Goal: Task Accomplishment & Management: Complete application form

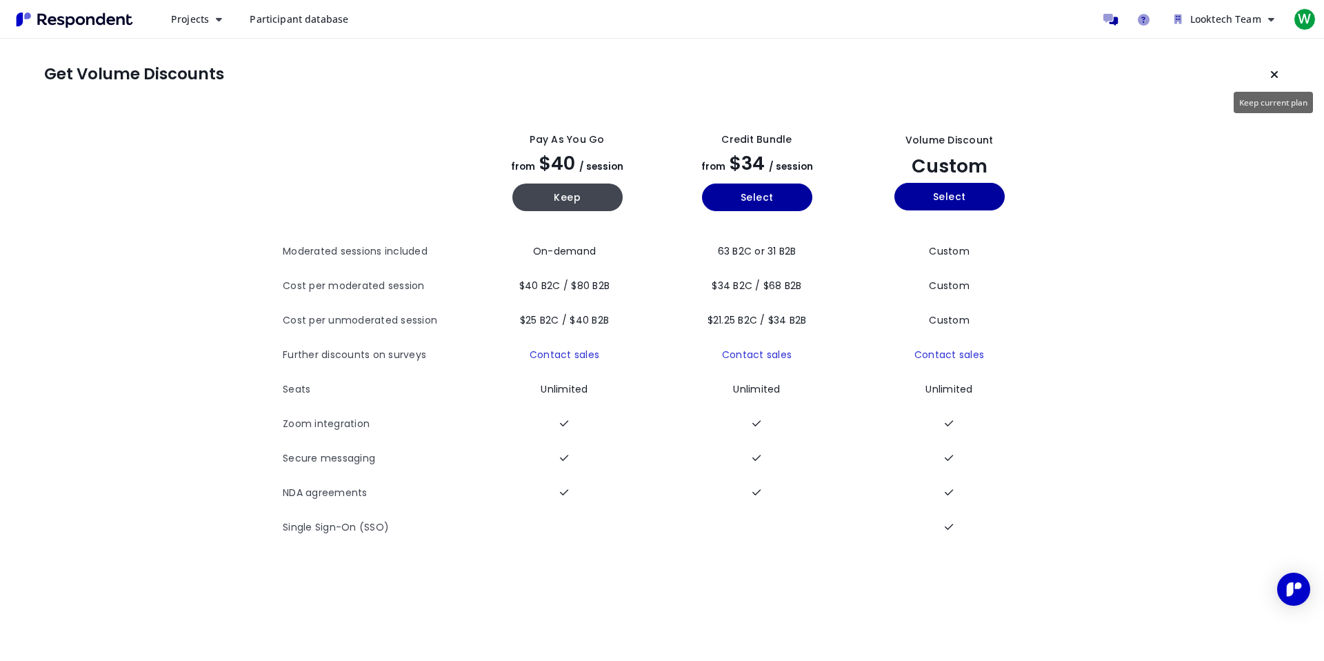
click at [1277, 68] on button "Keep current plan" at bounding box center [1275, 75] width 28 height 28
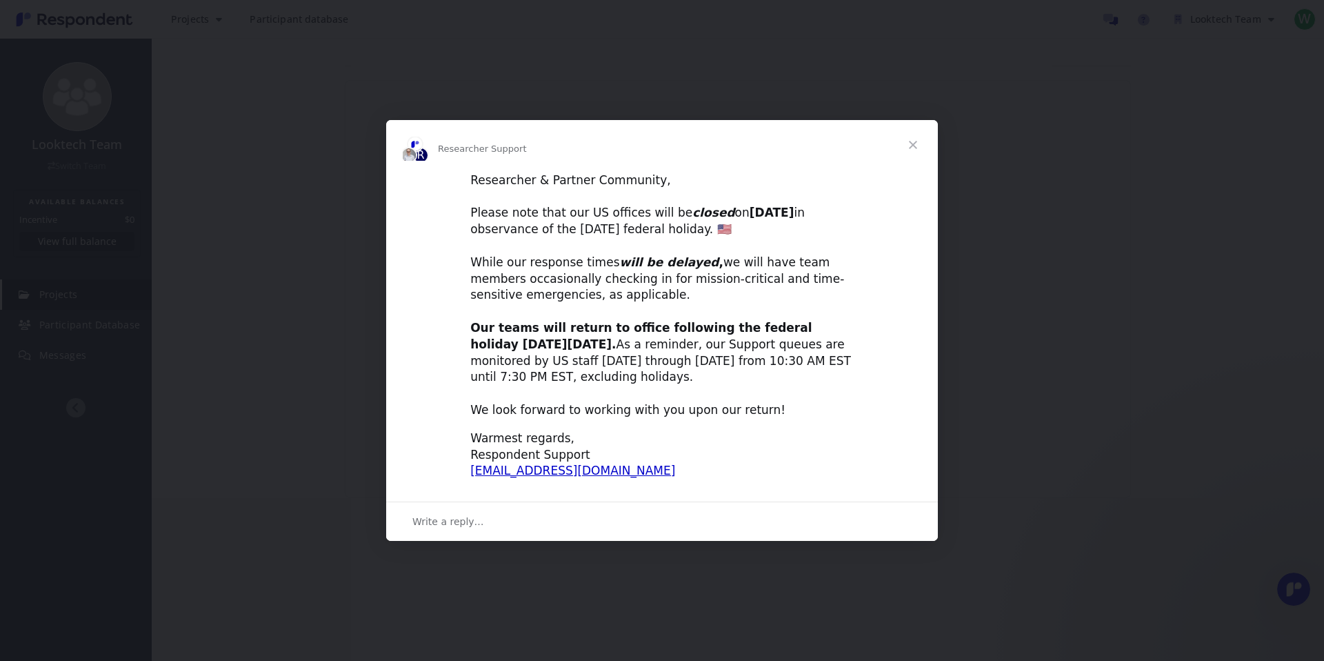
click at [908, 146] on span "Close" at bounding box center [914, 145] width 50 height 50
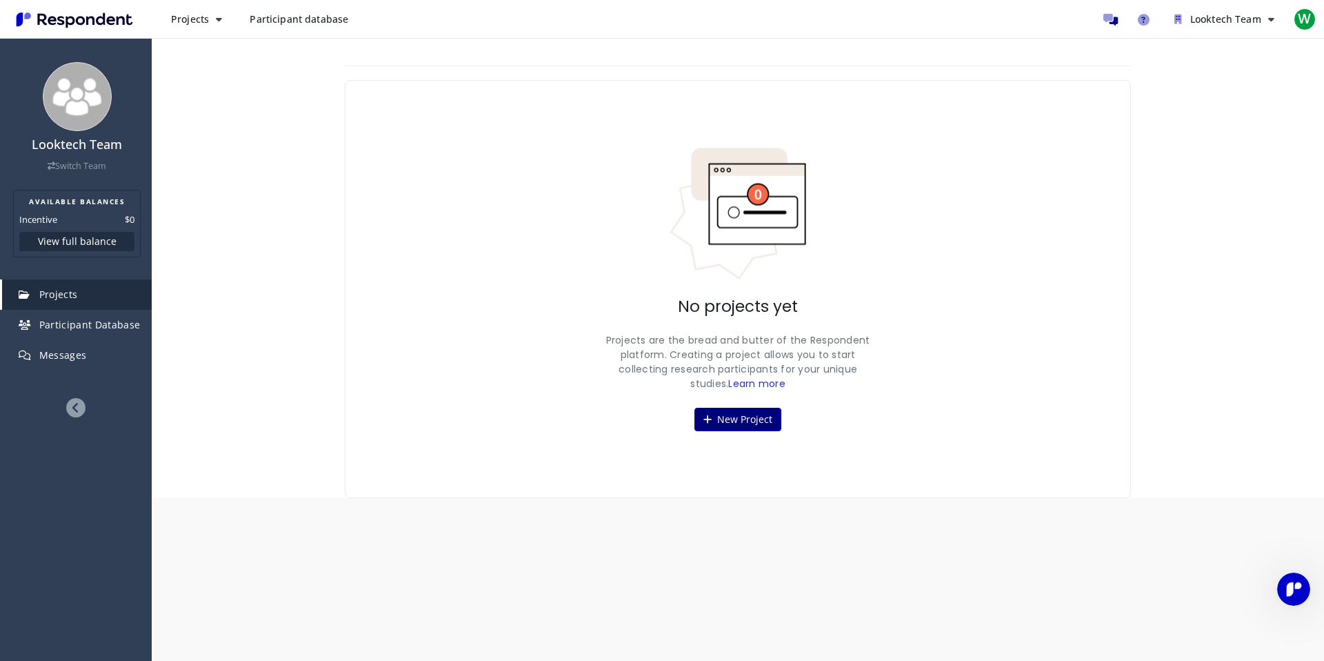
click at [727, 419] on button "New Project" at bounding box center [738, 419] width 87 height 23
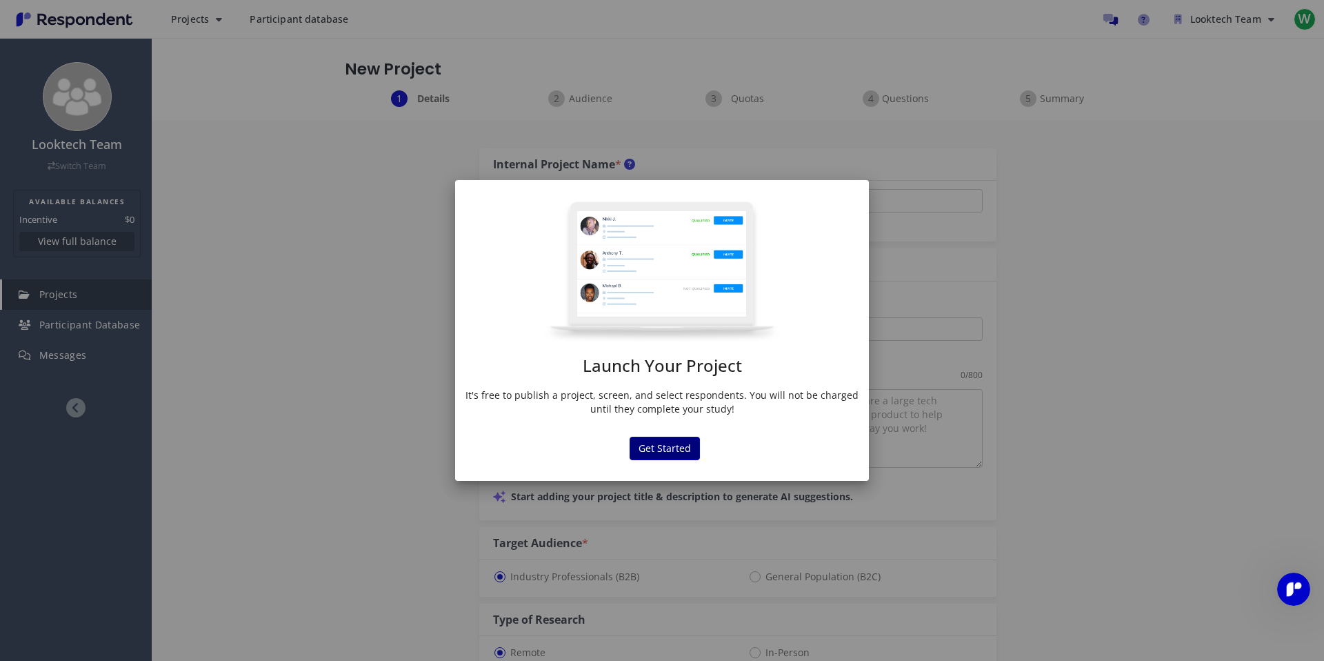
click at [657, 384] on md-dialog "Launch Your Project It's free to publish a project, screen, and select responde…" at bounding box center [662, 330] width 414 height 301
click at [644, 451] on button "Get Started" at bounding box center [665, 448] width 70 height 23
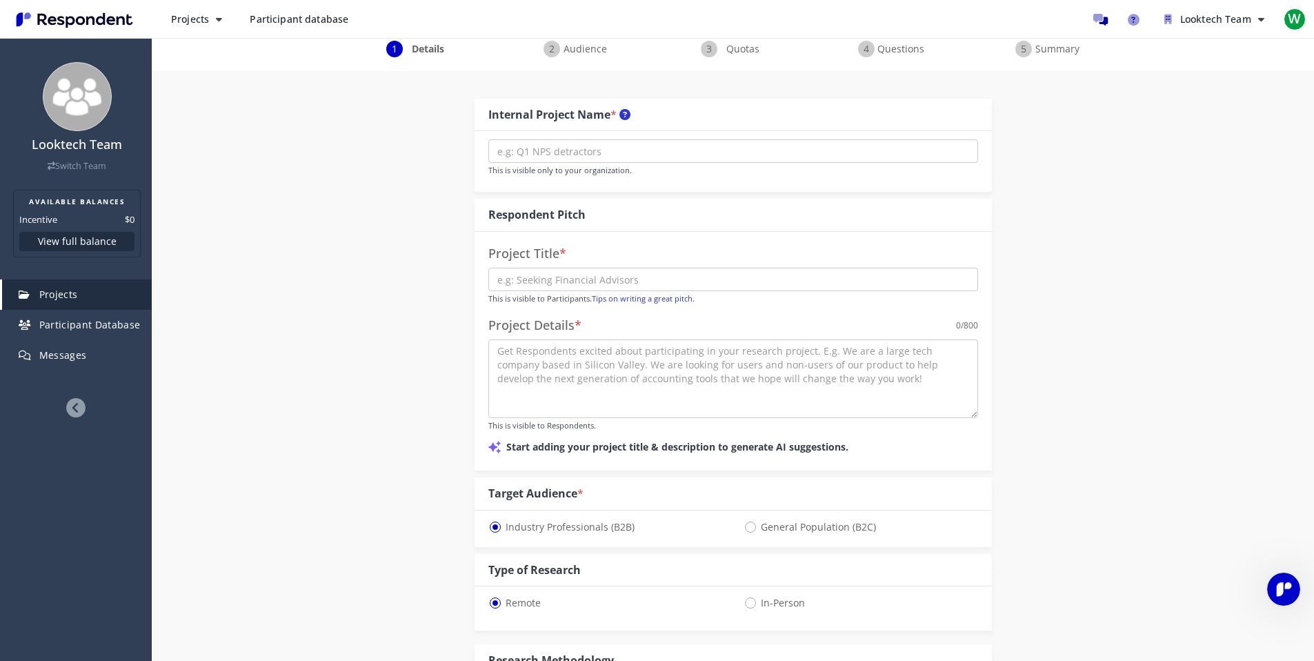
scroll to position [50, 0]
click at [581, 387] on textarea at bounding box center [733, 378] width 490 height 79
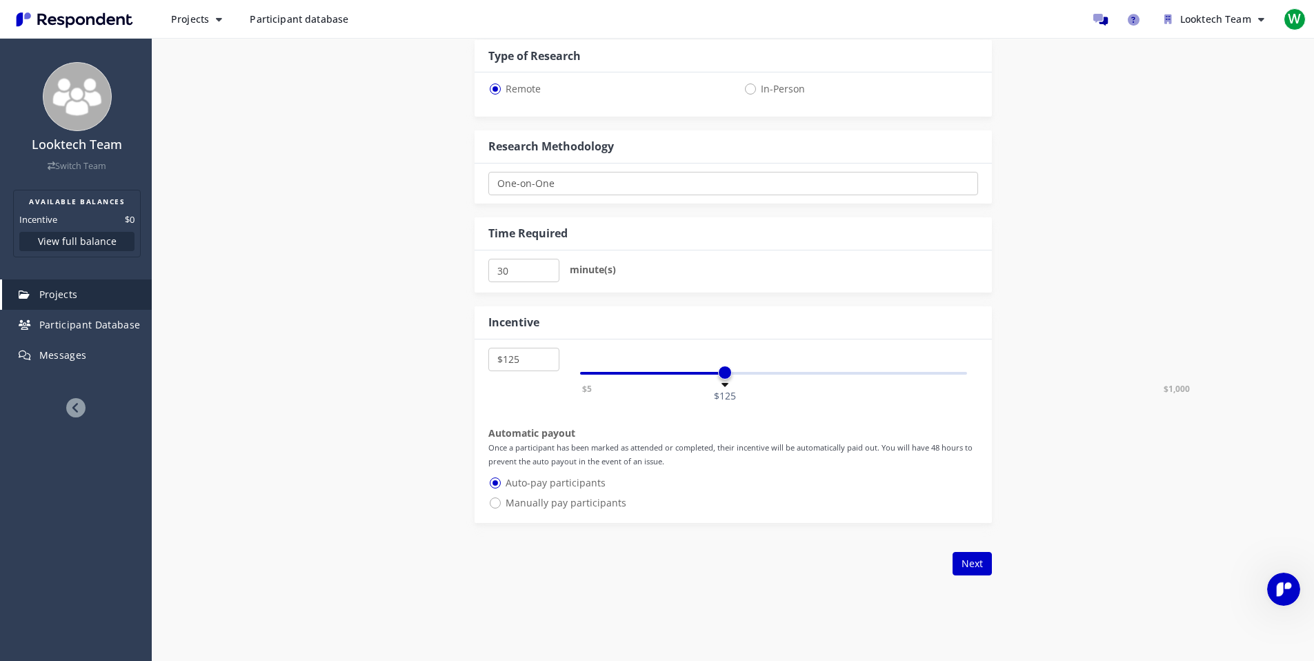
scroll to position [640, 0]
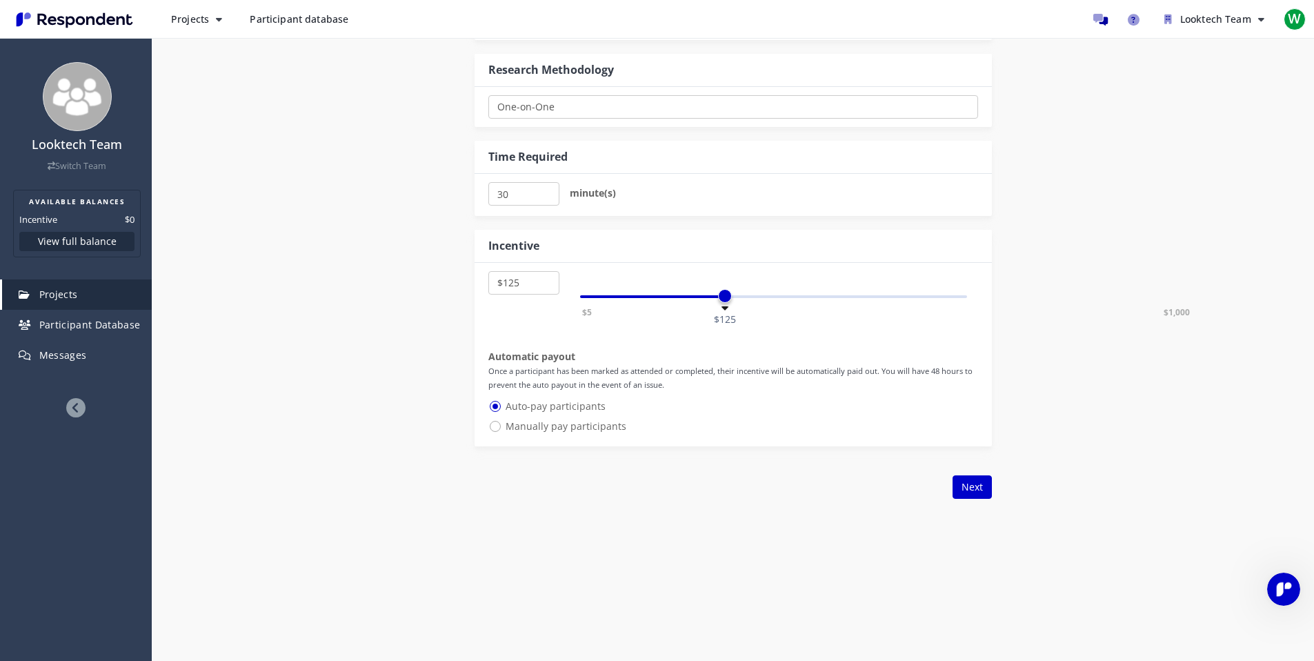
select select "number:45"
click at [614, 297] on div "$5 $1,000 $125" at bounding box center [774, 296] width 388 height 3
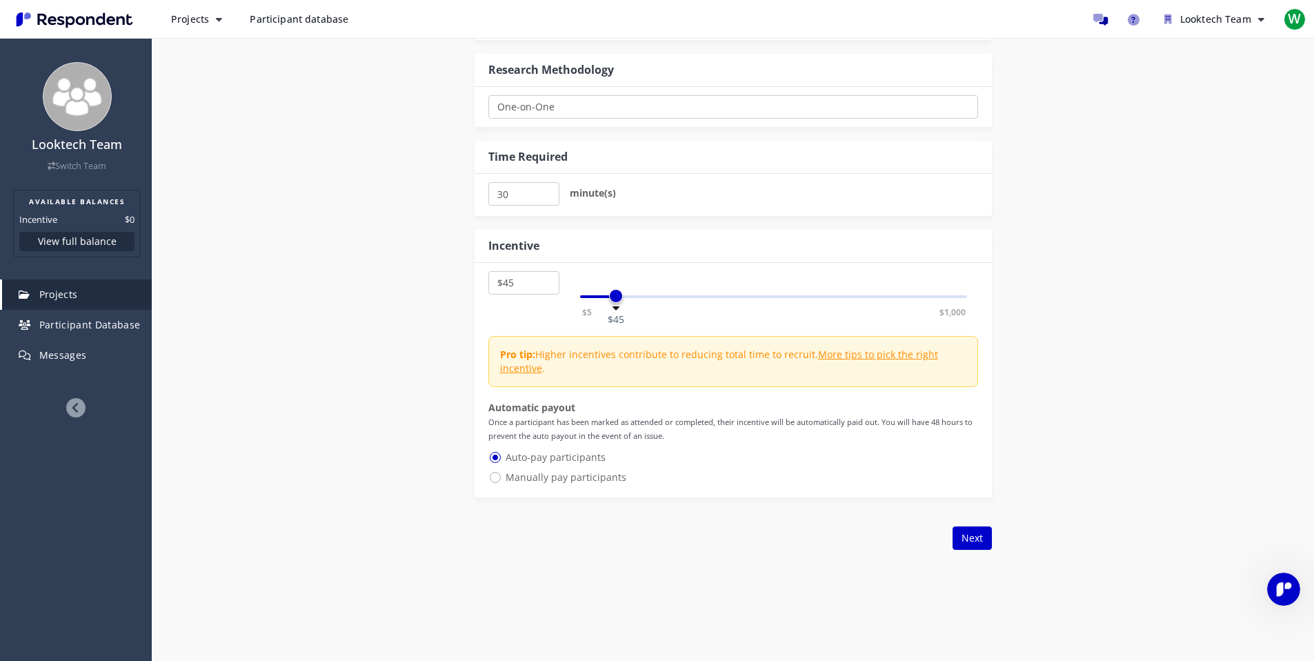
click at [601, 474] on span "Manually pay participants" at bounding box center [557, 477] width 138 height 17
click at [497, 474] on input "Manually pay participants" at bounding box center [492, 476] width 9 height 9
radio input "true"
click at [567, 455] on span "Auto-pay participants" at bounding box center [546, 457] width 117 height 17
click at [497, 455] on input "Auto-pay participants" at bounding box center [492, 456] width 9 height 9
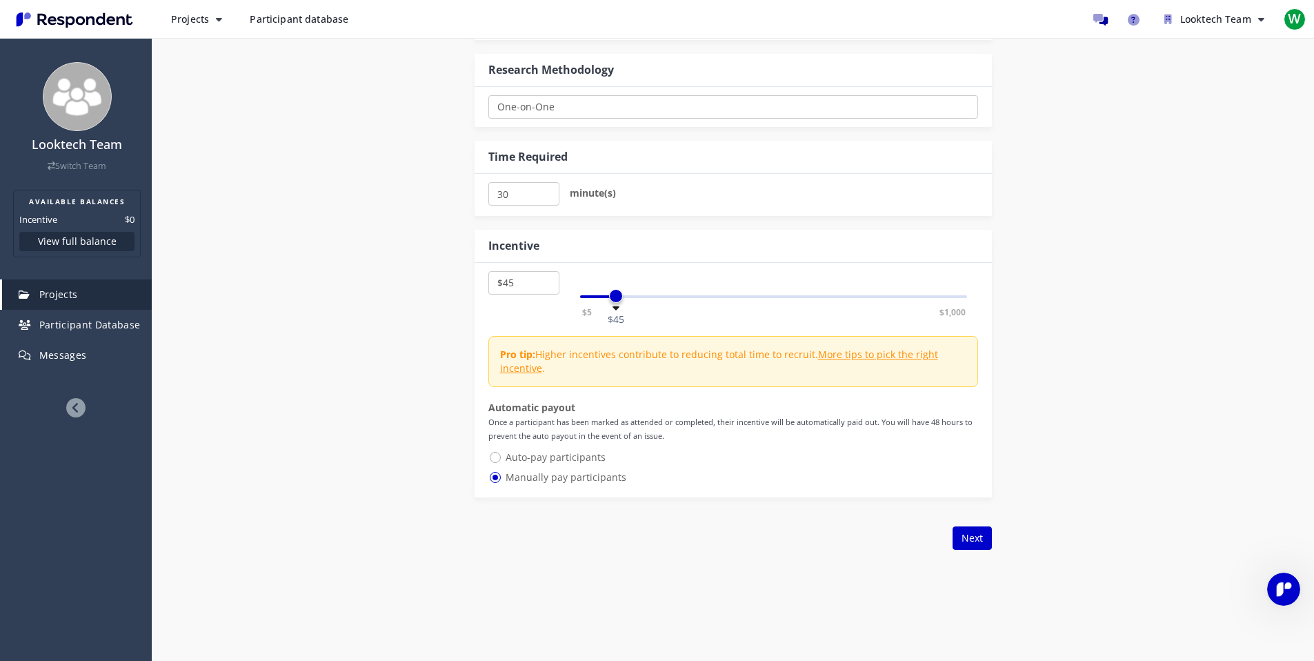
radio input "true"
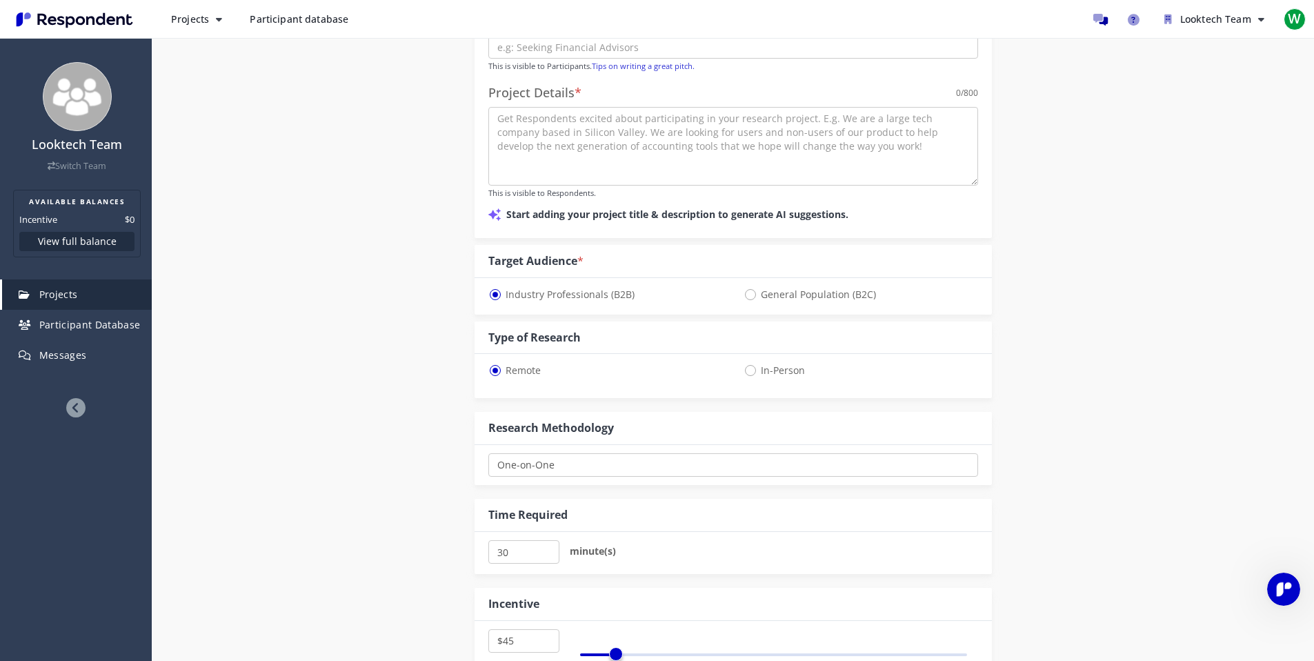
scroll to position [256, 0]
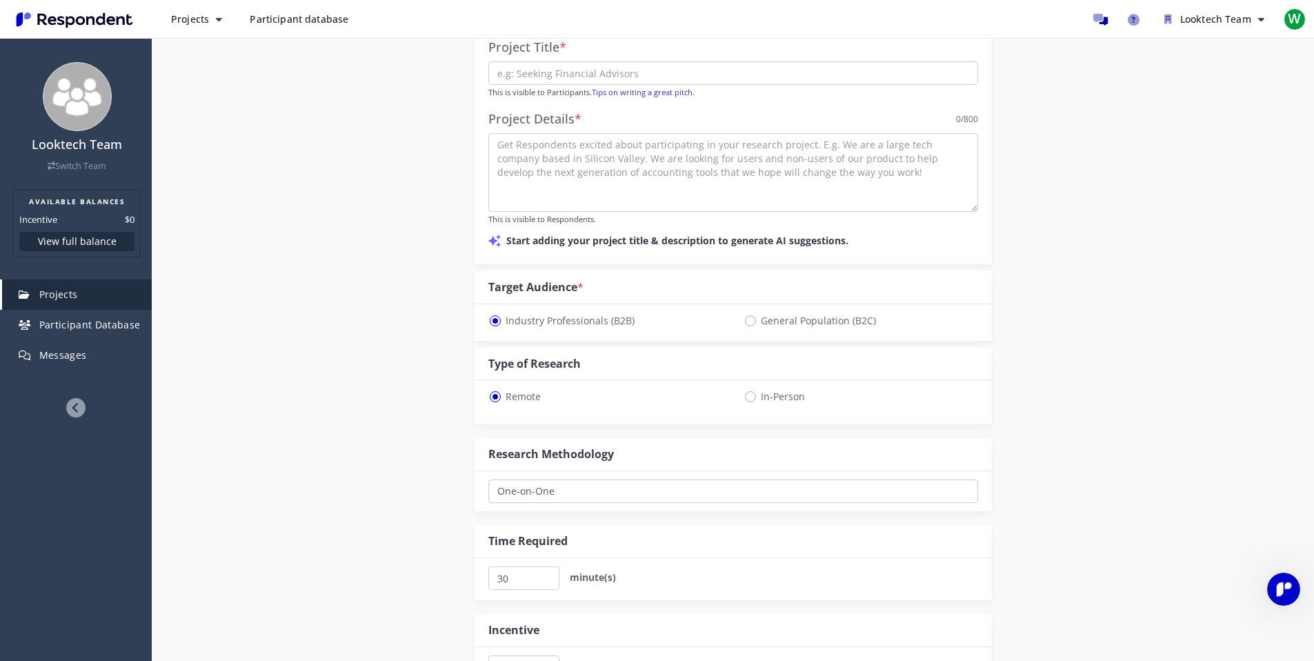
click at [762, 397] on span "In-Person" at bounding box center [774, 396] width 61 height 17
click at [753, 397] on input "In-Person" at bounding box center [748, 395] width 9 height 9
radio input "true"
select select "number:100"
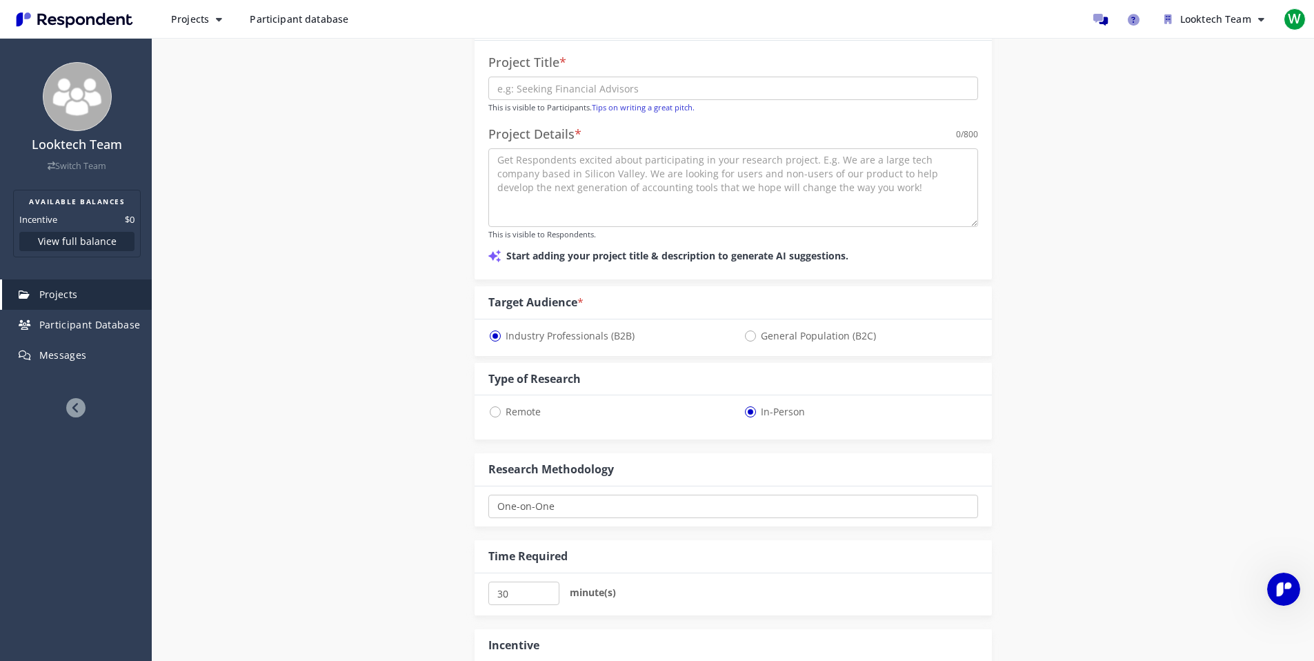
scroll to position [240, 0]
click at [557, 492] on div "One-on-One Focus Group In Respondent Home In Respondent Office Show participant…" at bounding box center [733, 507] width 517 height 40
click at [557, 502] on select "One-on-One Focus Group In Respondent Home In Respondent Office" at bounding box center [733, 506] width 490 height 23
click at [488, 495] on select "One-on-One Focus Group In Respondent Home In Respondent Office" at bounding box center [733, 506] width 490 height 23
click at [557, 503] on select "One-on-One Focus Group In Respondent Home In Respondent Office" at bounding box center [733, 506] width 490 height 23
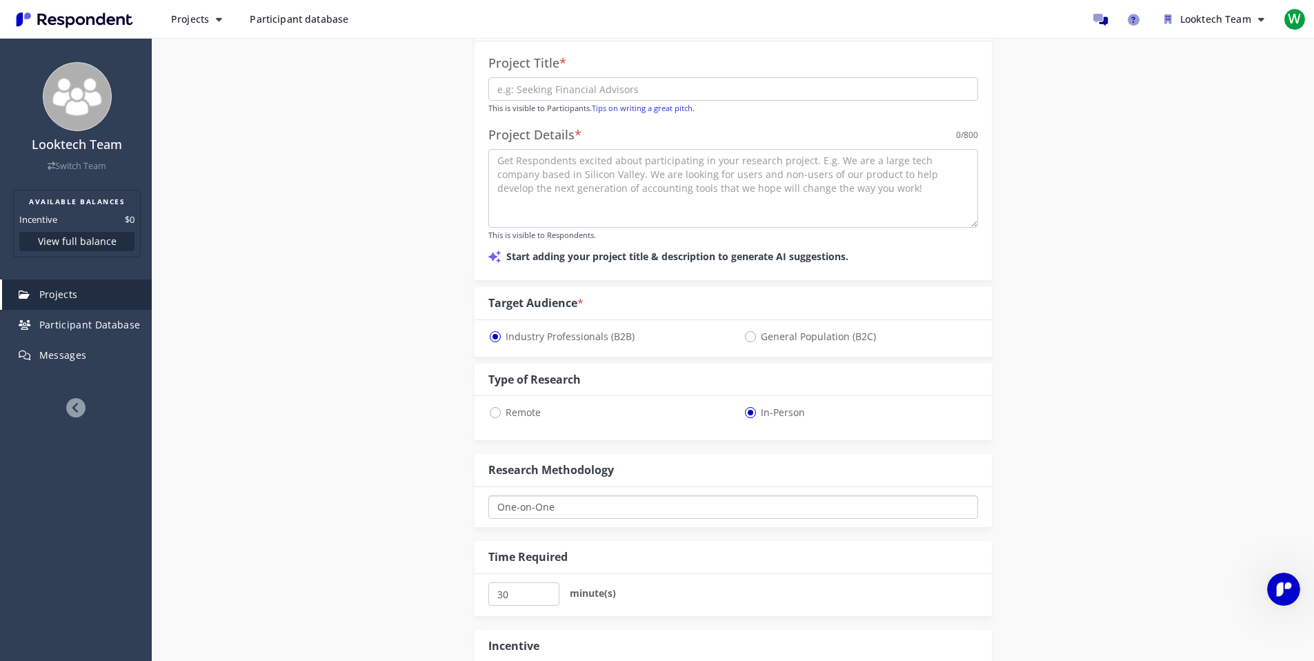
select select "number:2"
click at [488, 495] on select "One-on-One Focus Group In Respondent Home In Respondent Office" at bounding box center [733, 506] width 490 height 23
click at [586, 509] on select "One-on-One Focus Group In Respondent Home In Respondent Office" at bounding box center [733, 506] width 490 height 23
click at [488, 495] on select "One-on-One Focus Group In Respondent Home In Respondent Office" at bounding box center [733, 506] width 490 height 23
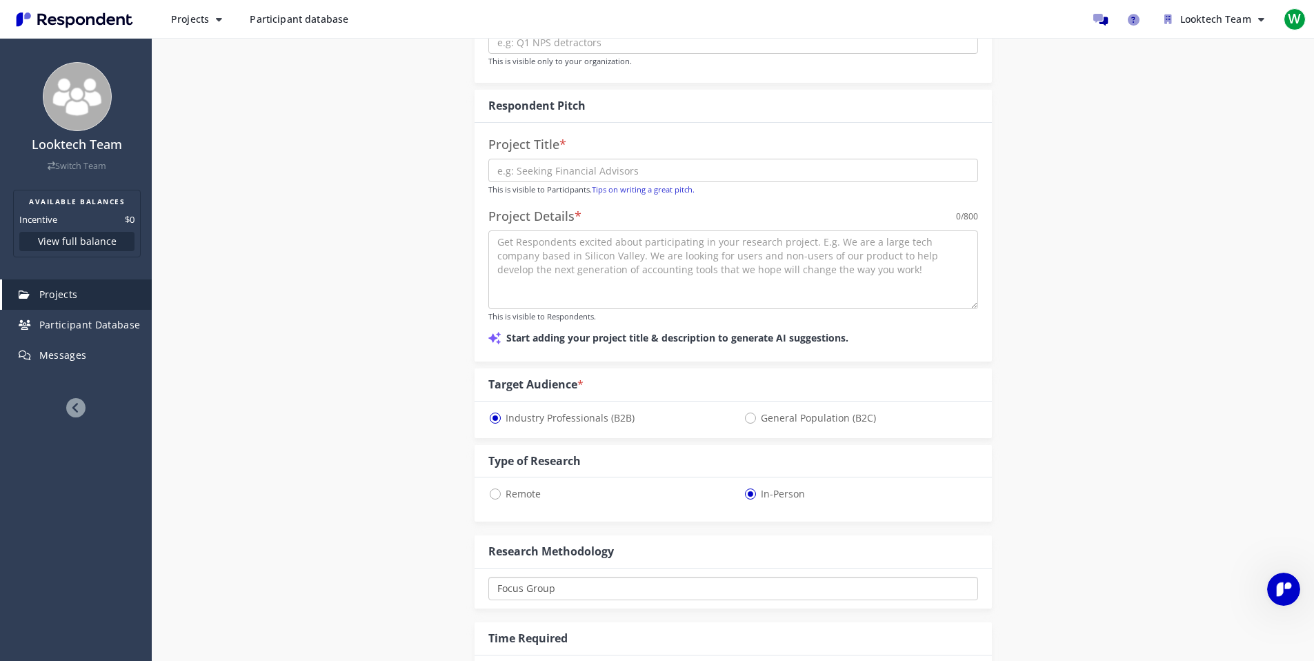
scroll to position [149, 0]
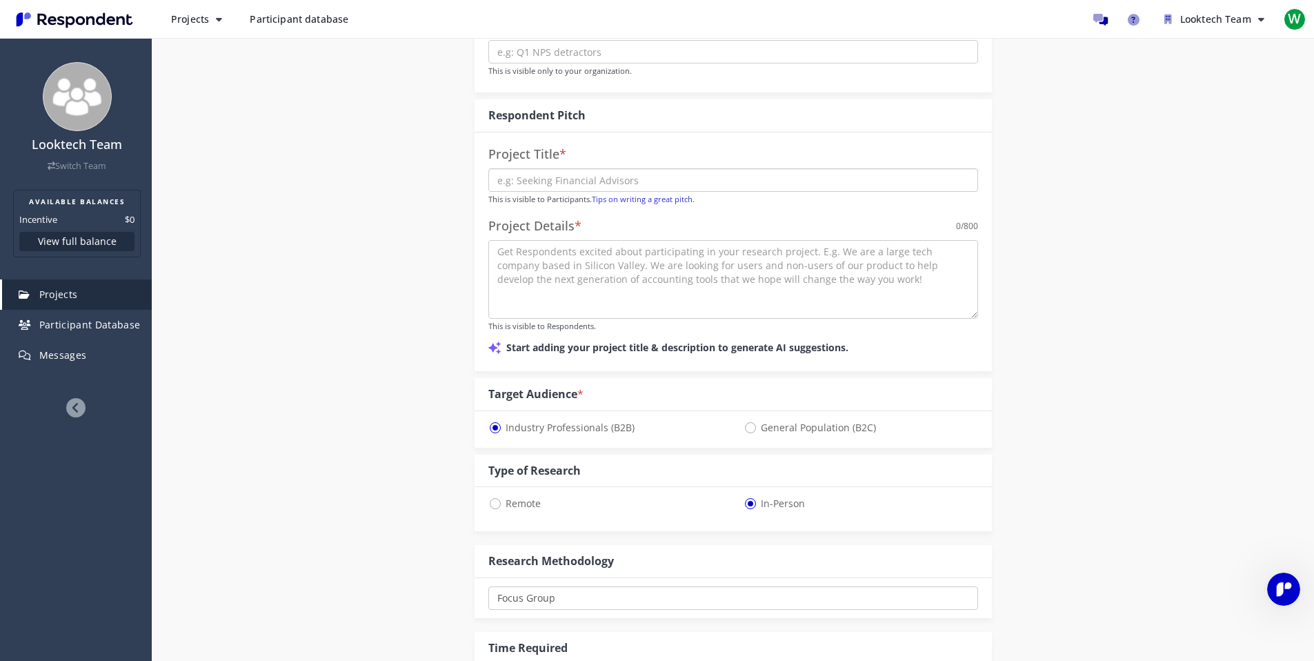
click at [610, 181] on input "text" at bounding box center [733, 179] width 490 height 23
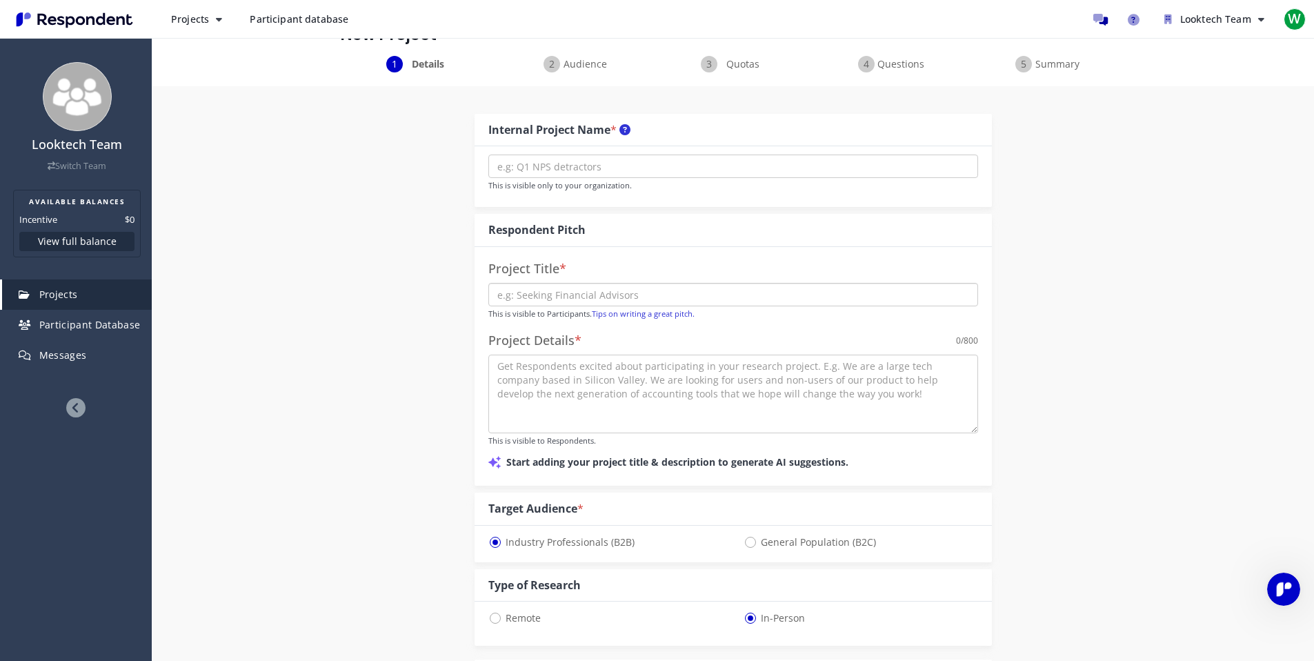
scroll to position [0, 0]
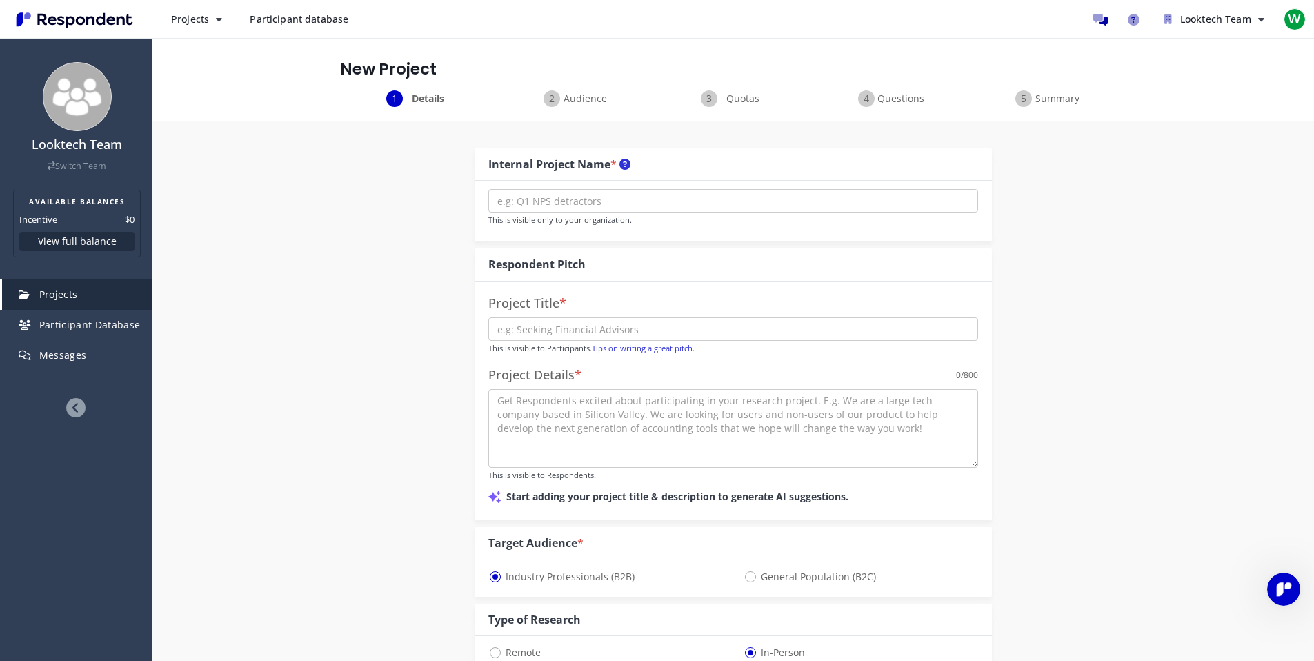
click at [591, 217] on small "This is visible only to your organization." at bounding box center [559, 220] width 143 height 10
click at [599, 206] on input "text" at bounding box center [733, 200] width 490 height 23
type input "New product positioning test"
click at [566, 326] on input "text" at bounding box center [733, 328] width 490 height 23
click at [595, 192] on input "New product positioning test" at bounding box center [733, 200] width 490 height 23
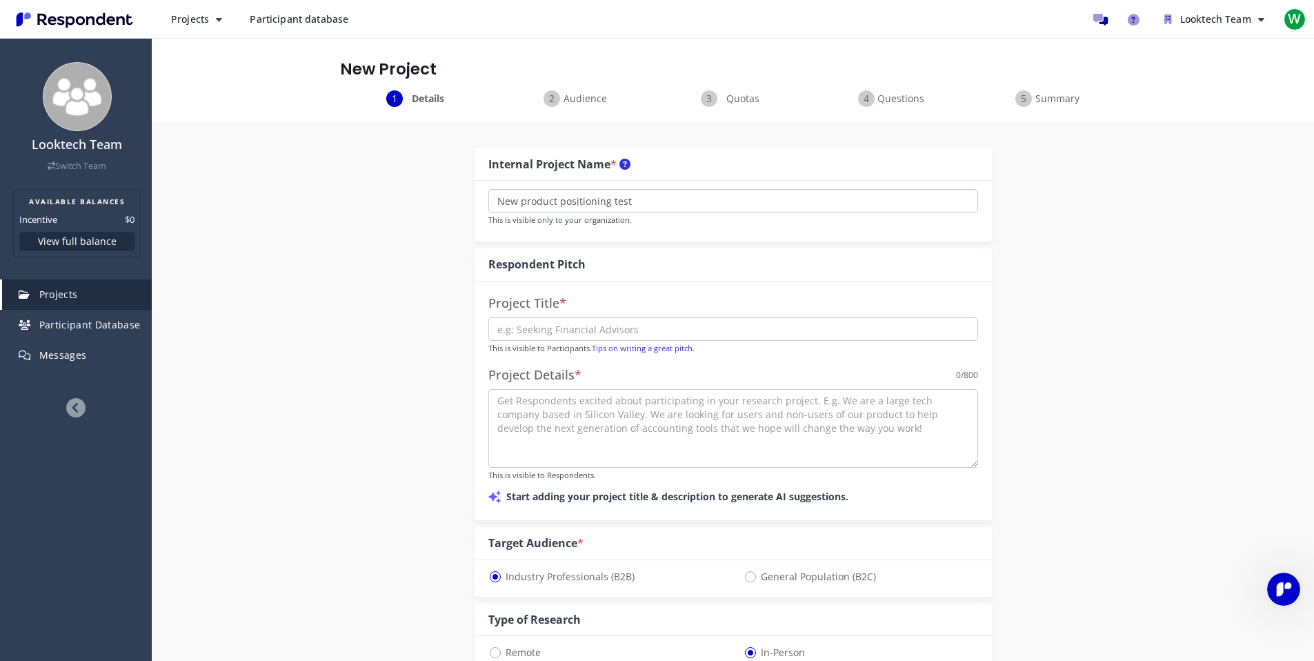
click at [595, 192] on input "New product positioning test" at bounding box center [733, 200] width 490 height 23
click at [559, 327] on input "text" at bounding box center [733, 328] width 490 height 23
paste input "New product positioning test"
type input "New product positioning test"
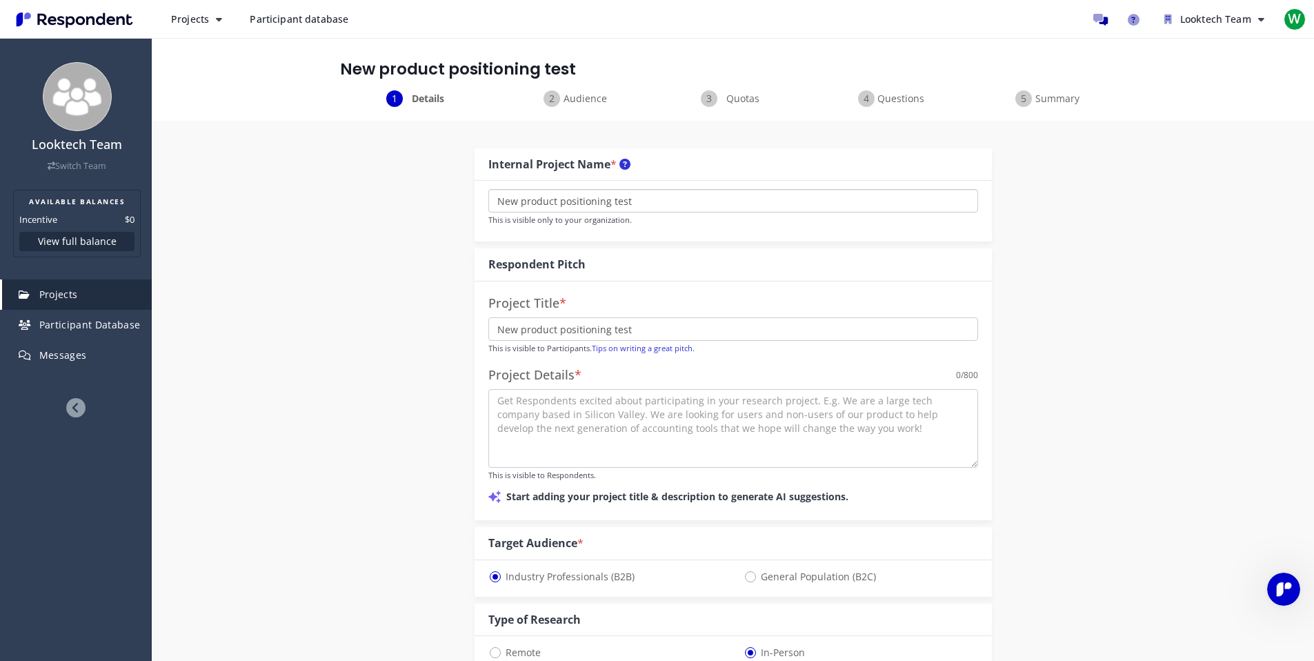
click at [598, 195] on input "New product positioning test" at bounding box center [733, 200] width 490 height 23
click at [586, 326] on input "New product positioning test" at bounding box center [733, 328] width 490 height 23
click at [585, 420] on textarea at bounding box center [733, 428] width 490 height 79
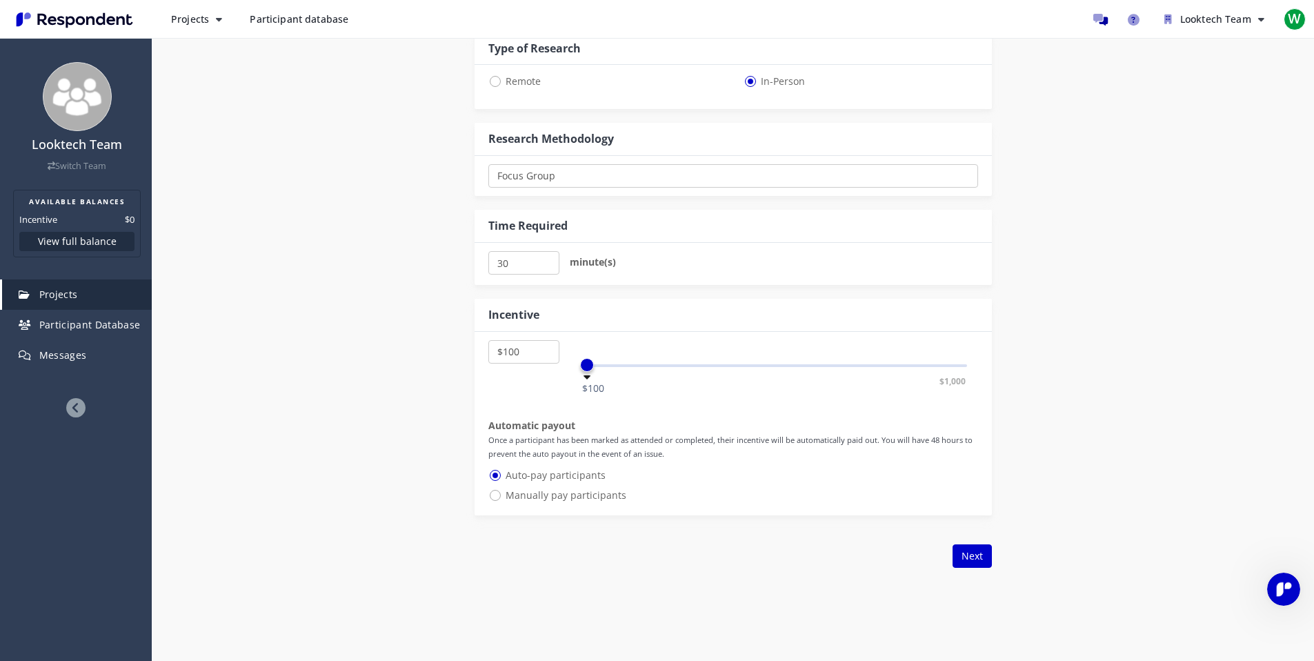
scroll to position [579, 0]
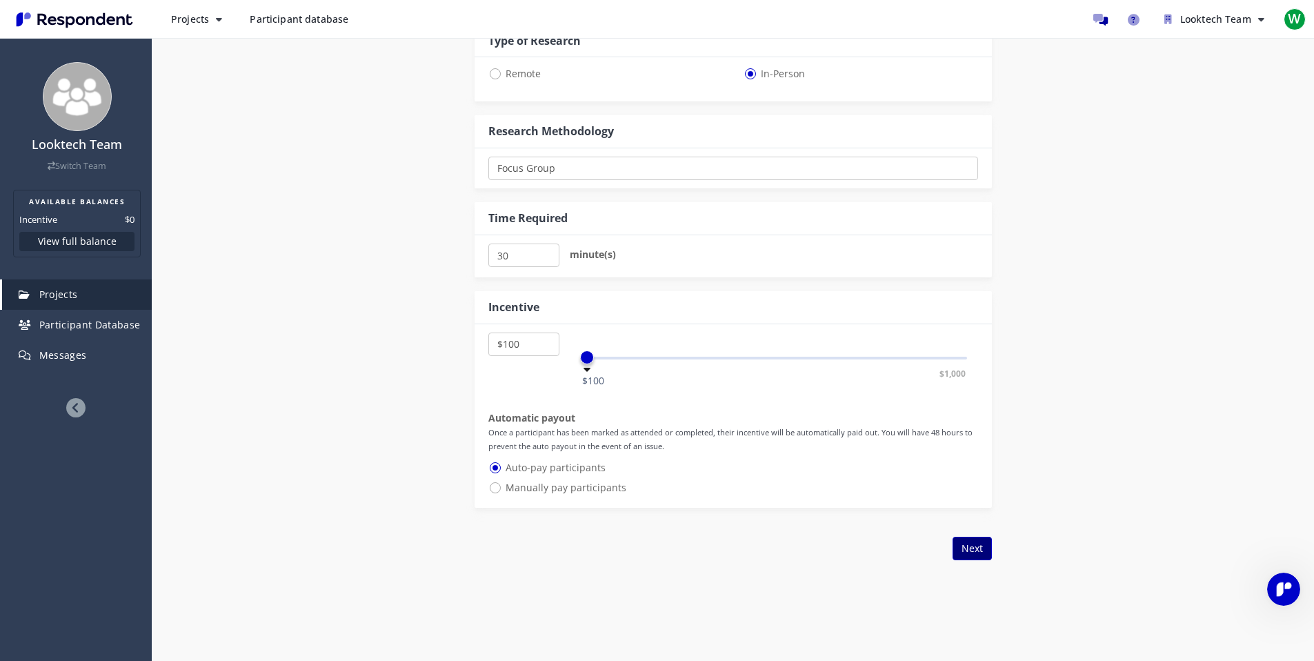
type textarea "we're trying to find respondents to help us know more about DTC business operat…"
click at [962, 548] on button "Next" at bounding box center [972, 548] width 39 height 23
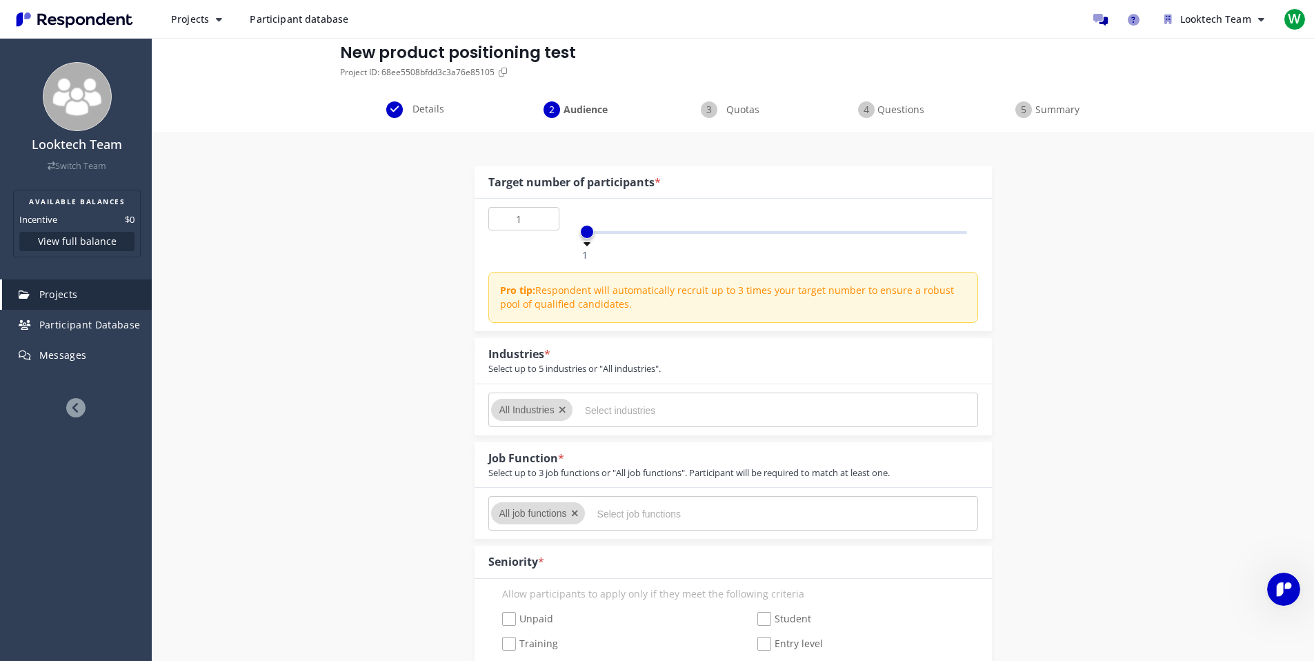
scroll to position [124, 0]
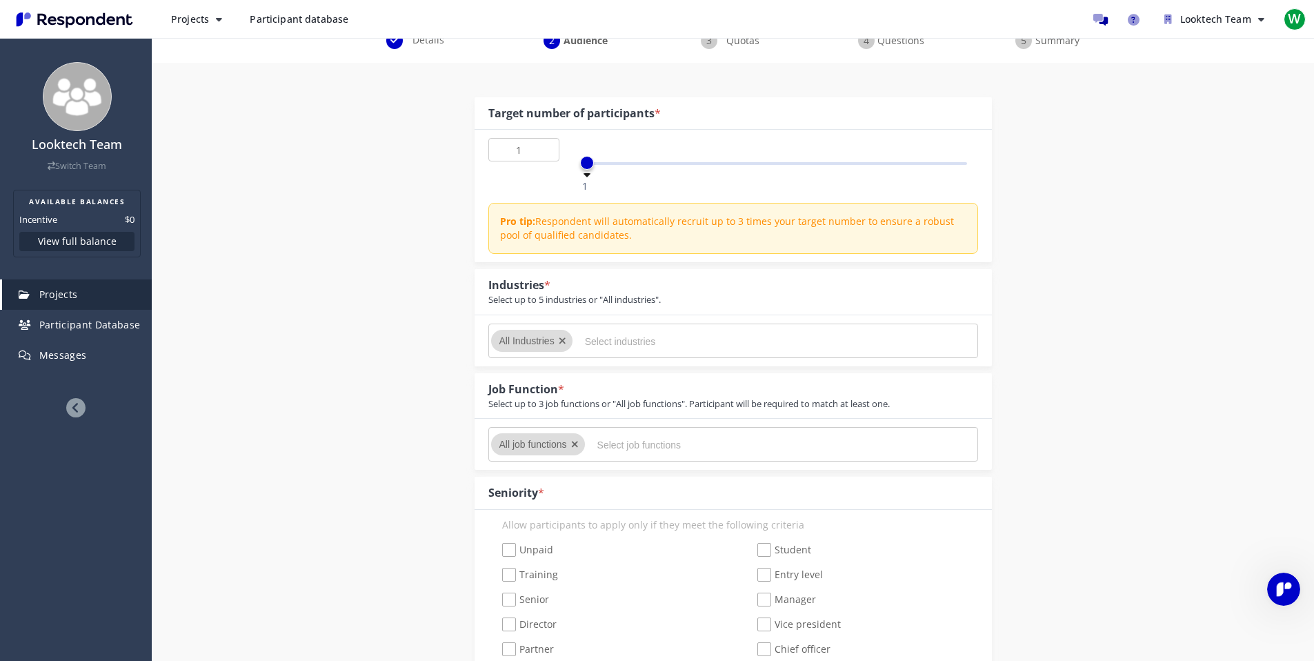
click at [624, 340] on input "Select industries" at bounding box center [688, 341] width 207 height 23
click at [544, 343] on span "All Industries" at bounding box center [526, 340] width 55 height 11
click at [612, 343] on input "Select industries" at bounding box center [688, 341] width 207 height 23
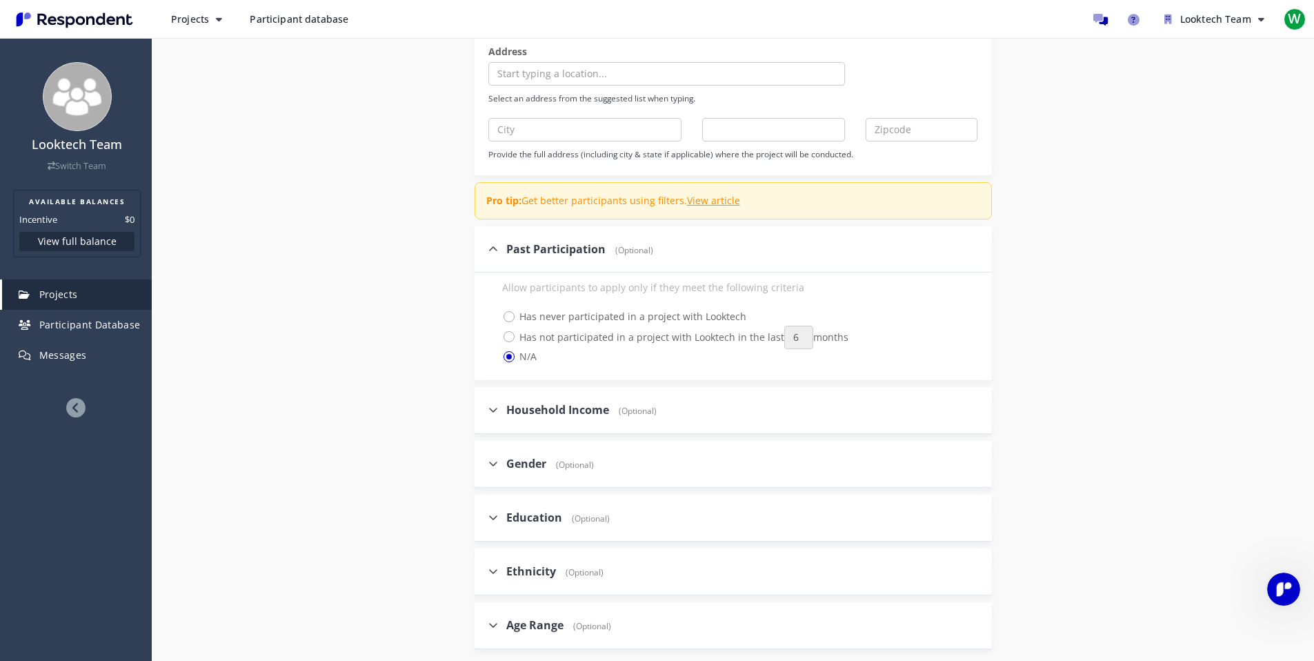
scroll to position [1290, 0]
click at [593, 411] on span "Household Income" at bounding box center [557, 406] width 103 height 15
click at [484, 411] on input "Household Income (Optional)" at bounding box center [479, 406] width 9 height 9
checkbox input "true"
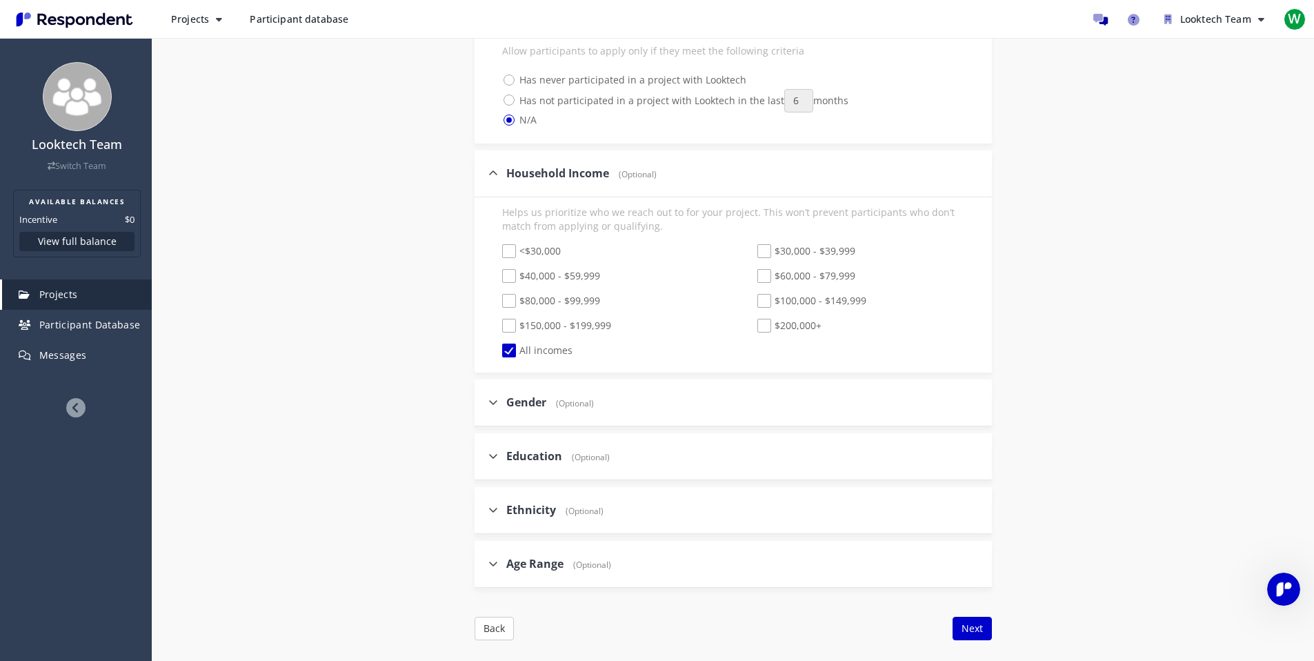
scroll to position [1660, 0]
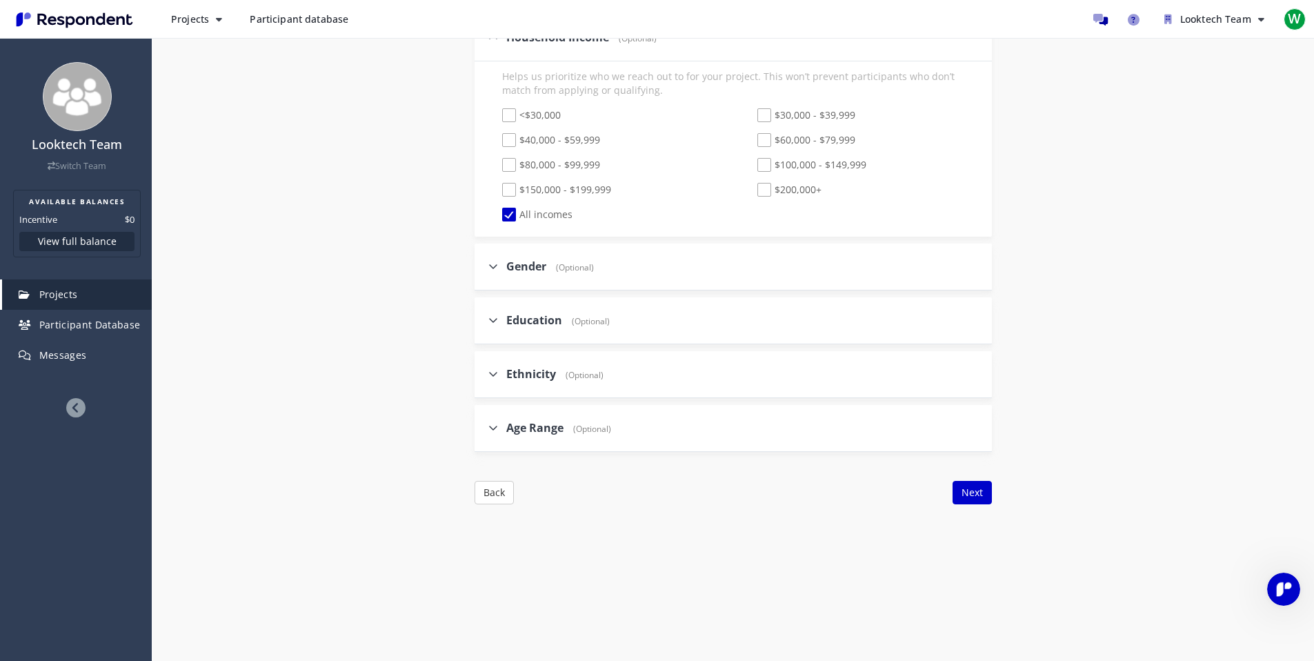
click at [600, 279] on div "Gender (Optional)" at bounding box center [733, 267] width 517 height 47
click at [530, 266] on span "Gender" at bounding box center [526, 266] width 40 height 15
click at [484, 266] on input "Gender (Optional)" at bounding box center [479, 265] width 9 height 9
checkbox input "true"
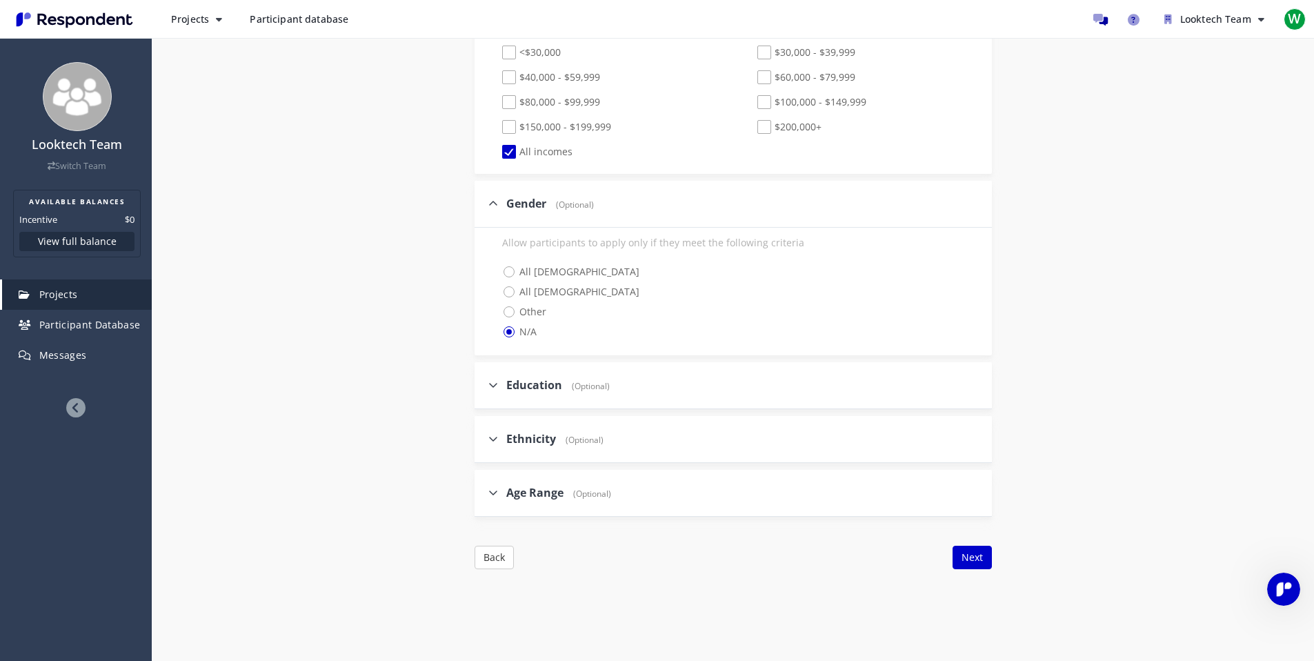
scroll to position [1724, 0]
click at [551, 384] on span "Education" at bounding box center [534, 383] width 56 height 15
click at [484, 384] on input "Education (Optional)" at bounding box center [479, 383] width 9 height 9
checkbox input "true"
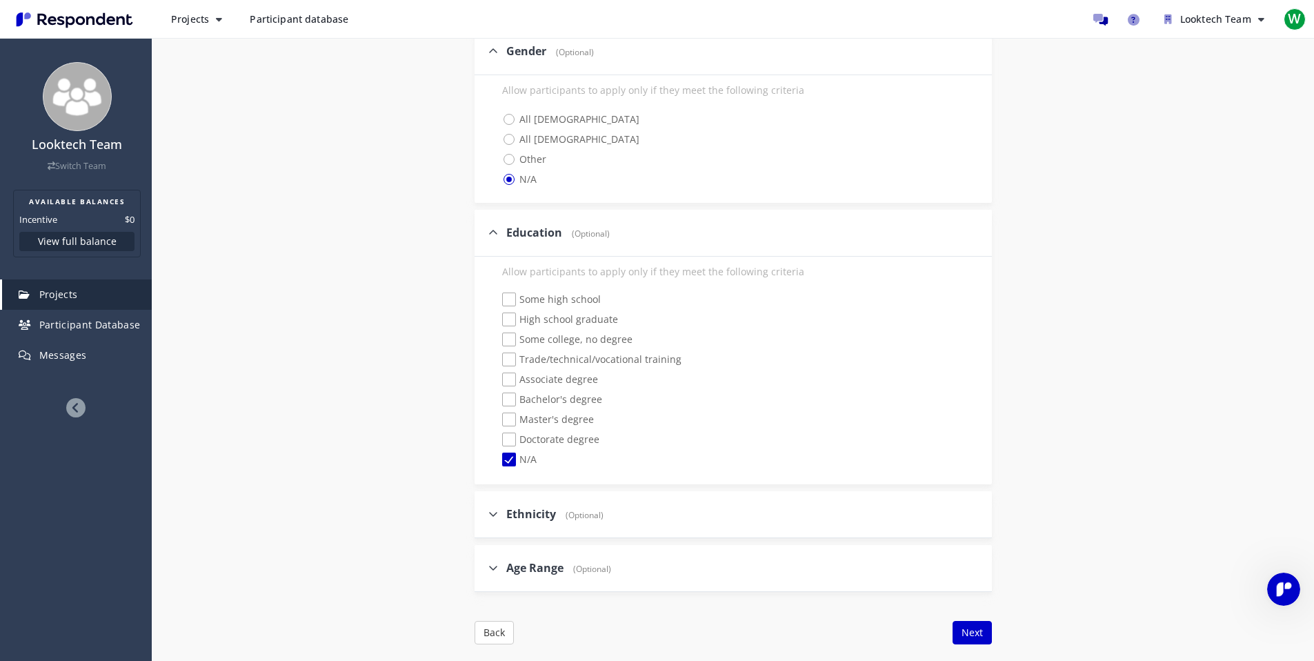
scroll to position [2054, 0]
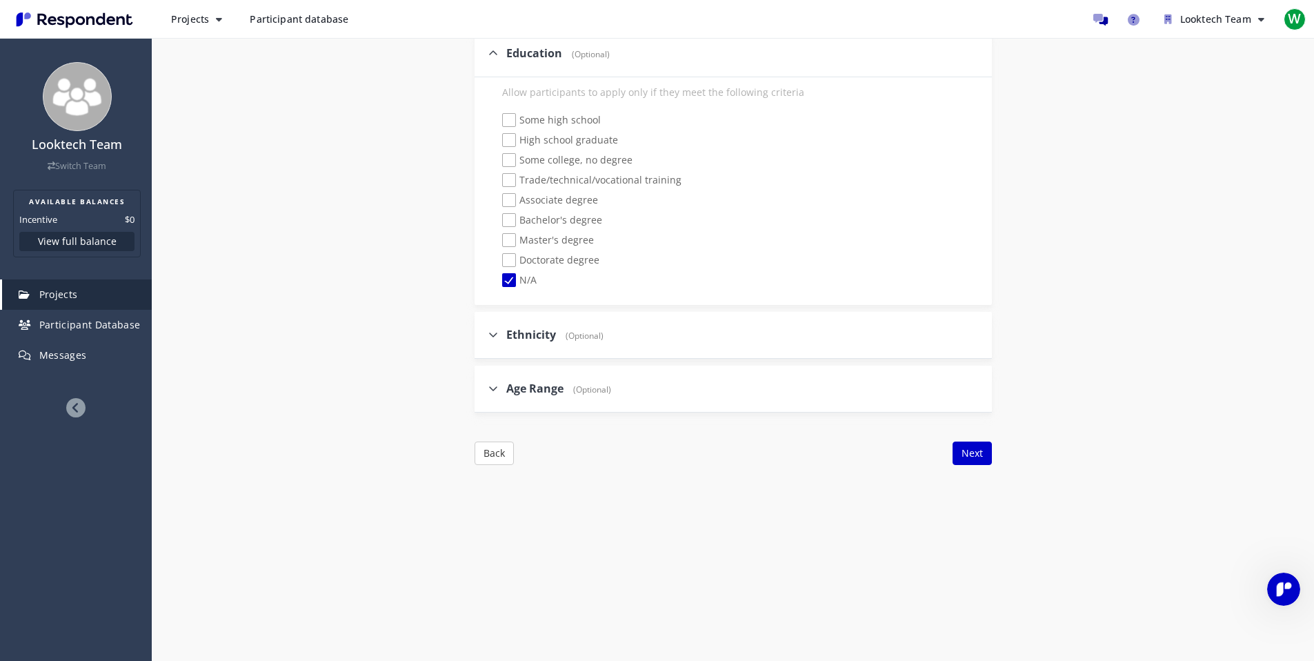
click at [544, 341] on span "Ethnicity" at bounding box center [531, 334] width 50 height 15
click at [484, 339] on input "Ethnicity (Optional)" at bounding box center [479, 334] width 9 height 9
checkbox input "true"
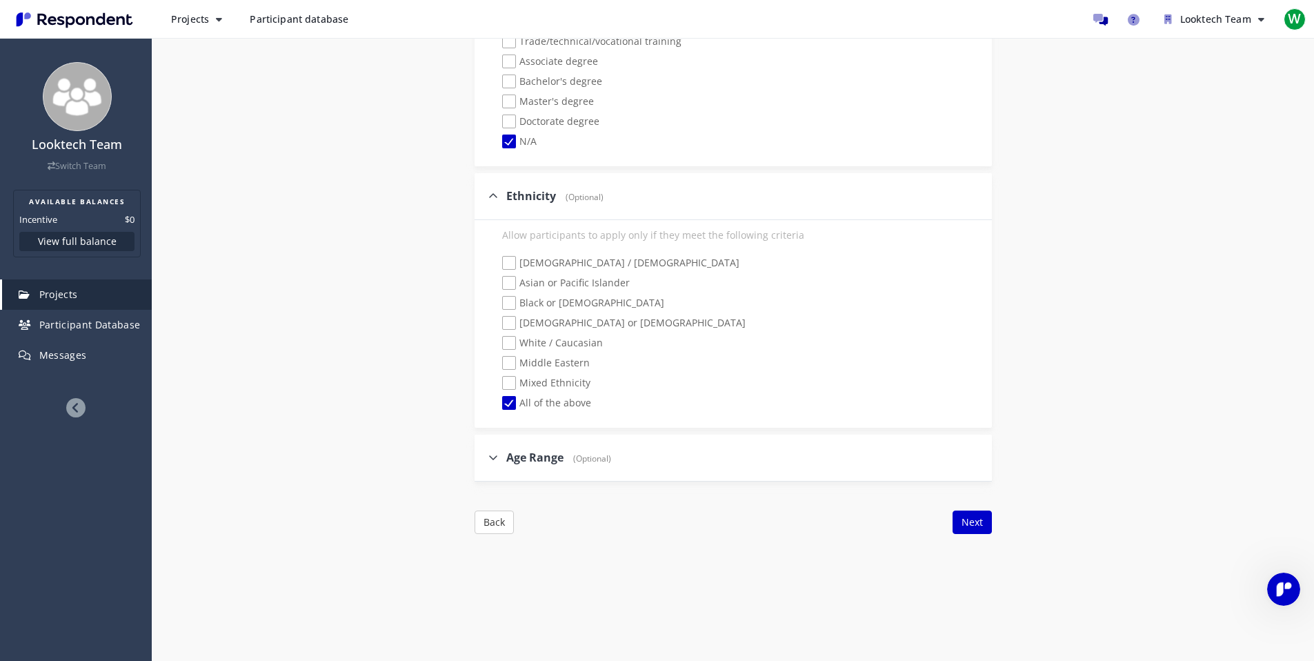
scroll to position [2241, 0]
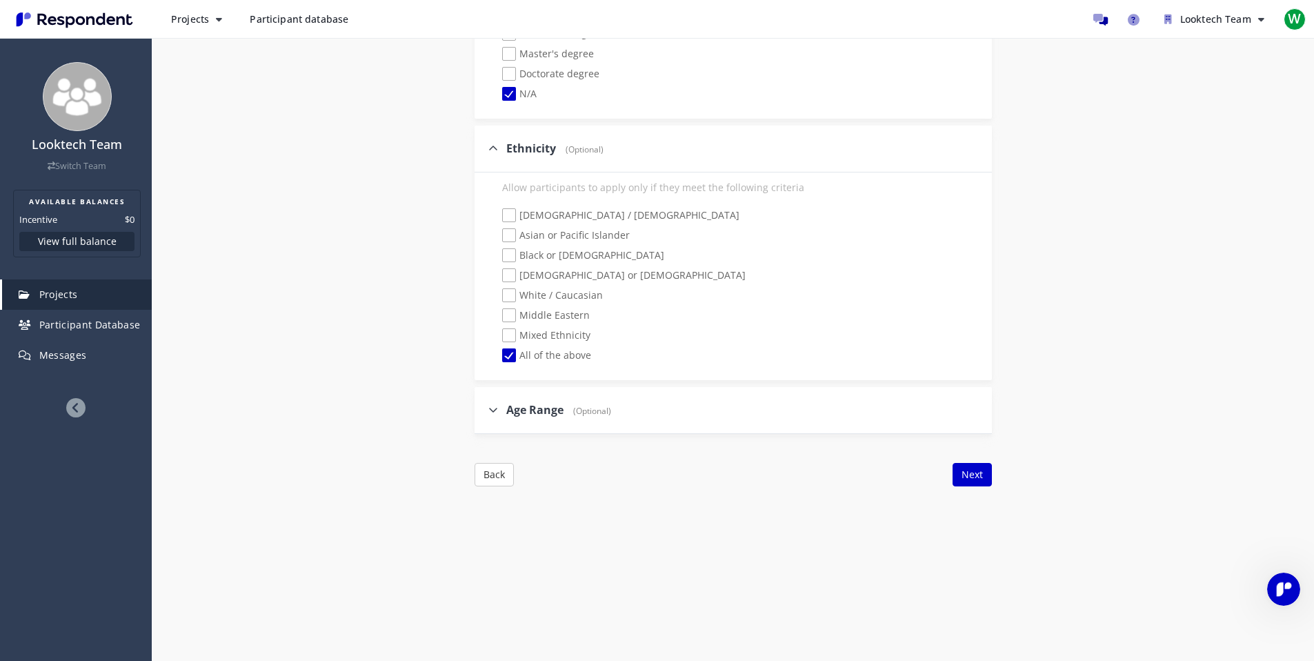
click at [538, 416] on span "Age Range" at bounding box center [534, 409] width 57 height 15
click at [484, 414] on input "Age Range (Optional)" at bounding box center [479, 409] width 9 height 9
checkbox input "true"
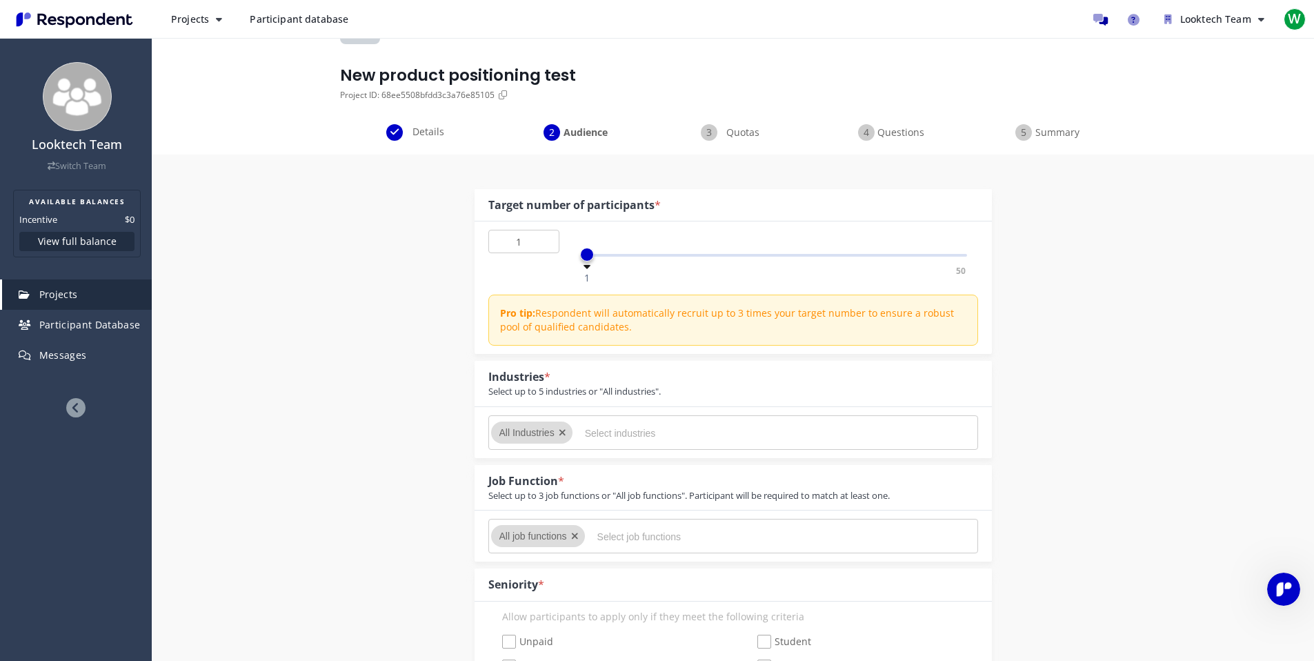
scroll to position [30, 0]
click at [528, 244] on input "1" at bounding box center [523, 243] width 71 height 23
click at [528, 242] on input "1" at bounding box center [523, 243] width 71 height 23
click at [528, 241] on input "1" at bounding box center [523, 243] width 71 height 23
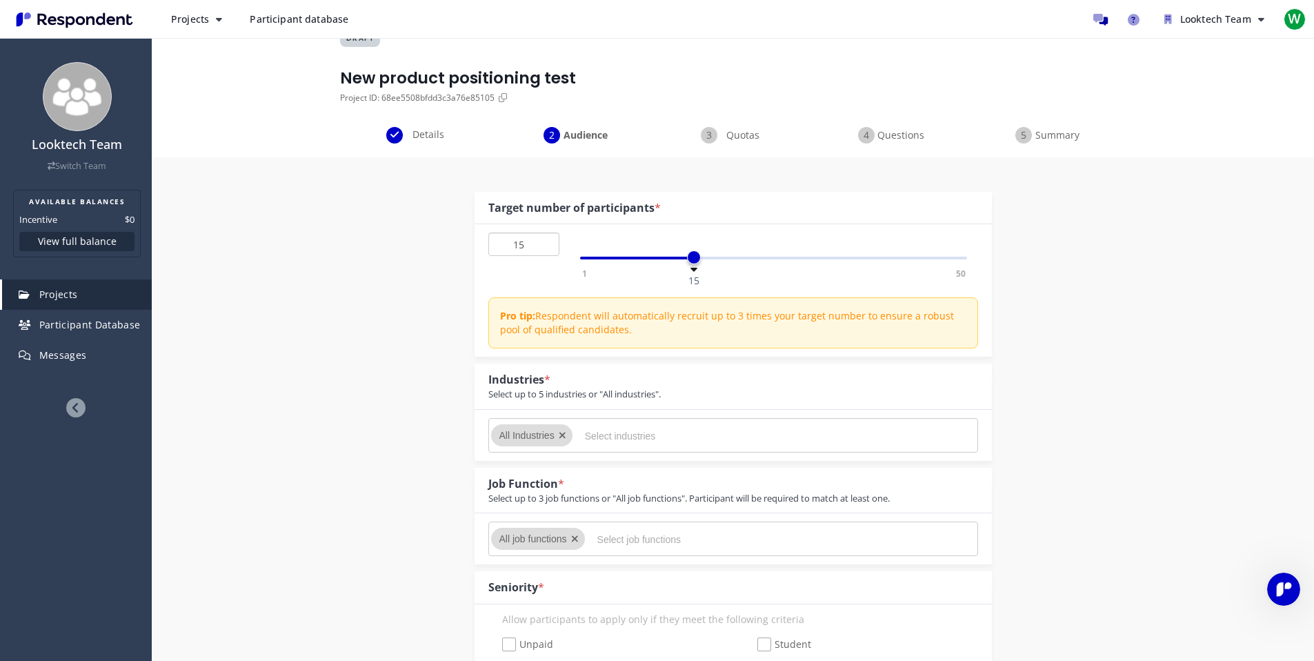
type input "15"
click at [554, 311] on p "Pro tip: Respondent will automatically recruit up to 3 times your target number…" at bounding box center [734, 323] width 469 height 28
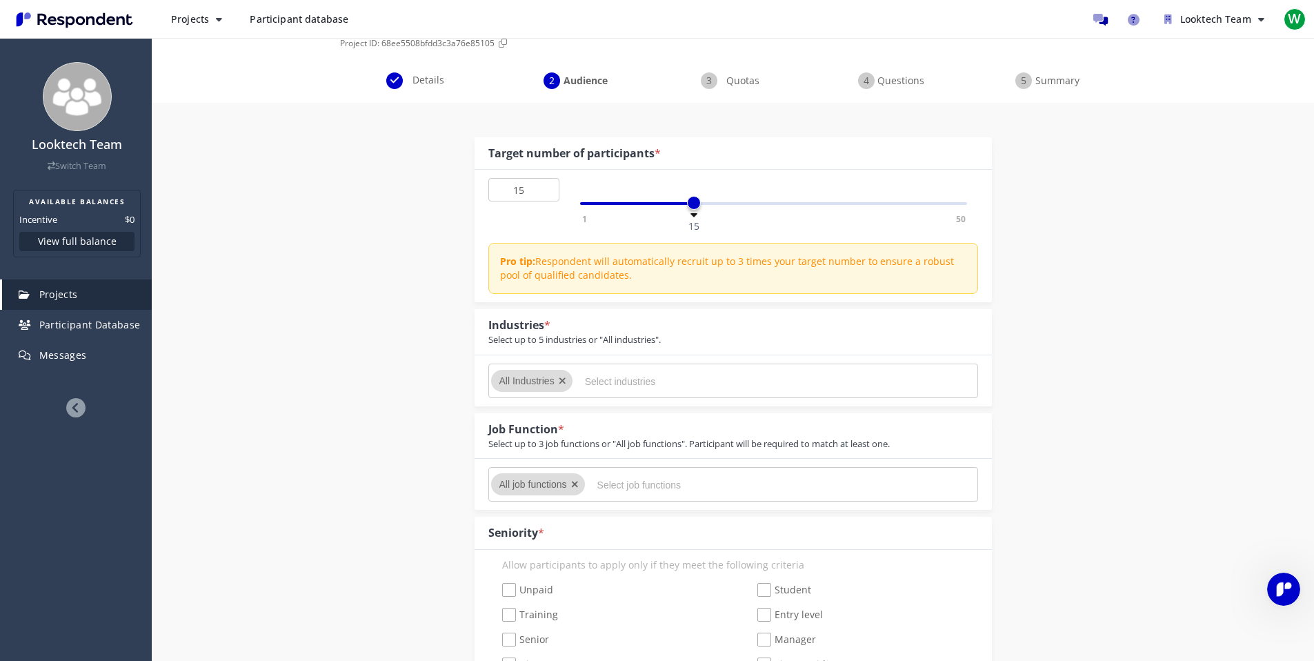
scroll to position [93, 0]
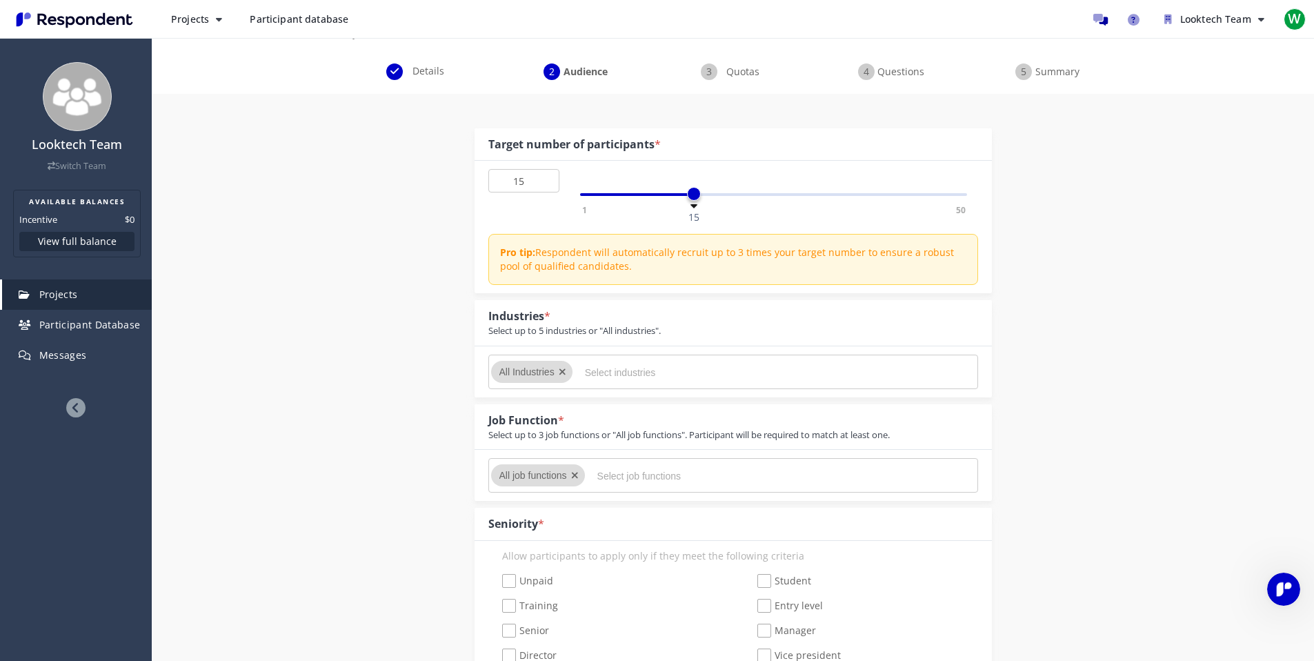
click at [602, 393] on div "All Industries" at bounding box center [733, 371] width 517 height 51
click at [608, 364] on input "Select industries" at bounding box center [688, 372] width 207 height 23
type input "s"
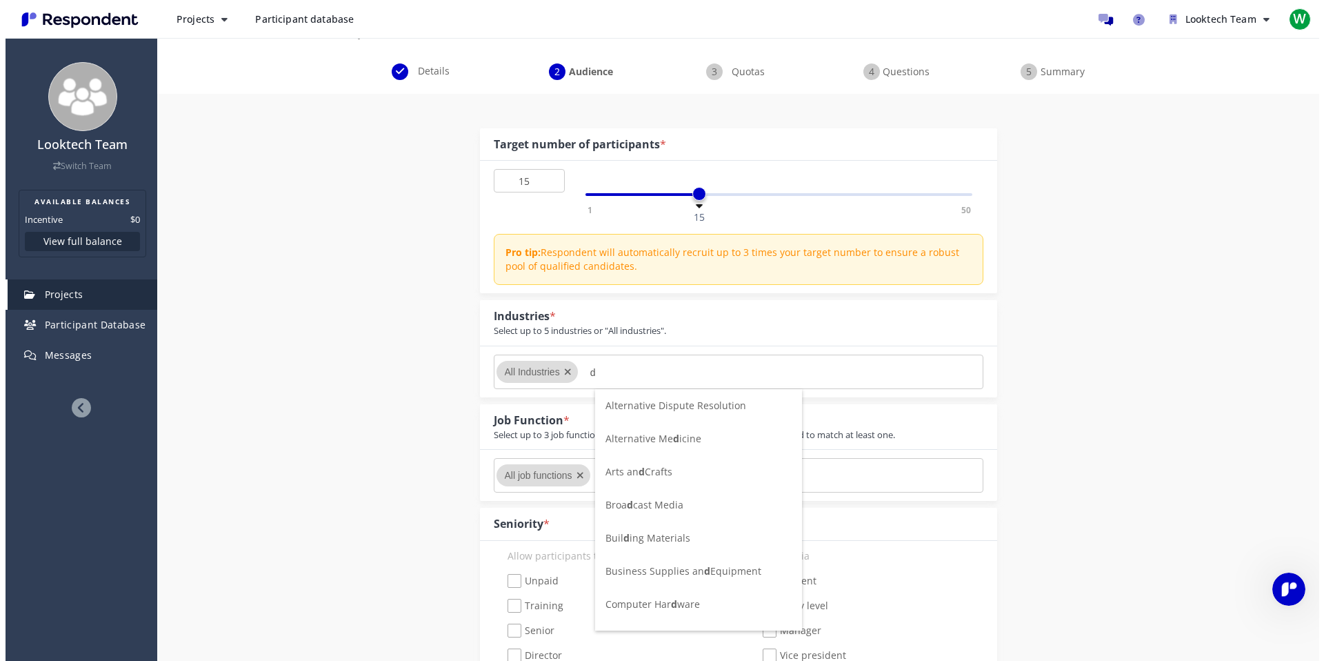
scroll to position [0, 0]
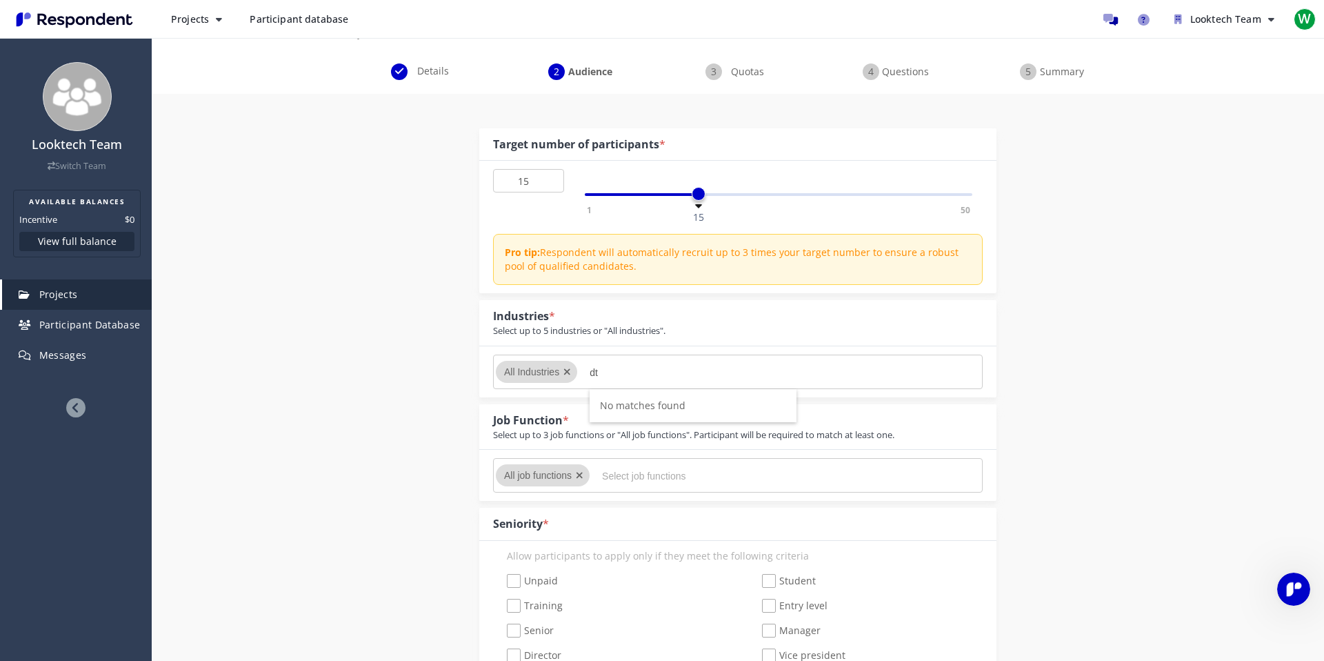
type input "d"
type input "s"
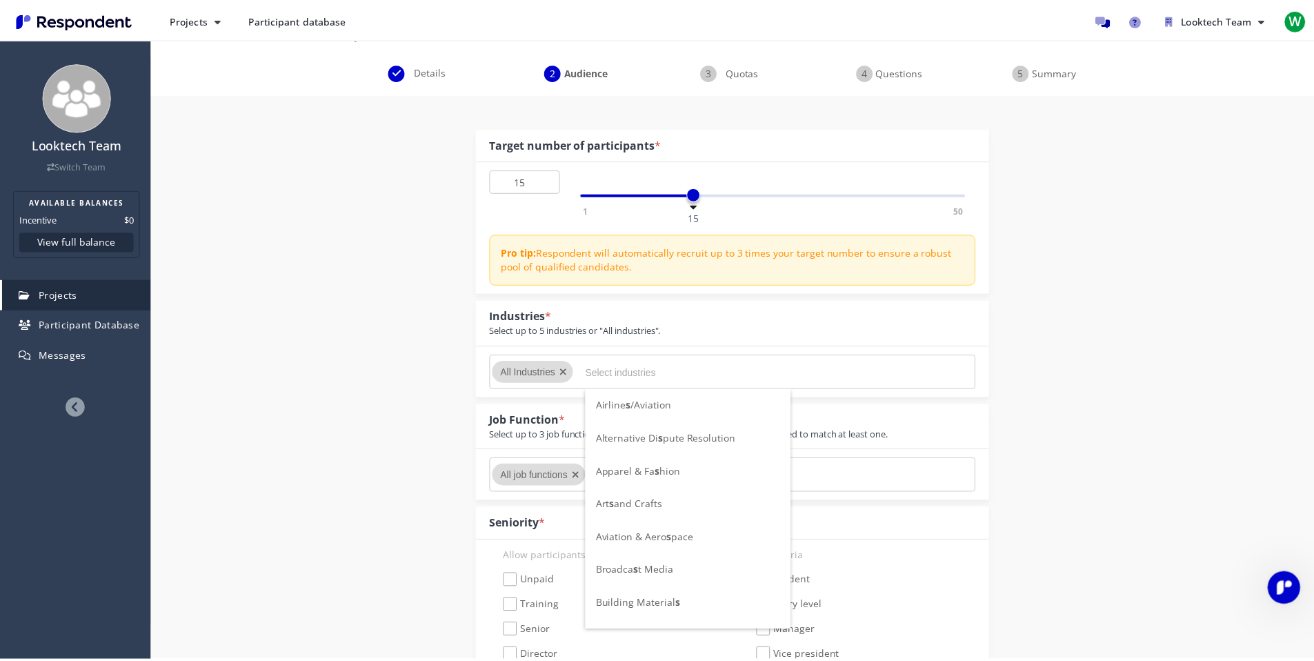
scroll to position [93, 0]
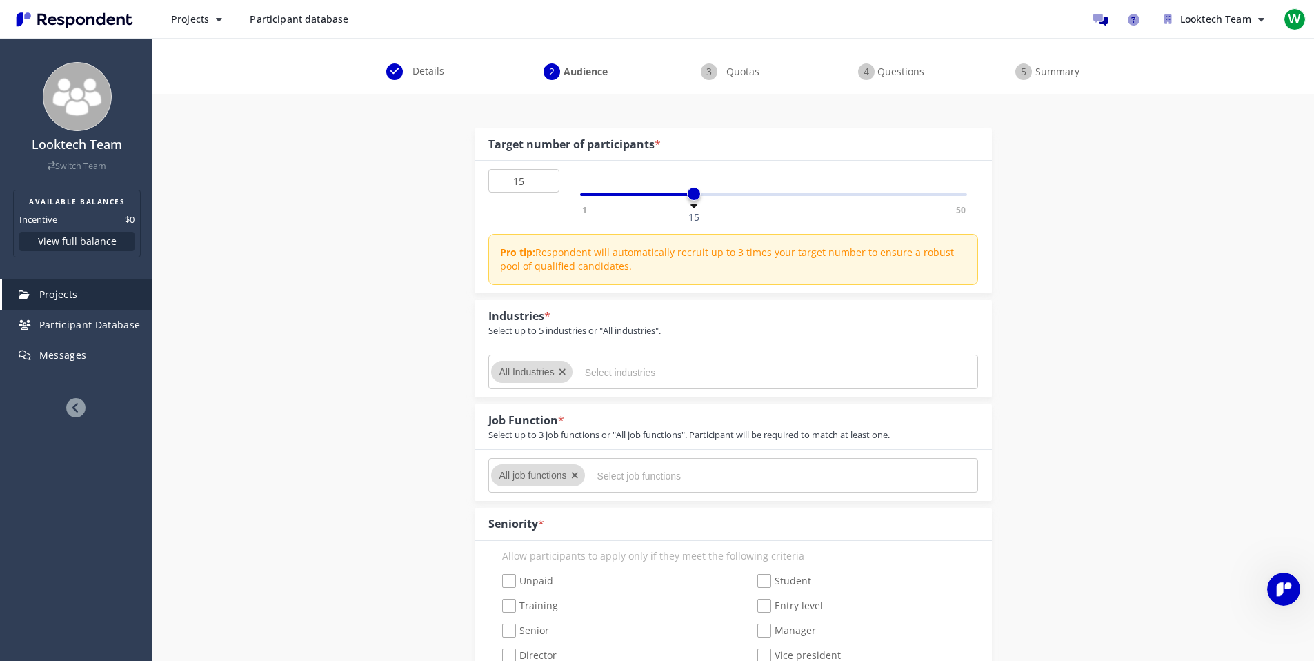
click at [558, 371] on md-chip "All Industries" at bounding box center [531, 372] width 81 height 22
click at [565, 371] on icon "Remove All Industries" at bounding box center [563, 372] width 8 height 10
click at [564, 370] on icon "Remove All Industries" at bounding box center [563, 372] width 8 height 10
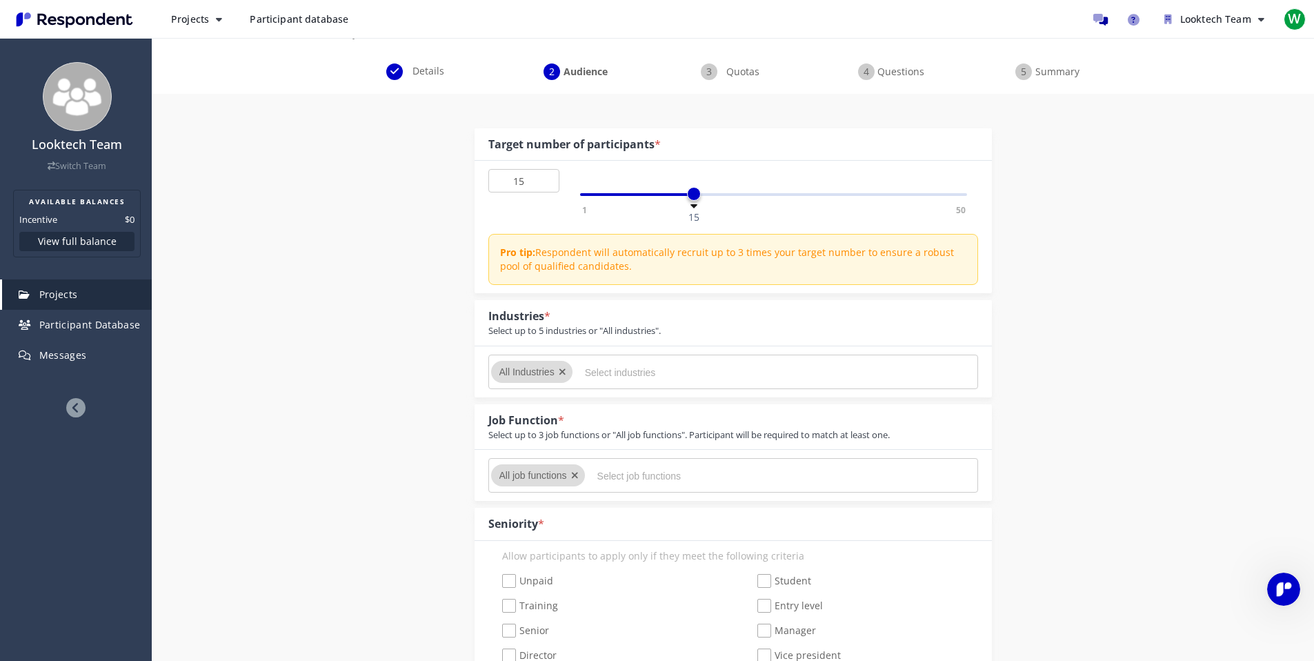
click at [564, 370] on icon "Remove All Industries" at bounding box center [563, 372] width 8 height 10
click at [608, 370] on input "Select industries" at bounding box center [688, 372] width 207 height 23
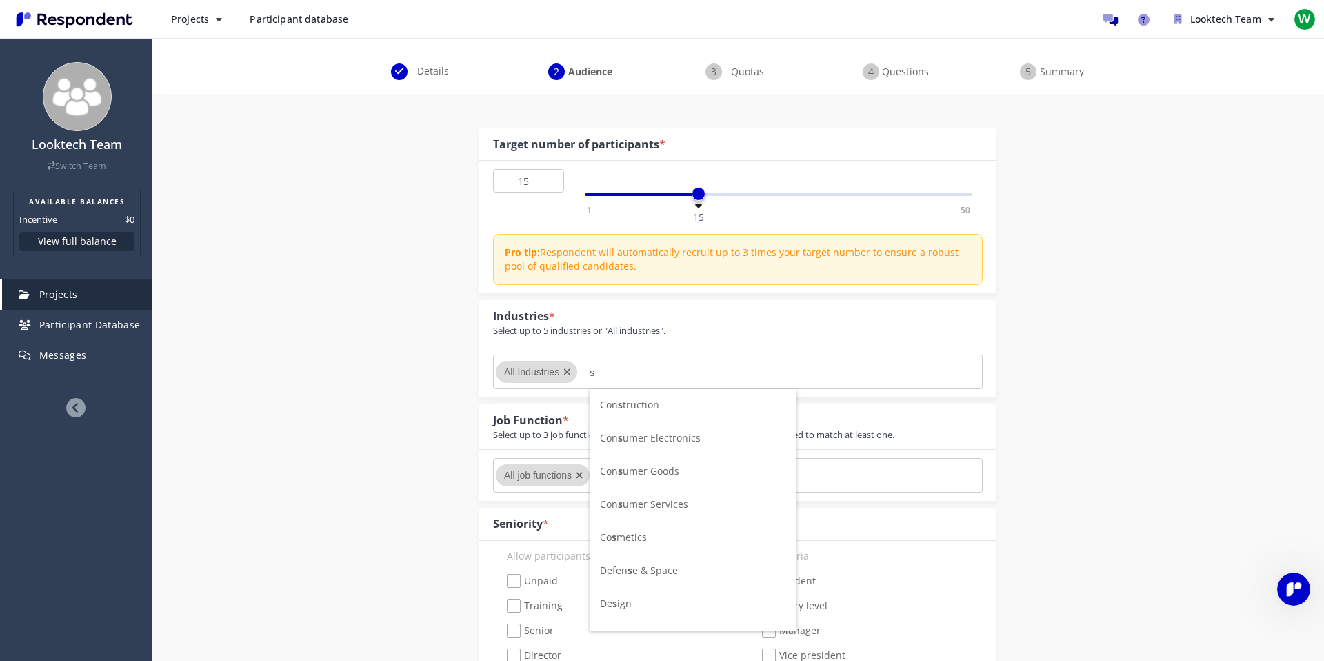
scroll to position [510, 0]
type input "s"
click at [656, 528] on li "Co s metics" at bounding box center [693, 524] width 207 height 33
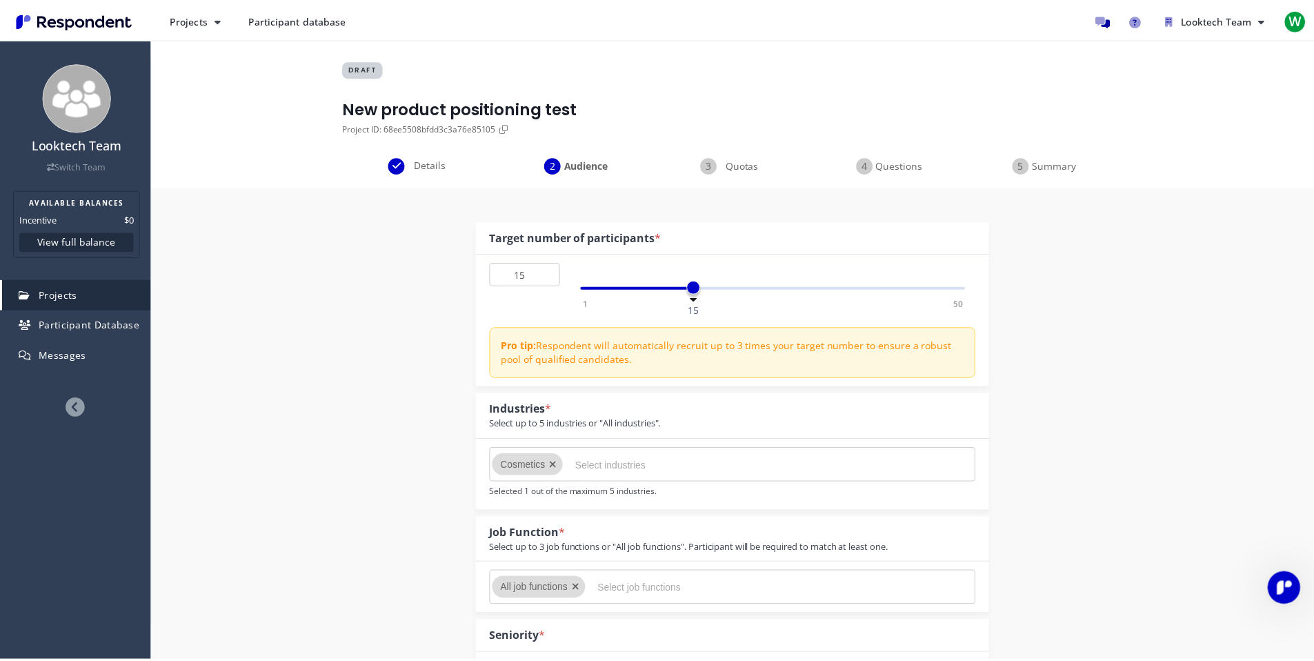
scroll to position [93, 0]
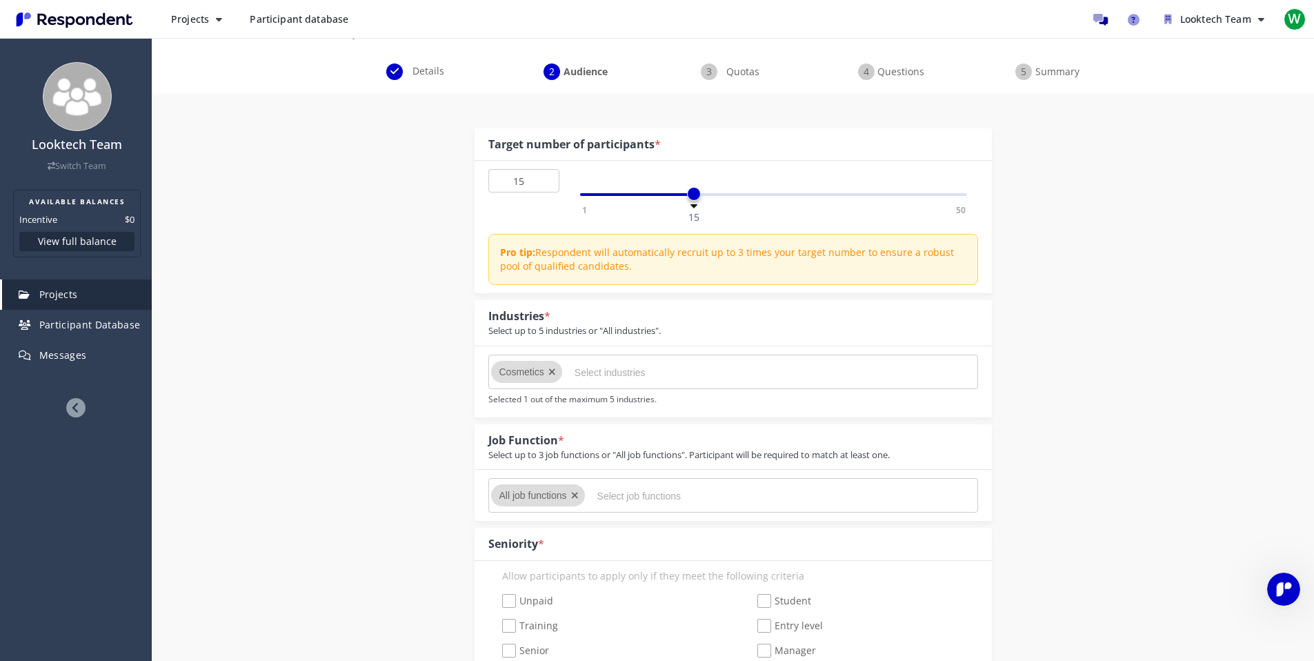
click at [642, 379] on input "Select industries" at bounding box center [678, 372] width 207 height 23
click at [629, 501] on input "Select job functions" at bounding box center [700, 495] width 207 height 23
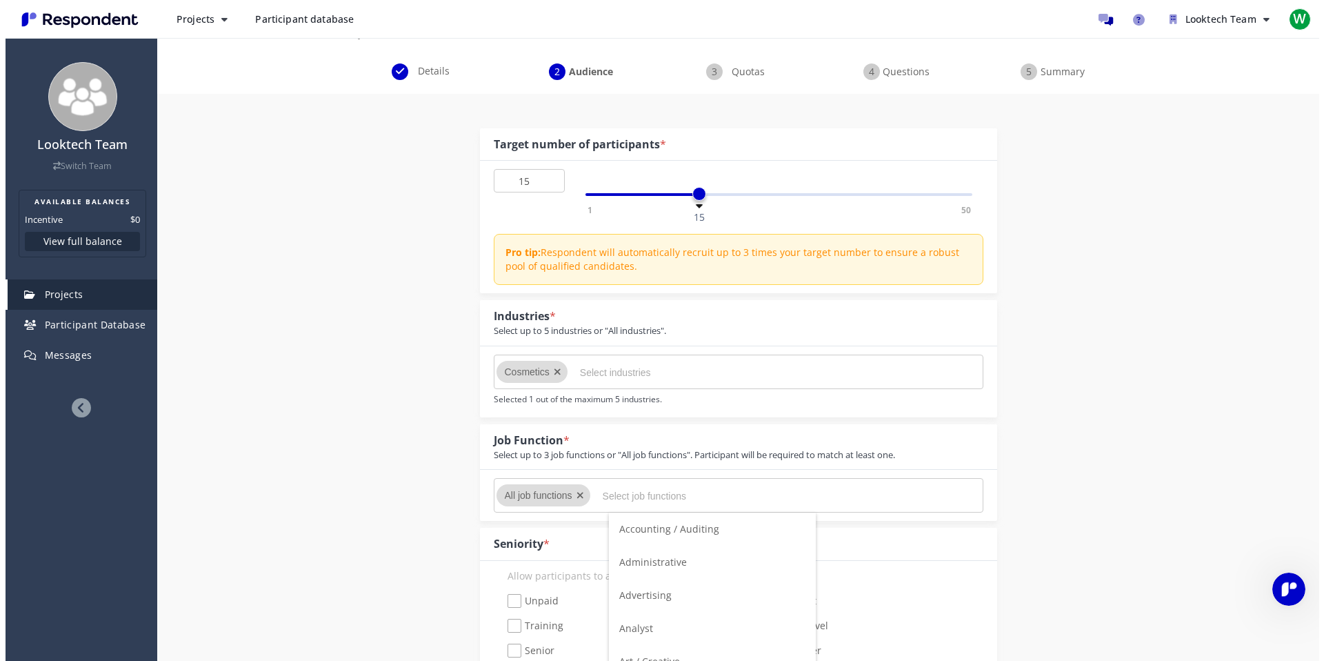
scroll to position [0, 0]
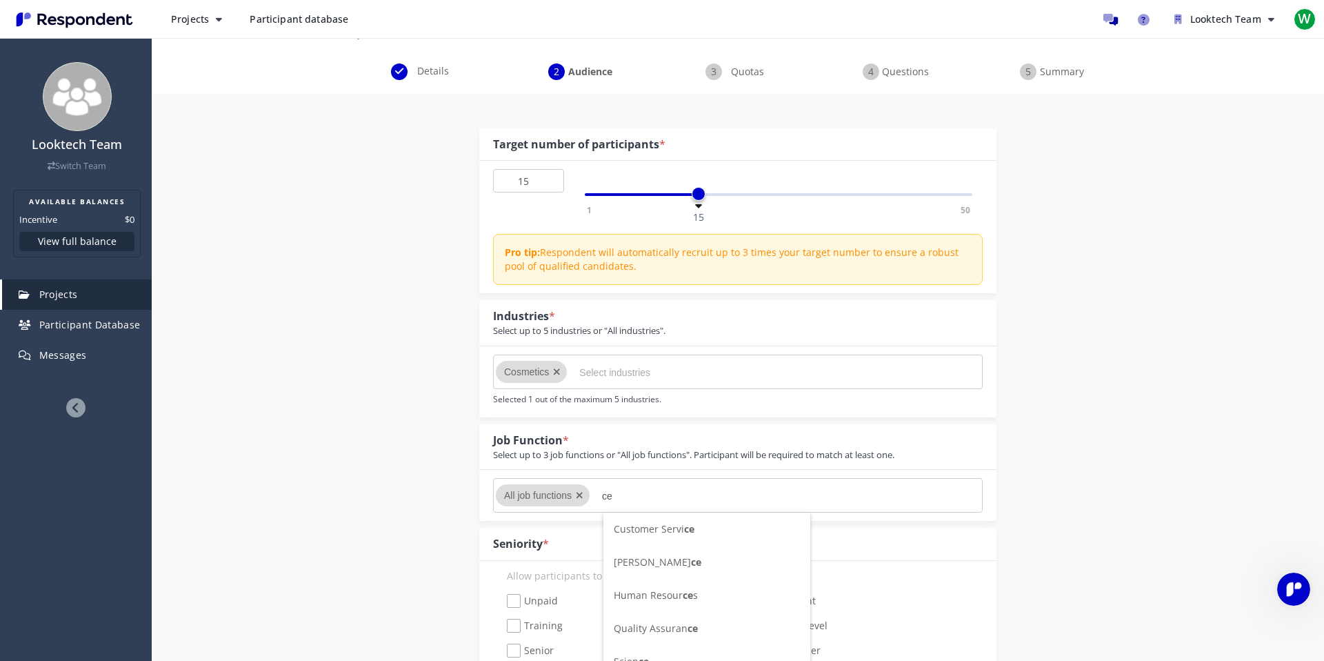
type input "c"
click at [651, 599] on span "Advertising" at bounding box center [640, 594] width 52 height 13
type input "marketing"
click at [653, 530] on li "Marketing" at bounding box center [686, 529] width 207 height 33
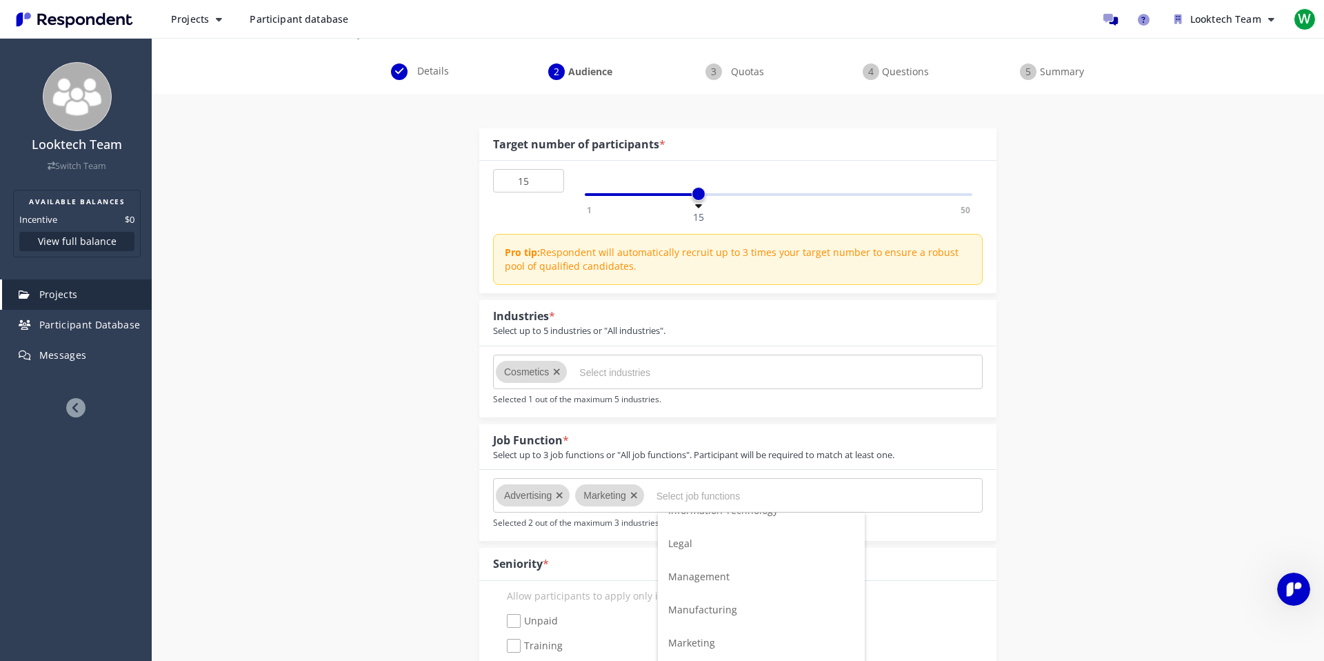
click at [706, 579] on span "Management" at bounding box center [698, 576] width 61 height 13
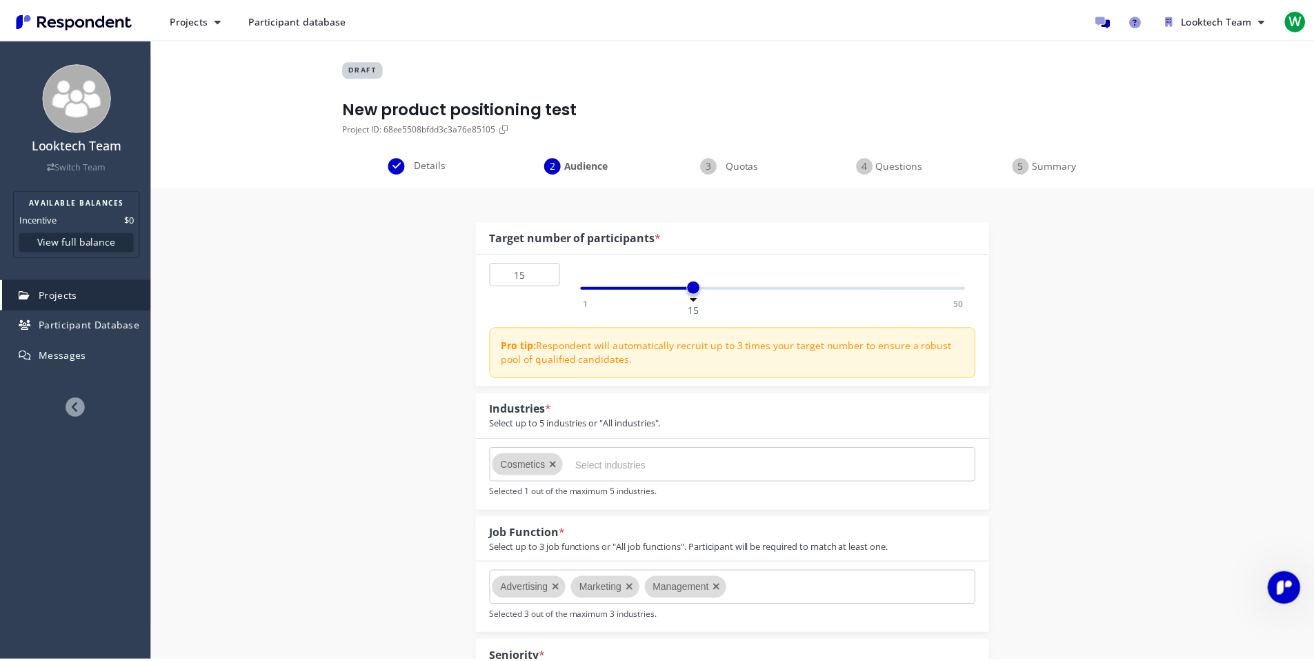
scroll to position [93, 0]
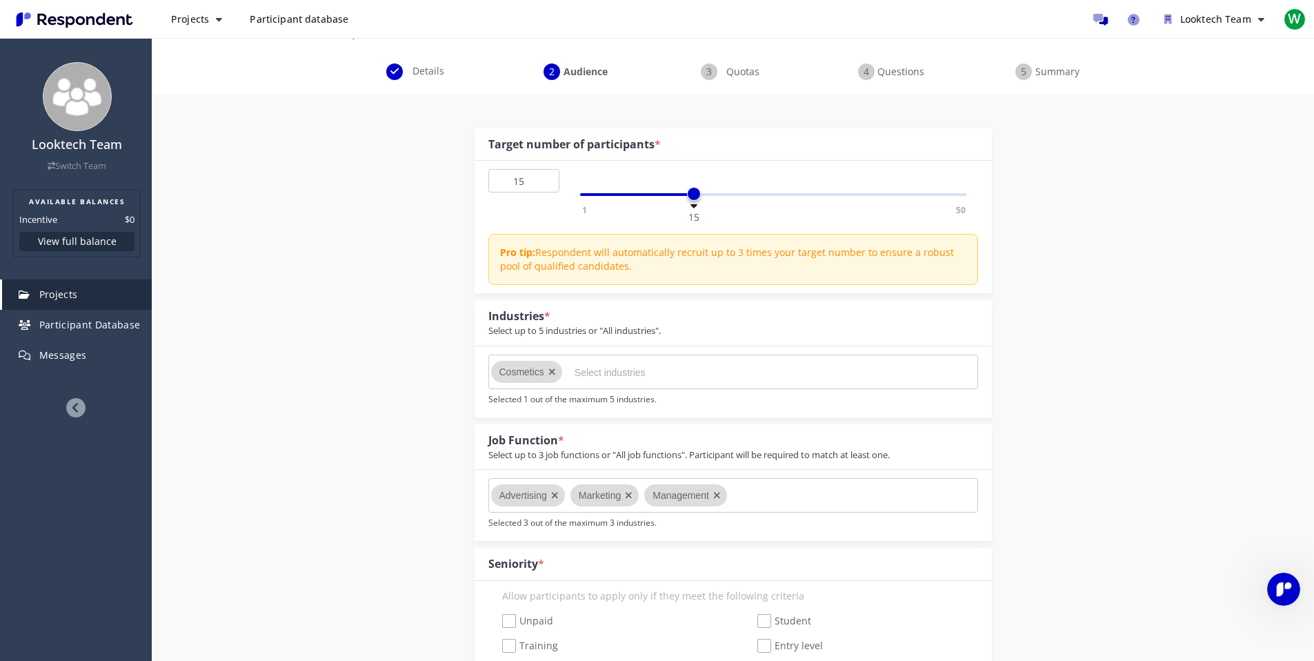
click at [619, 376] on input "Select industries" at bounding box center [678, 372] width 207 height 23
click at [595, 367] on input "Select industries" at bounding box center [678, 372] width 207 height 23
click at [582, 375] on input "Select industries" at bounding box center [678, 372] width 207 height 23
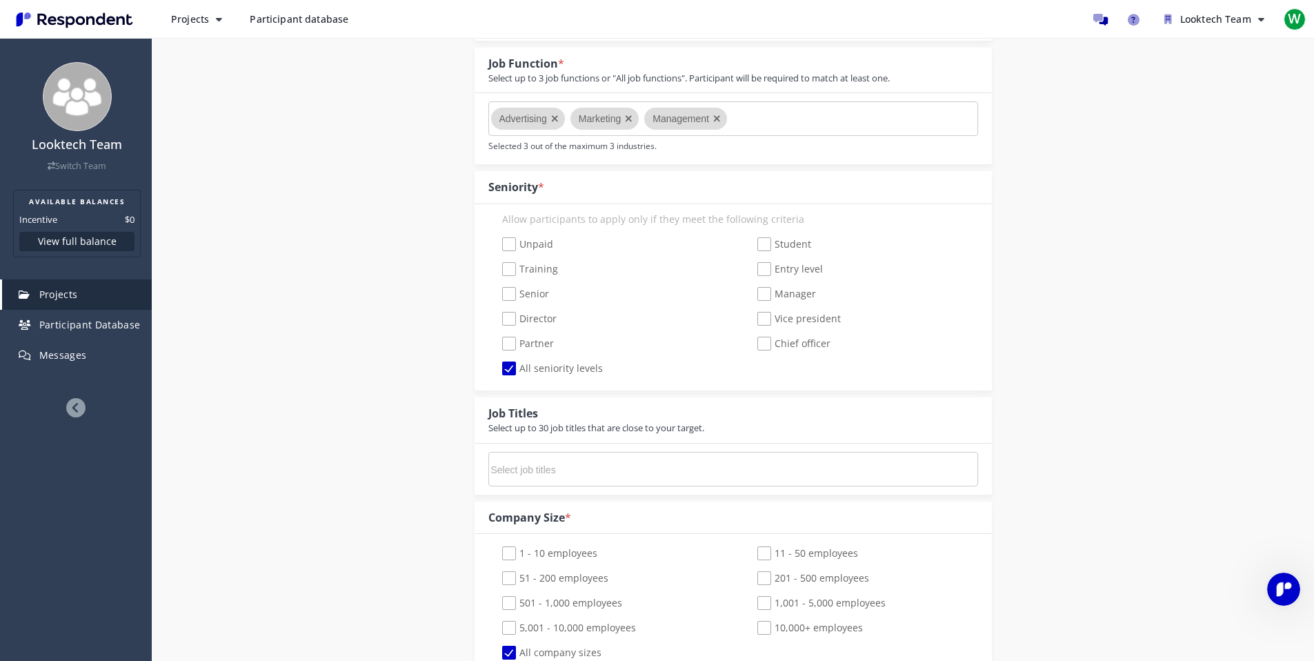
scroll to position [439, 0]
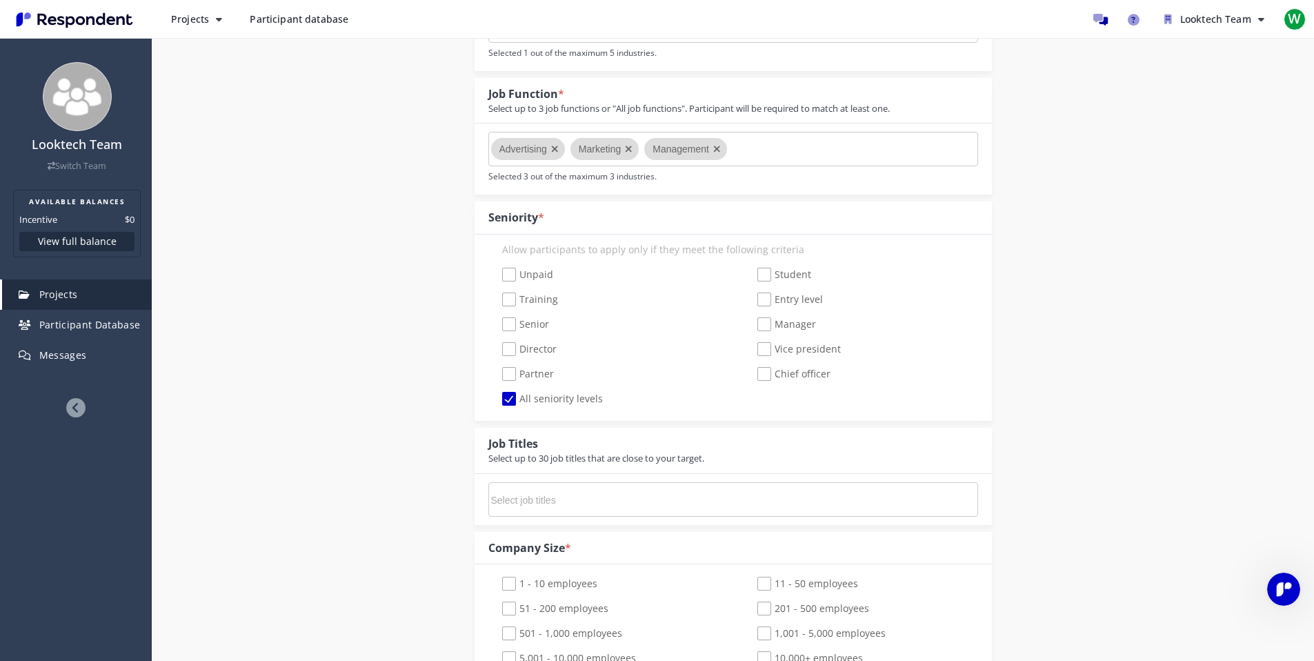
click at [537, 350] on span "Director" at bounding box center [529, 350] width 54 height 17
click at [497, 350] on input "Director" at bounding box center [492, 349] width 9 height 9
checkbox input "true"
checkbox input "false"
click at [762, 348] on span "Vice president" at bounding box center [798, 350] width 83 height 17
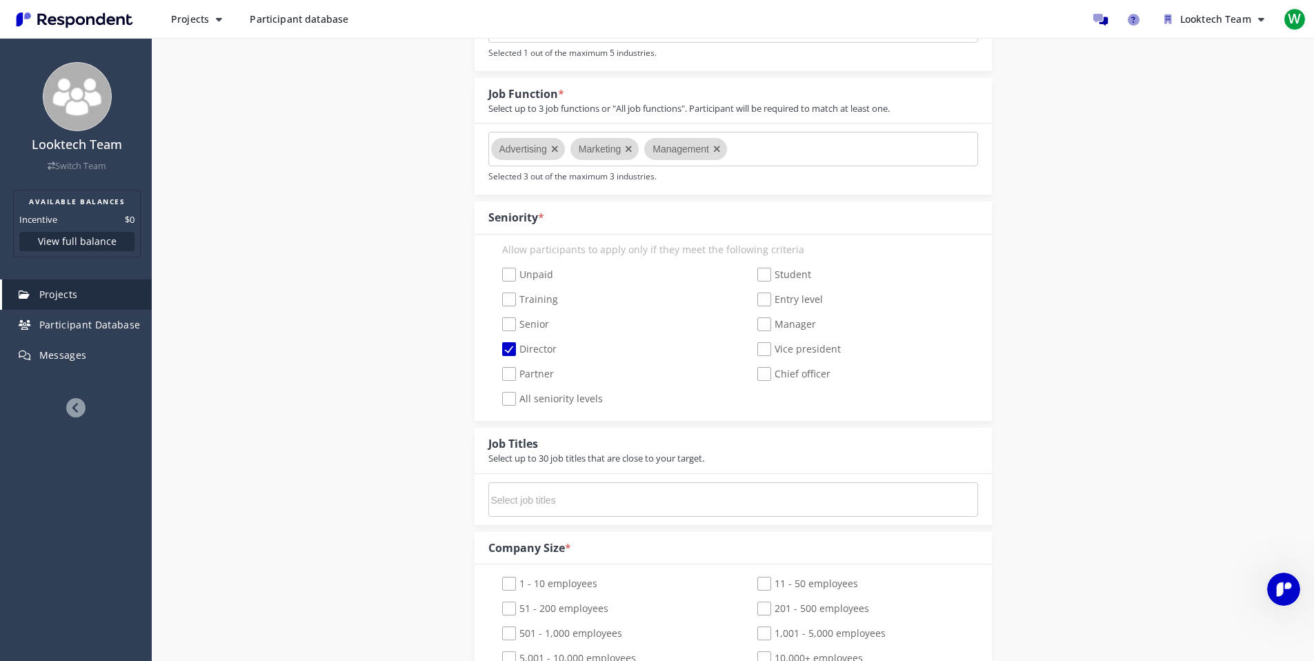
click at [753, 348] on input "Vice president" at bounding box center [748, 349] width 9 height 9
checkbox input "true"
click at [762, 369] on span "Chief officer" at bounding box center [793, 375] width 73 height 17
click at [753, 370] on input "Chief officer" at bounding box center [748, 374] width 9 height 9
checkbox input "true"
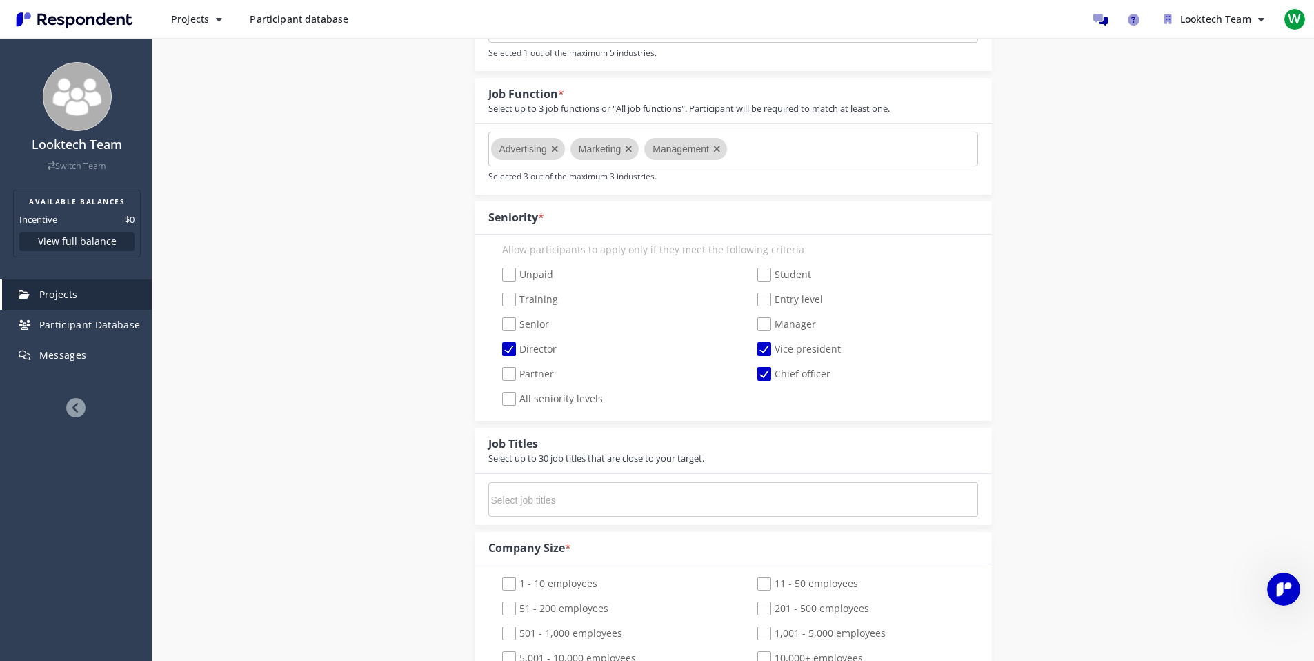
click at [766, 326] on span "Manager" at bounding box center [786, 325] width 59 height 17
click at [753, 326] on input "Manager" at bounding box center [748, 324] width 9 height 9
checkbox input "true"
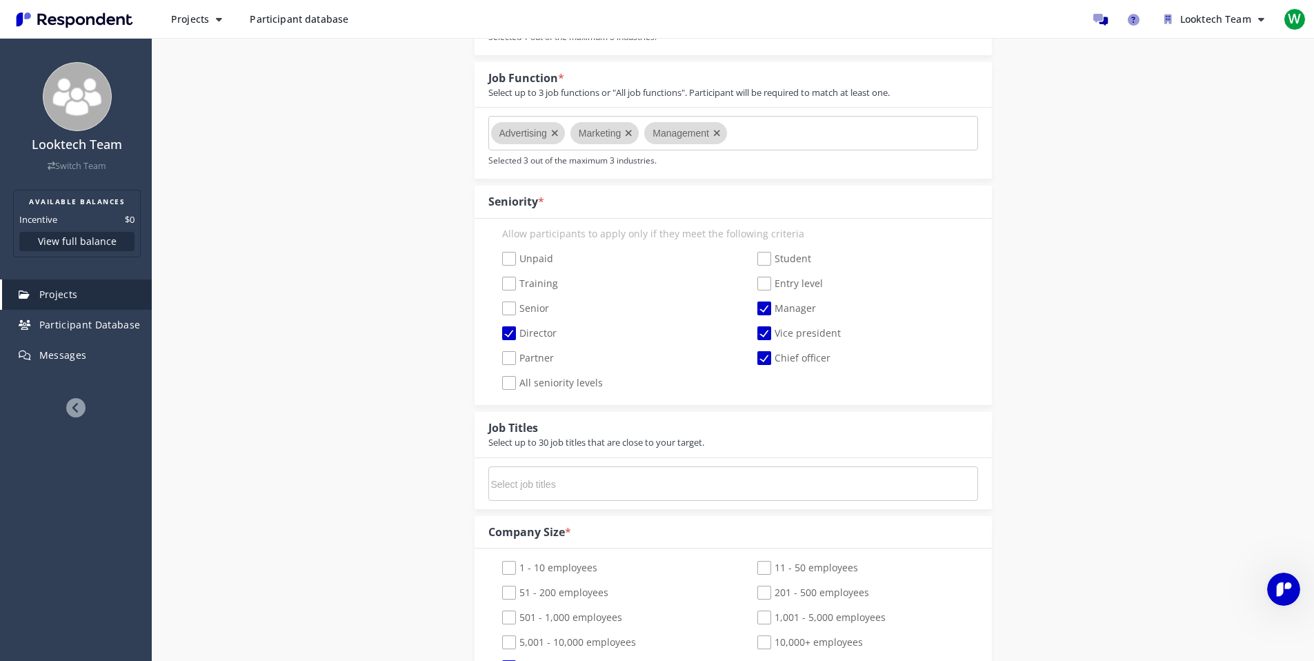
scroll to position [457, 0]
click at [511, 379] on span "All seniority levels" at bounding box center [552, 383] width 101 height 17
click at [497, 379] on input "All seniority levels" at bounding box center [492, 381] width 9 height 9
checkbox input "true"
checkbox input "false"
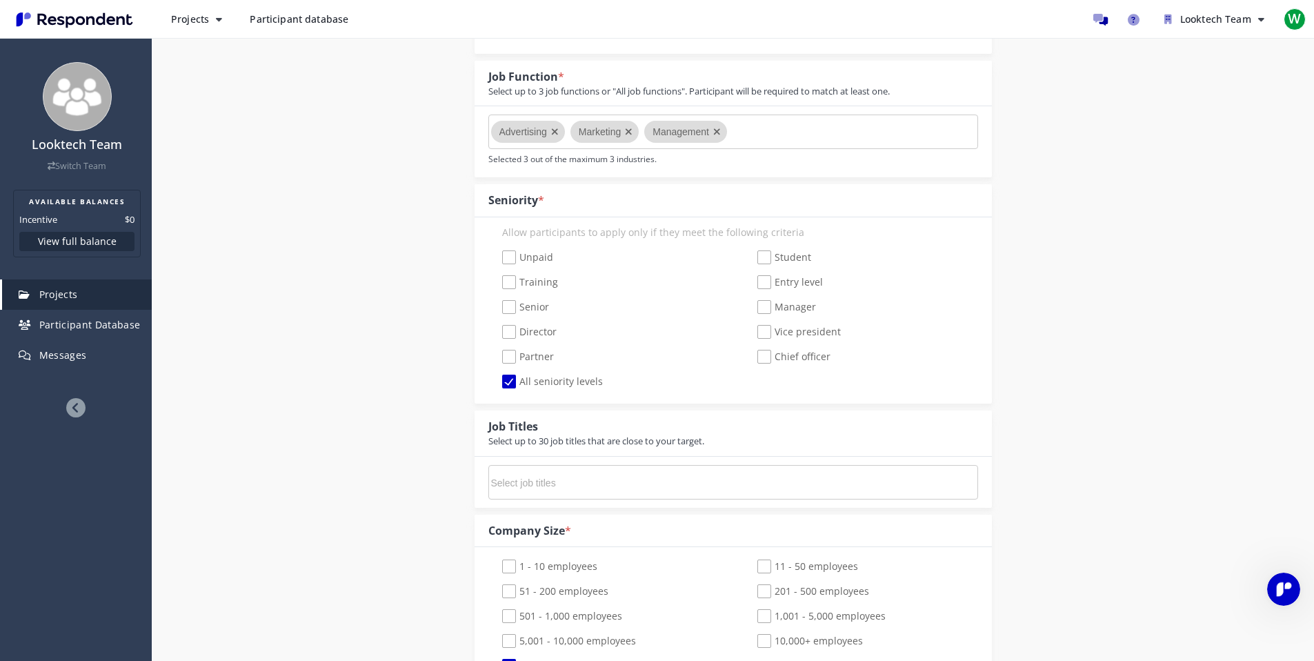
checkbox input "false"
click at [511, 379] on span "All seniority levels" at bounding box center [552, 383] width 101 height 17
click at [497, 379] on input "All seniority levels" at bounding box center [492, 381] width 9 height 9
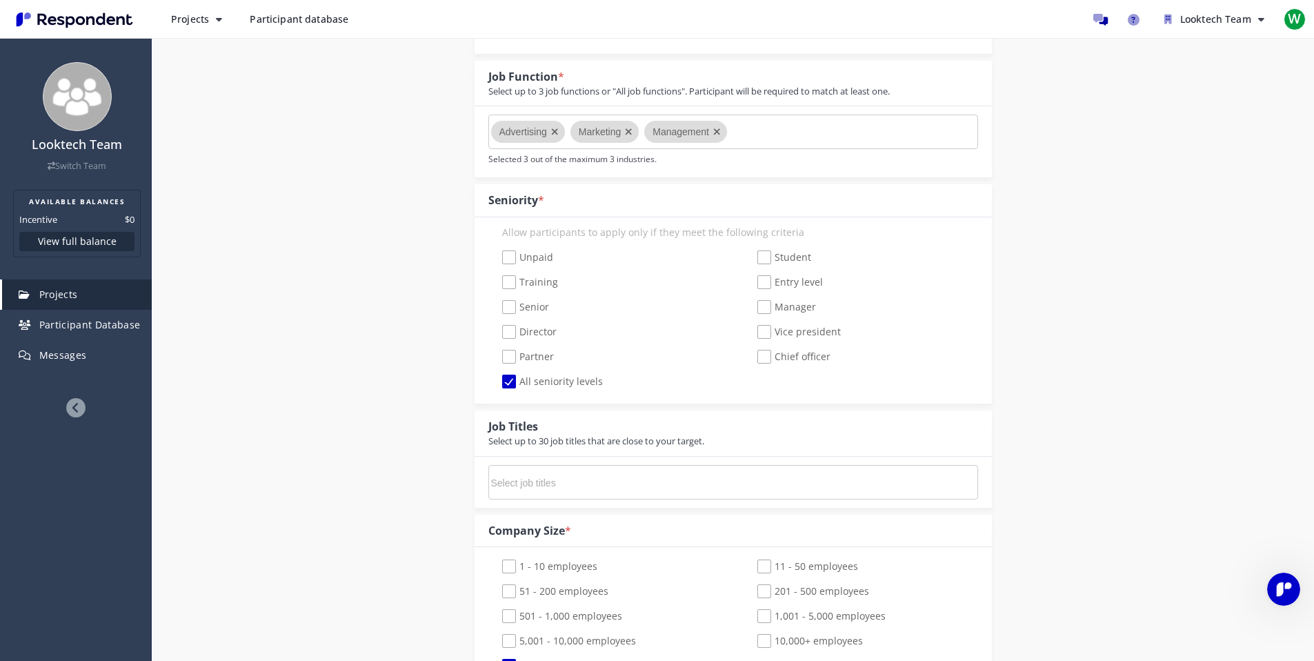
checkbox input "false"
click at [507, 330] on span "Director" at bounding box center [529, 333] width 54 height 17
click at [497, 330] on input "Director" at bounding box center [492, 332] width 9 height 9
checkbox input "true"
click at [762, 332] on span "Vice president" at bounding box center [798, 333] width 83 height 17
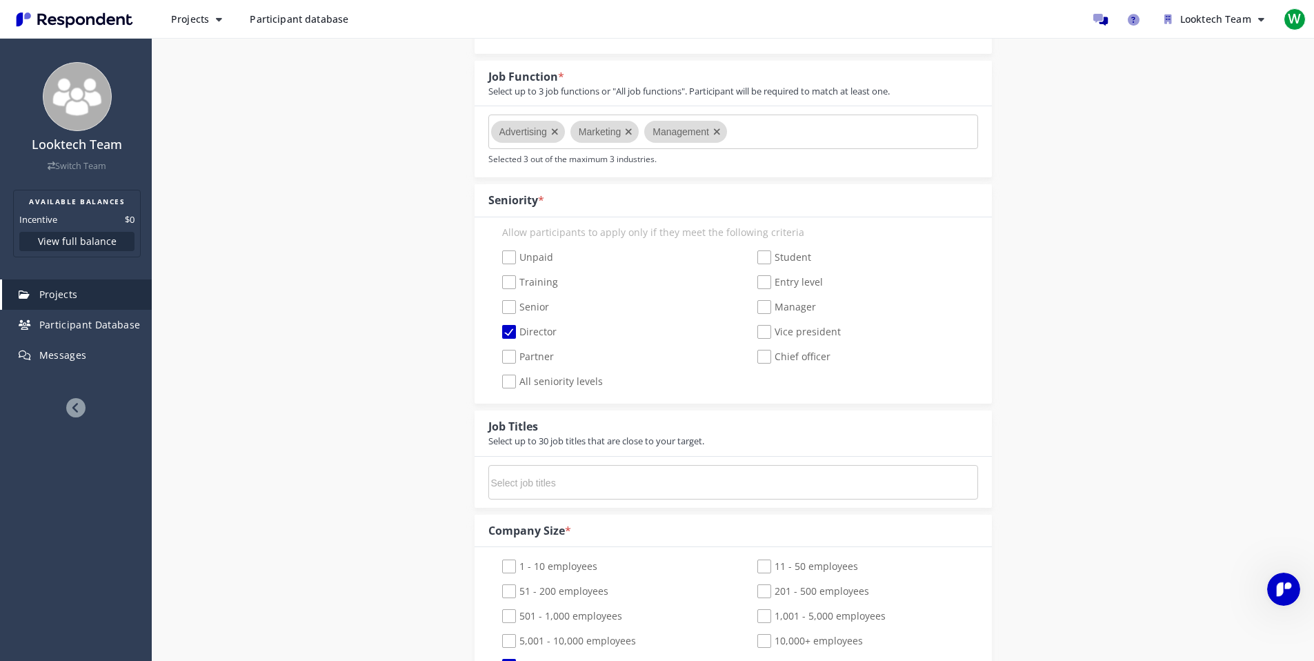
click at [753, 332] on input "Vice president" at bounding box center [748, 332] width 9 height 9
checkbox input "true"
click at [762, 317] on div "Unpaid Student Training Entry level Senior Manager Director Vice president Part…" at bounding box center [733, 320] width 510 height 149
click at [770, 306] on span "Manager" at bounding box center [786, 308] width 59 height 17
click at [753, 306] on input "Manager" at bounding box center [748, 307] width 9 height 9
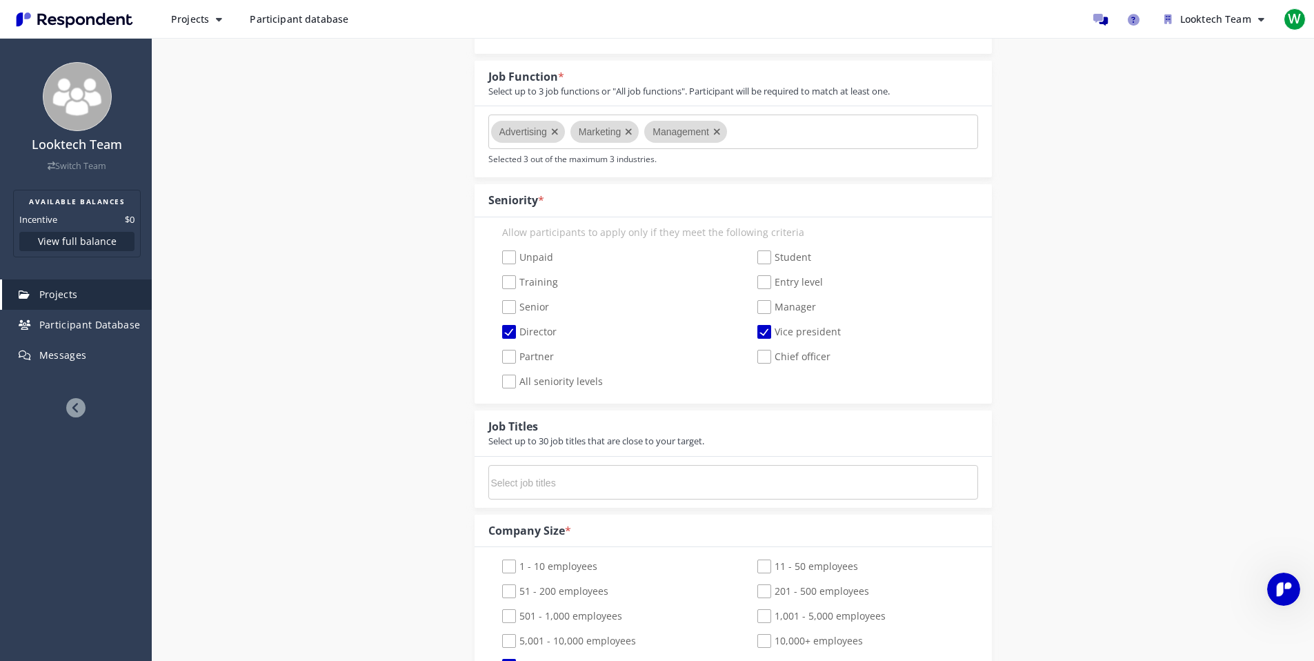
checkbox input "true"
click at [770, 355] on span "Chief officer" at bounding box center [793, 358] width 73 height 17
click at [753, 355] on input "Chief officer" at bounding box center [748, 357] width 9 height 9
checkbox input "true"
click at [519, 355] on span "Partner" at bounding box center [528, 358] width 52 height 17
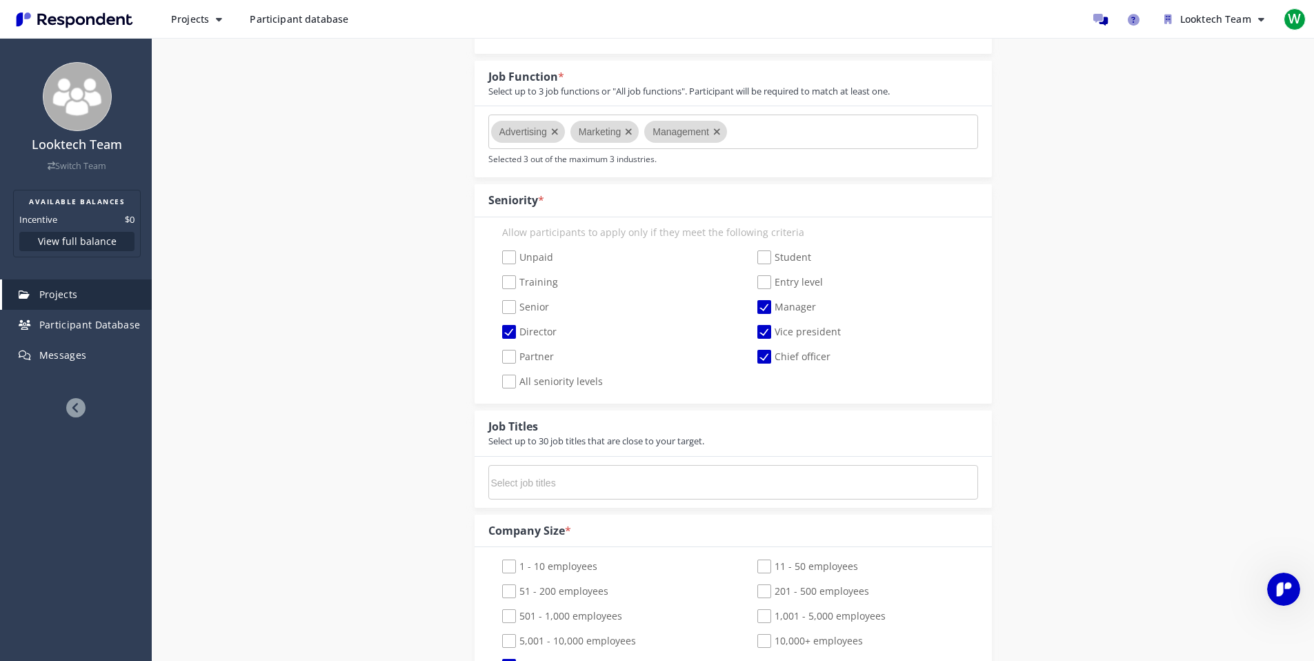
click at [497, 355] on input "Partner" at bounding box center [492, 357] width 9 height 9
checkbox input "true"
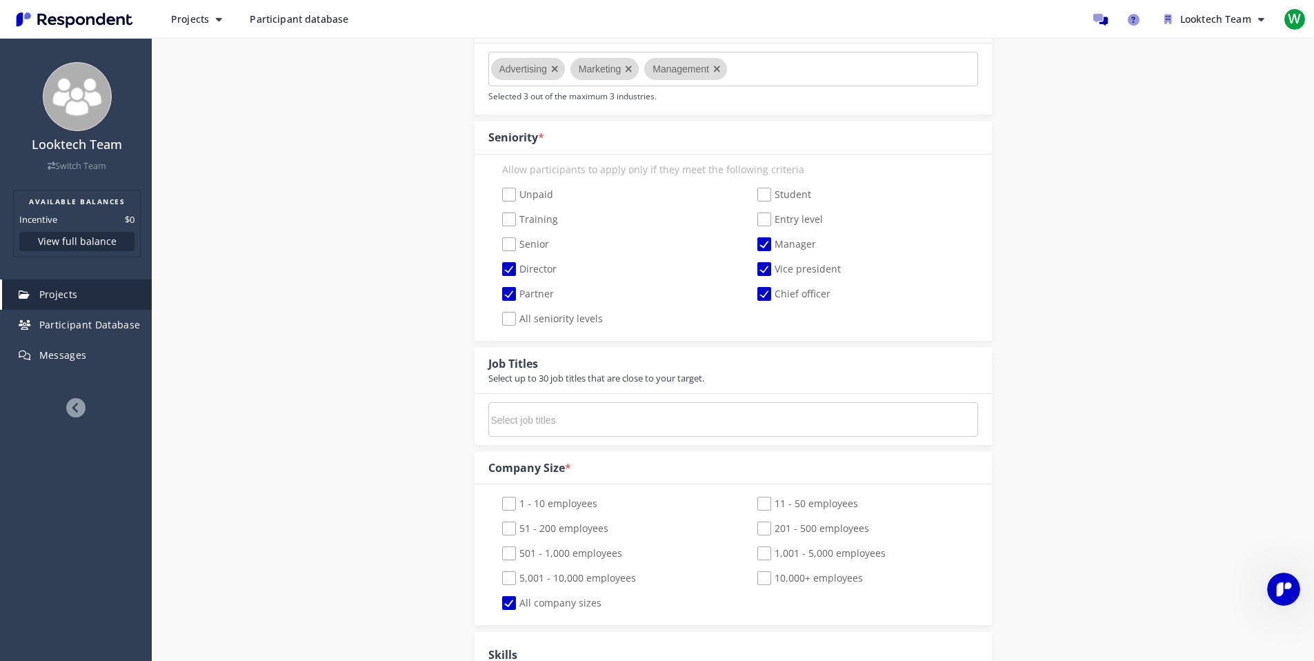
scroll to position [564, 0]
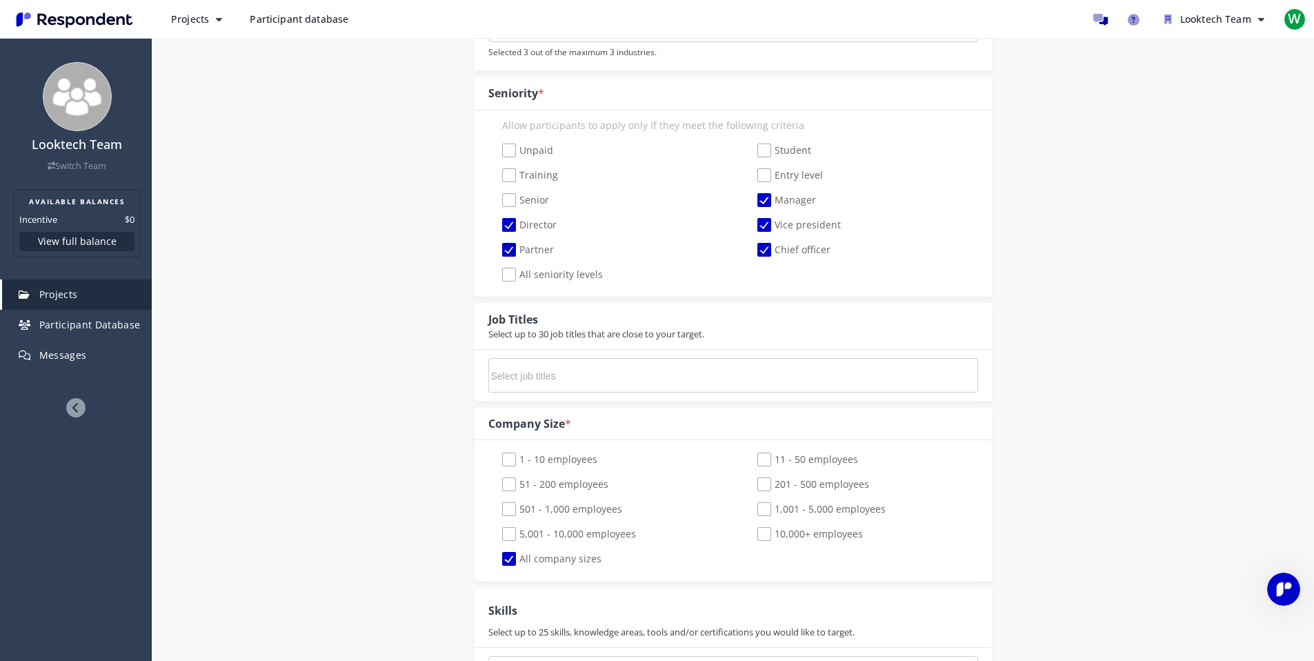
click at [655, 368] on input "Select job titles" at bounding box center [594, 375] width 207 height 23
type input "a"
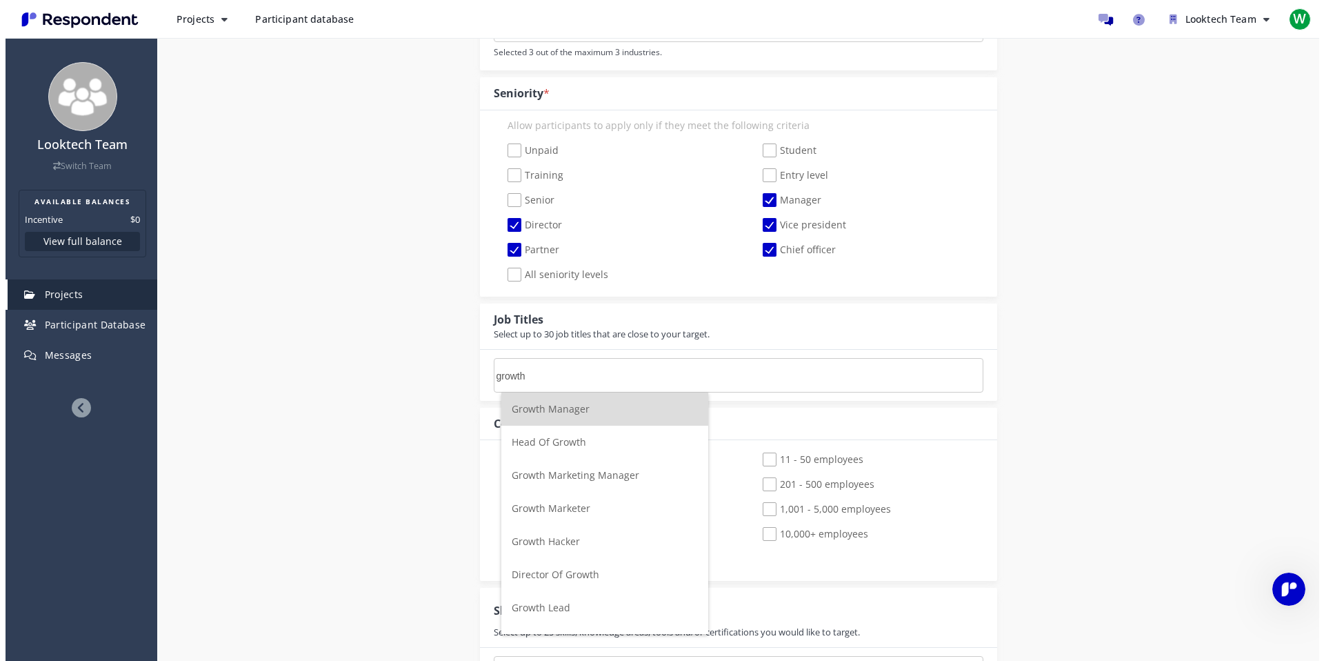
scroll to position [0, 0]
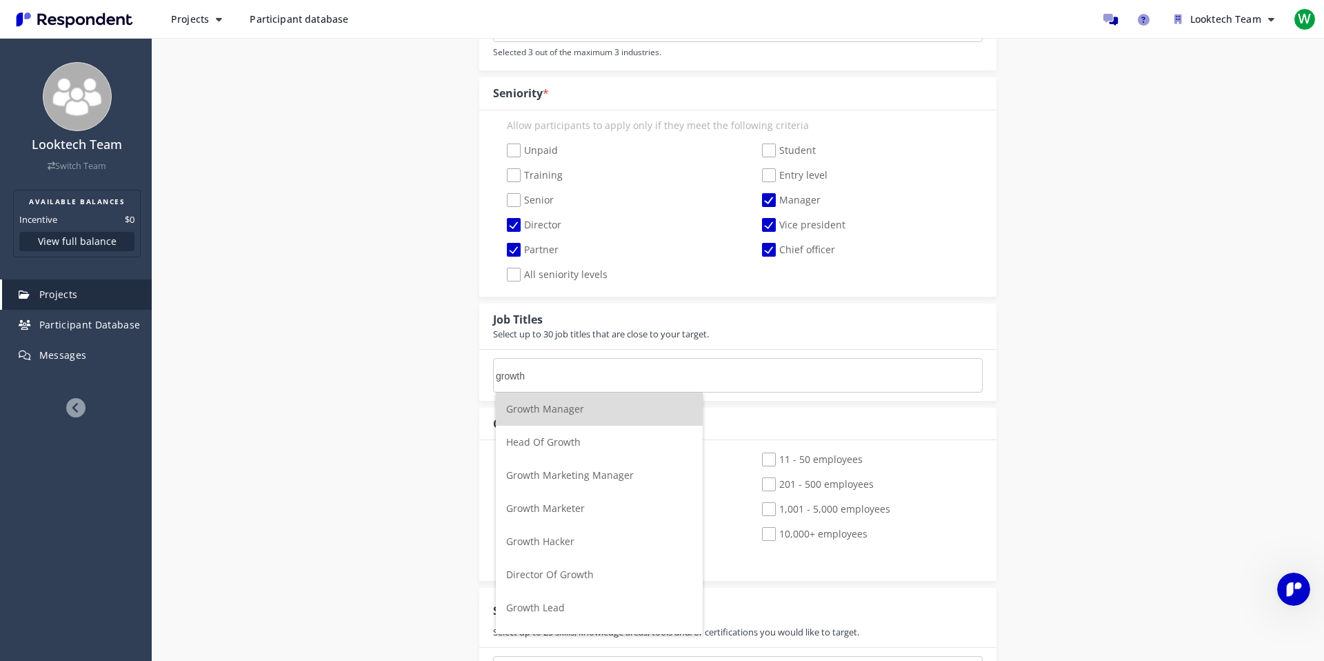
type input "growth"
click at [642, 436] on li "Head Of Growth" at bounding box center [599, 442] width 207 height 33
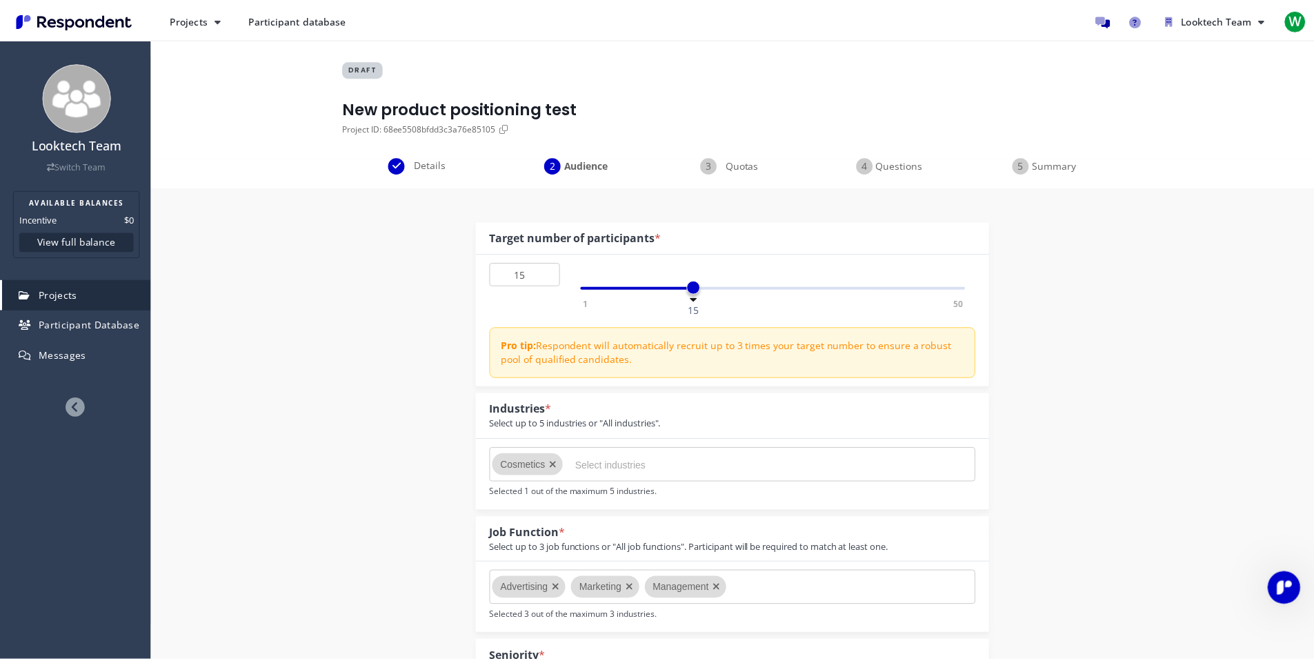
scroll to position [564, 0]
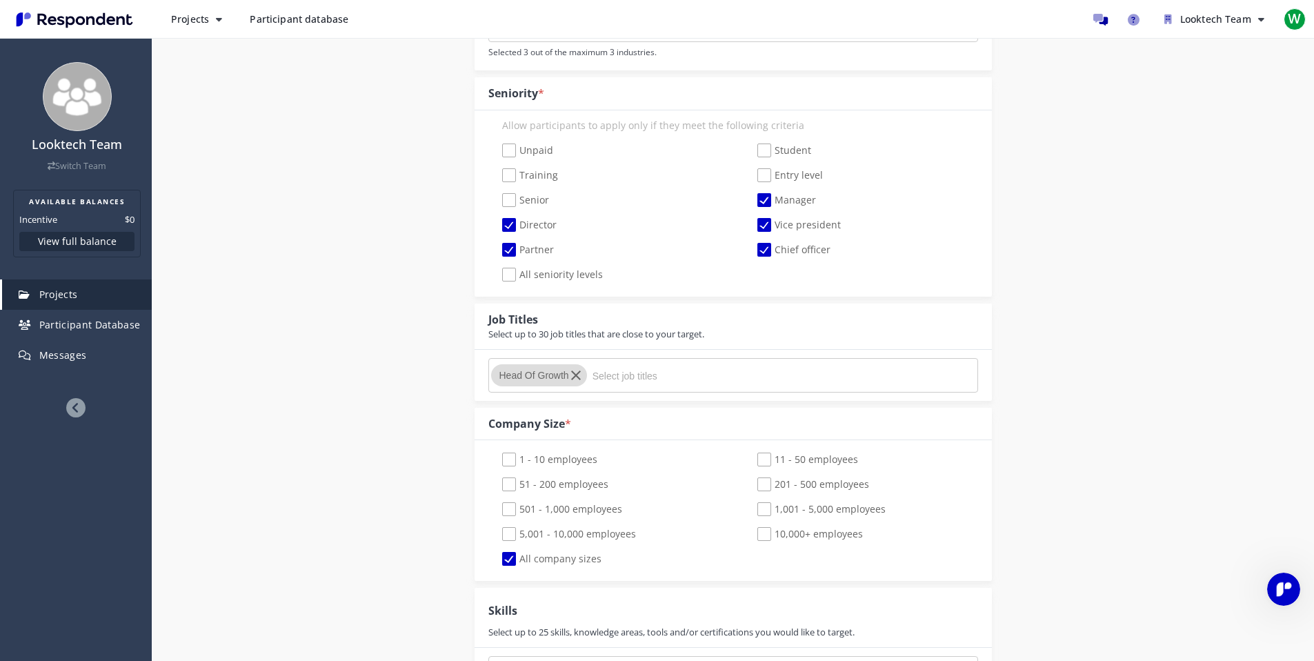
click at [618, 372] on input "Select job titles" at bounding box center [696, 375] width 207 height 23
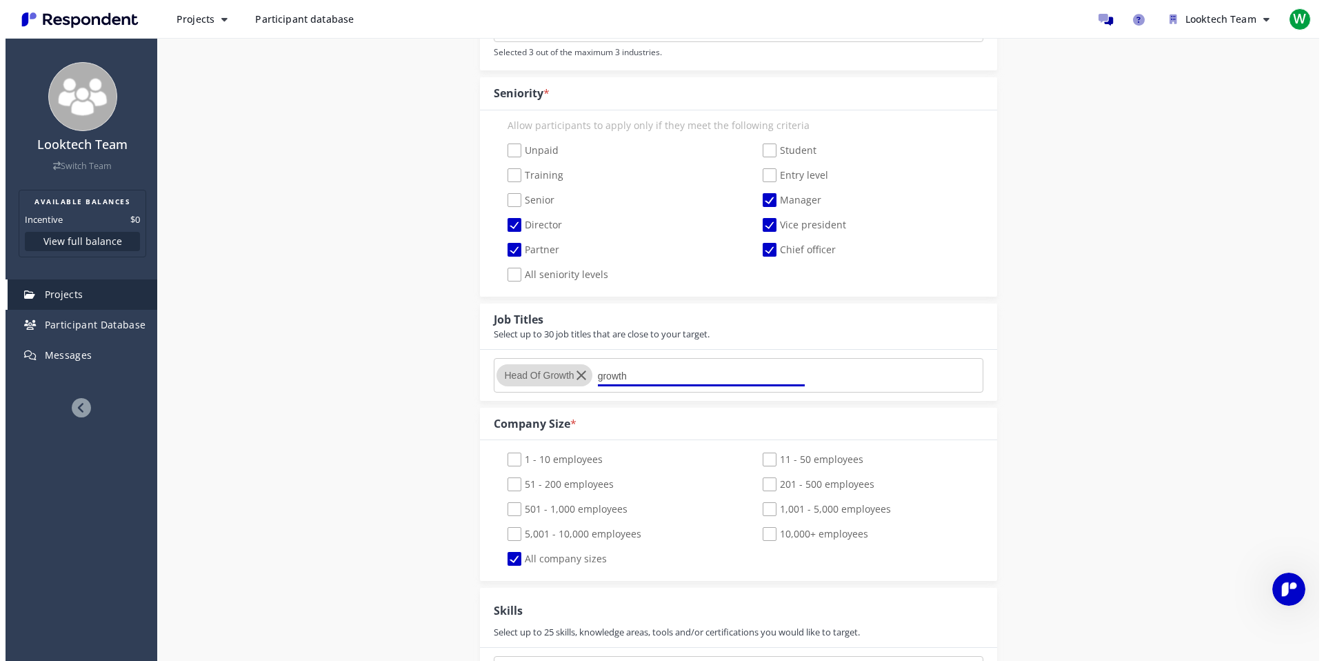
scroll to position [0, 0]
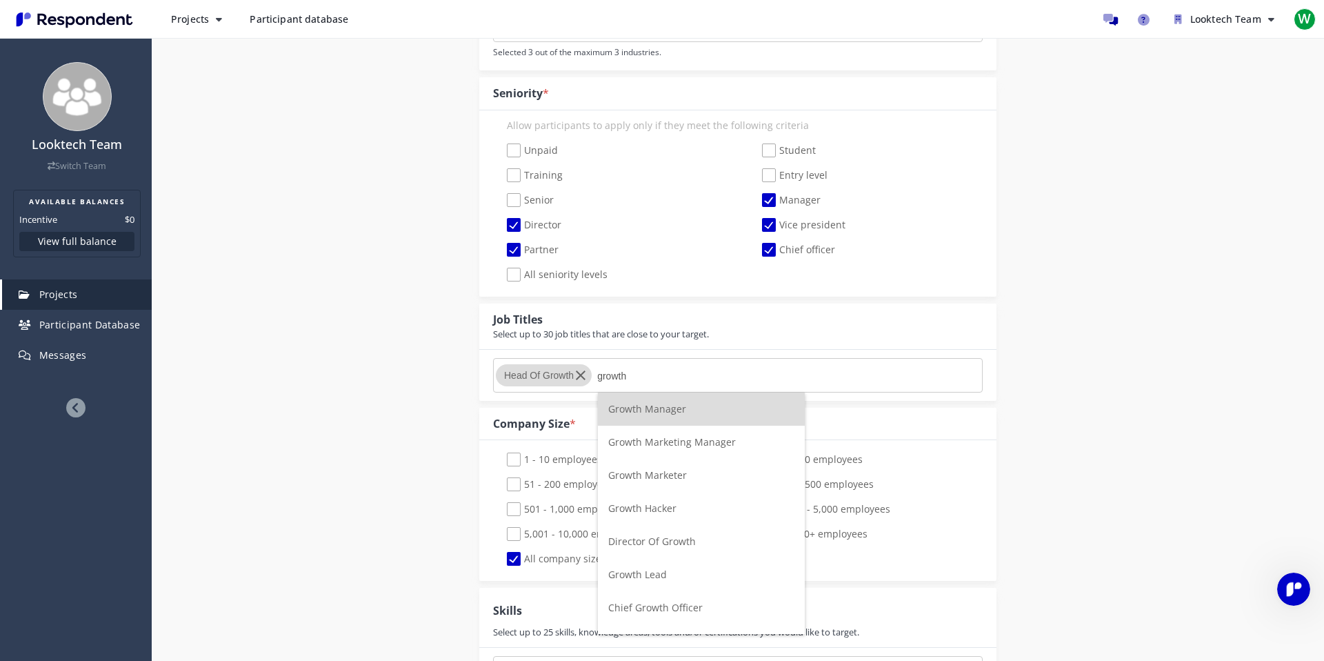
type input "growth"
click at [668, 439] on span "Growth Marketing Manager" at bounding box center [672, 441] width 128 height 13
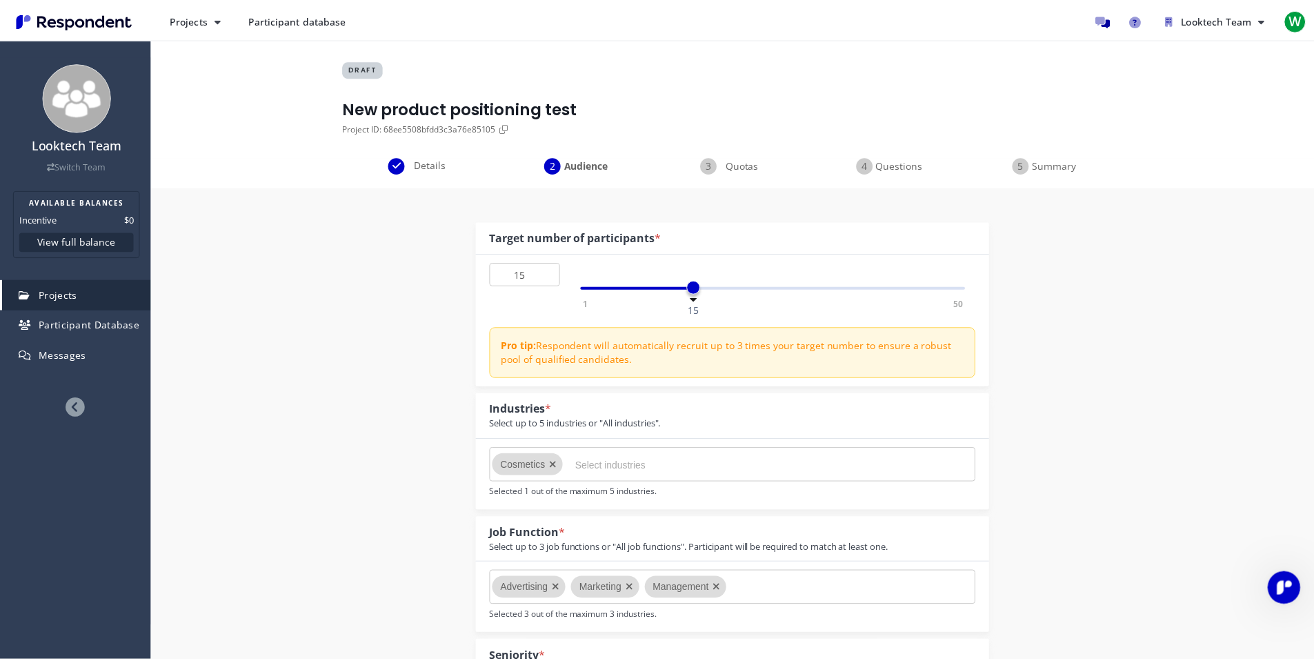
scroll to position [564, 0]
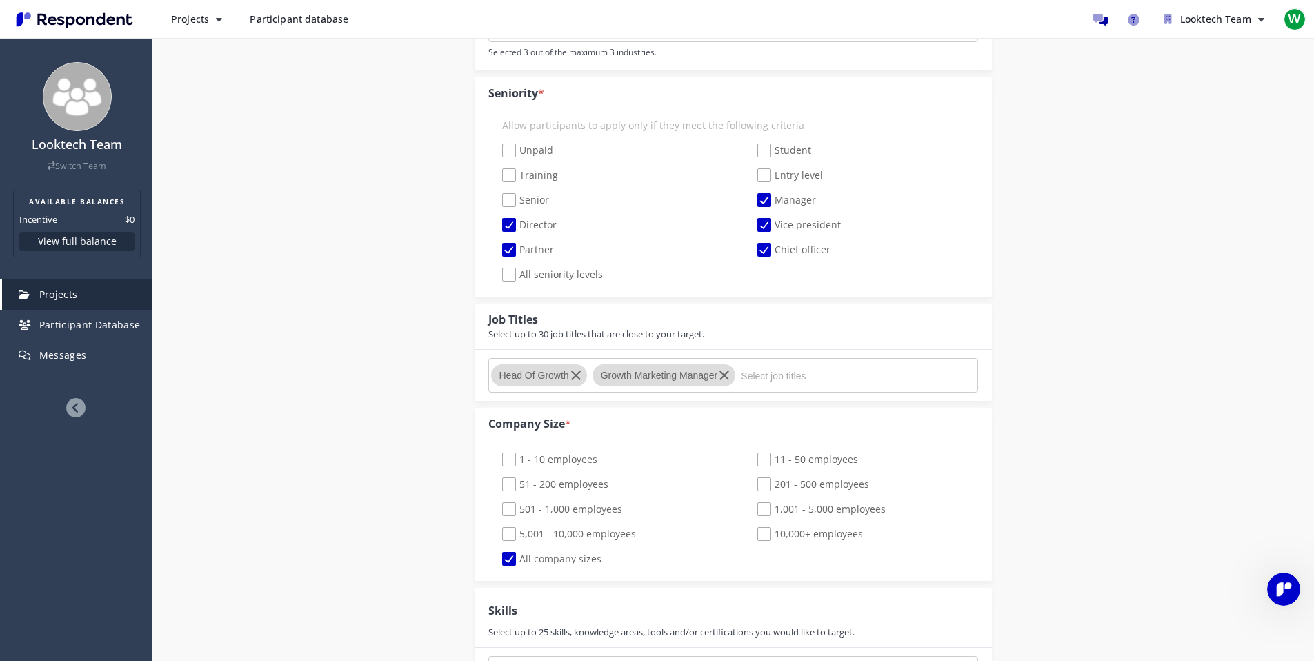
click at [774, 379] on input "Select job titles" at bounding box center [844, 375] width 207 height 23
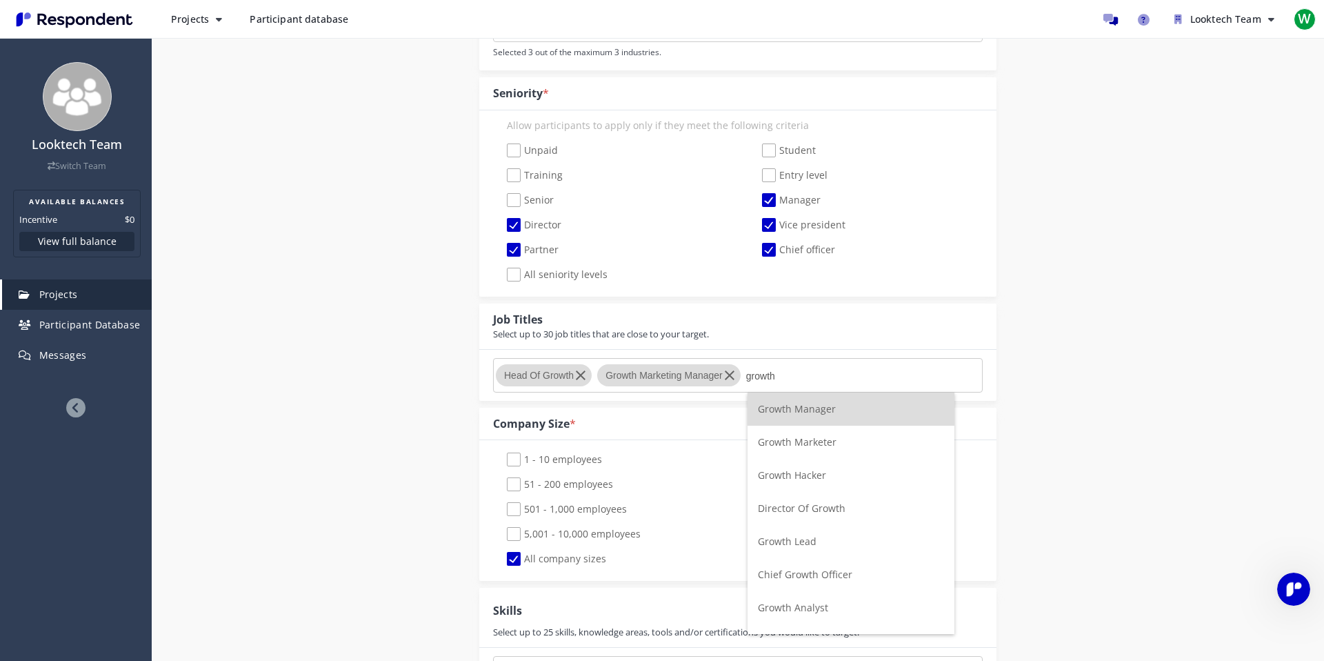
scroll to position [23, 0]
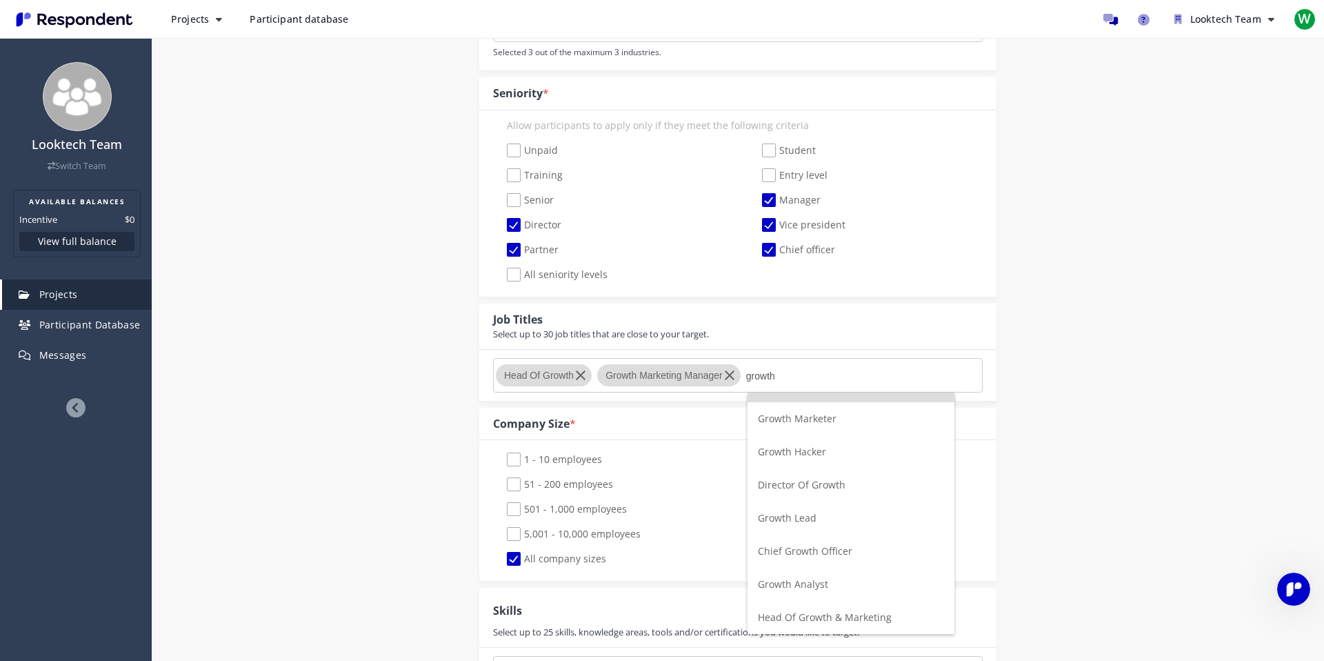
type input "growth"
click at [804, 617] on span "Head Of Growth & Marketing" at bounding box center [825, 617] width 134 height 13
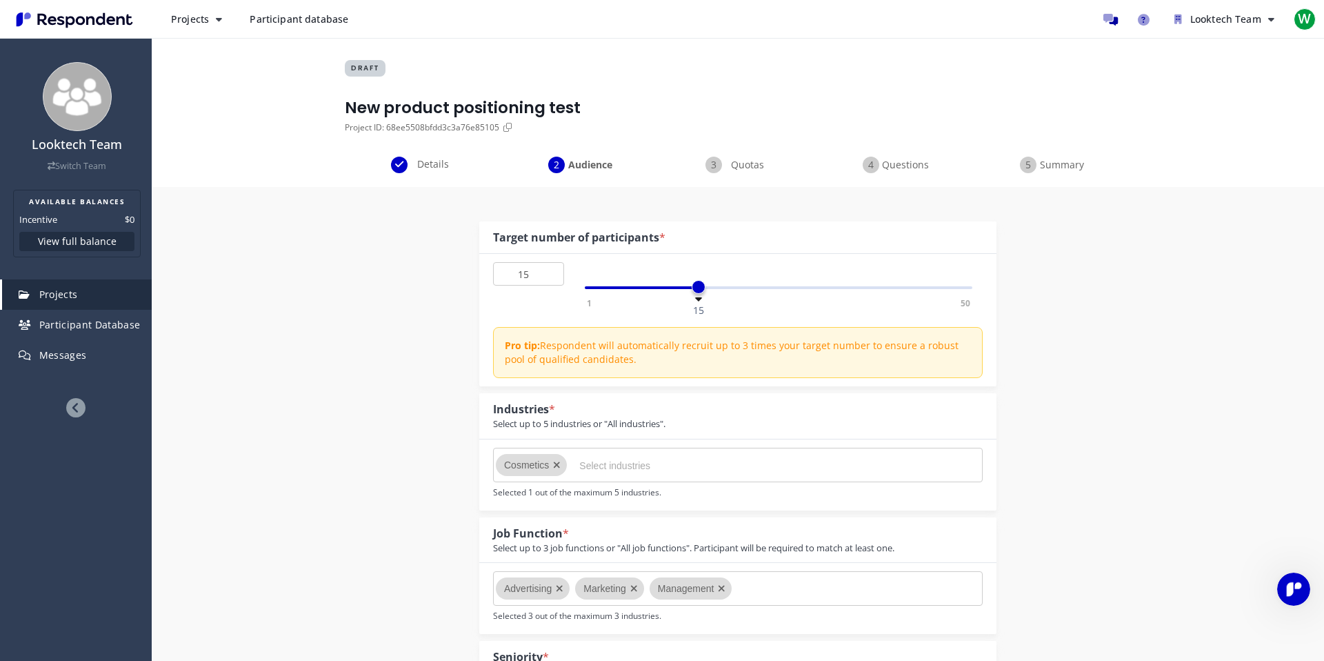
scroll to position [0, 0]
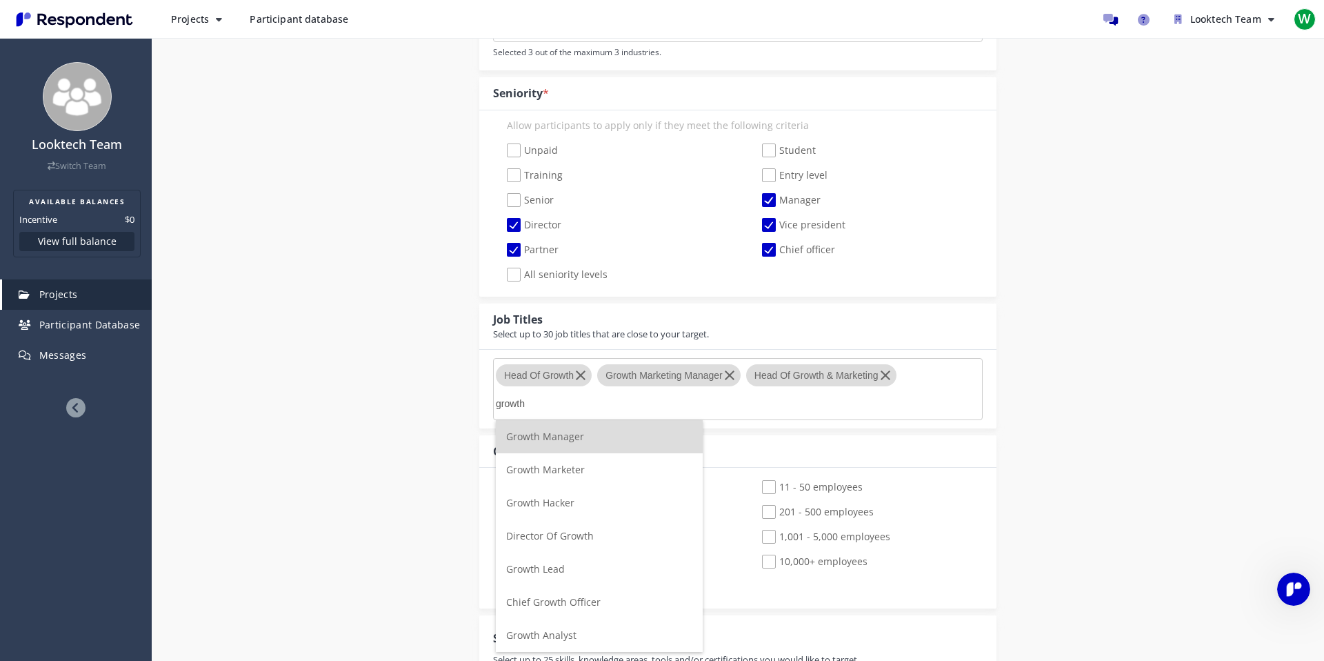
type input "growth"
click at [584, 536] on span "Director Of Growth" at bounding box center [550, 535] width 88 height 13
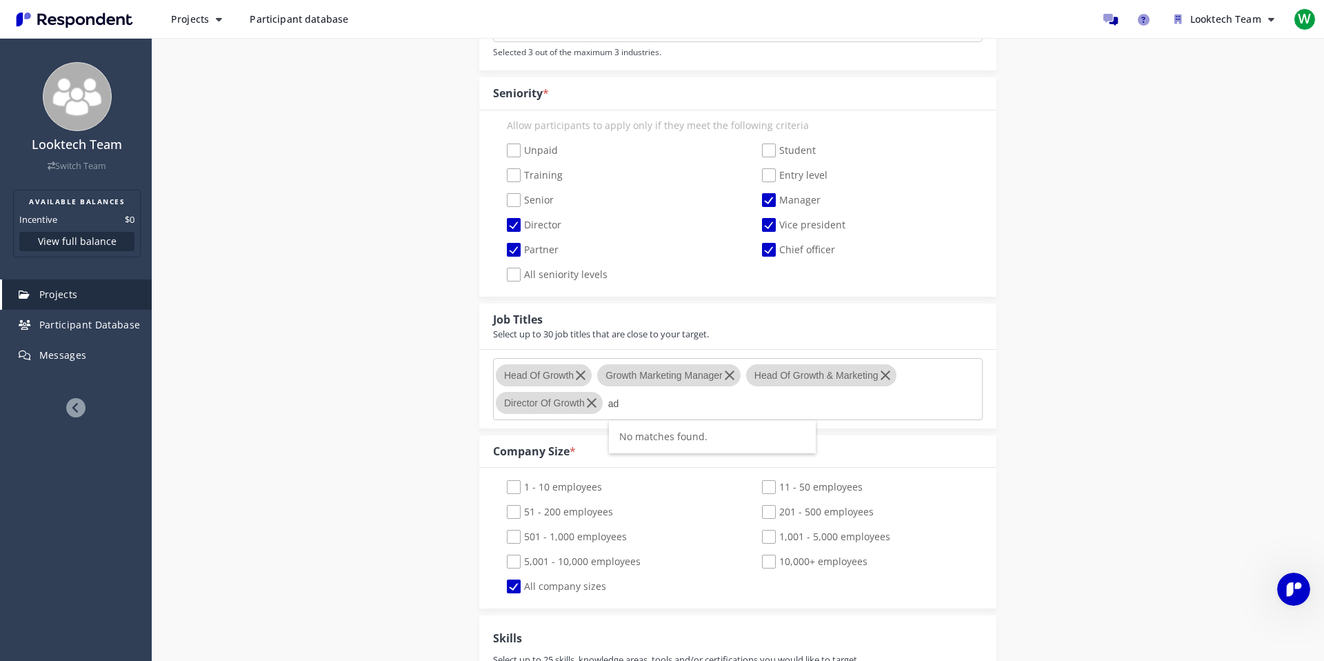
type input "a"
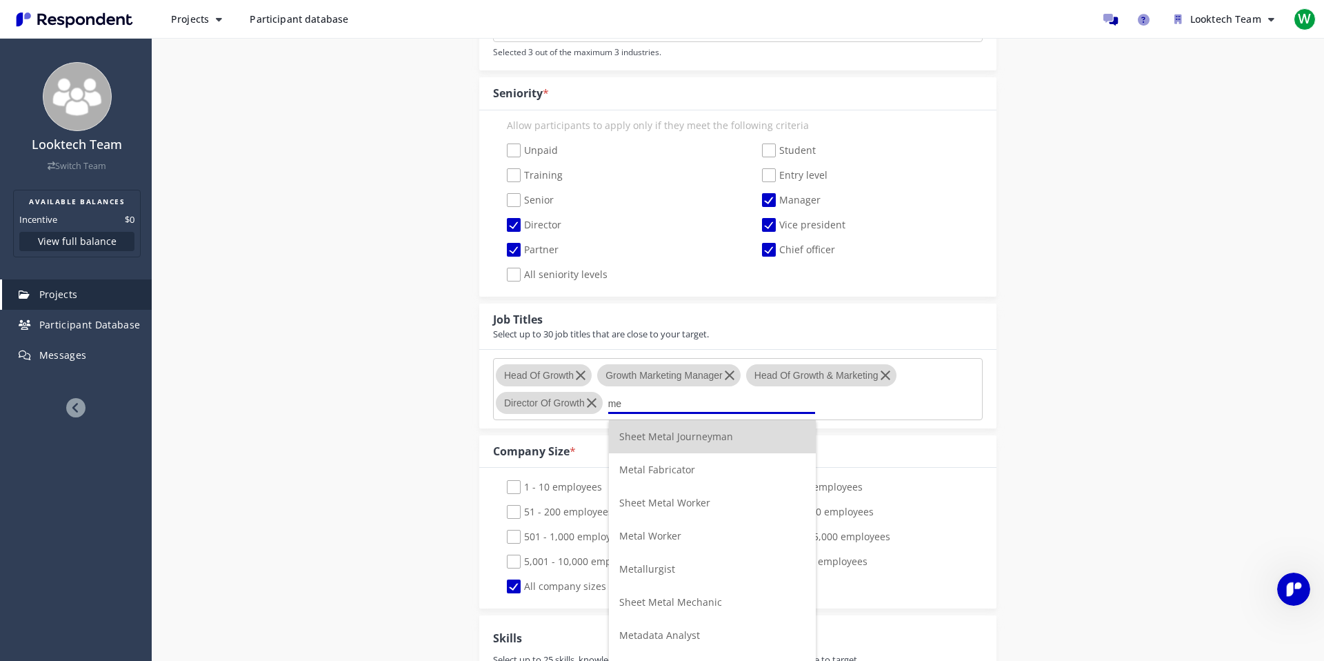
type input "m"
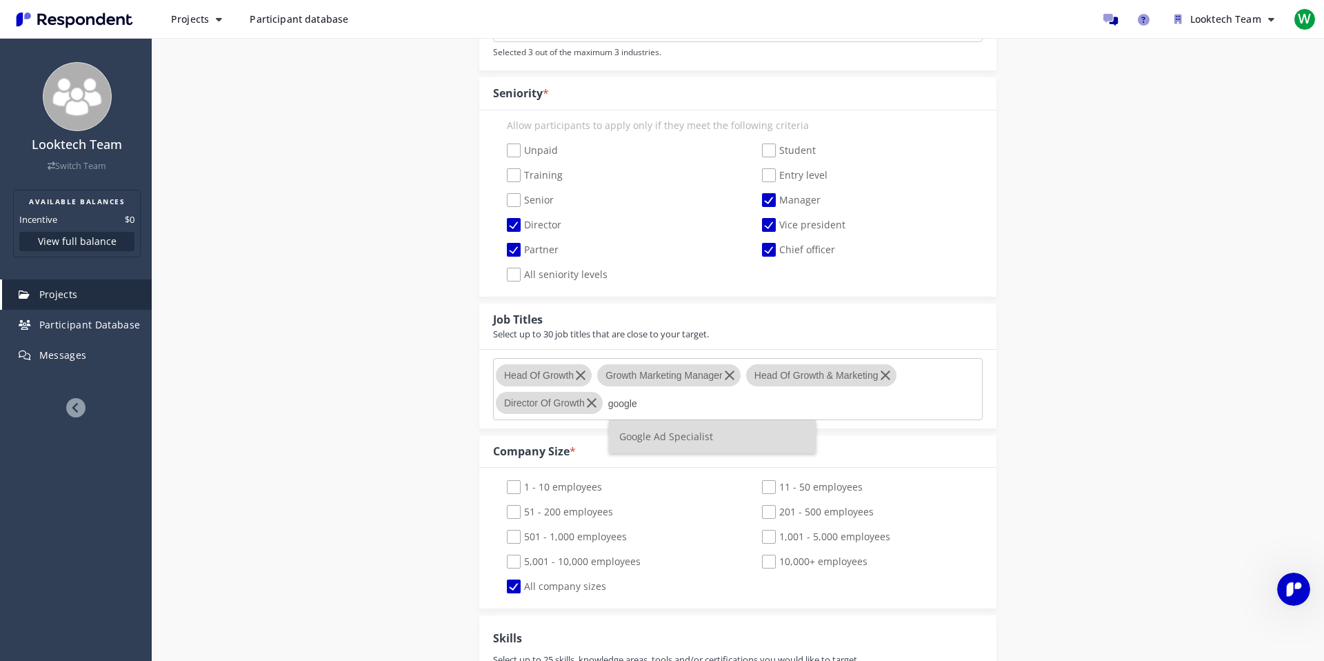
type input "google"
click at [637, 437] on span "Google Ad Specialist" at bounding box center [666, 436] width 94 height 13
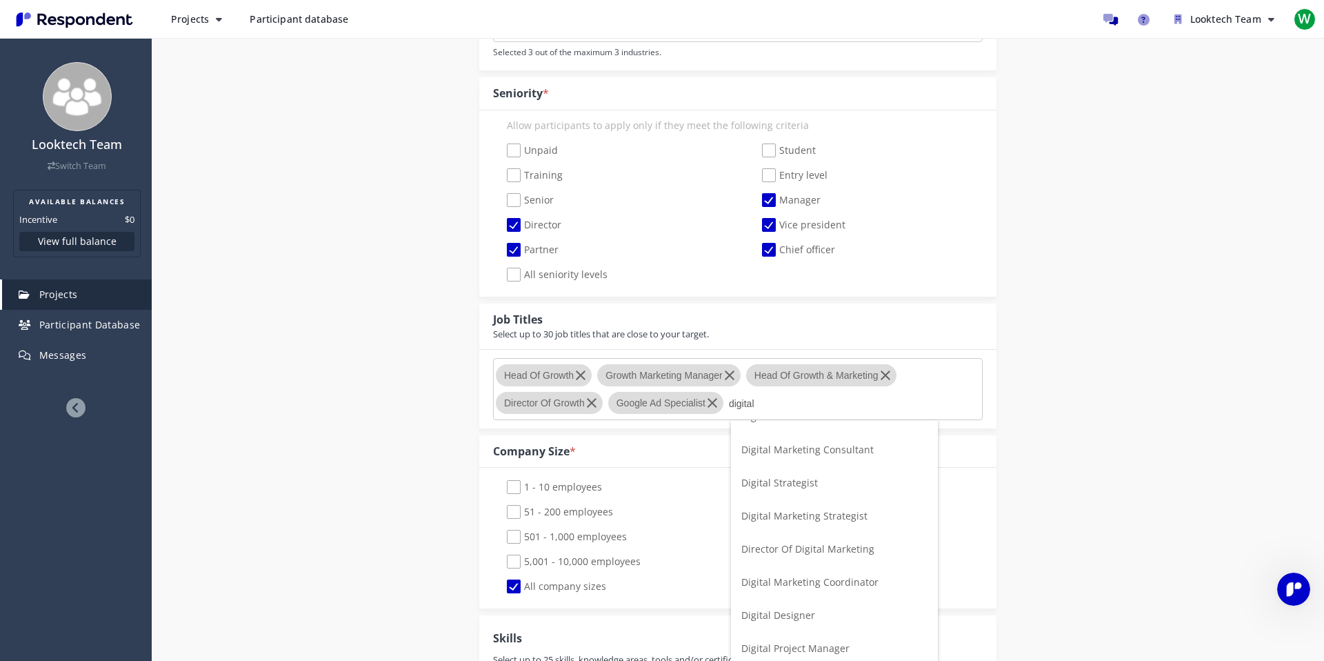
scroll to position [90, 0]
type input "digital"
click at [807, 545] on span "Director Of Digital Marketing" at bounding box center [808, 545] width 133 height 13
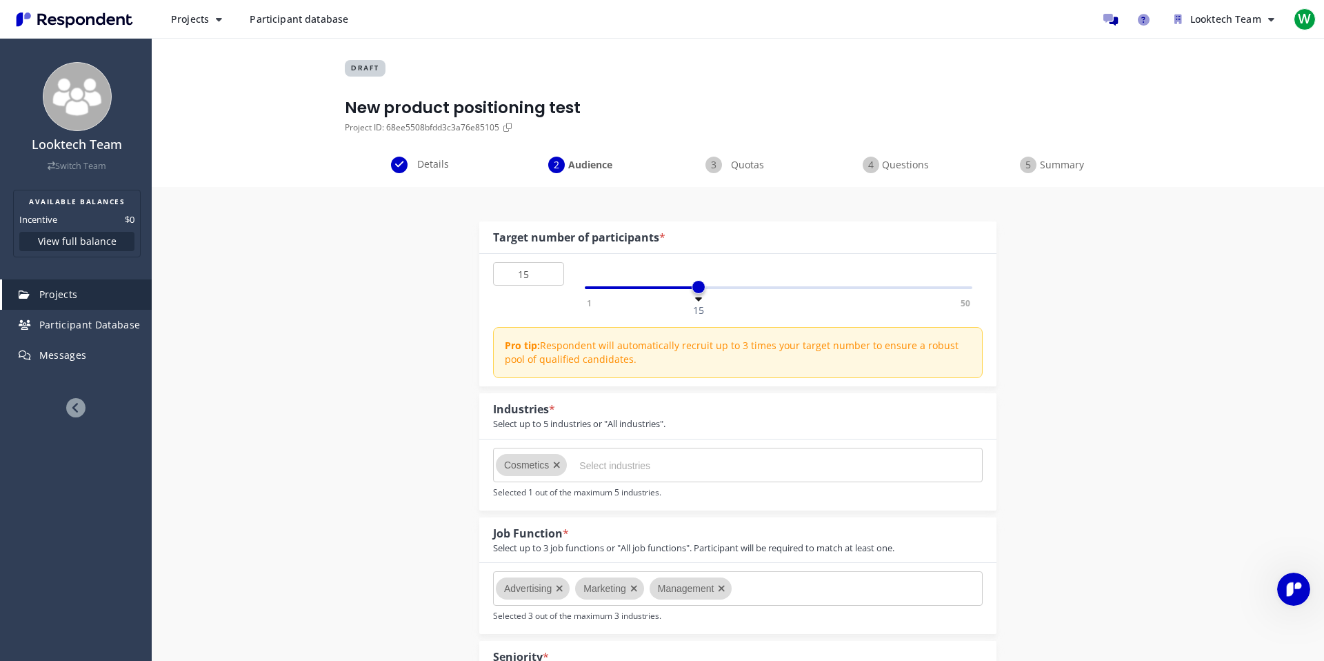
scroll to position [0, 0]
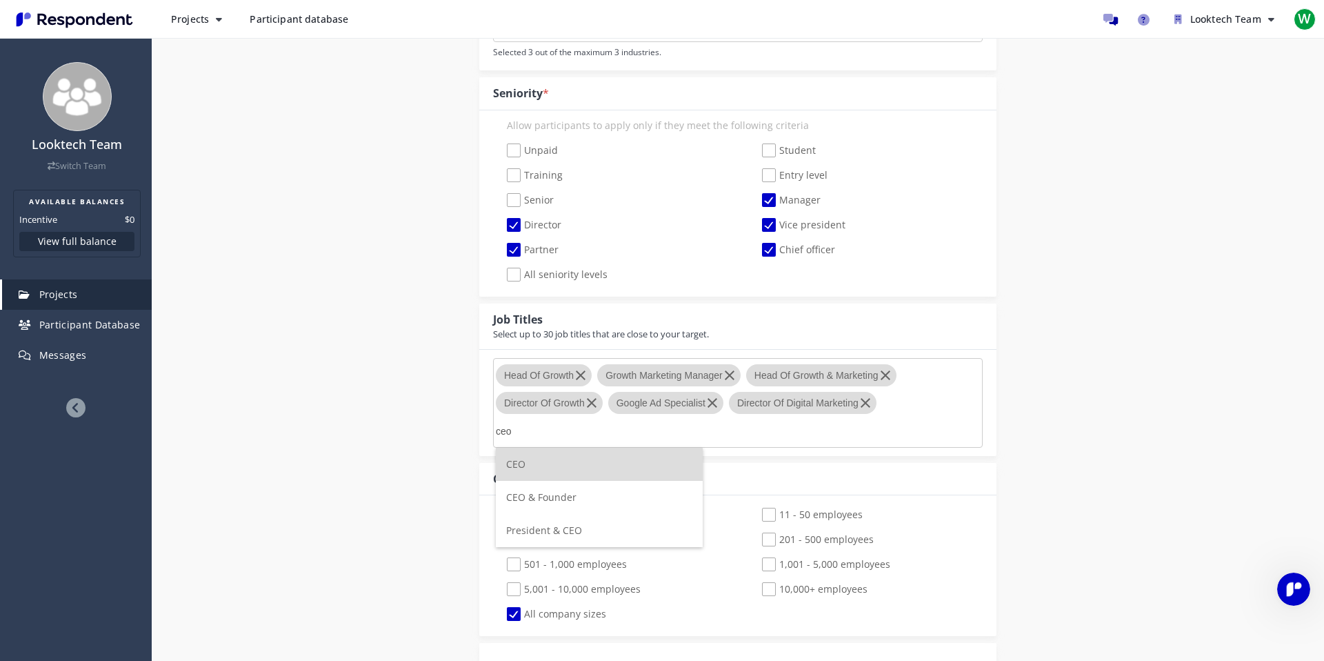
type input "ceo"
click at [555, 497] on span "CEO & Founder" at bounding box center [541, 496] width 70 height 13
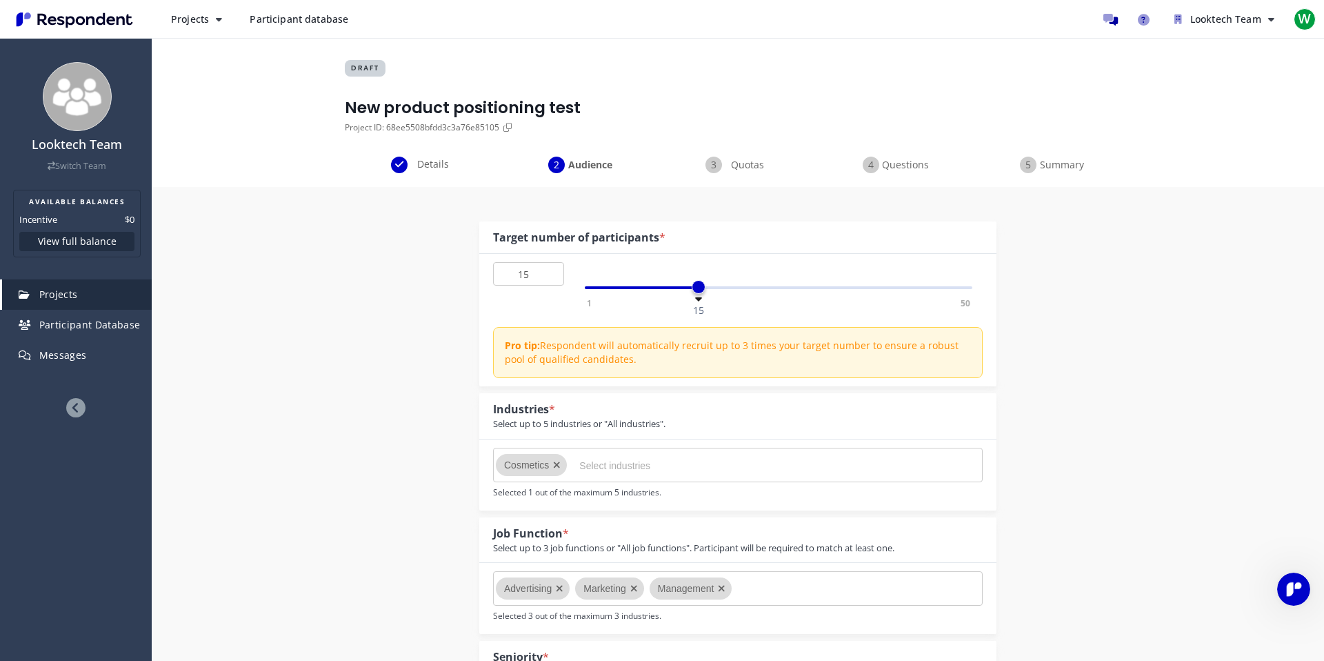
scroll to position [564, 0]
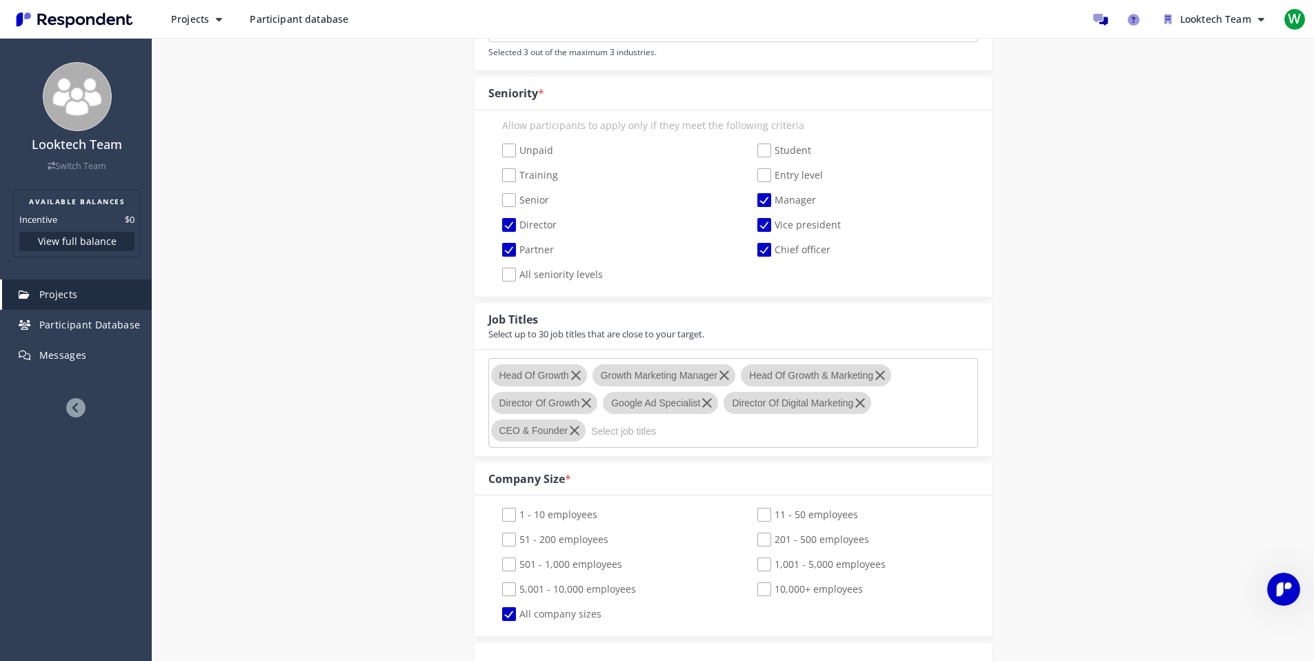
click at [658, 435] on input "Select job titles" at bounding box center [694, 430] width 207 height 23
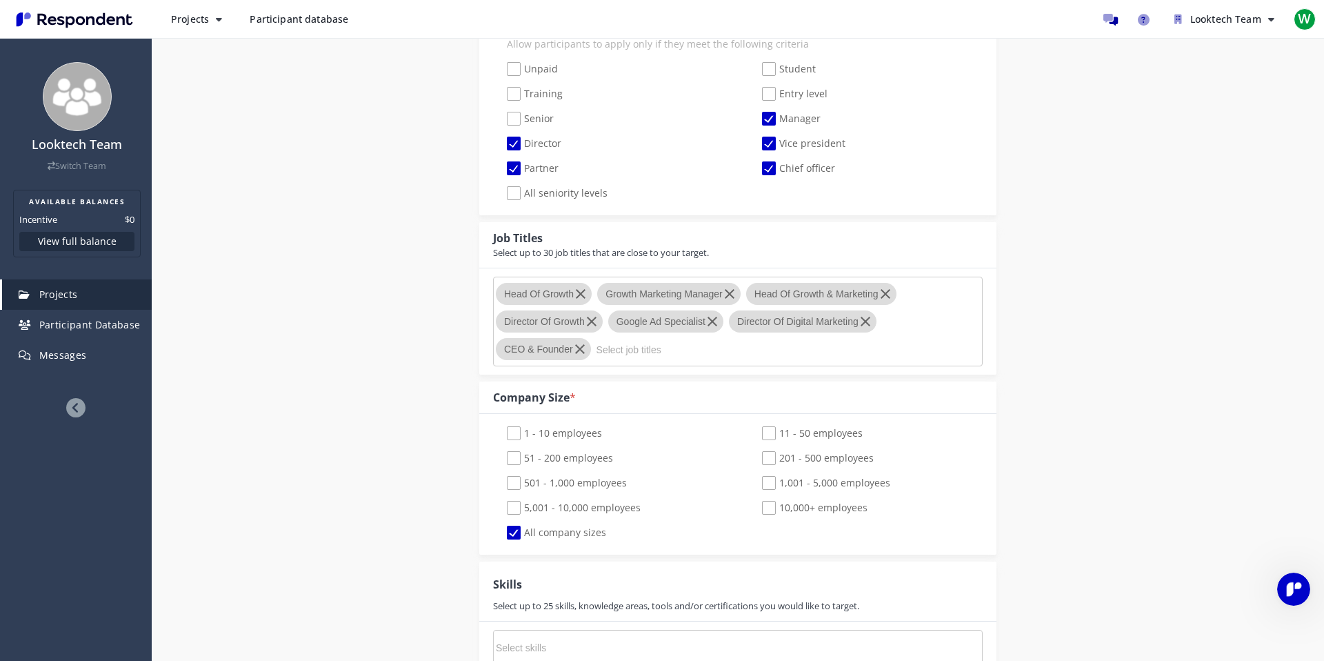
scroll to position [659, 0]
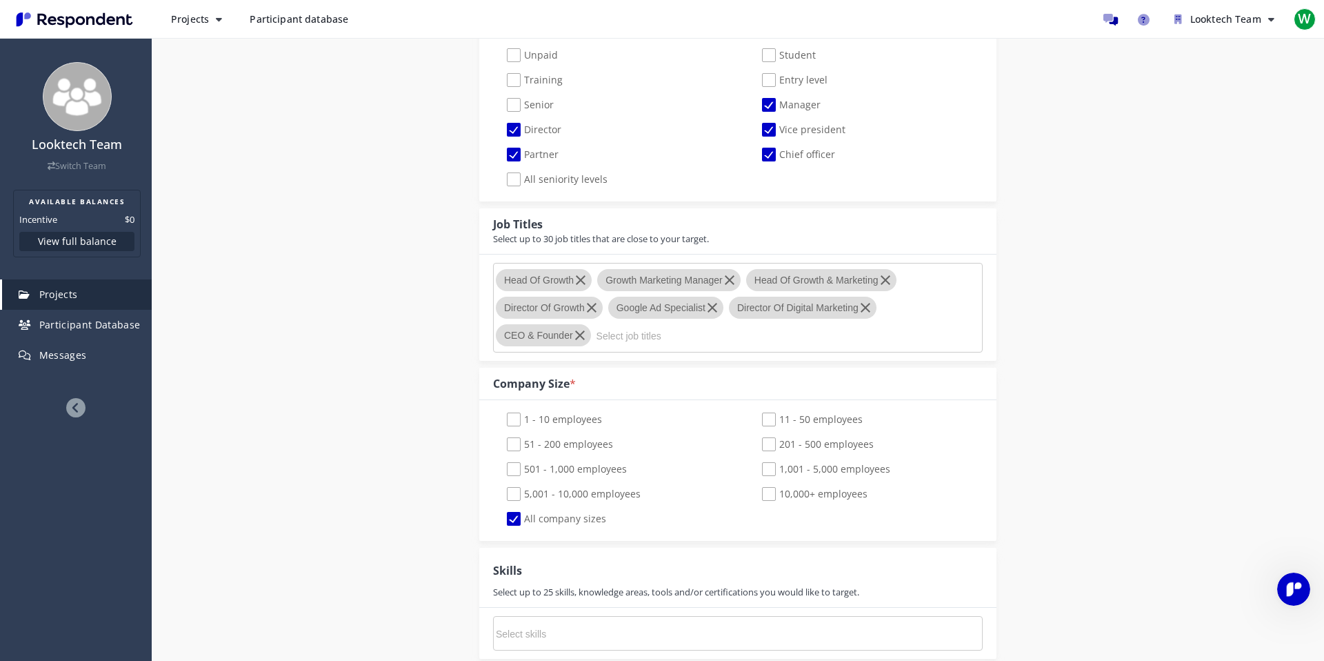
click at [576, 417] on span "1 - 10 employees" at bounding box center [554, 421] width 95 height 17
click at [502, 417] on input "1 - 10 employees" at bounding box center [497, 419] width 9 height 9
checkbox input "true"
checkbox input "false"
click at [768, 421] on span "11 - 50 employees" at bounding box center [812, 421] width 101 height 17
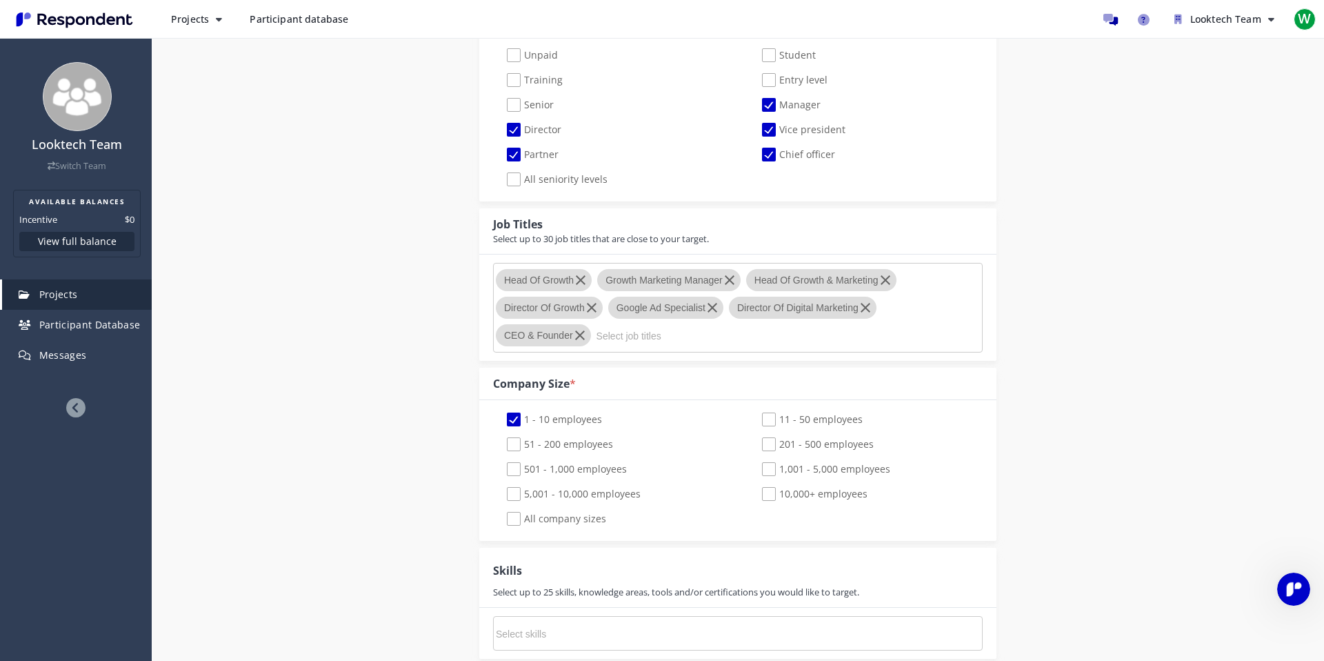
click at [757, 421] on input "11 - 50 employees" at bounding box center [752, 419] width 9 height 9
checkbox input "true"
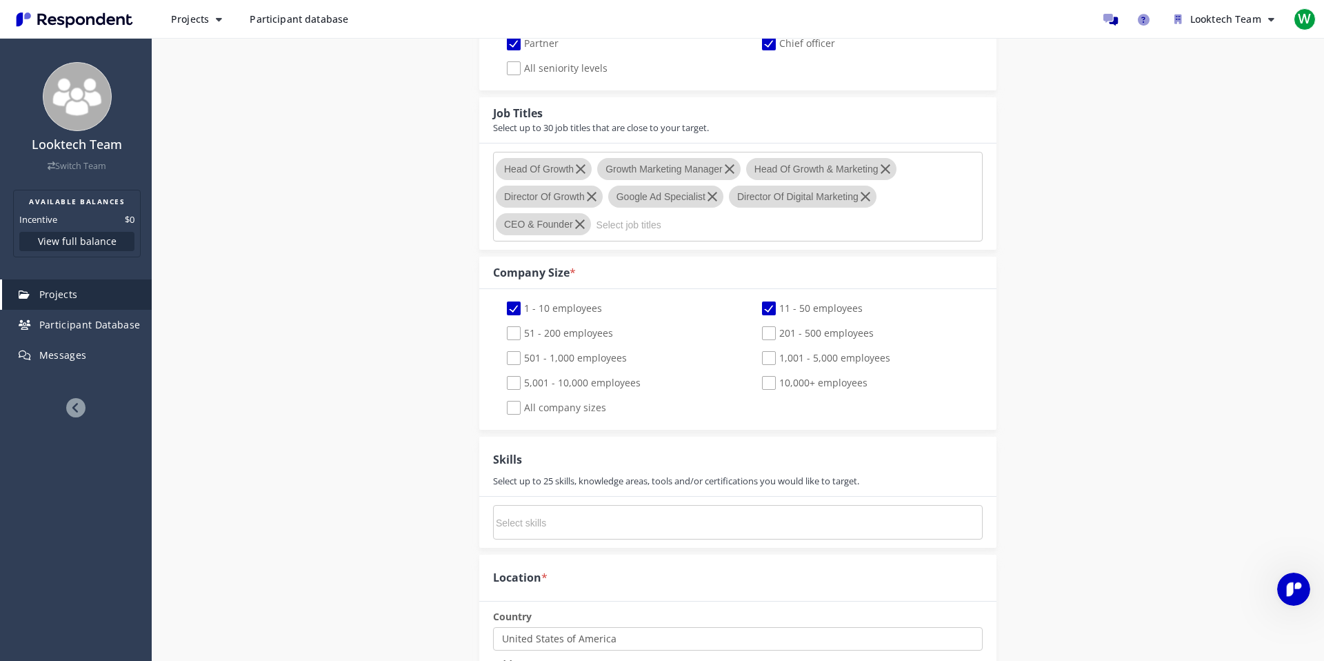
scroll to position [970, 0]
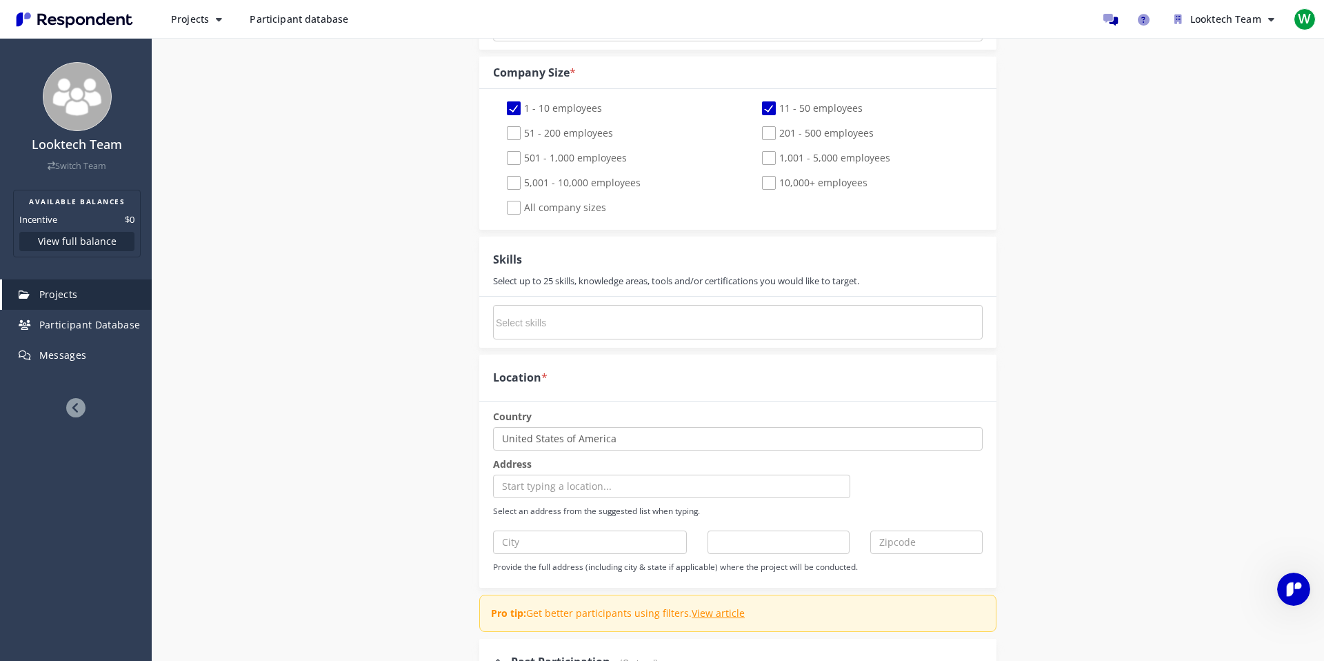
click at [635, 317] on input "Select skills" at bounding box center [599, 322] width 207 height 23
click at [597, 502] on div "Select an address from the suggested list when typing." at bounding box center [738, 499] width 490 height 49
click at [608, 488] on input "text" at bounding box center [671, 486] width 357 height 23
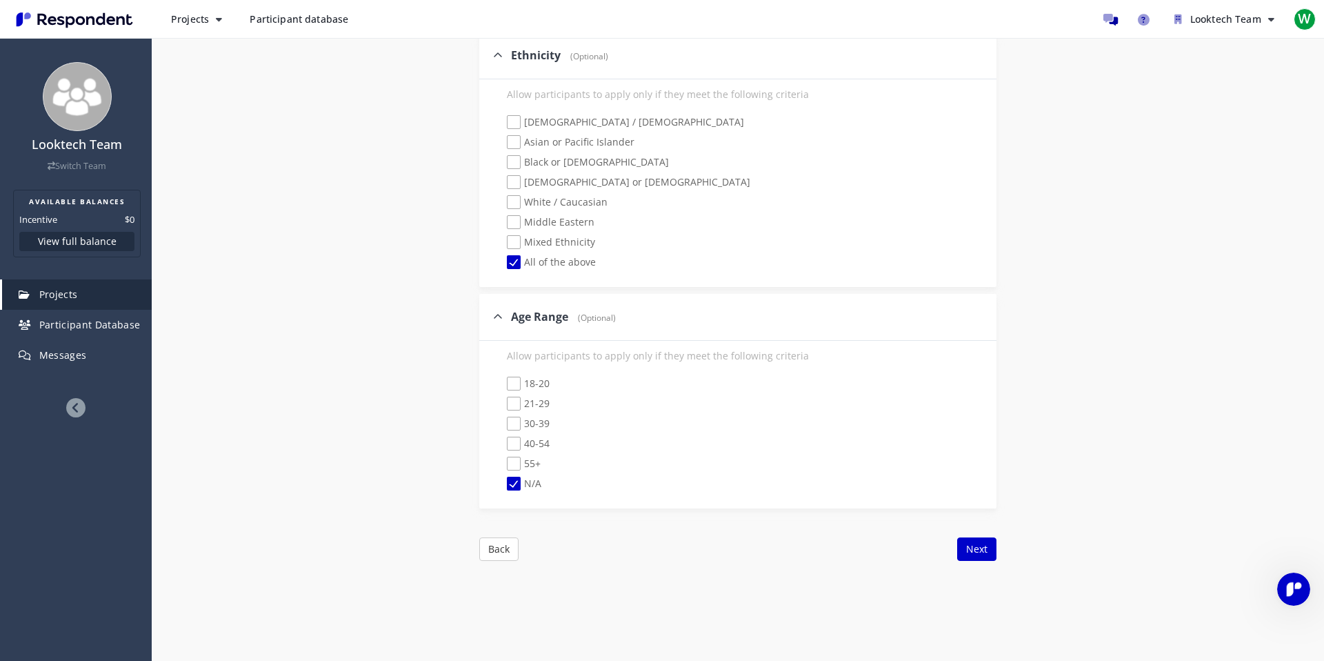
scroll to position [2448, 0]
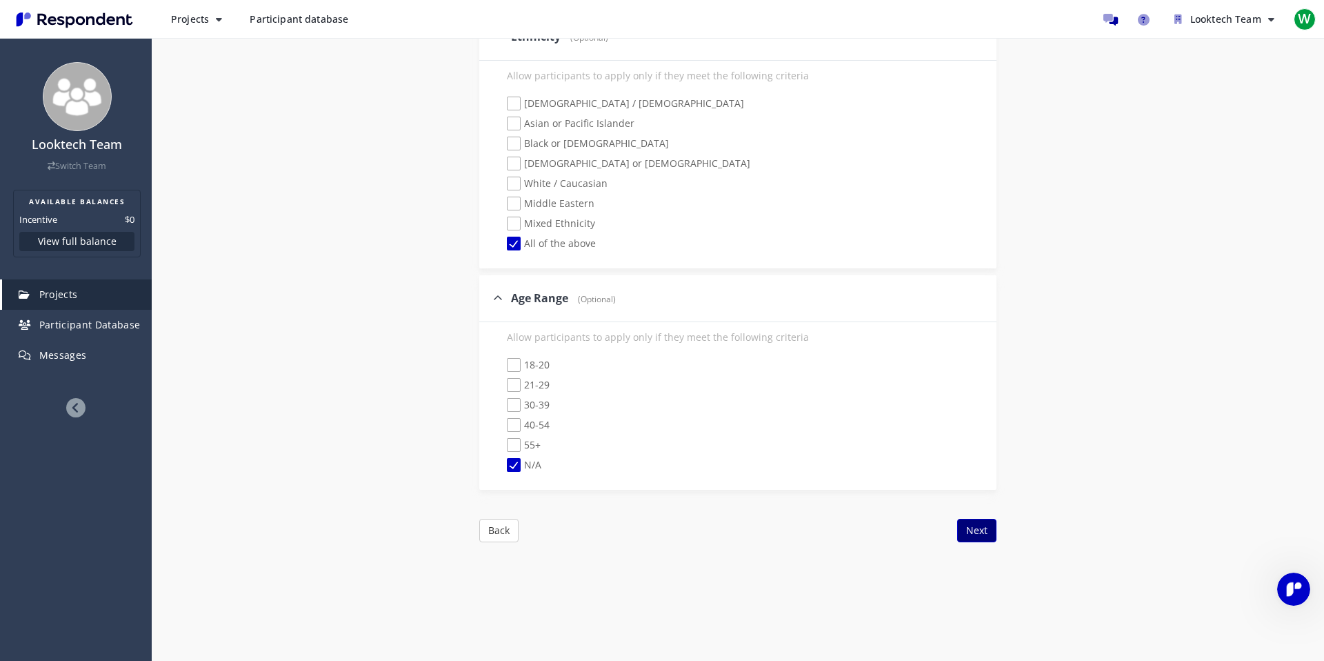
click at [995, 519] on button "Next" at bounding box center [977, 530] width 39 height 23
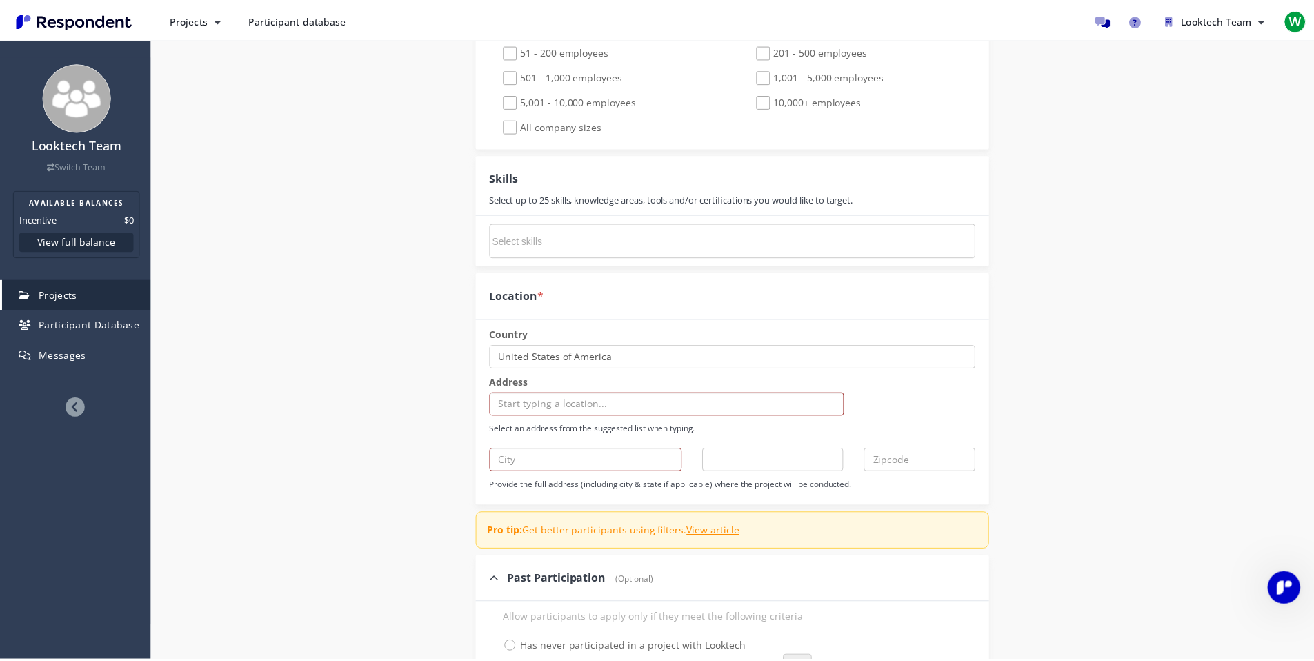
scroll to position [1051, 0]
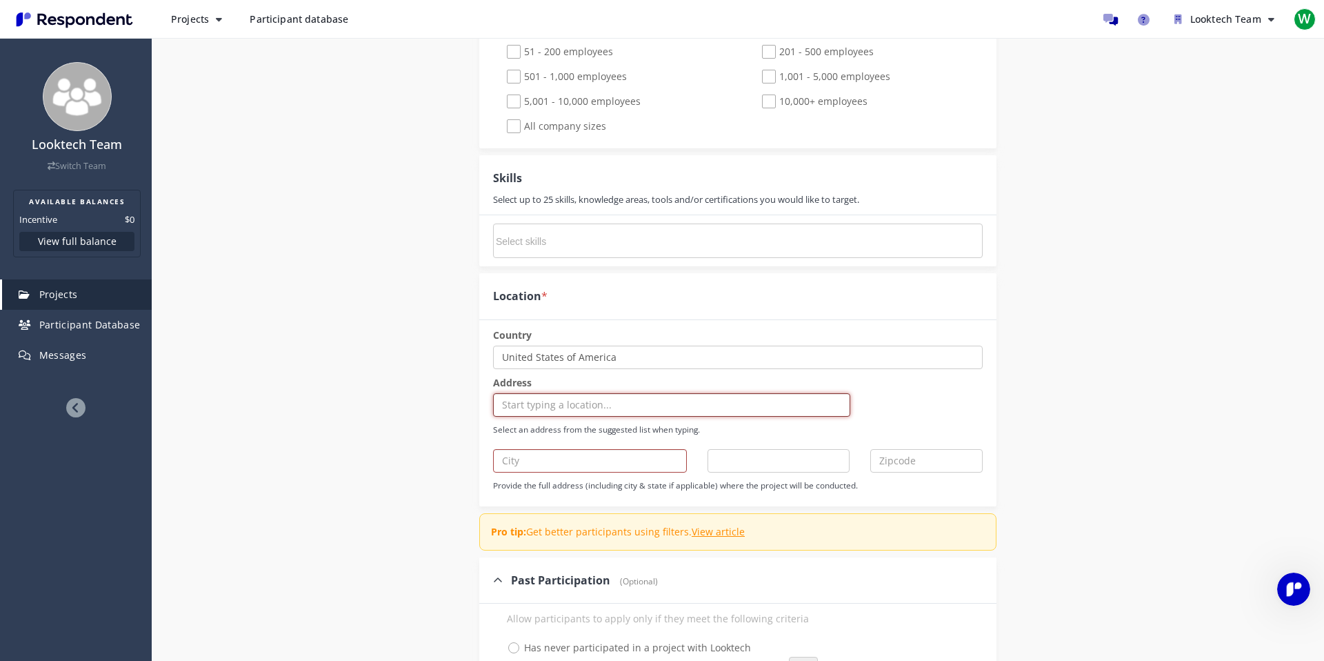
click at [603, 397] on input "text" at bounding box center [671, 404] width 357 height 23
click at [601, 479] on div "Country Select a country [GEOGRAPHIC_DATA] [GEOGRAPHIC_DATA] [US_STATE] [GEOGRA…" at bounding box center [738, 409] width 490 height 163
click at [610, 457] on input "text" at bounding box center [590, 460] width 194 height 23
paste input "旧金山([GEOGRAPHIC_DATA])"
click at [529, 465] on input "旧金山([GEOGRAPHIC_DATA])" at bounding box center [585, 460] width 194 height 23
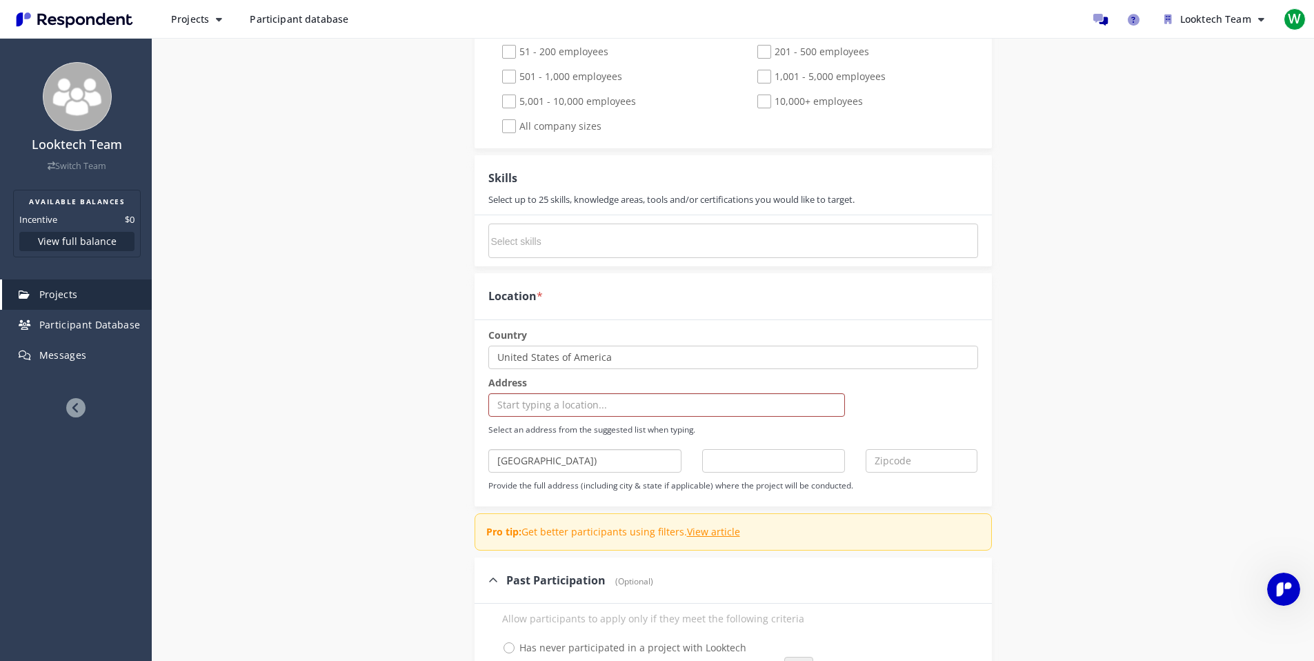
click at [582, 457] on input "[GEOGRAPHIC_DATA])" at bounding box center [585, 460] width 194 height 23
type input "[GEOGRAPHIC_DATA]"
click at [920, 464] on input "text" at bounding box center [922, 460] width 112 height 23
type input "94102"
click at [626, 405] on input "text" at bounding box center [666, 404] width 357 height 23
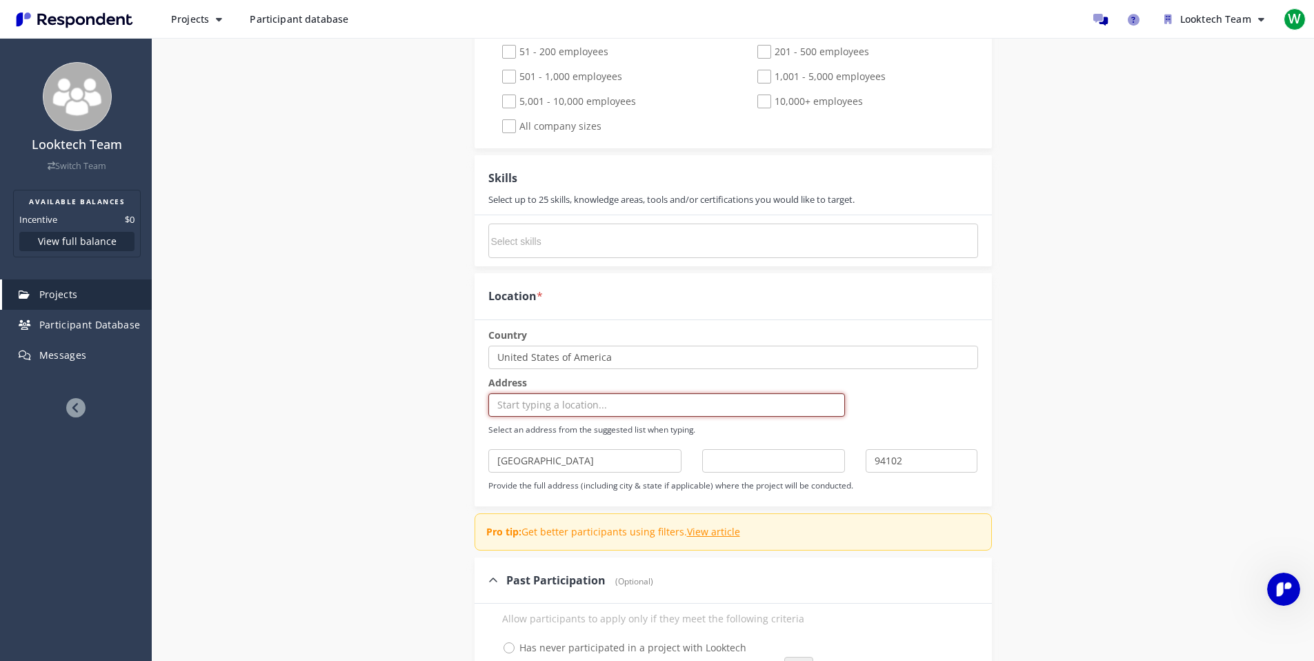
click at [626, 405] on input "text" at bounding box center [666, 404] width 357 height 23
paste input "旧金山([GEOGRAPHIC_DATA])"
click at [636, 468] on input "[GEOGRAPHIC_DATA]" at bounding box center [585, 460] width 194 height 23
click at [528, 403] on input "旧金山([GEOGRAPHIC_DATA])" at bounding box center [666, 404] width 357 height 23
type input "[GEOGRAPHIC_DATA]"
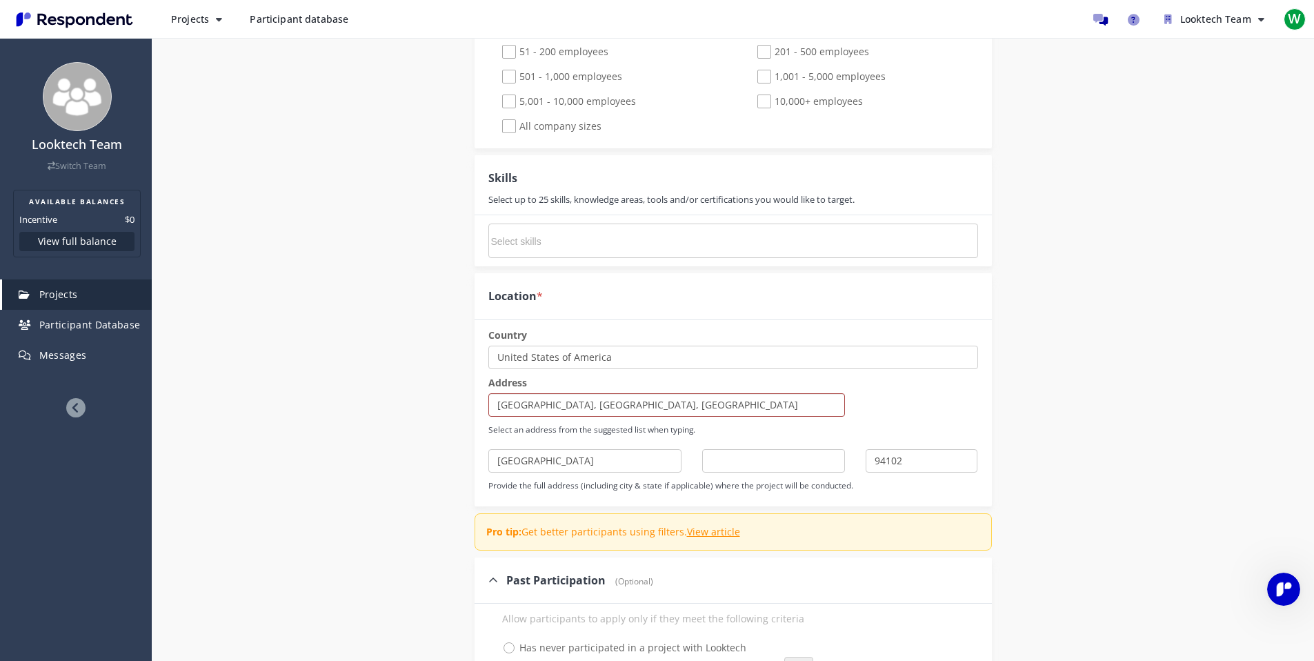
type input "[GEOGRAPHIC_DATA]"
select select "string:CA"
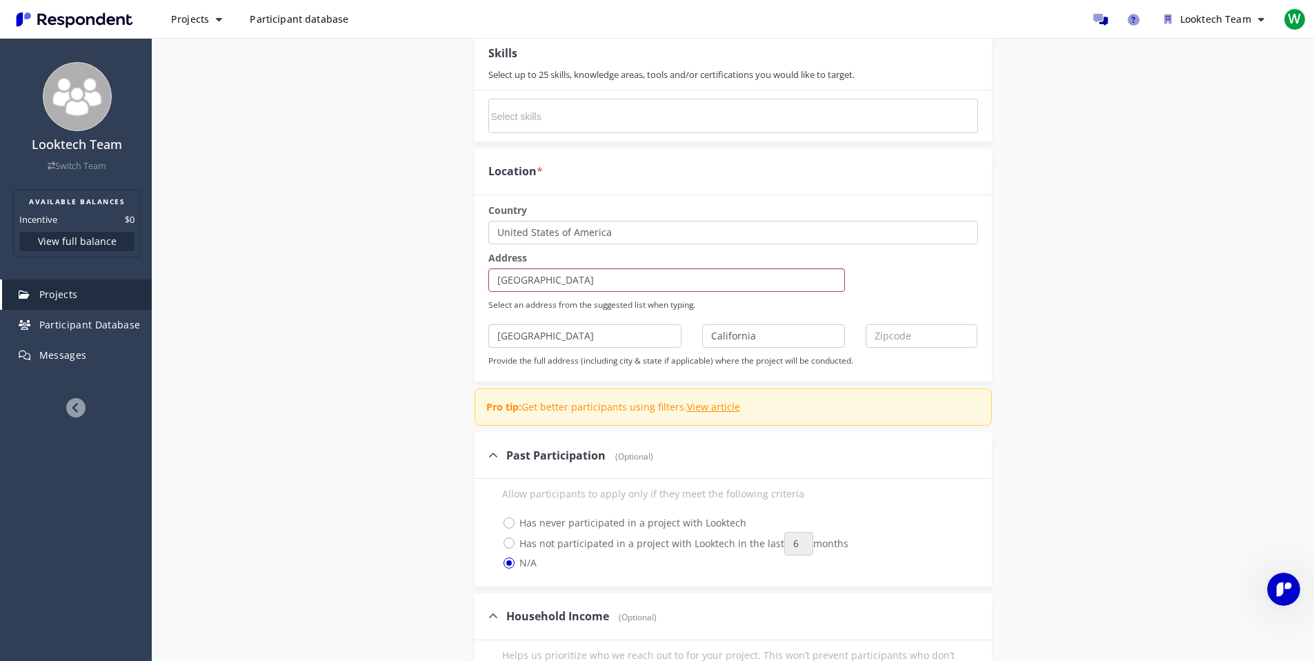
scroll to position [1248, 0]
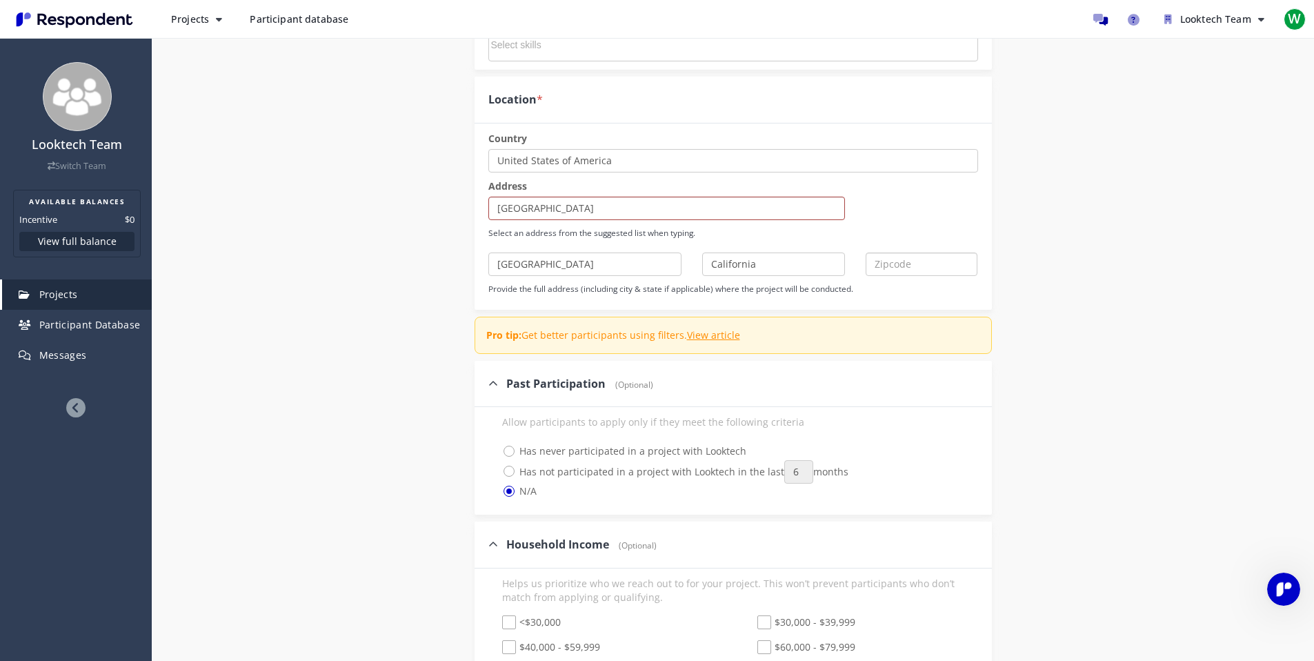
click at [904, 267] on input "text" at bounding box center [922, 263] width 112 height 23
paste input "旧金山([GEOGRAPHIC_DATA])"
type input "旧金山([GEOGRAPHIC_DATA])"
type input "94102"
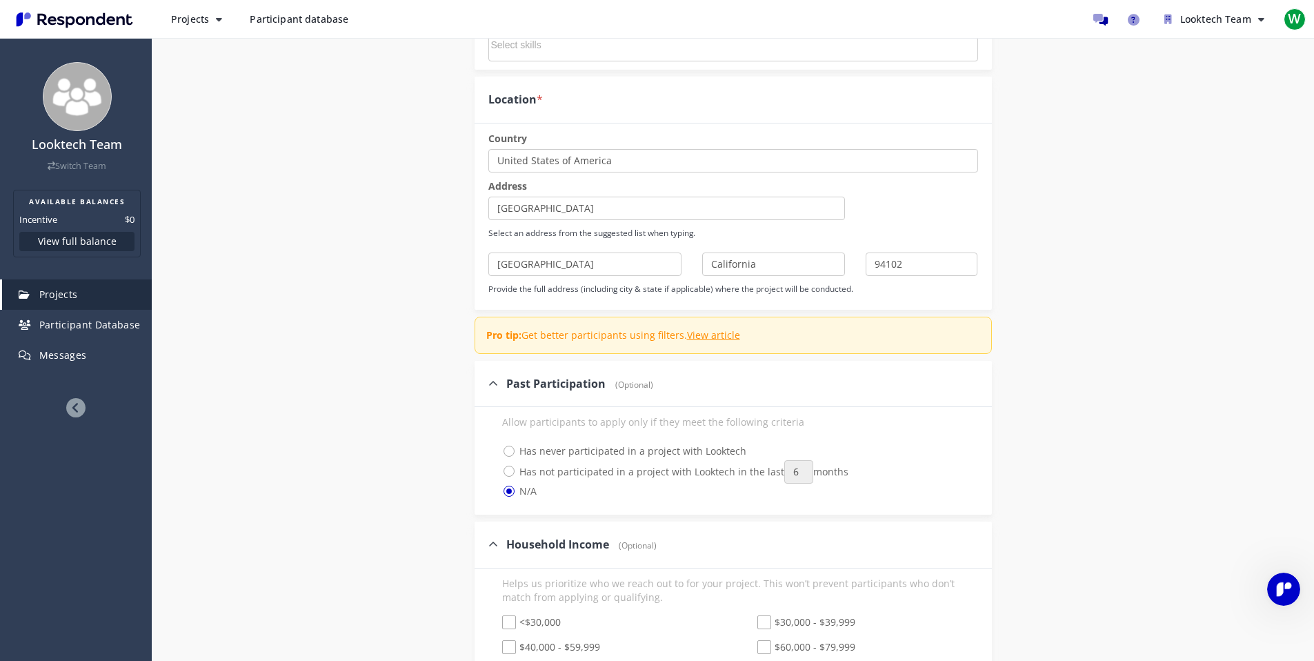
click at [1027, 368] on div "Internal Project Name * New product positioning test This is visible only to yo…" at bounding box center [733, 351] width 807 height 2825
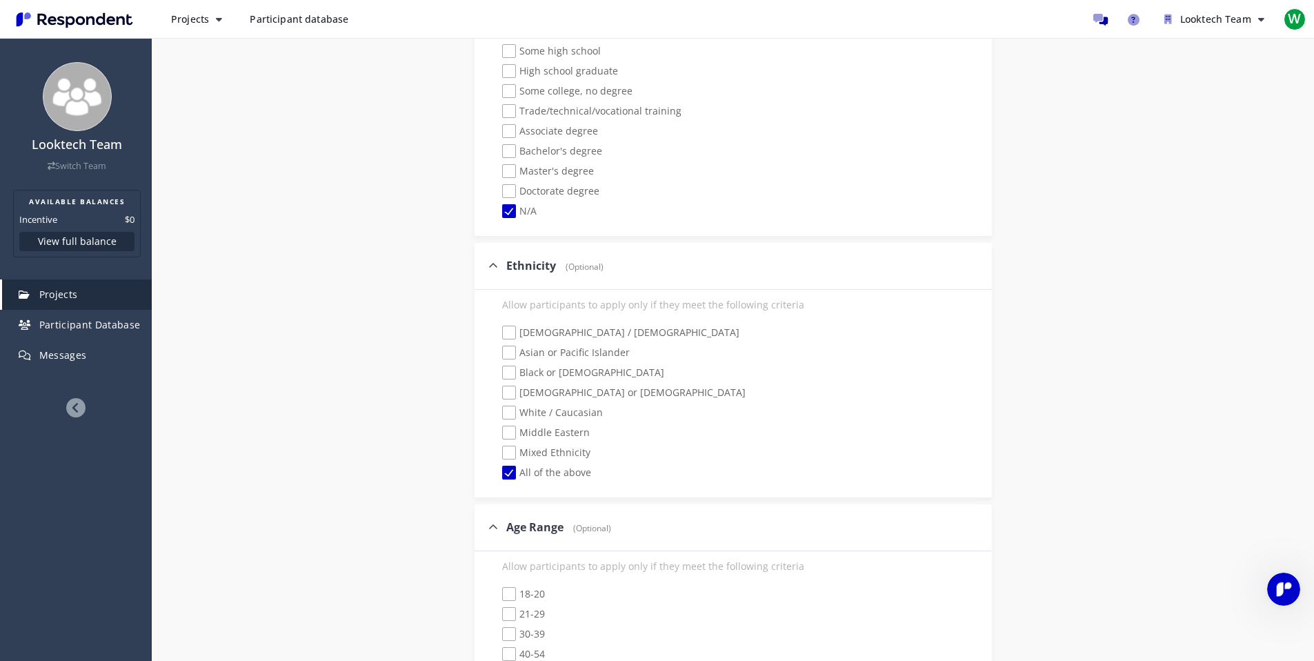
scroll to position [2541, 0]
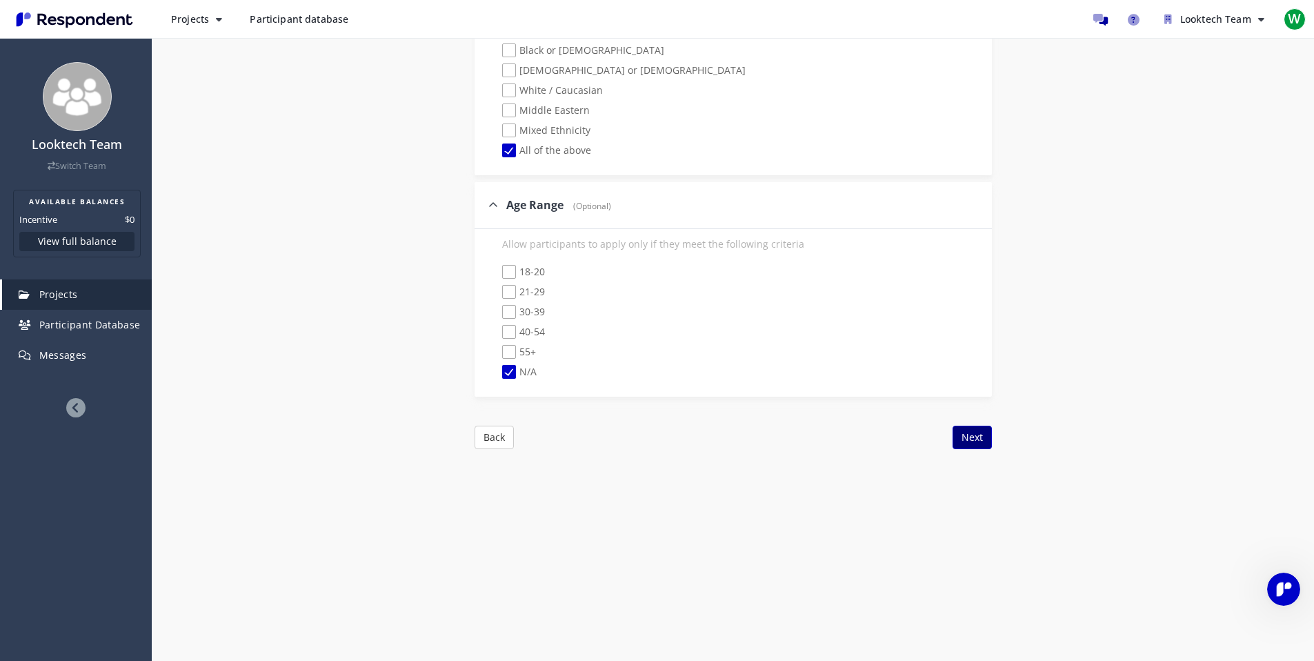
click at [974, 434] on button "Next" at bounding box center [972, 437] width 39 height 23
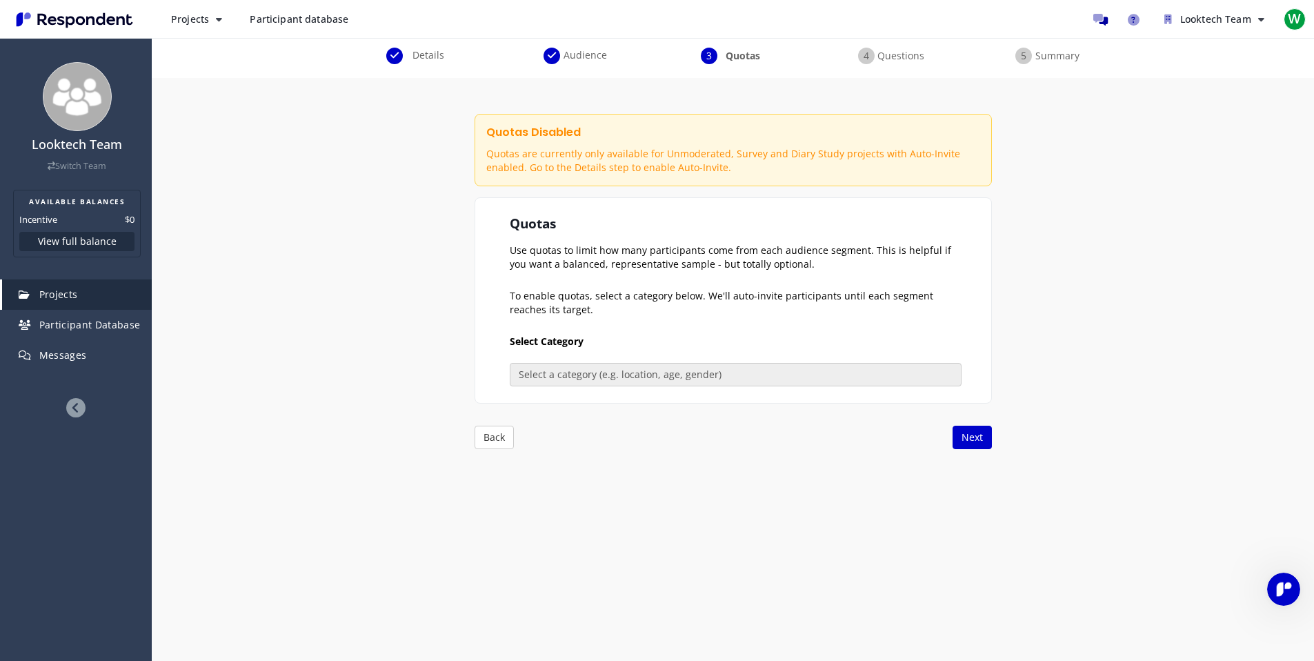
scroll to position [109, 0]
click at [983, 442] on button "Next" at bounding box center [972, 437] width 39 height 23
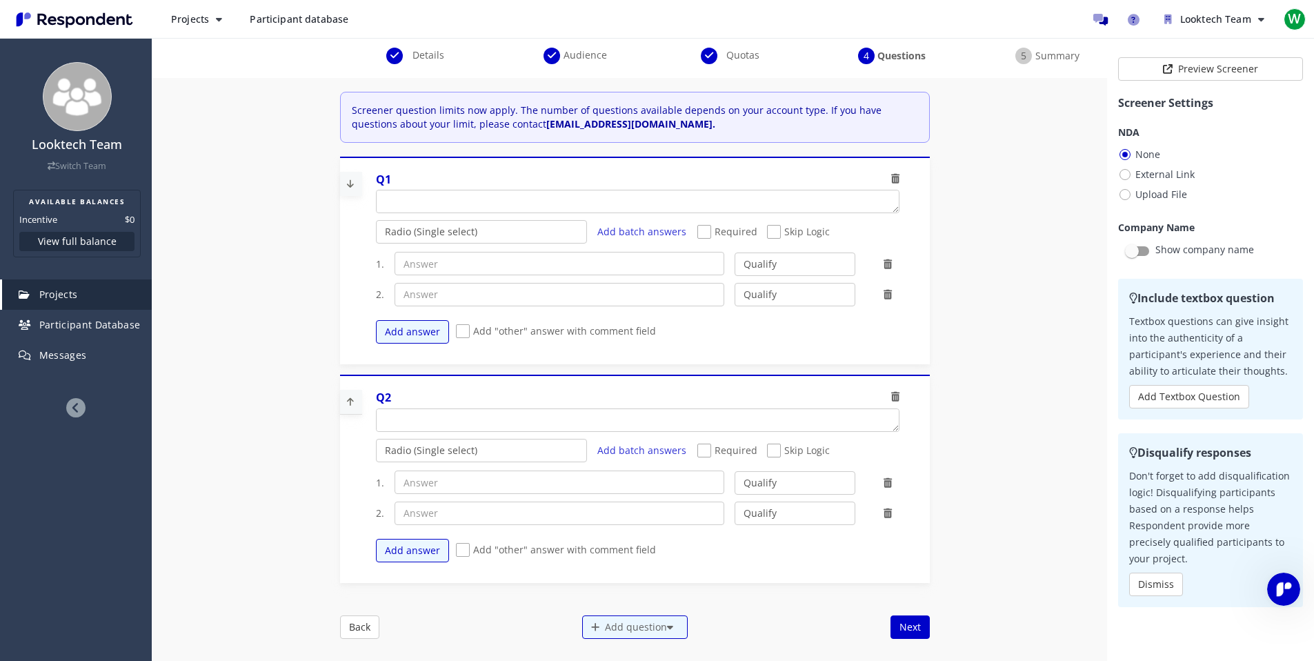
scroll to position [117, 0]
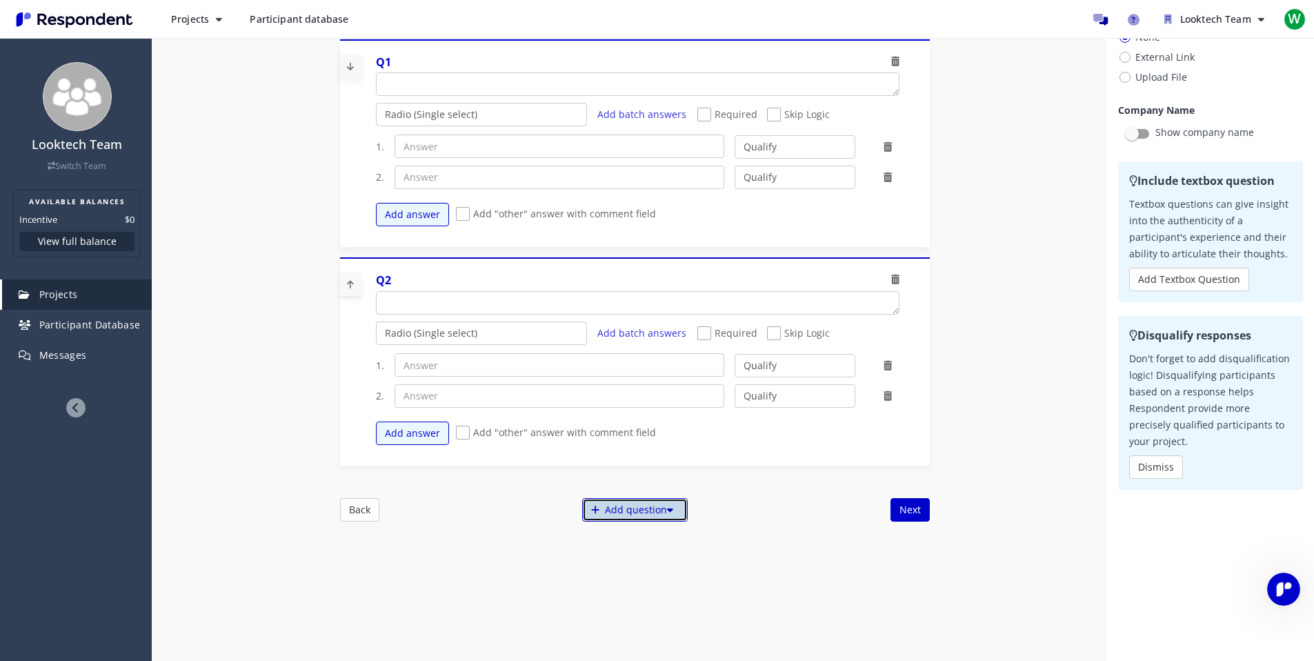
click at [630, 516] on div "Add question" at bounding box center [635, 509] width 106 height 23
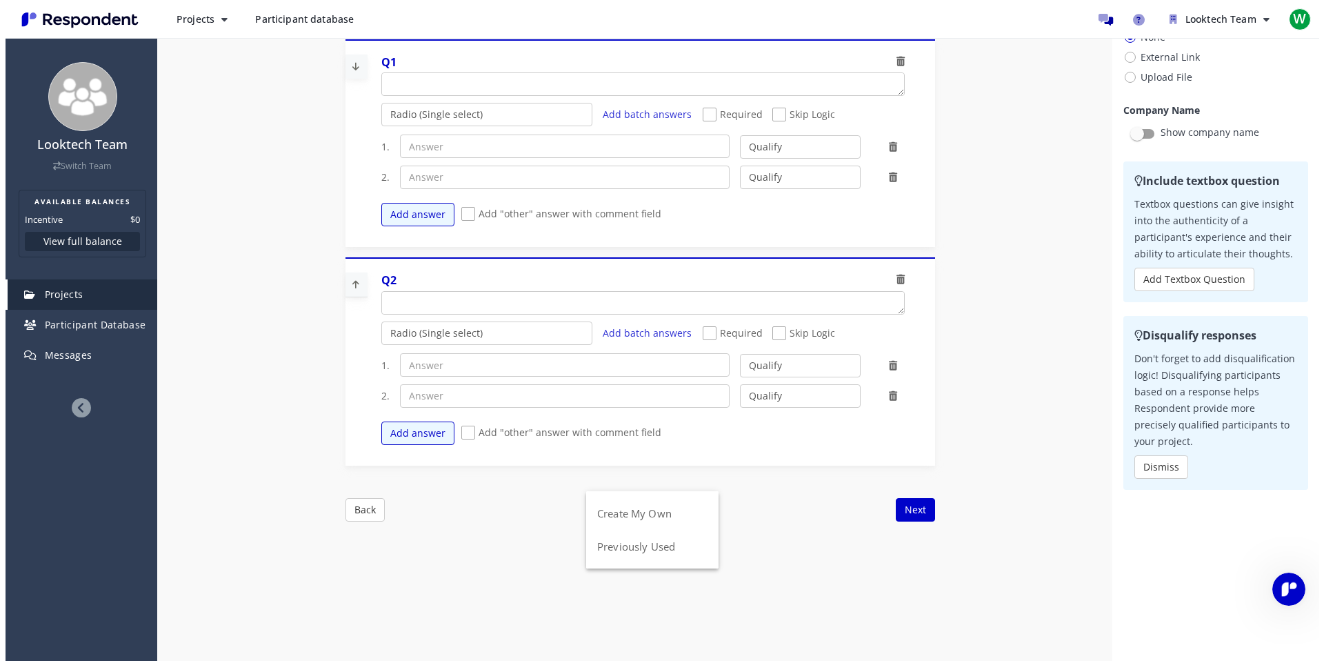
scroll to position [0, 0]
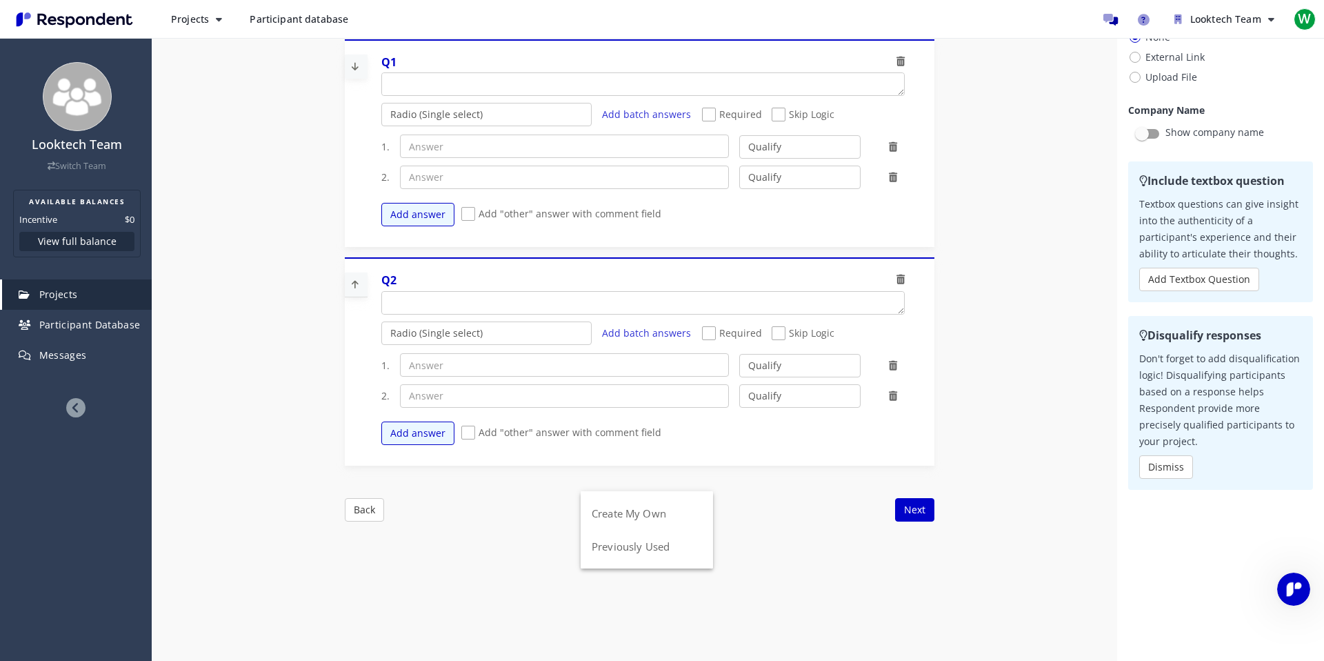
click at [754, 508] on md-backdrop at bounding box center [662, 385] width 1324 height 770
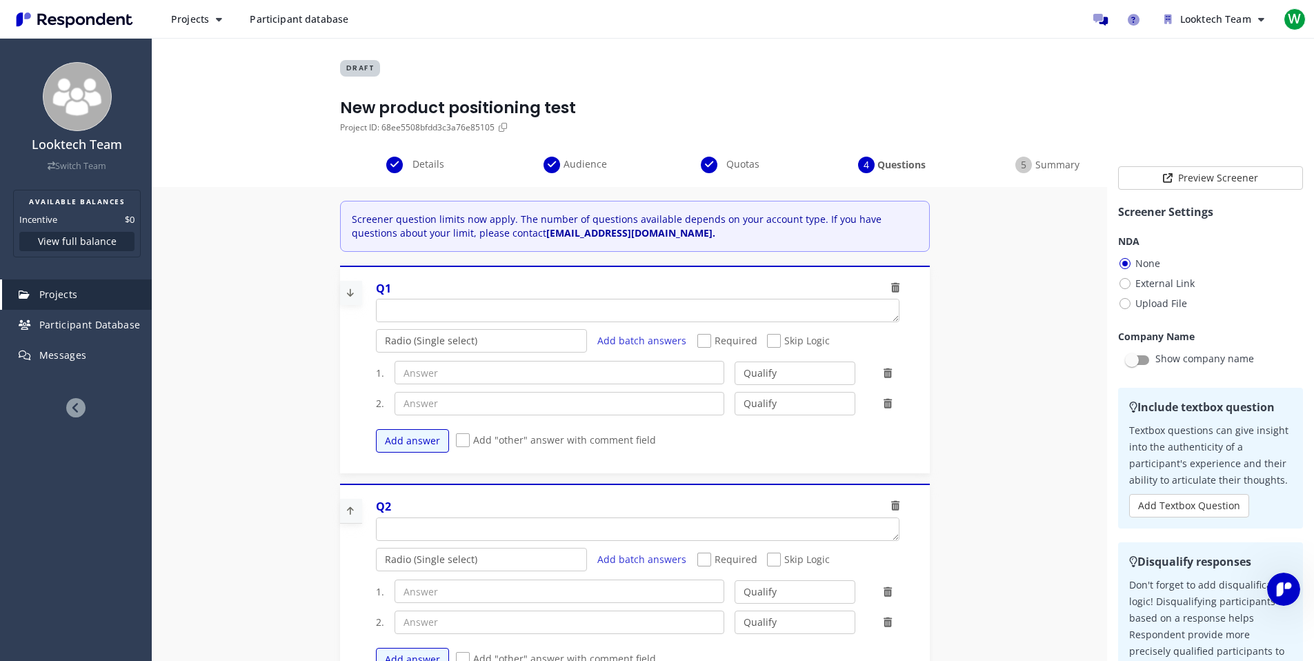
scroll to position [34, 0]
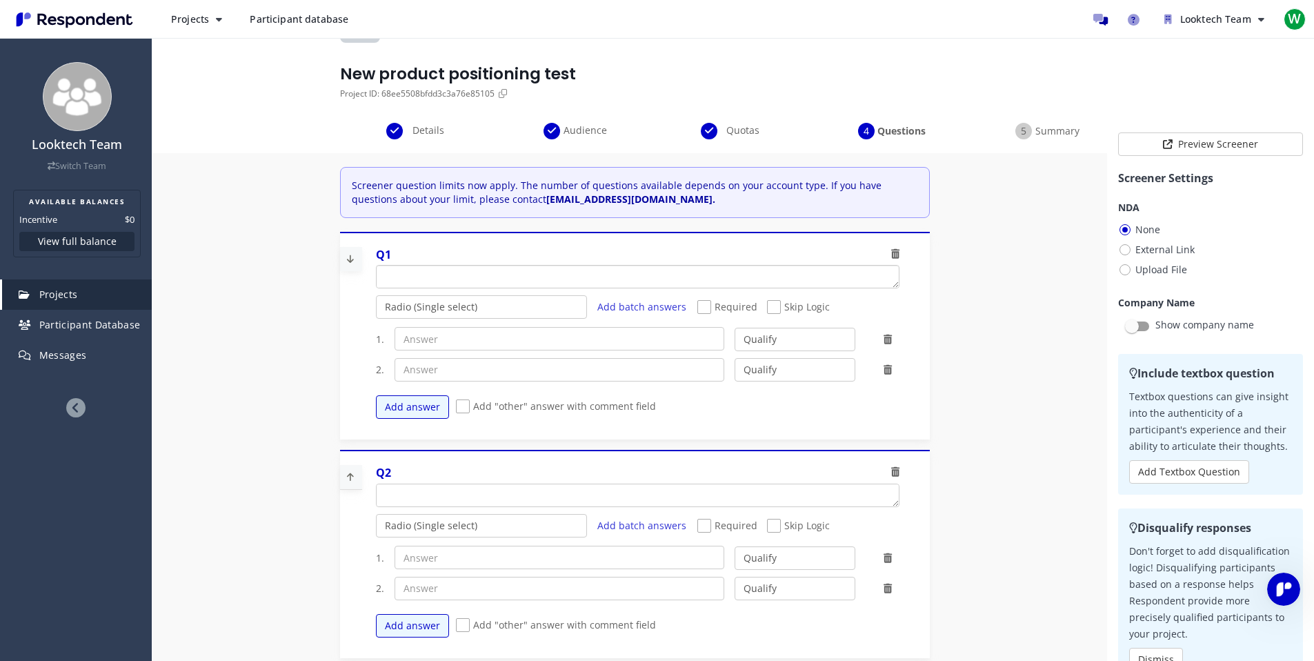
click at [478, 270] on textarea "Which of the following categories best describes your firm's total assets under…" at bounding box center [638, 277] width 522 height 22
paste textarea "What e-commerce platform do you use? (Shopify / WooCommerce / BigCommerce / Oth…"
click at [579, 270] on textarea "Which of the following categories best describes your firm's total assets under…" at bounding box center [624, 277] width 495 height 22
click at [579, 271] on textarea "Which of the following categories best describes your firm's total assets under…" at bounding box center [624, 277] width 495 height 22
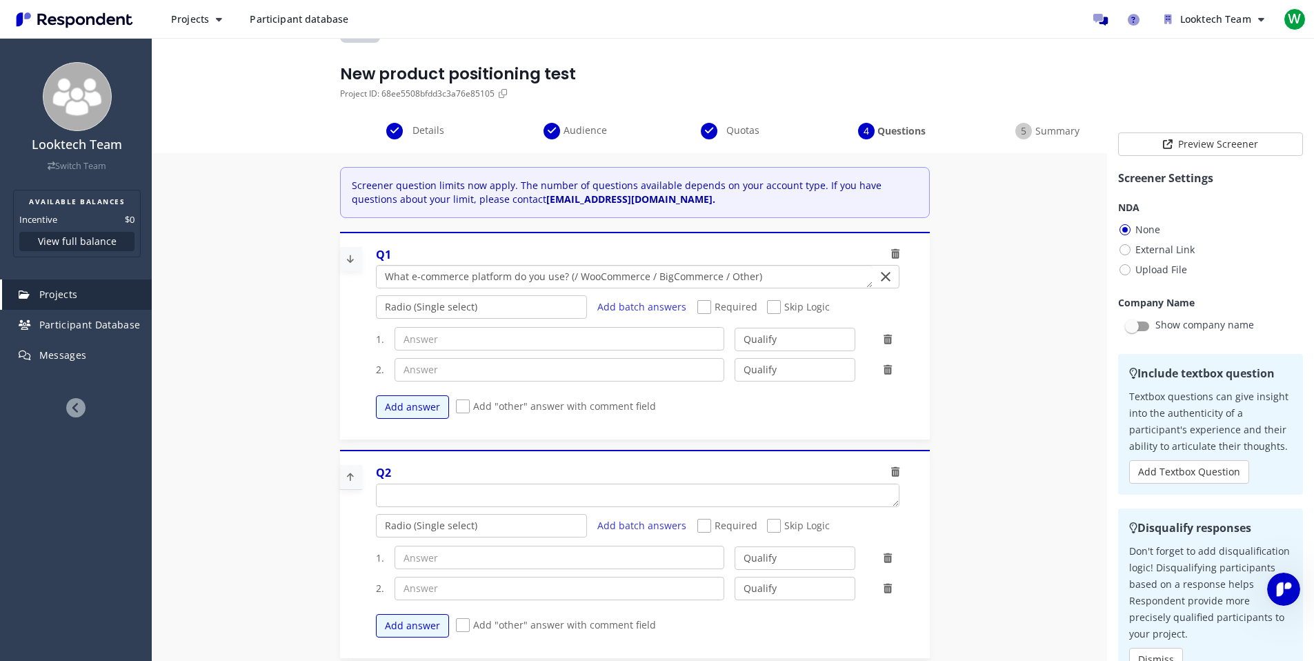
type textarea "What e-commerce platform do you use? (/ WooCommerce / BigCommerce / Other)"
click at [525, 341] on input "text" at bounding box center [560, 338] width 330 height 23
paste input "Shopify"
type input "Shopify"
click at [611, 270] on textarea "Which of the following categories best describes your firm's total assets under…" at bounding box center [624, 277] width 495 height 22
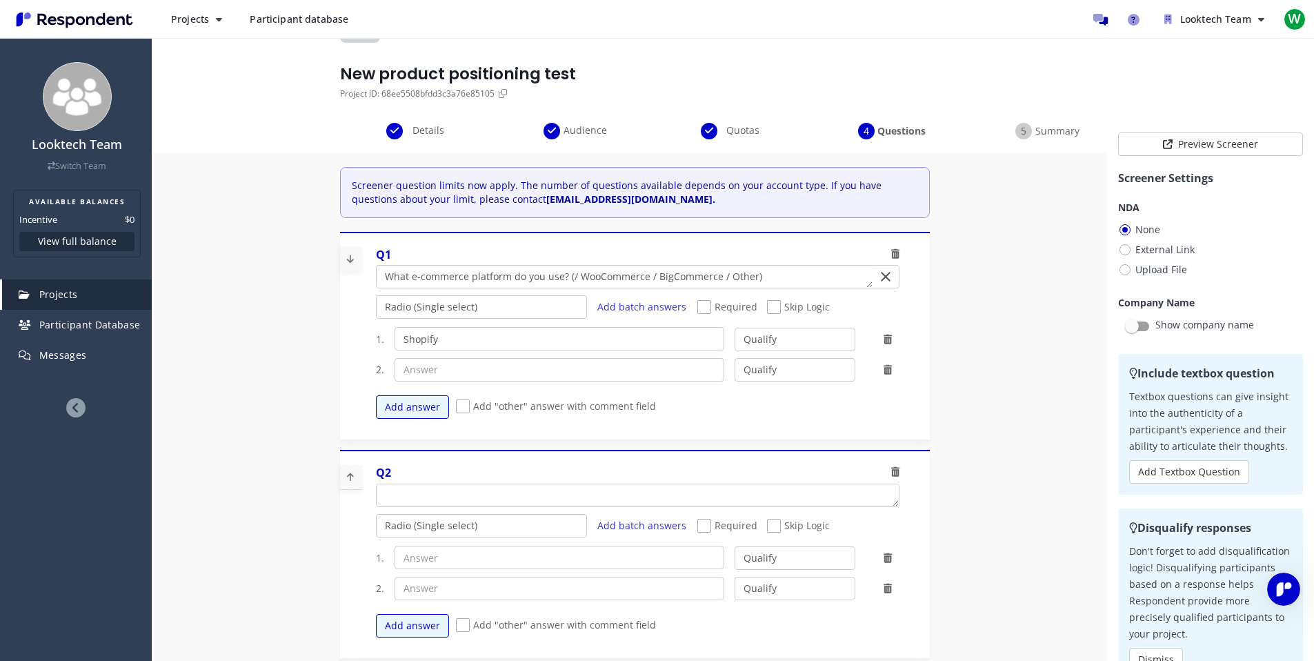
click at [611, 270] on textarea "Which of the following categories best describes your firm's total assets under…" at bounding box center [624, 277] width 495 height 22
type textarea "What e-commerce platform do you use? (/ / BigCommerce / Other)"
click at [766, 340] on select "Qualify Disqualify" at bounding box center [795, 339] width 121 height 23
click at [642, 373] on input "text" at bounding box center [560, 369] width 330 height 23
paste input "WooCommerce"
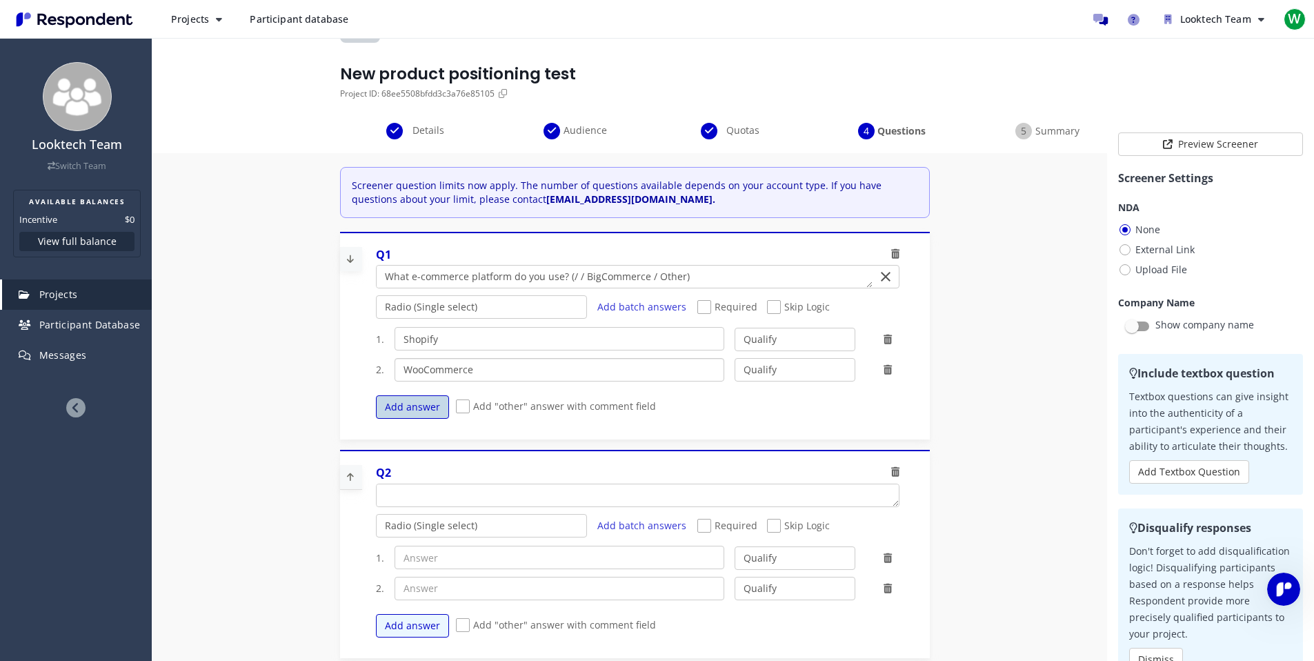
type input "WooCommerce"
click at [418, 411] on button "Add answer" at bounding box center [412, 406] width 73 height 23
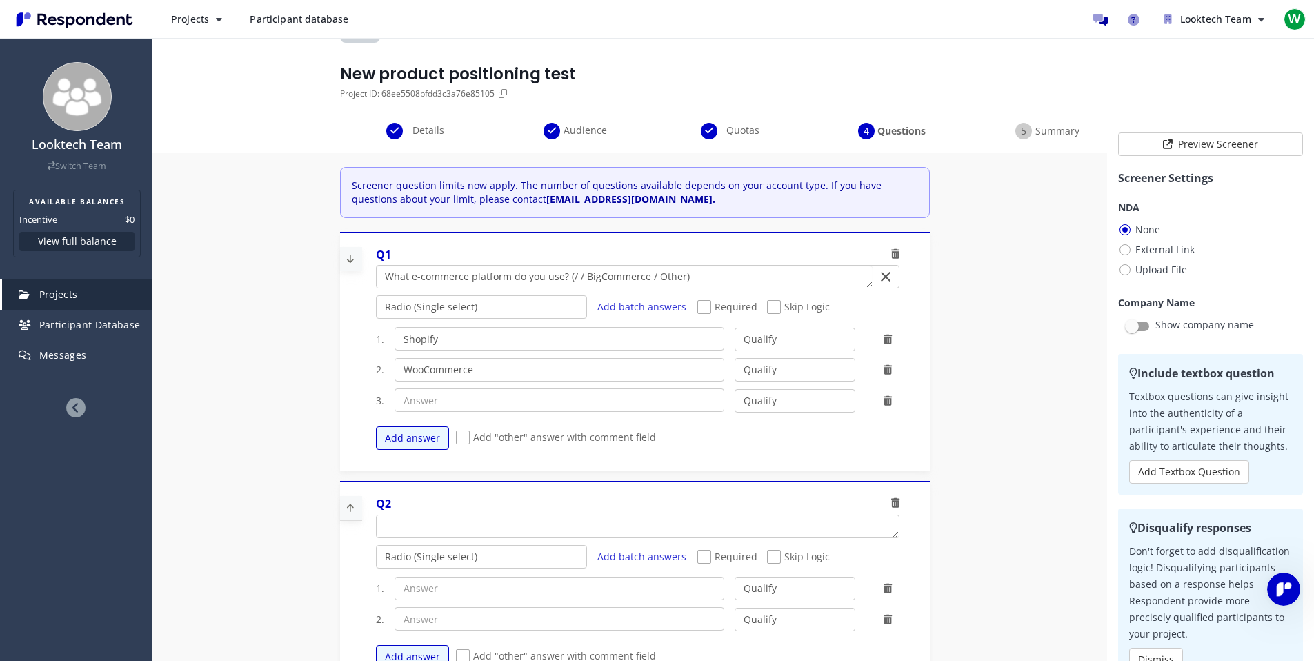
click at [605, 280] on textarea "Which of the following categories best describes your firm's total assets under…" at bounding box center [624, 277] width 495 height 22
type textarea "What e-commerce platform do you use? (/ / / Other)"
click at [495, 395] on input "text" at bounding box center [560, 399] width 330 height 23
paste input "BigCommerce"
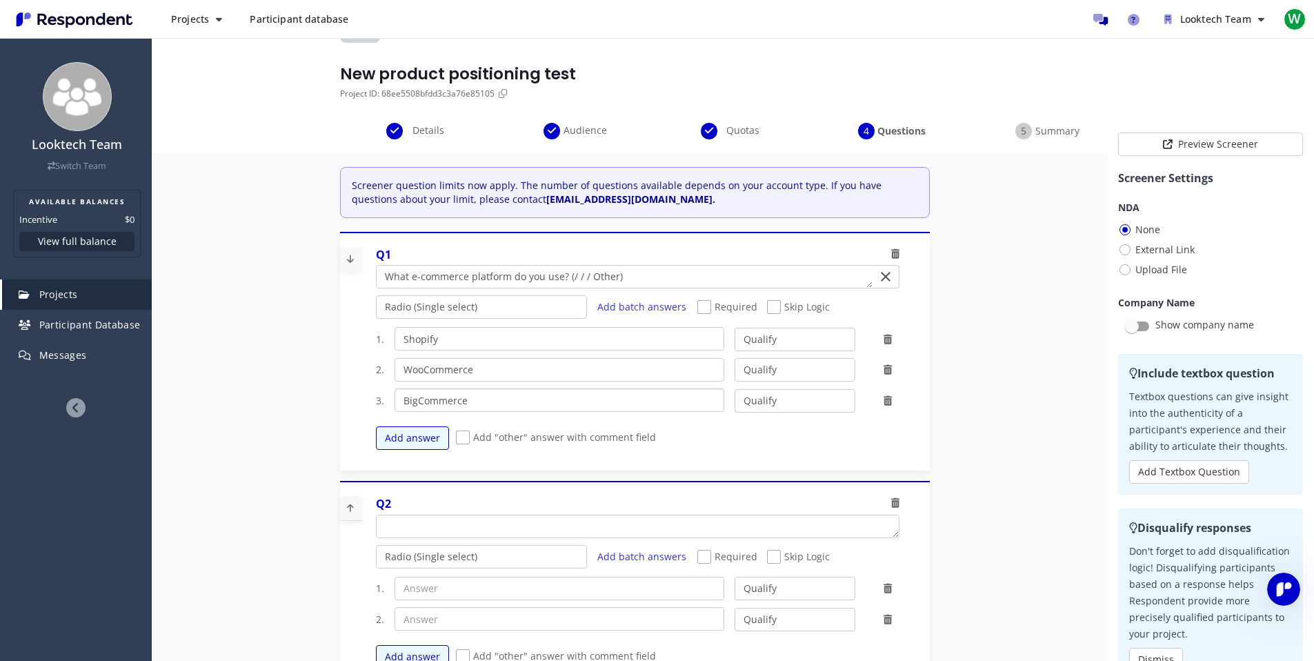
type input "BigCommerce"
click at [459, 433] on span "Add "other" answer with comment field" at bounding box center [556, 438] width 200 height 17
click at [459, 433] on input "Add "other" answer with comment field" at bounding box center [460, 437] width 9 height 9
checkbox input "true"
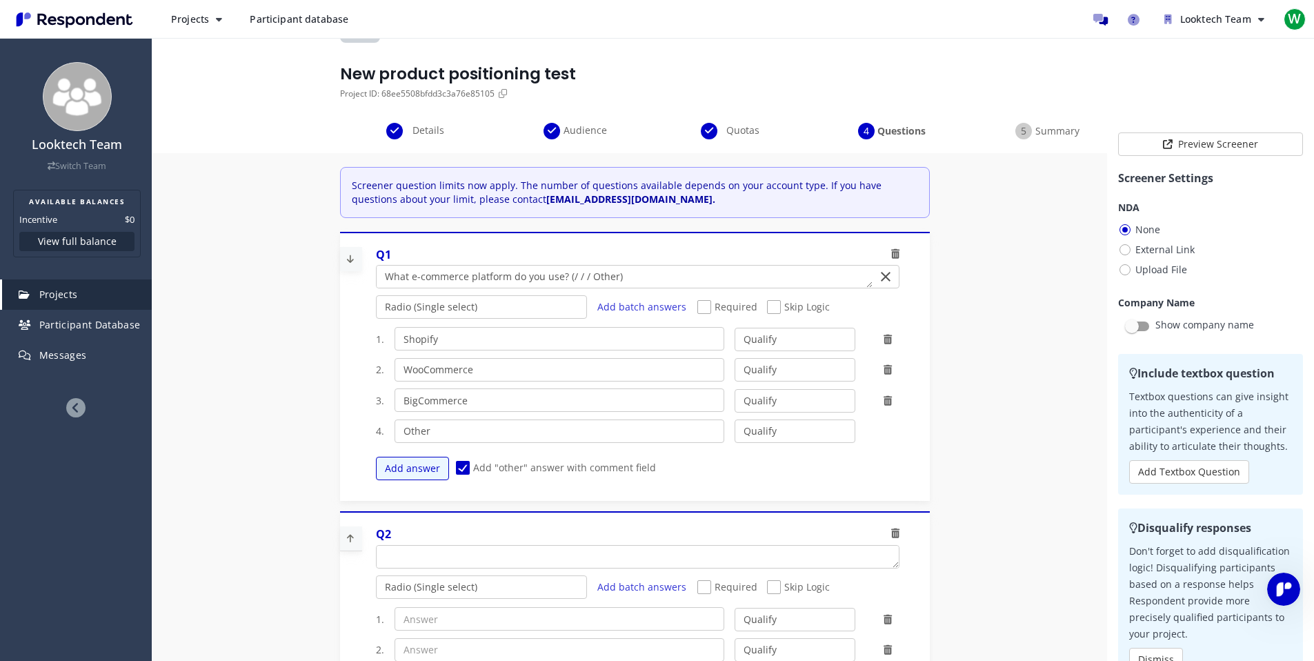
click at [748, 386] on div "1. Shopify Qualify Disqualify 2. WooCommerce Qualify Disqualify 3. BigCommerce …" at bounding box center [643, 403] width 534 height 167
click at [751, 373] on select "Qualify Disqualify" at bounding box center [795, 369] width 121 height 23
click at [735, 358] on select "Qualify Disqualify" at bounding box center [795, 369] width 121 height 23
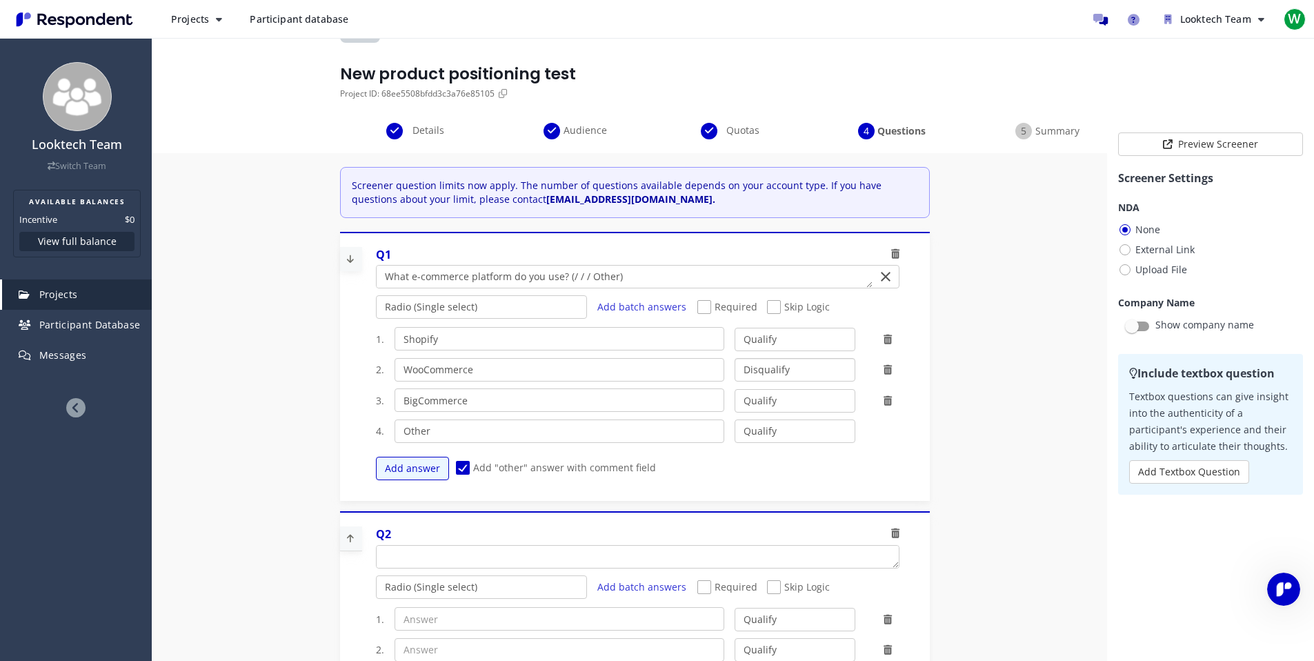
click at [768, 366] on select "Qualify Disqualify" at bounding box center [795, 369] width 121 height 23
select select "number:1"
click at [735, 358] on select "Qualify Disqualify" at bounding box center [795, 369] width 121 height 23
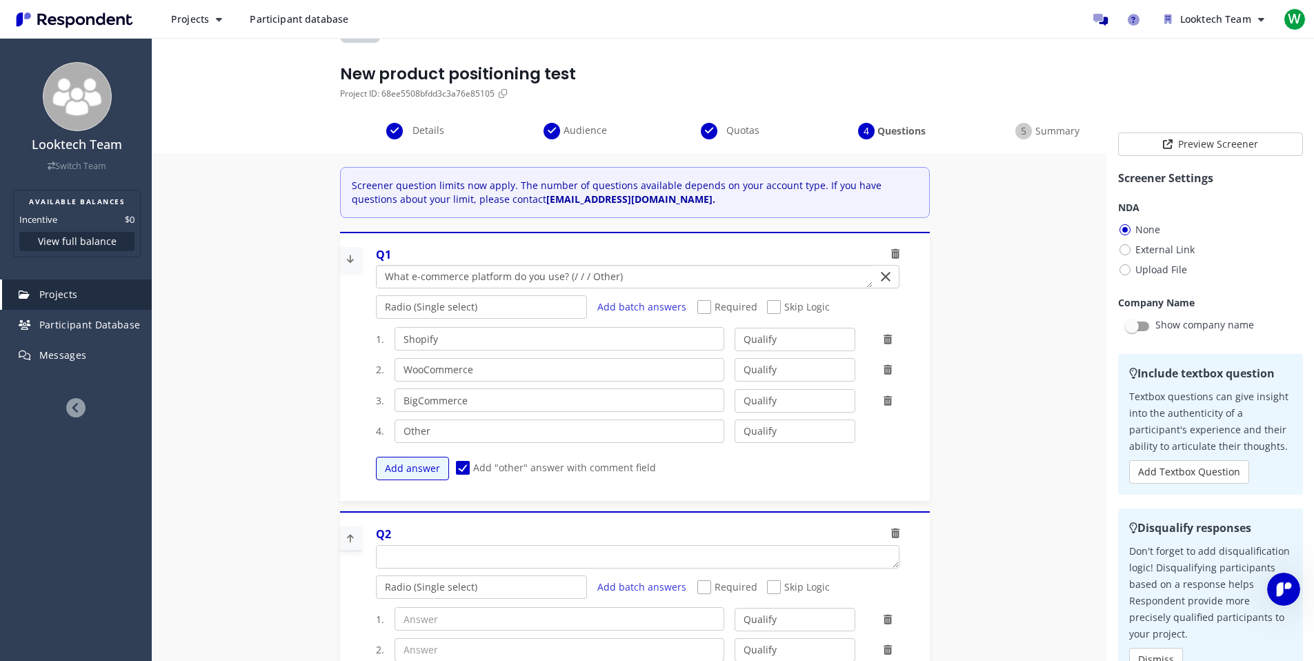
click at [675, 267] on textarea "Which of the following categories best describes your firm's total assets under…" at bounding box center [624, 277] width 495 height 22
click at [665, 280] on textarea "Which of the following categories best describes your firm's total assets under…" at bounding box center [624, 277] width 495 height 22
click at [631, 279] on textarea "Which of the following categories best describes your firm's total assets under…" at bounding box center [624, 277] width 495 height 22
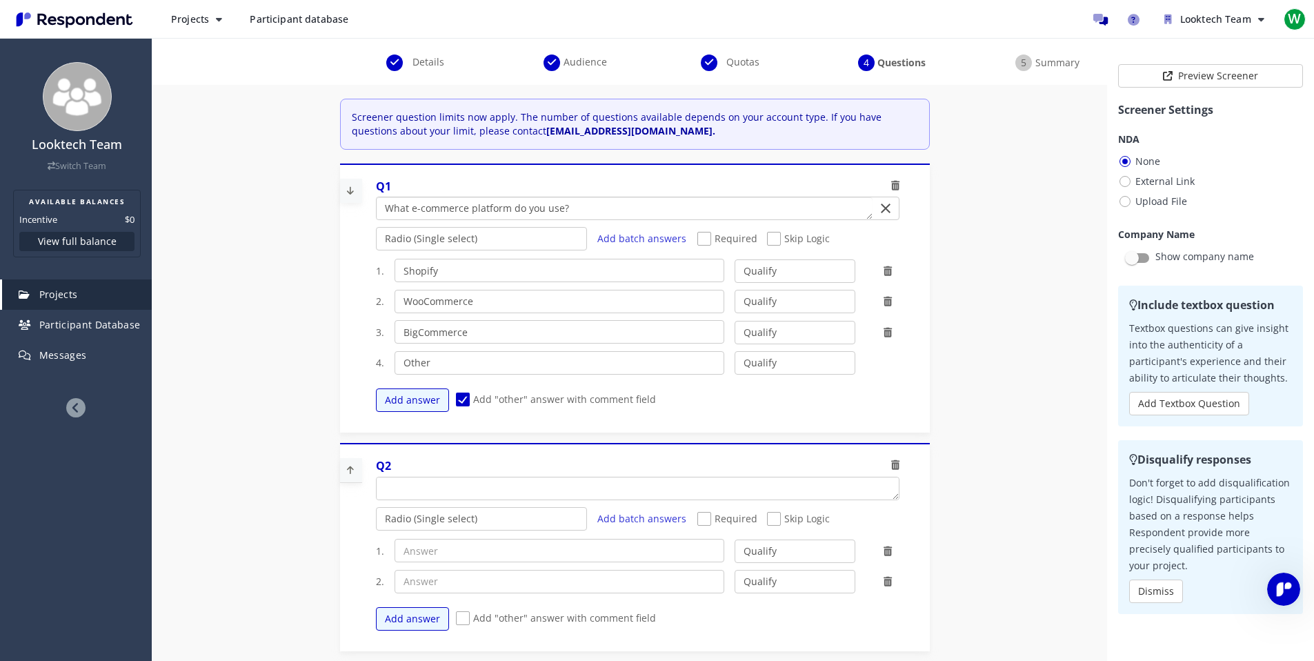
scroll to position [117, 0]
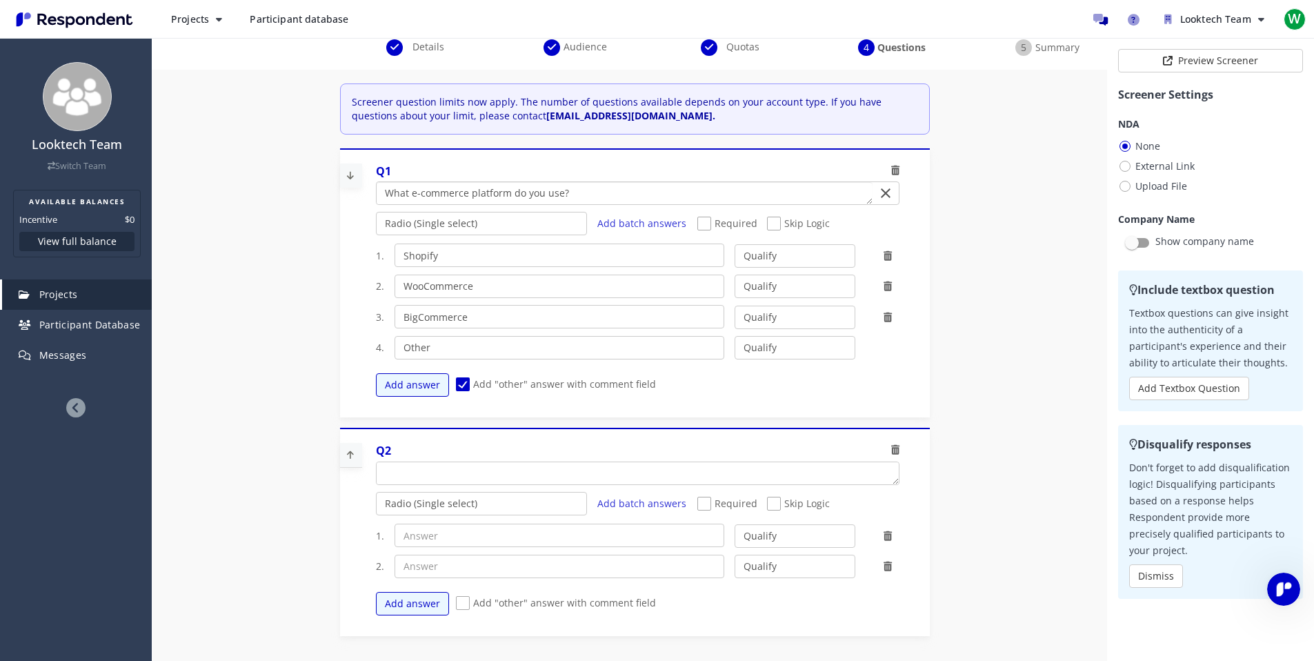
type textarea "What e-commerce platform do you use?"
click at [456, 473] on textarea "Which of the following categories best describes your firm's total assets under…" at bounding box center [638, 473] width 522 height 22
paste textarea "What is your approximate annual revenue?"
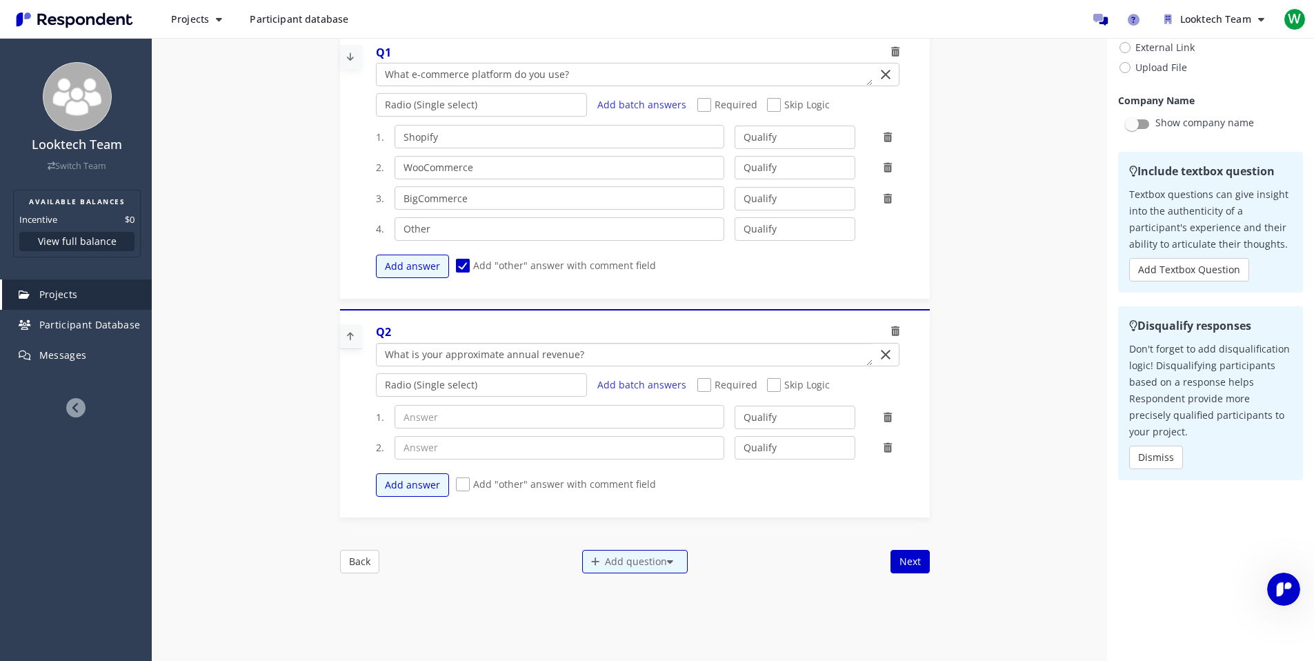
scroll to position [247, 0]
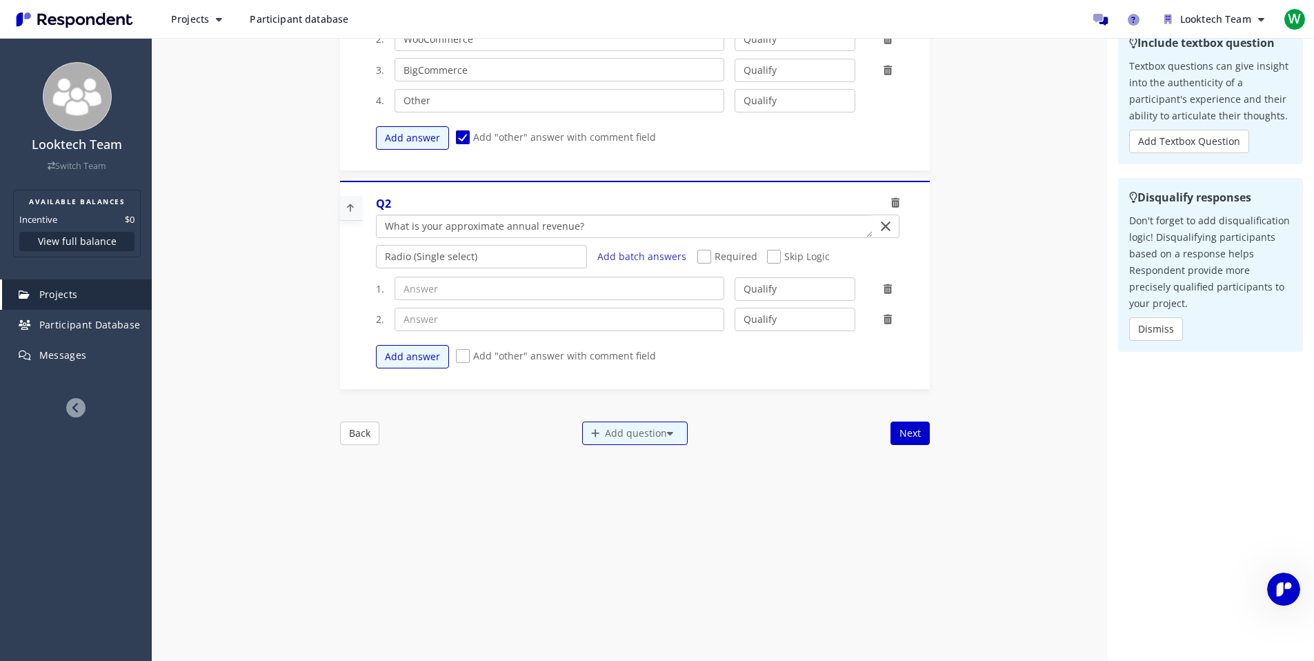
type textarea "What is your approximate annual revenue?"
click at [438, 287] on input "text" at bounding box center [560, 288] width 330 height 23
paste input "What is your approximate annual revenue?"
click at [468, 288] on input "What is your approximate annual revenue?" at bounding box center [560, 288] width 330 height 23
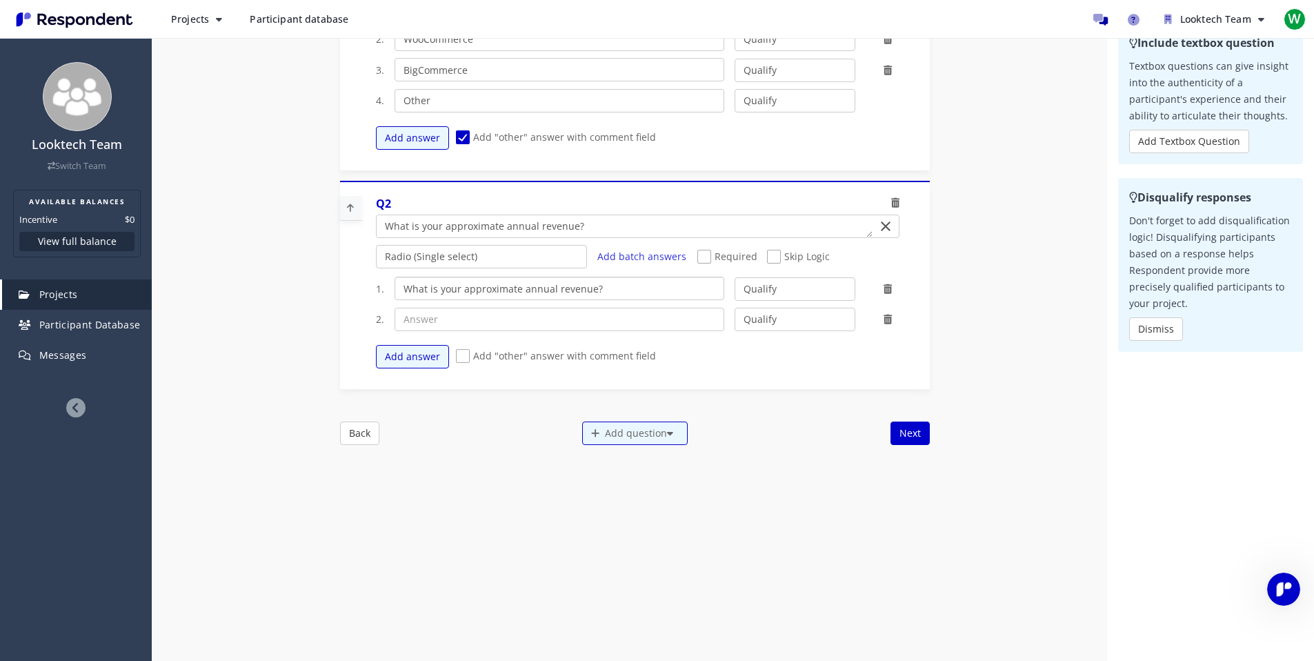
click at [468, 288] on input "What is your approximate annual revenue?" at bounding box center [560, 288] width 330 height 23
paste input "Less than $100K"
type input "Less than $100K"
click at [550, 309] on input "text" at bounding box center [560, 319] width 330 height 23
paste input "$100K - $250K"
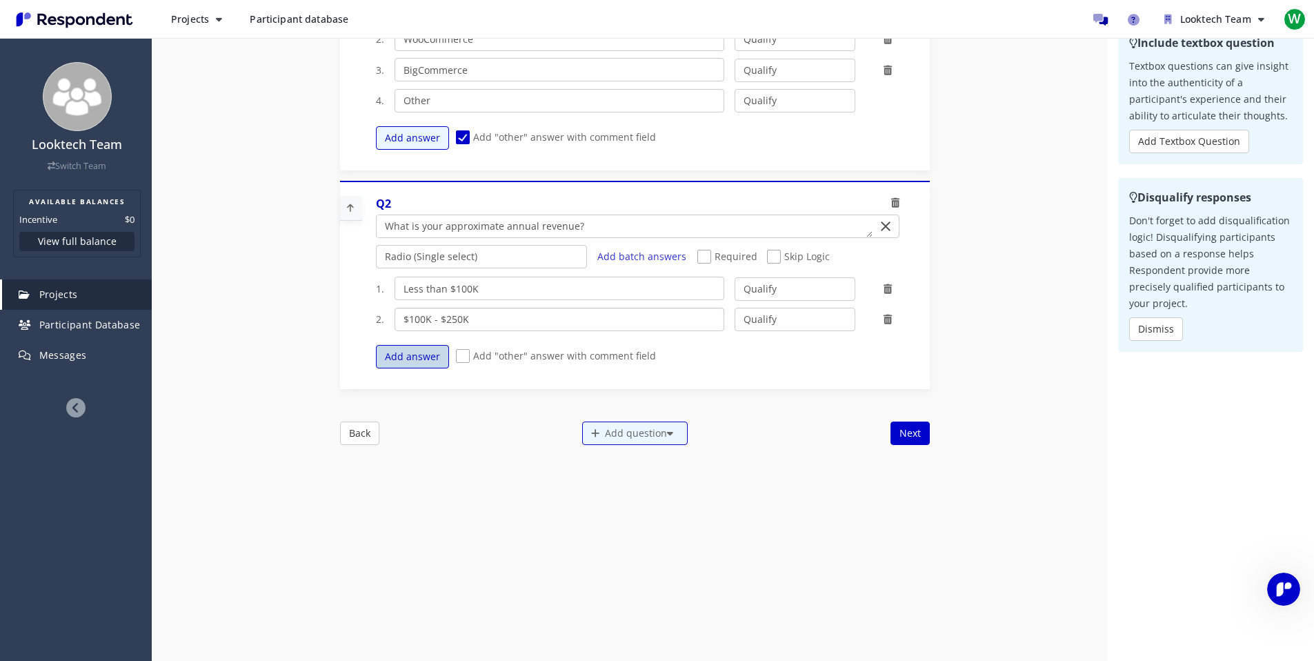
type input "$100K - $250K"
click at [413, 355] on button "Add answer" at bounding box center [412, 356] width 73 height 23
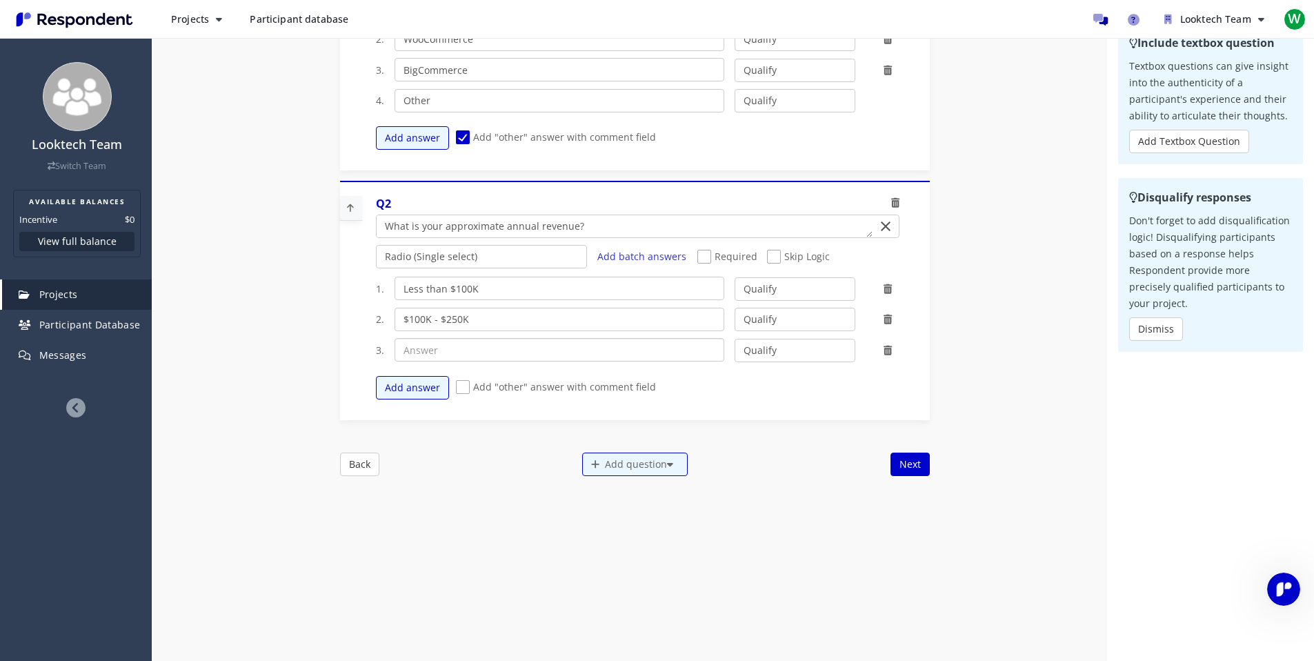
click at [439, 354] on input "text" at bounding box center [560, 349] width 330 height 23
paste input "$500K - $1M ⭐⭐"
type input "$500K - $1M"
click at [497, 448] on div "Internal Project Name * New product positioning test This is visible only to yo…" at bounding box center [635, 156] width 590 height 639
click at [900, 467] on button "Next" at bounding box center [910, 464] width 39 height 23
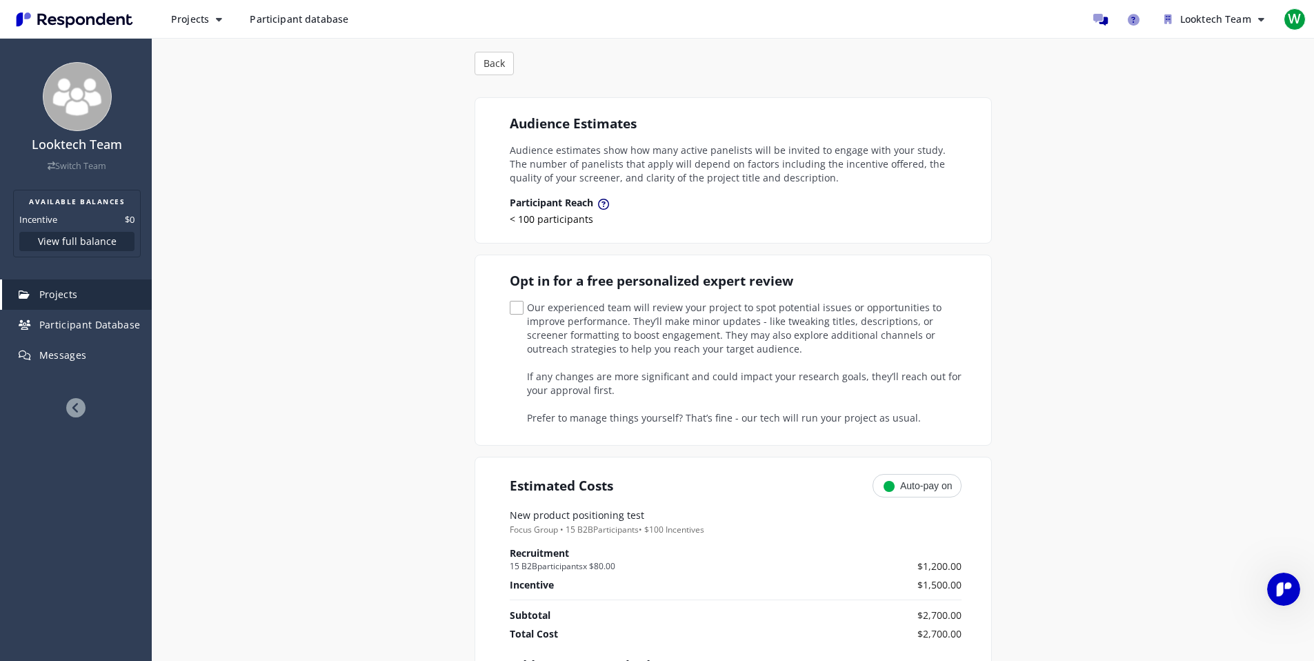
scroll to position [0, 0]
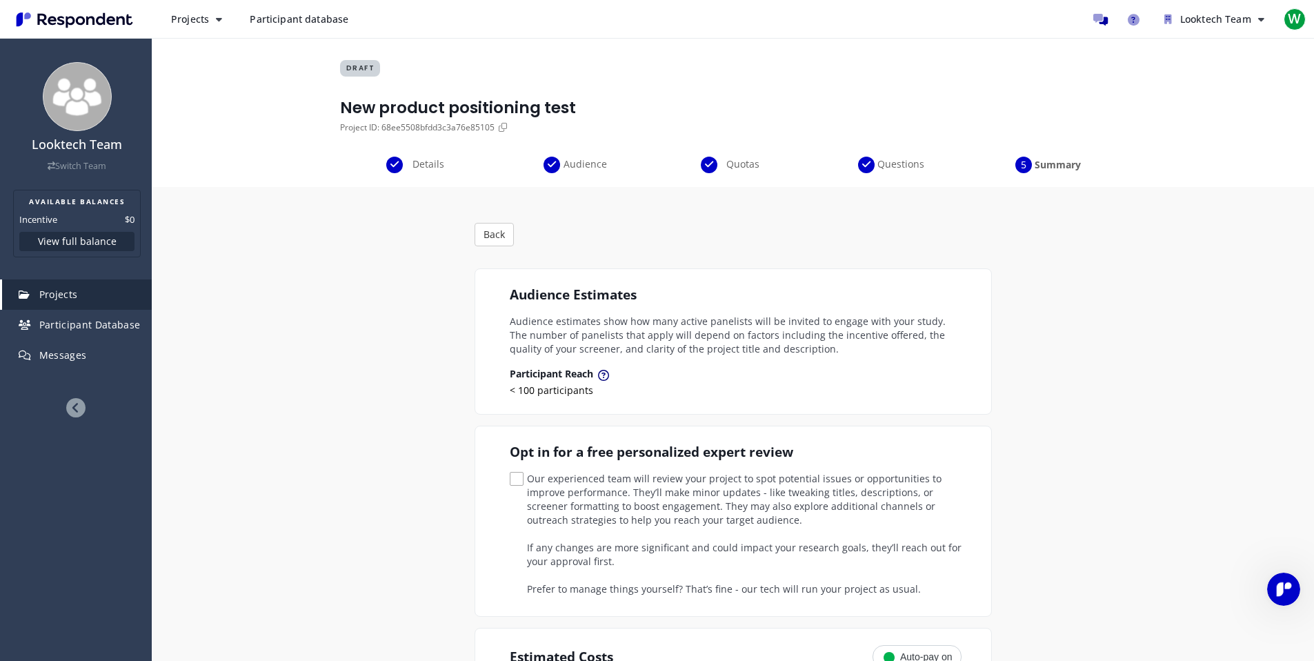
click at [697, 159] on div "Quotas" at bounding box center [733, 165] width 157 height 17
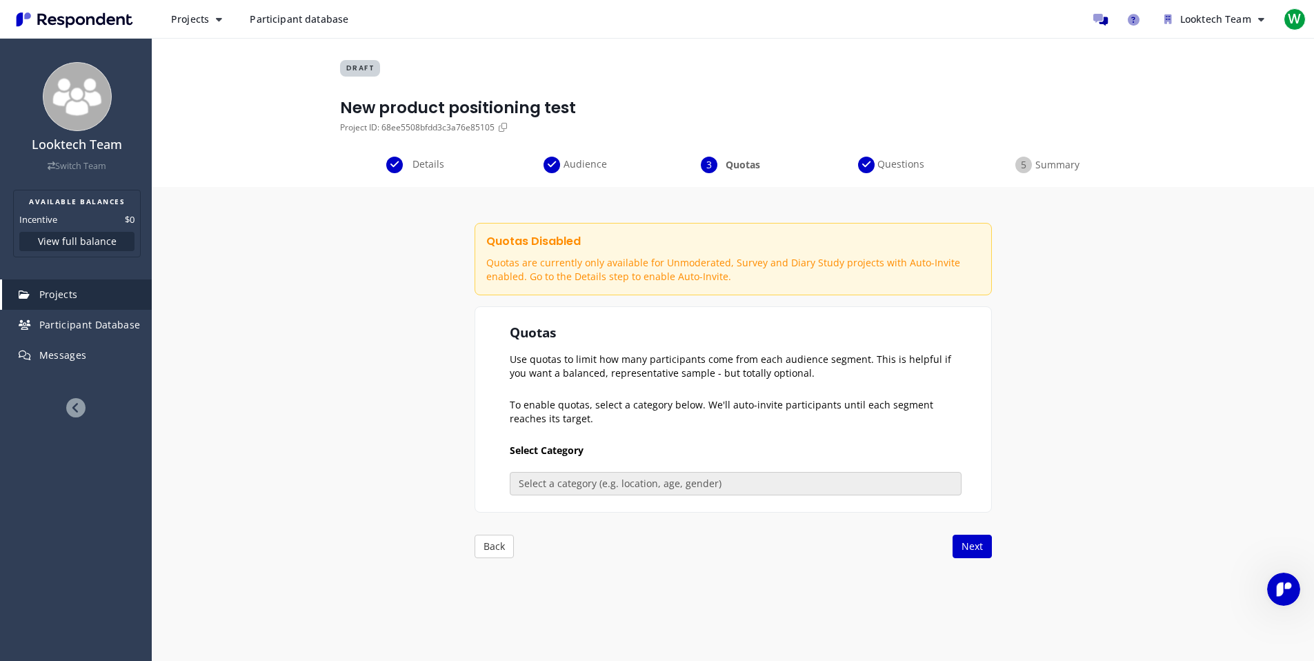
click at [676, 468] on section "Quotas Use quotas to limit how many participants come from each audience segmen…" at bounding box center [733, 409] width 517 height 206
click at [697, 316] on section "Quotas Use quotas to limit how many participants come from each audience segmen…" at bounding box center [733, 409] width 517 height 206
click at [419, 145] on div "DRAFT New product positioning test Project ID: 68ee5508bfdd3c3a76e85105" at bounding box center [733, 97] width 786 height 119
click at [424, 160] on span "Details" at bounding box center [429, 164] width 46 height 14
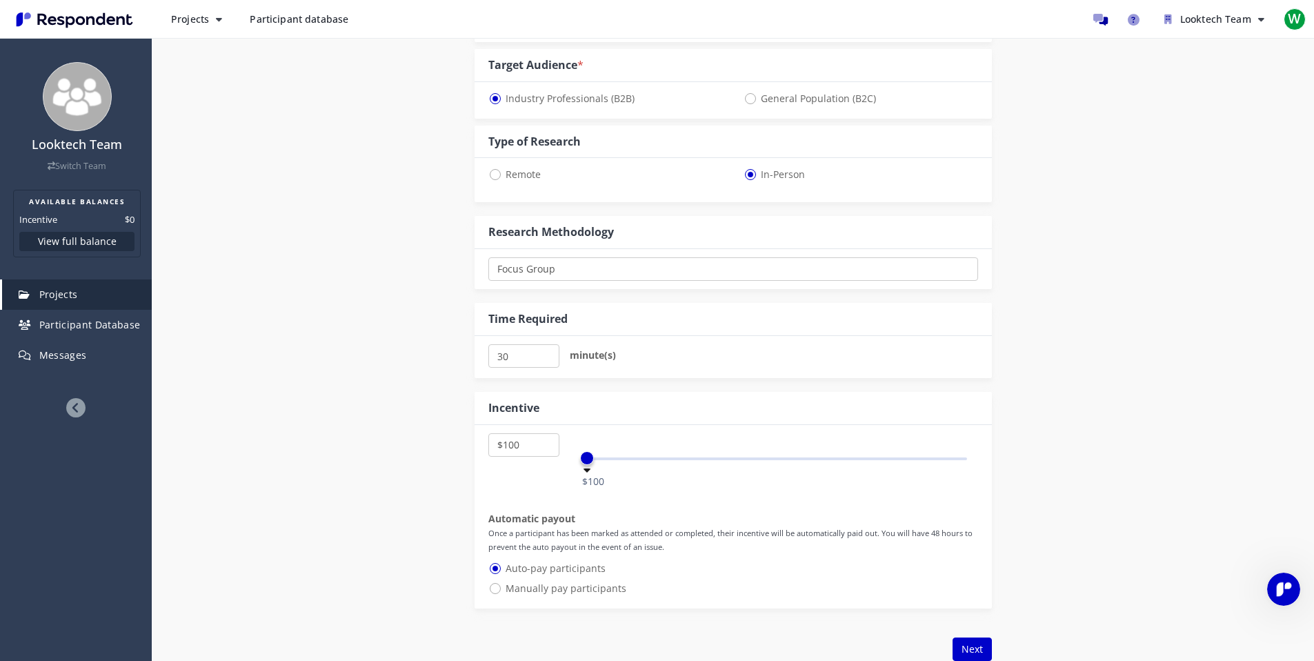
scroll to position [547, 0]
click at [504, 345] on input "30" at bounding box center [523, 352] width 71 height 23
click at [504, 346] on input "30" at bounding box center [523, 352] width 71 height 23
type input "6"
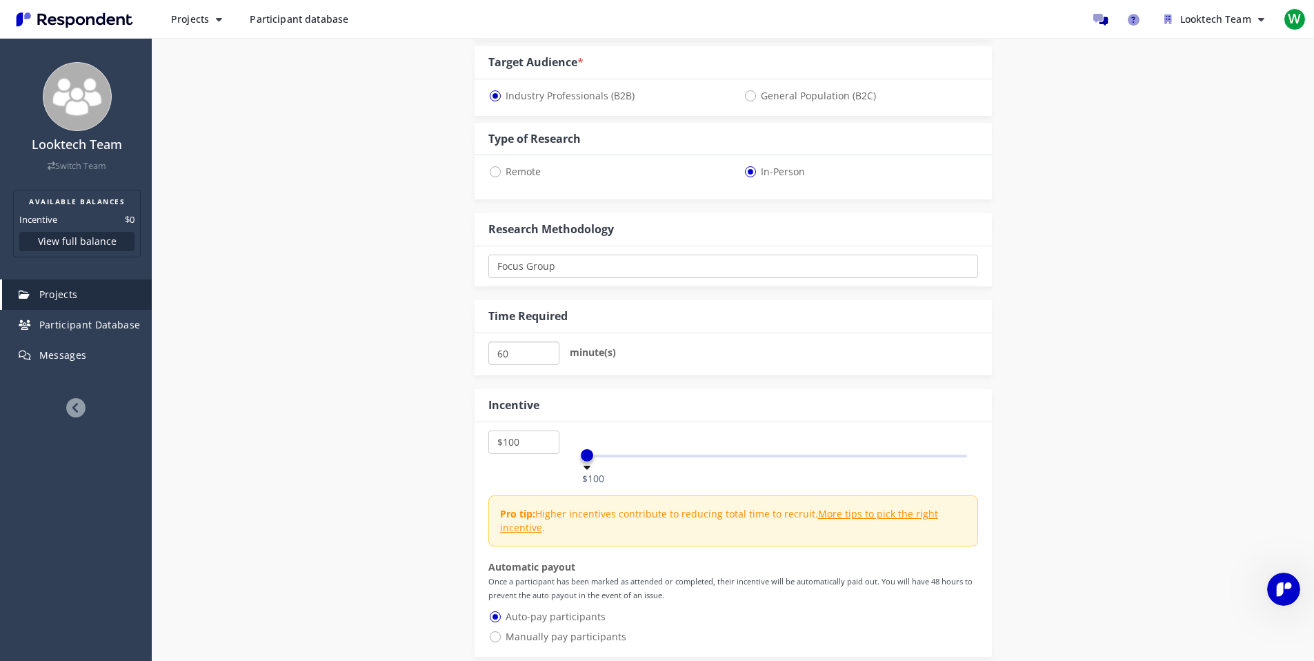
type input "60"
click at [406, 442] on div "Internal Project Name * New product positioning test This is visible only to yo…" at bounding box center [733, 185] width 807 height 1091
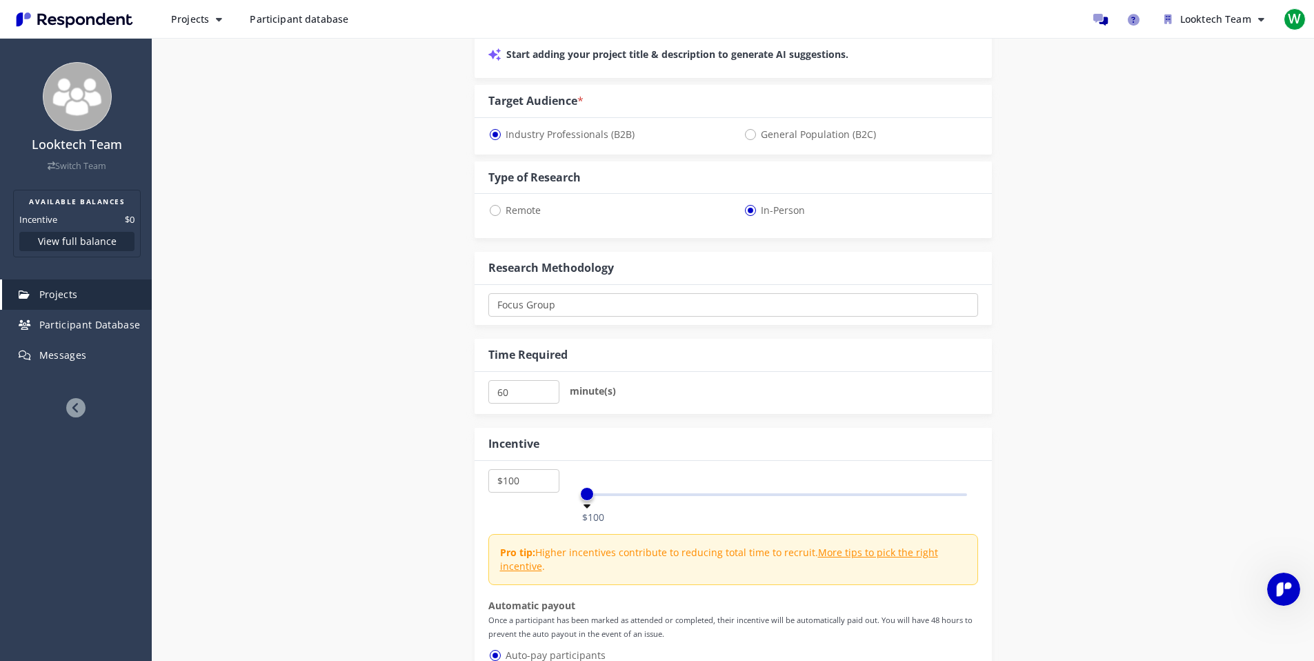
scroll to position [444, 0]
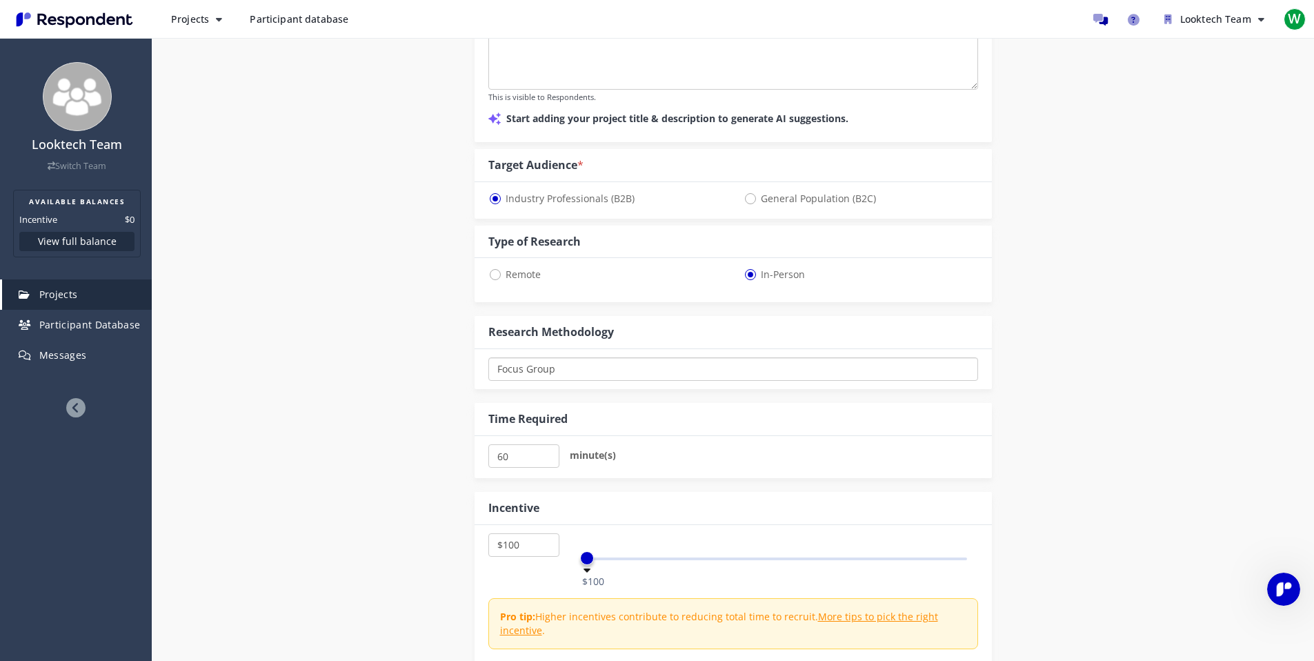
click at [641, 373] on select "One-on-One Focus Group In Respondent Home In Respondent Office" at bounding box center [733, 368] width 490 height 23
click at [488, 357] on select "One-on-One Focus Group In Respondent Home In Respondent Office" at bounding box center [733, 368] width 490 height 23
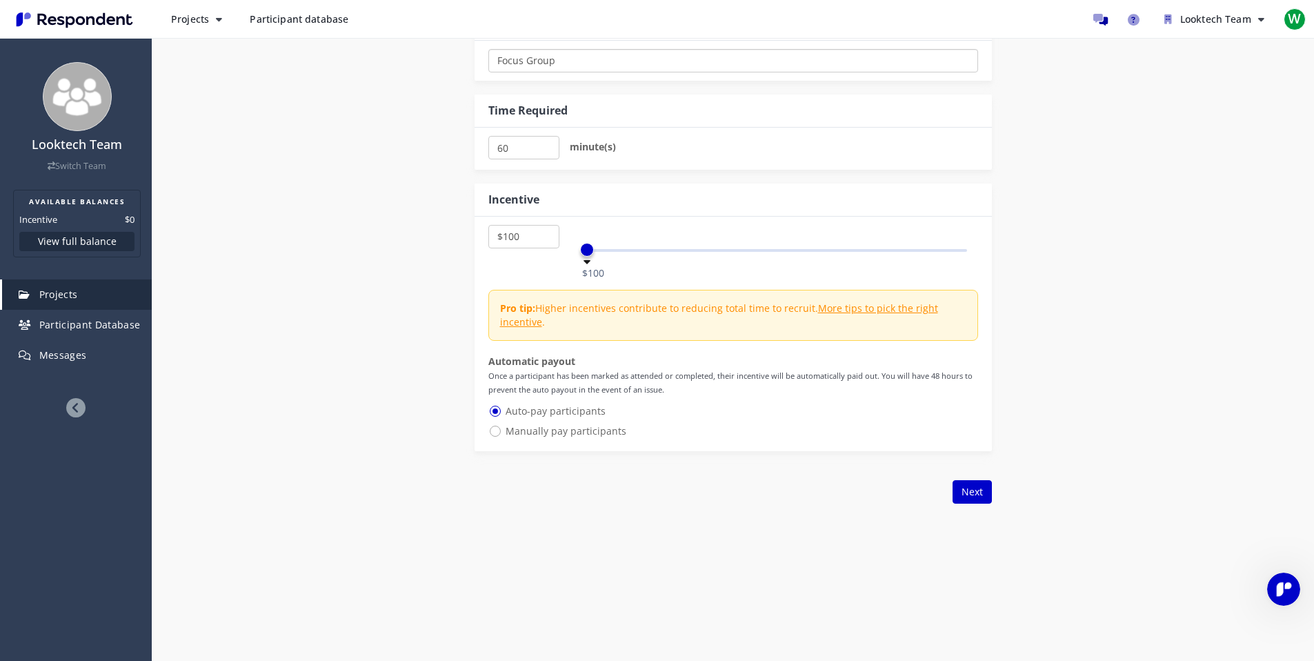
scroll to position [807, 0]
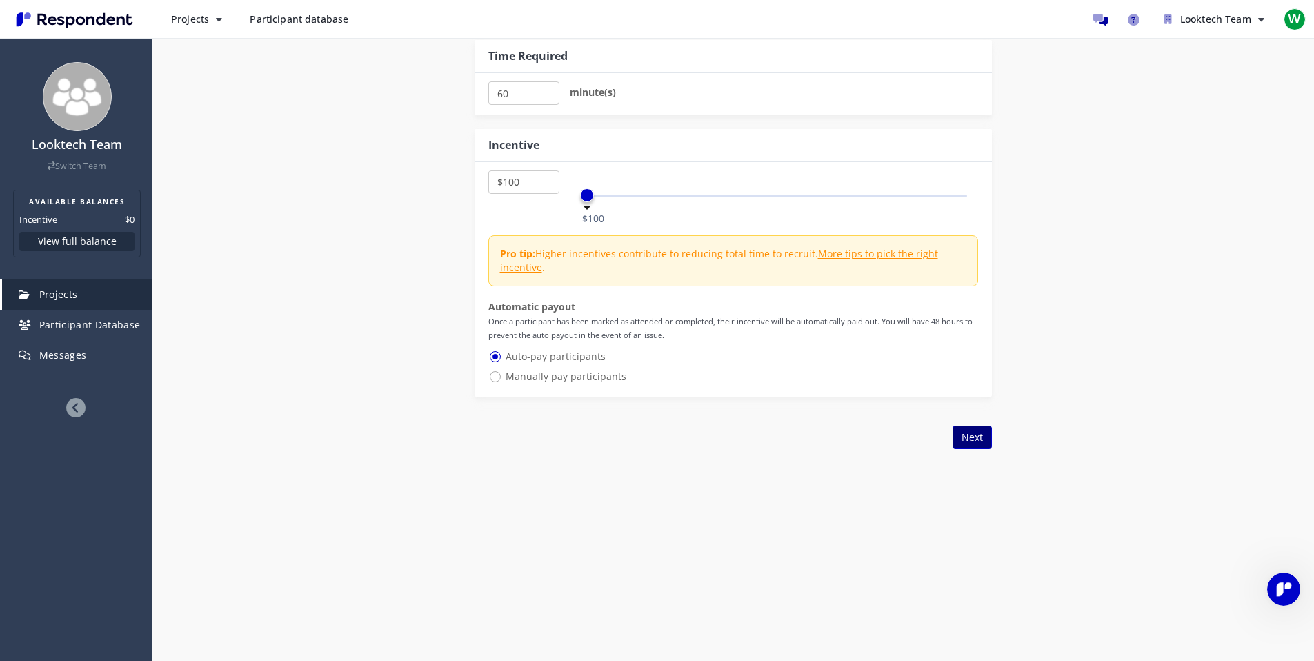
click at [969, 433] on button "Next" at bounding box center [972, 437] width 39 height 23
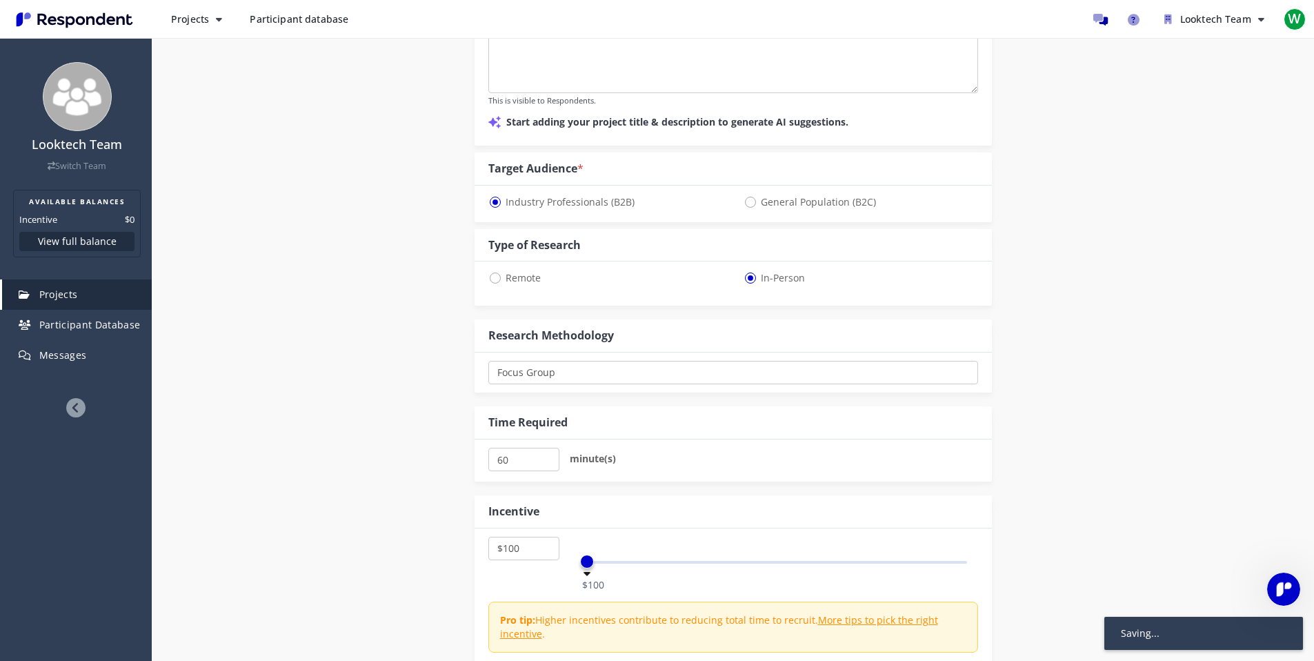
scroll to position [0, 0]
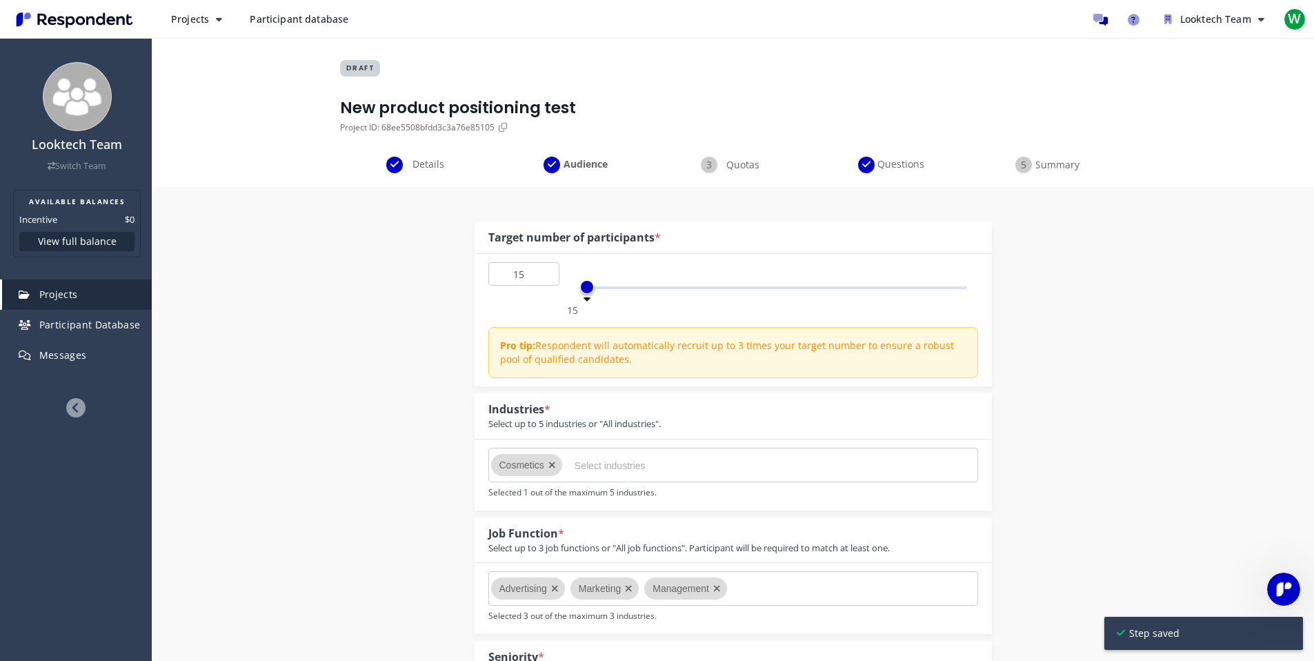
click at [726, 168] on span "Quotas" at bounding box center [743, 165] width 46 height 14
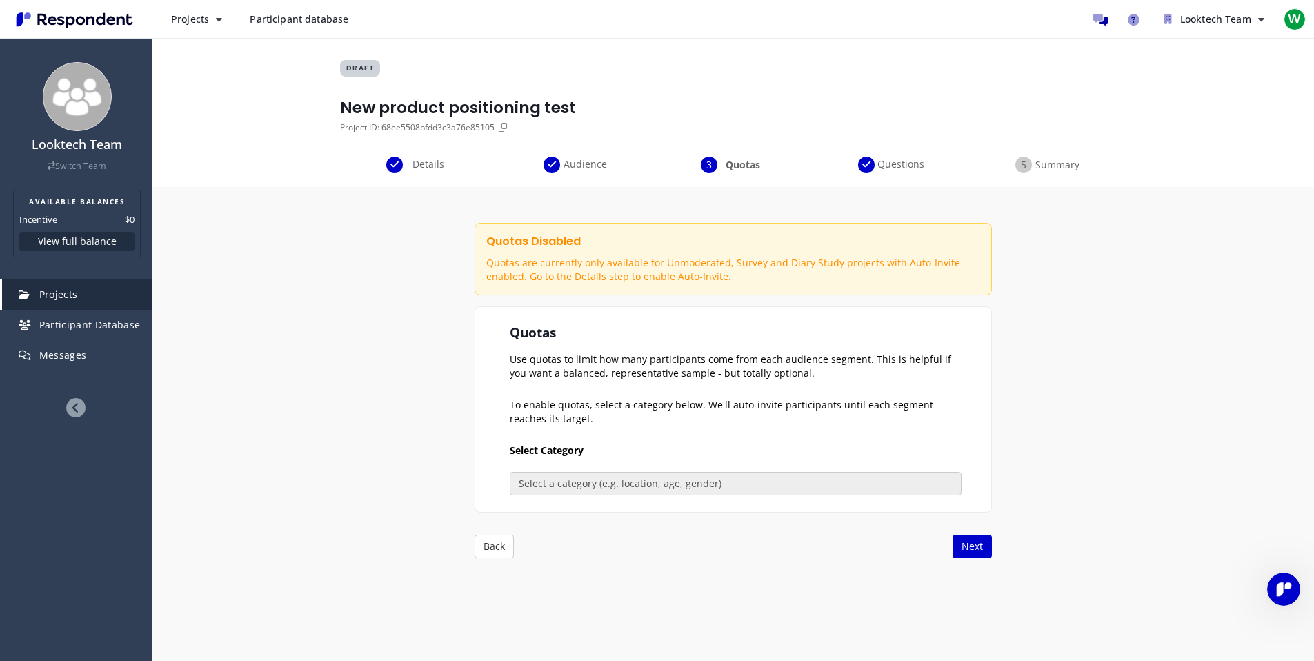
click at [407, 183] on div "Details Audience Quotas Questions Summary" at bounding box center [733, 172] width 1162 height 30
click at [412, 169] on span "Details" at bounding box center [429, 164] width 46 height 14
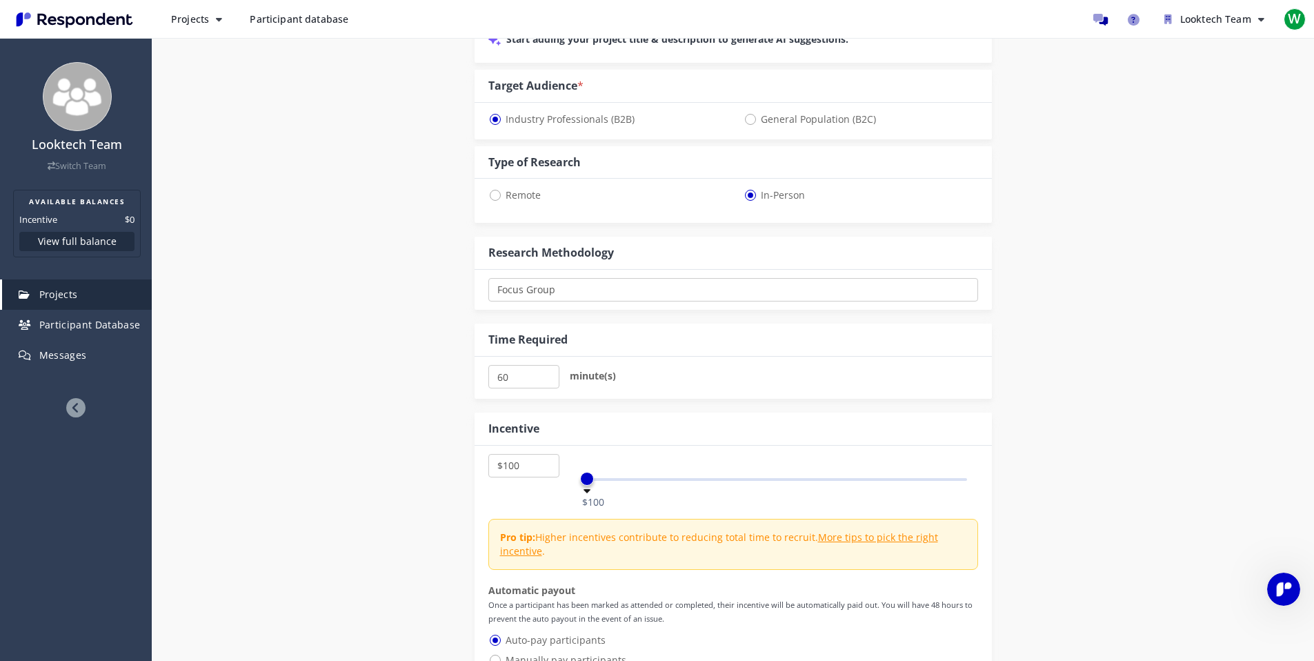
scroll to position [651, 0]
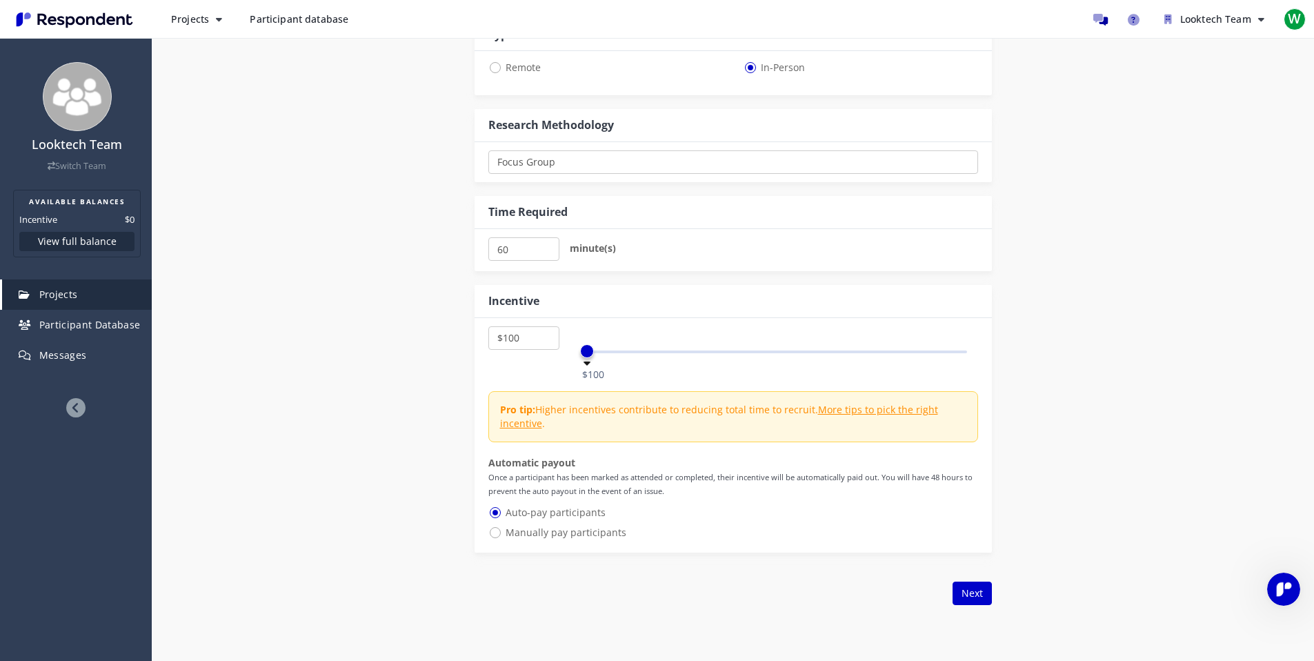
click at [568, 531] on span "Manually pay participants" at bounding box center [557, 532] width 138 height 17
click at [497, 531] on input "Manually pay participants" at bounding box center [492, 531] width 9 height 9
radio input "true"
click at [573, 514] on span "Auto-pay participants" at bounding box center [546, 512] width 117 height 17
click at [497, 514] on input "Auto-pay participants" at bounding box center [492, 511] width 9 height 9
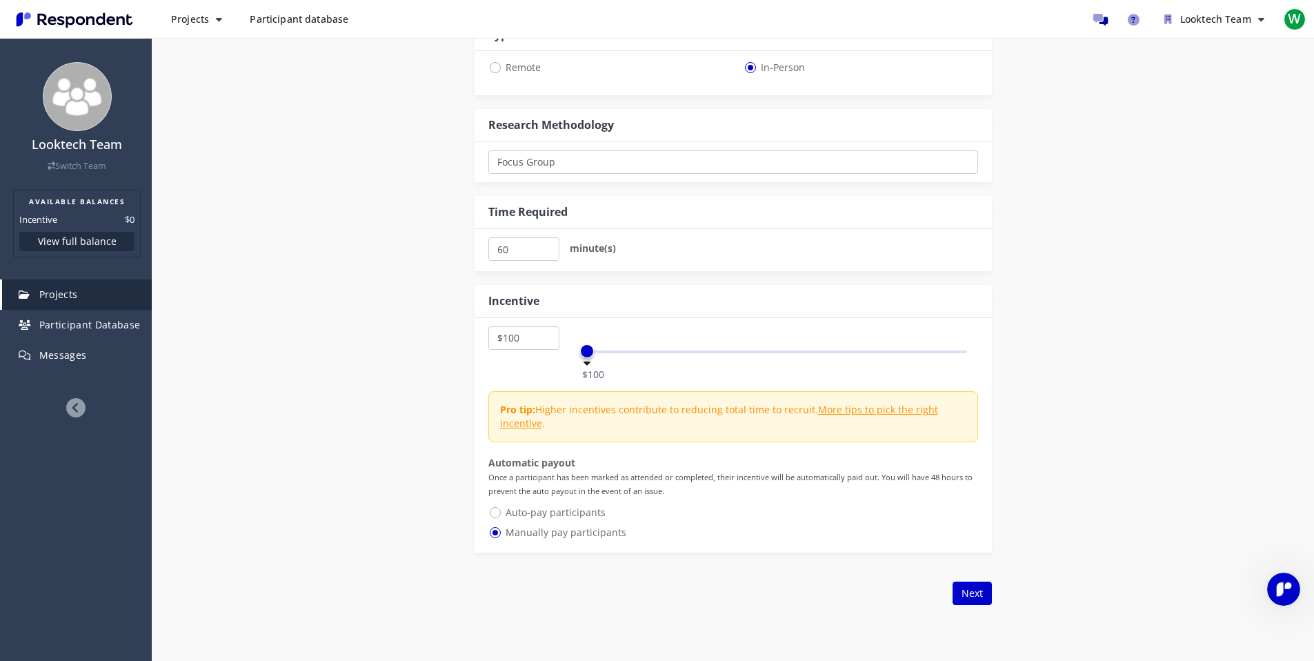
radio input "true"
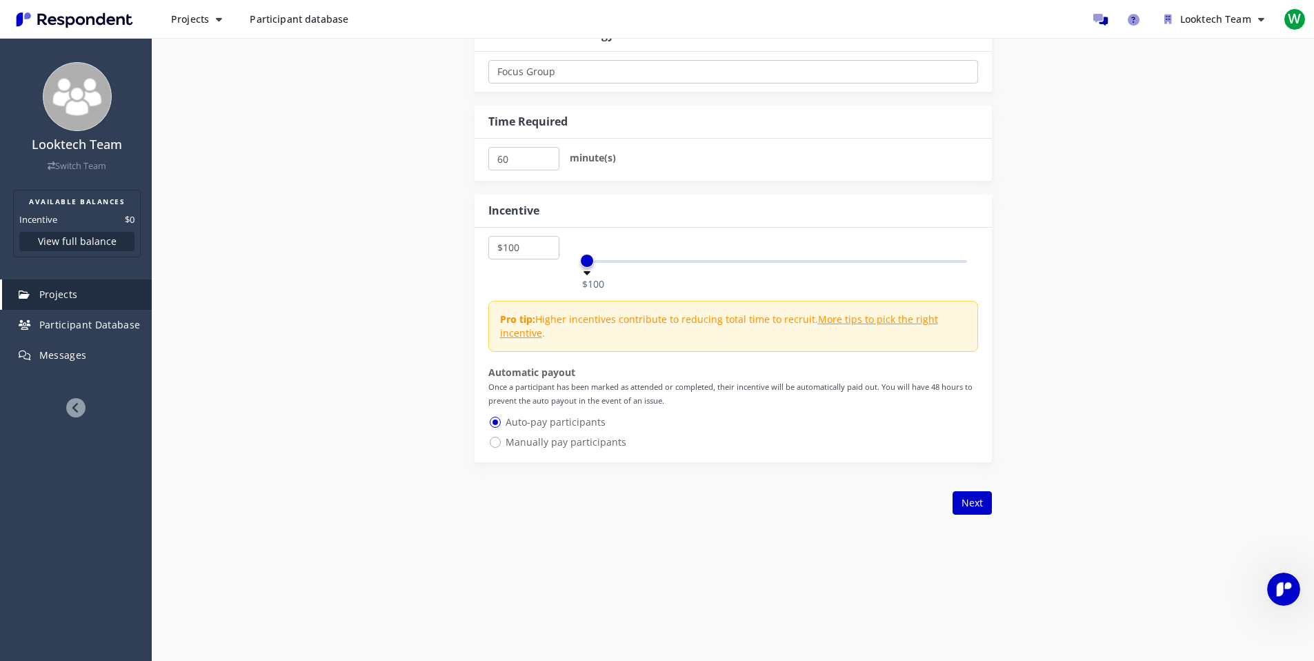
scroll to position [649, 0]
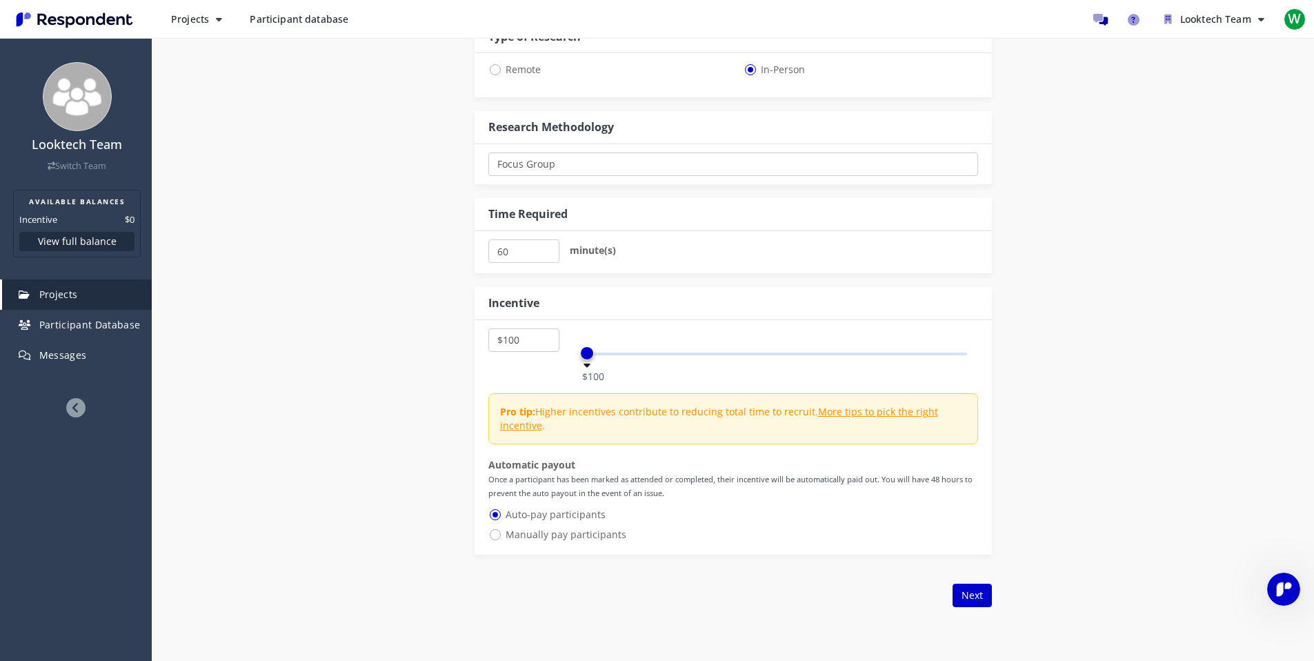
click at [210, 41] on div "Details Audience Quotas Questions Summary Internal Project Name * New product p…" at bounding box center [733, 162] width 1162 height 1311
click at [301, 25] on span "Participant database" at bounding box center [299, 18] width 99 height 13
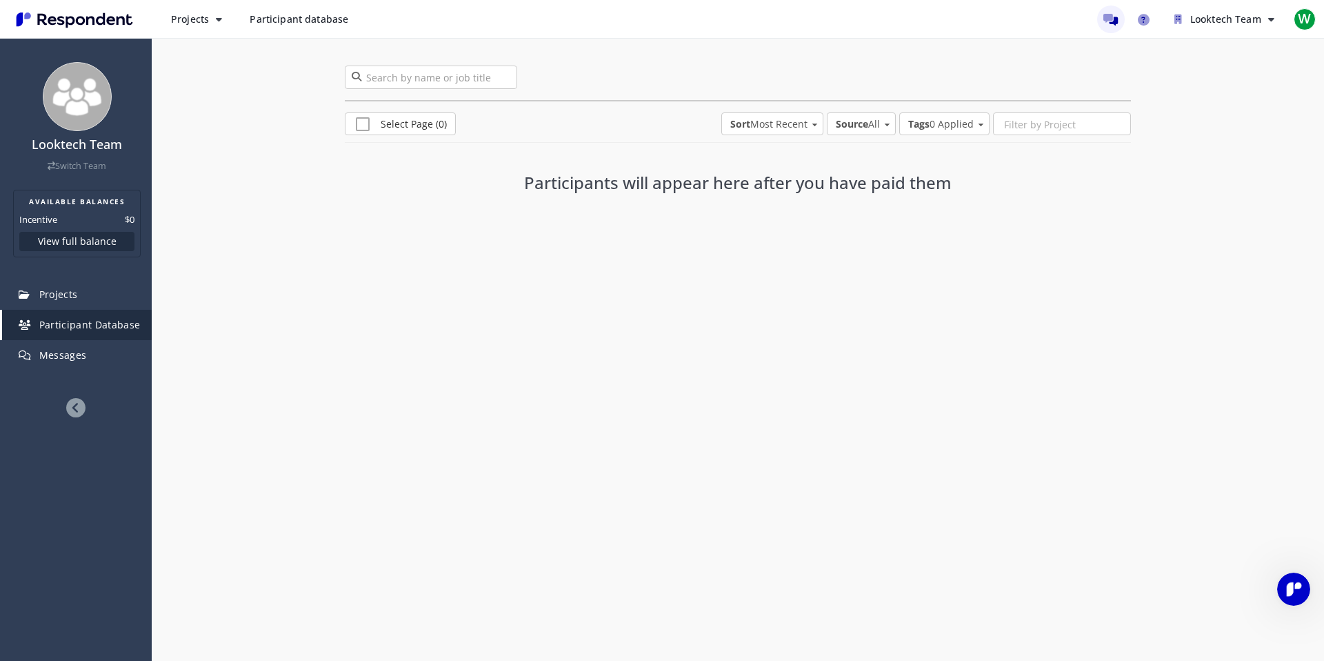
click at [1123, 16] on link "Message participants" at bounding box center [1112, 20] width 28 height 28
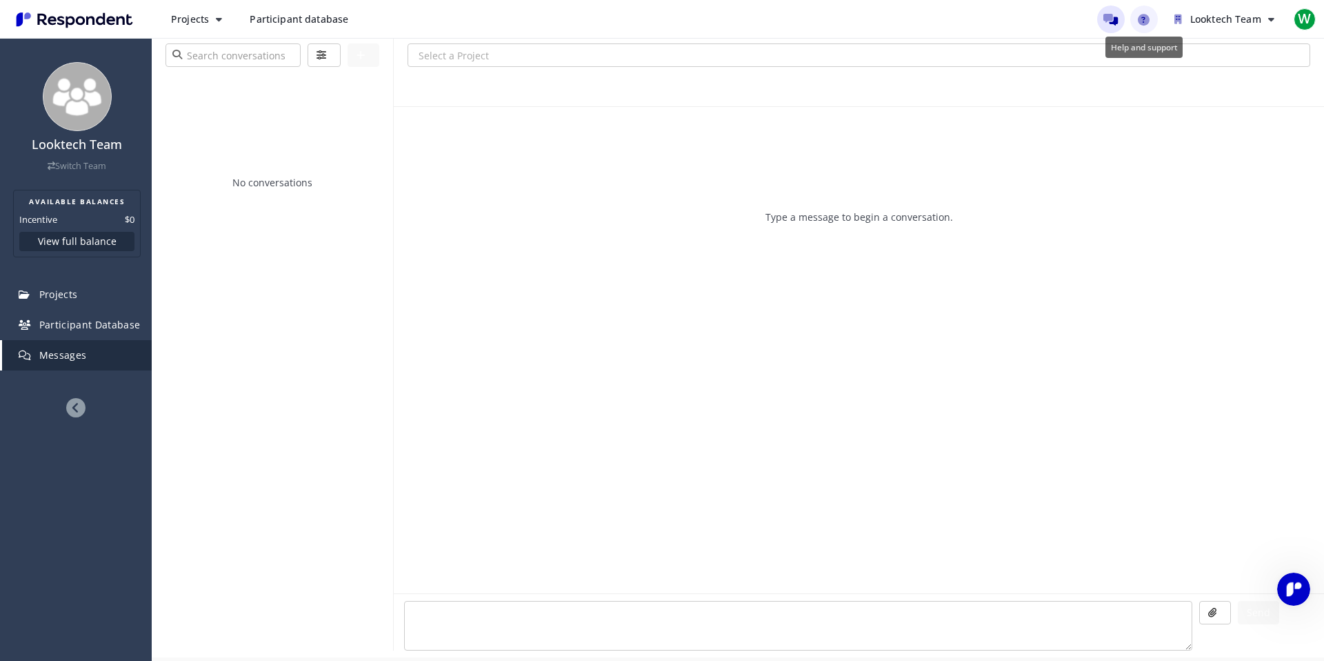
click at [1141, 17] on icon "Help and support" at bounding box center [1144, 20] width 12 height 12
click at [177, 23] on span "Projects" at bounding box center [190, 18] width 38 height 13
click at [190, 82] on link "Projects dashboard" at bounding box center [248, 87] width 177 height 33
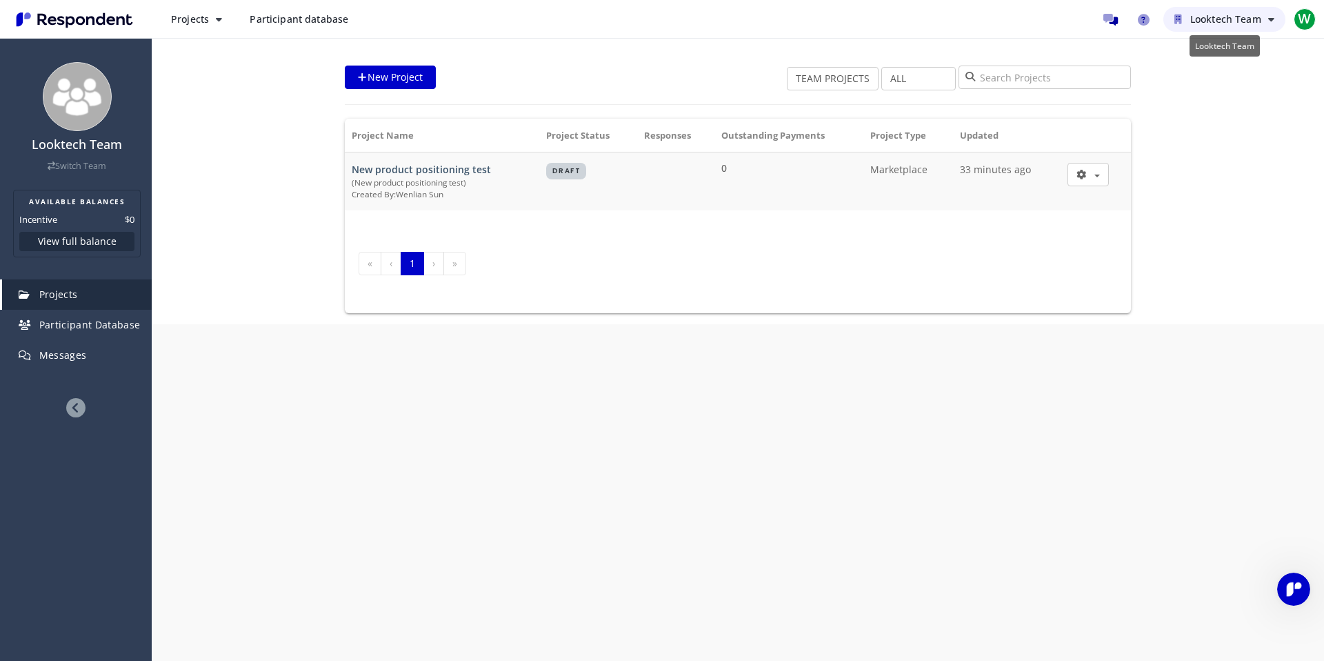
click at [1217, 13] on span "Looktech Team" at bounding box center [1226, 18] width 71 height 13
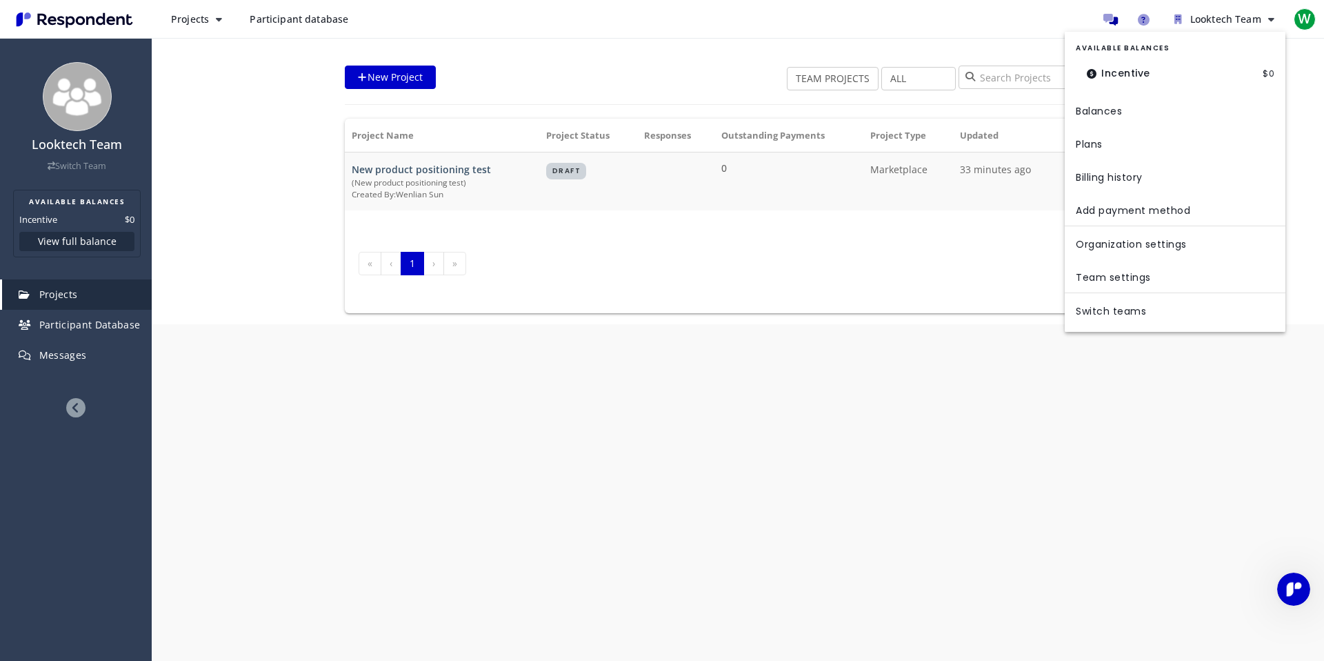
click at [1072, 459] on md-backdrop at bounding box center [662, 330] width 1324 height 661
click at [83, 416] on icon at bounding box center [75, 407] width 19 height 19
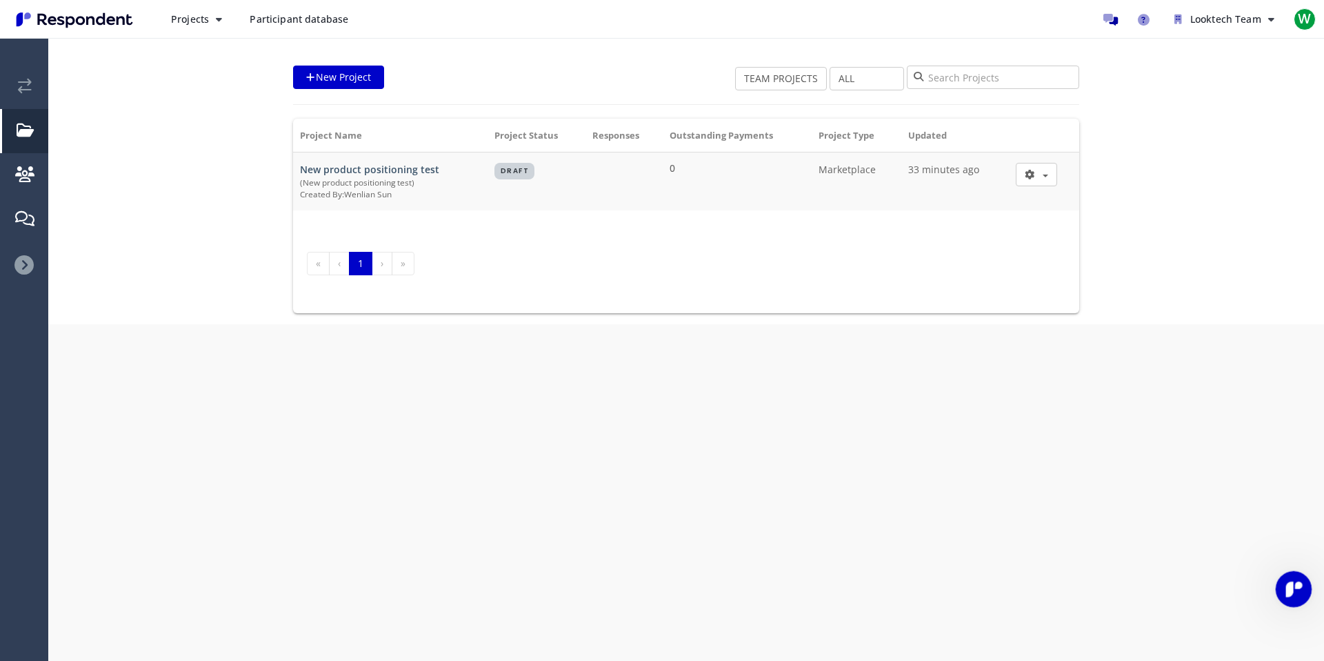
click at [1291, 593] on icon "Open Intercom Messenger" at bounding box center [1292, 587] width 23 height 23
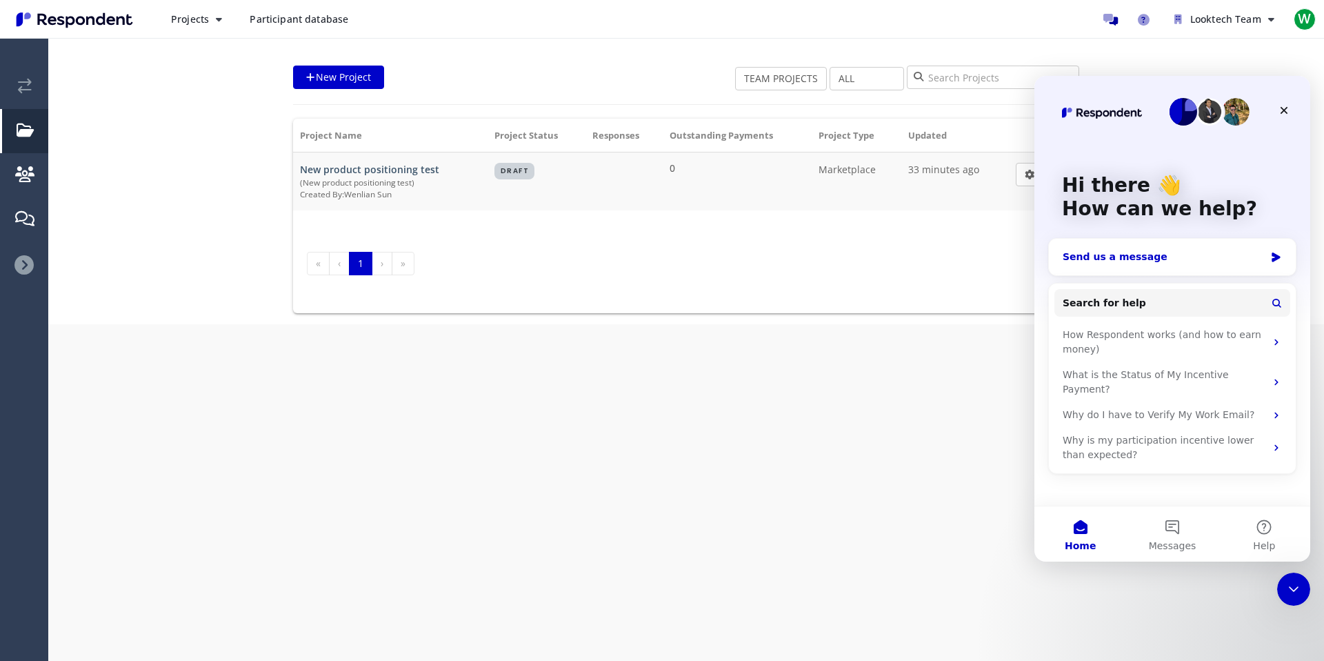
click at [1164, 256] on div "Send us a message" at bounding box center [1164, 257] width 202 height 14
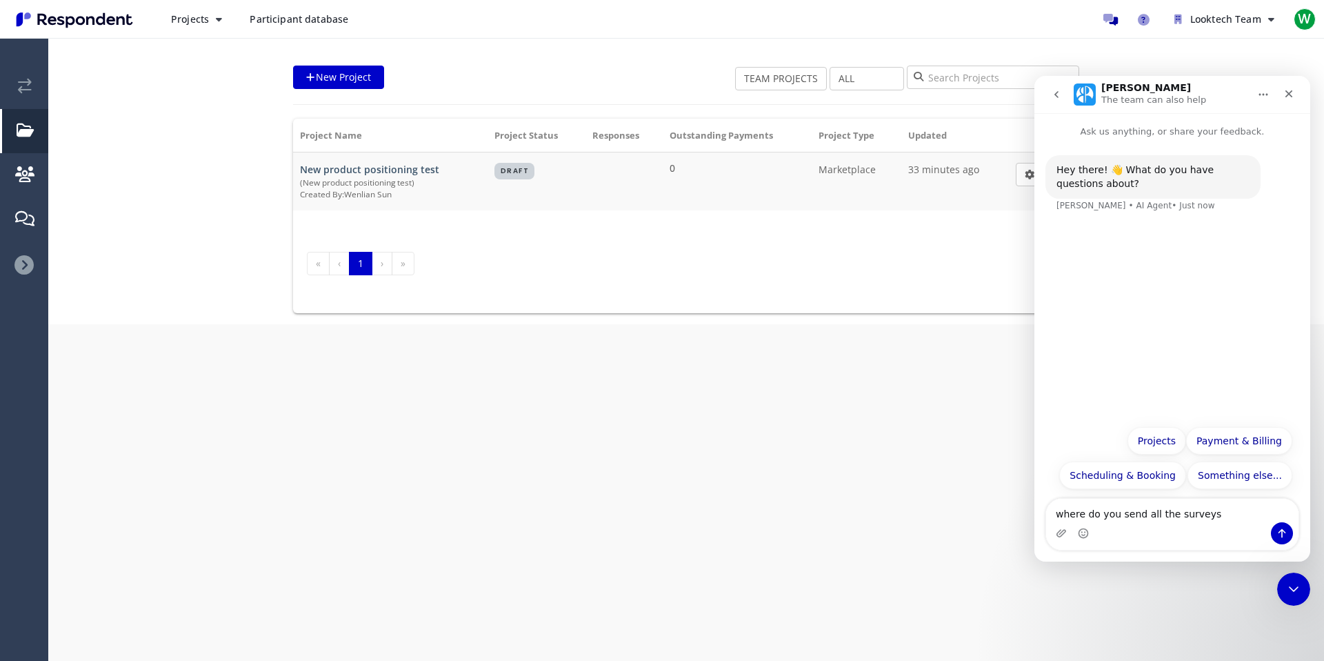
type textarea "where do you send all the surveys?"
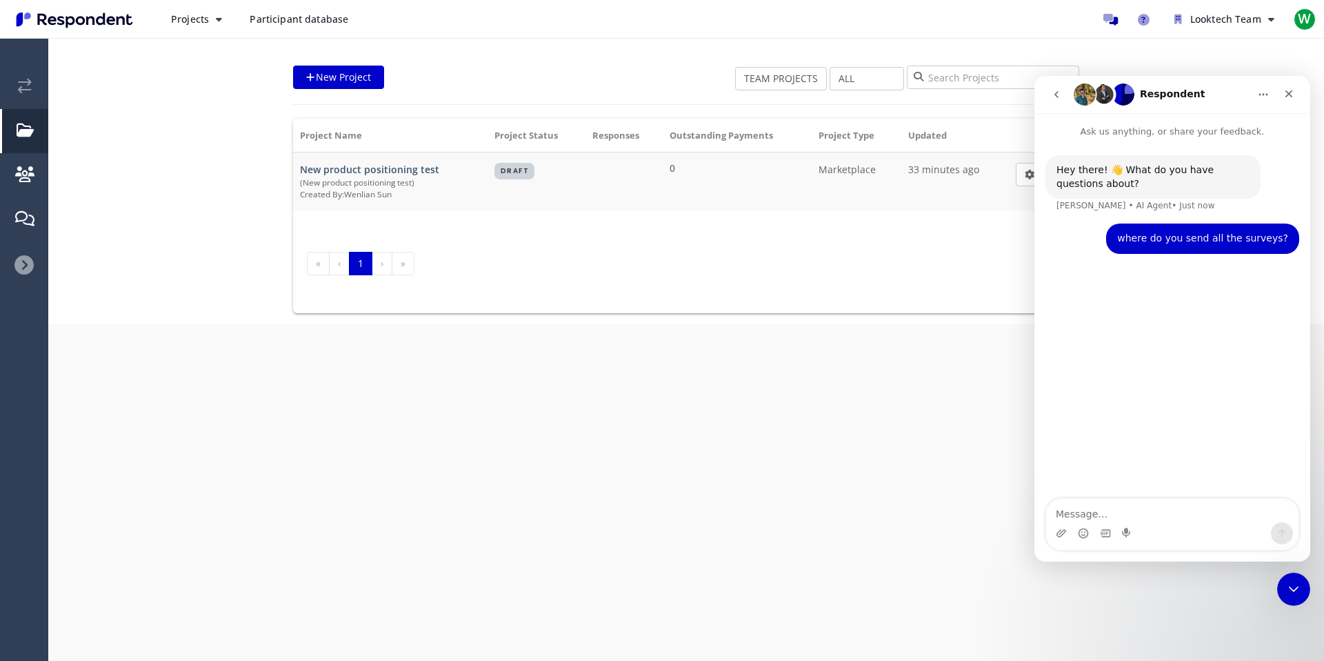
click at [1051, 93] on icon "go back" at bounding box center [1056, 94] width 11 height 11
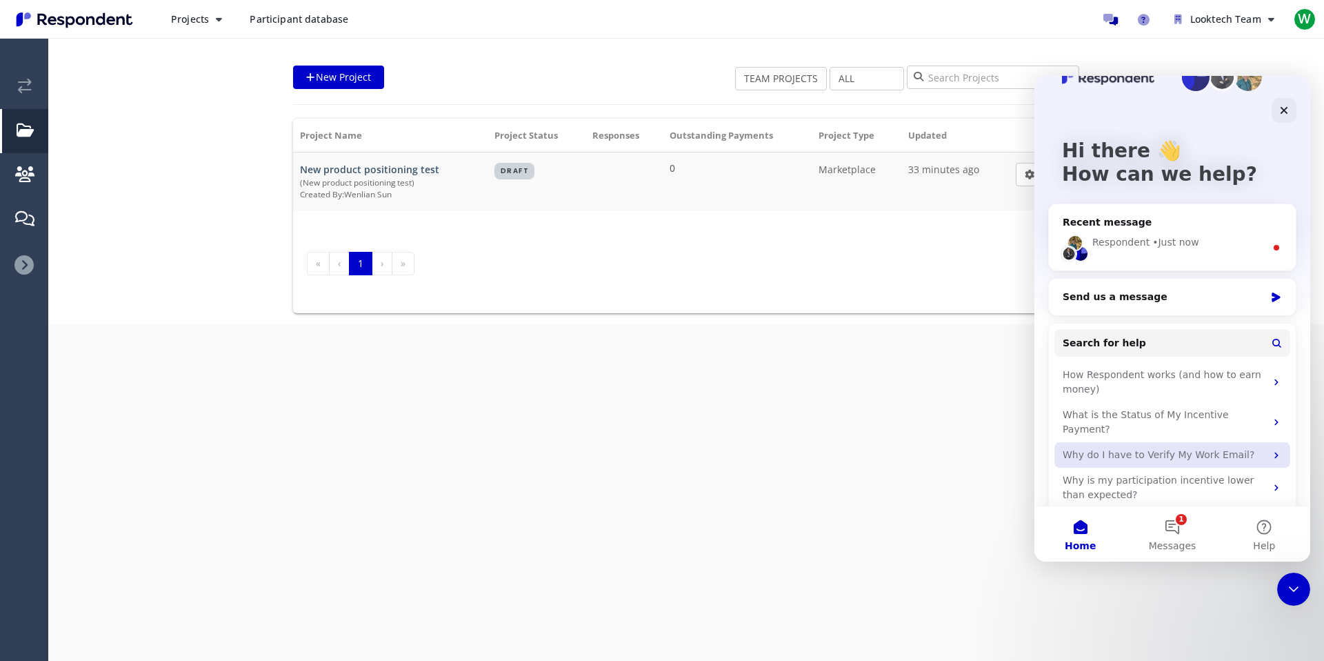
scroll to position [50, 0]
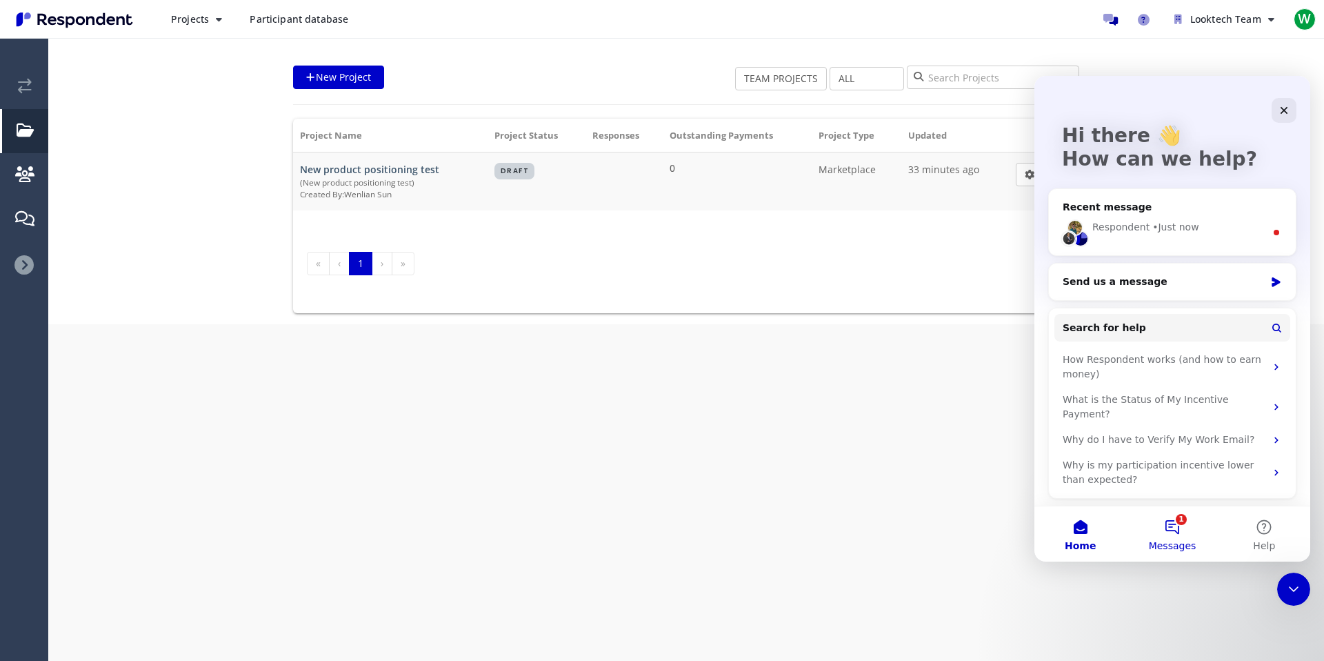
click at [1174, 531] on button "1 Messages" at bounding box center [1173, 533] width 92 height 55
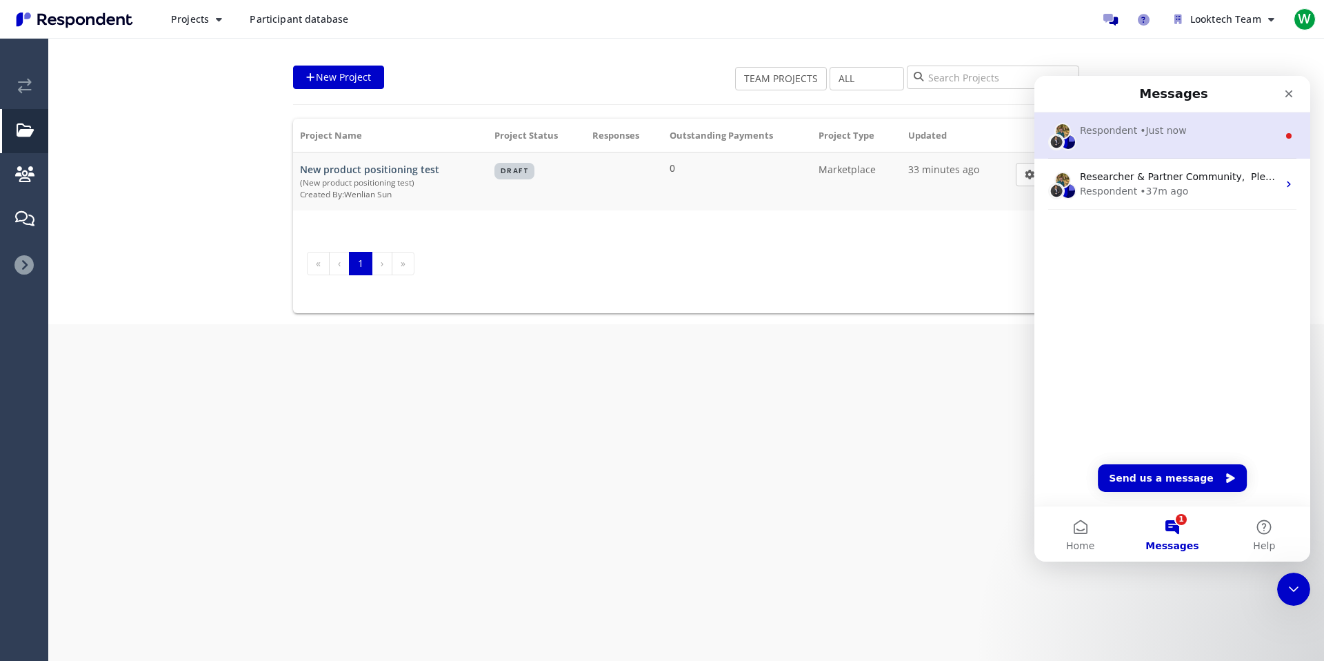
click at [1175, 144] on div "Respondent • Just now" at bounding box center [1173, 135] width 276 height 46
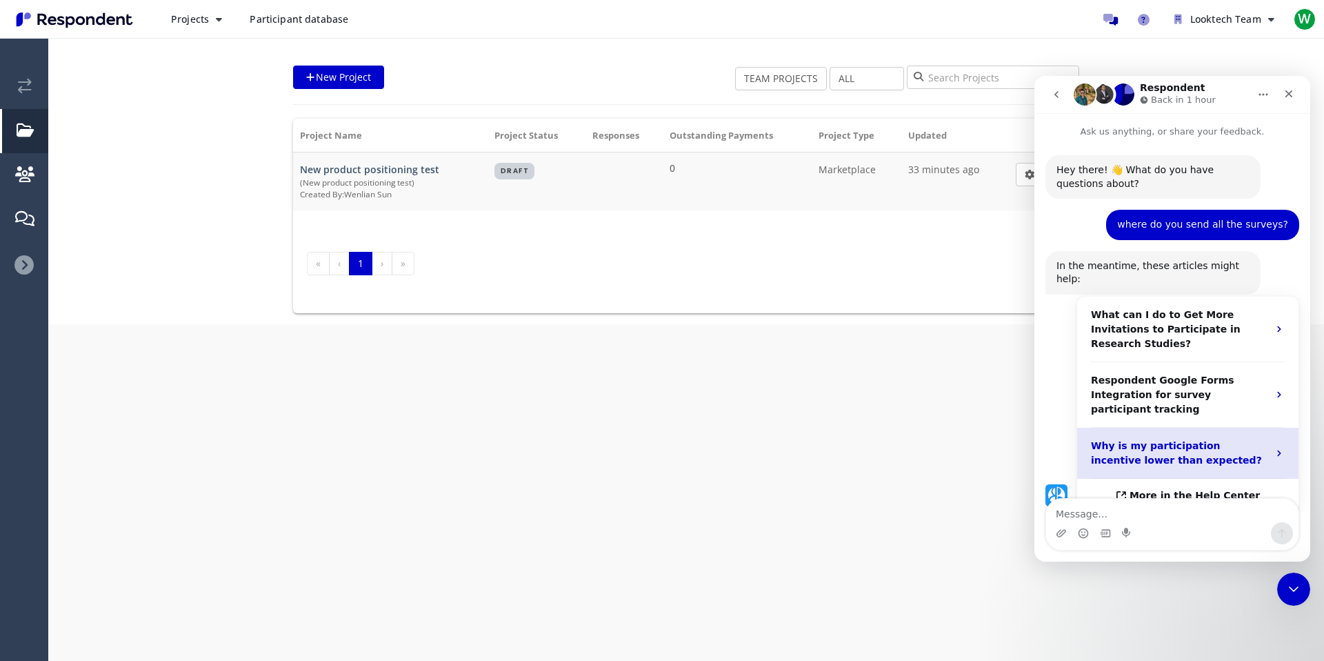
click at [1107, 435] on div "Why is my participation incentive lower than expected?" at bounding box center [1188, 453] width 221 height 51
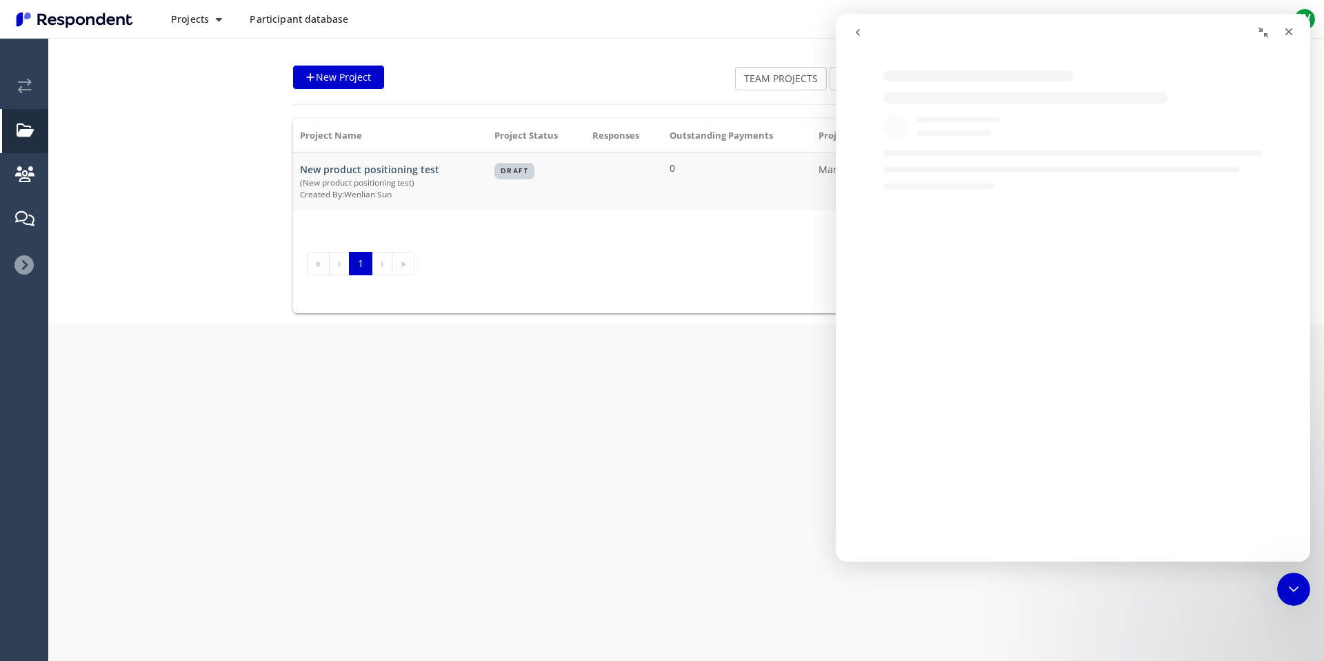
click at [1289, 12] on ul "Looktech Team W W Wenlian Sun [EMAIL_ADDRESS][DOMAIN_NAME] Account settings Log…" at bounding box center [1208, 20] width 221 height 28
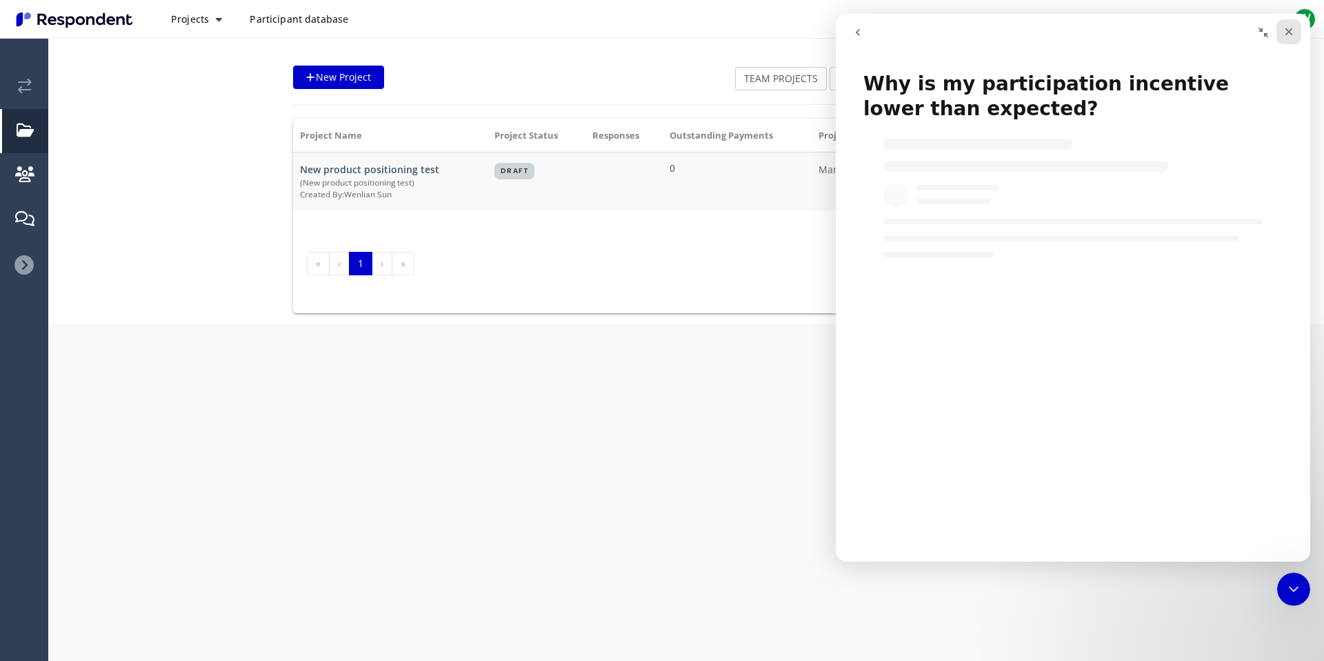
click at [1294, 32] on icon "Close" at bounding box center [1289, 31] width 11 height 11
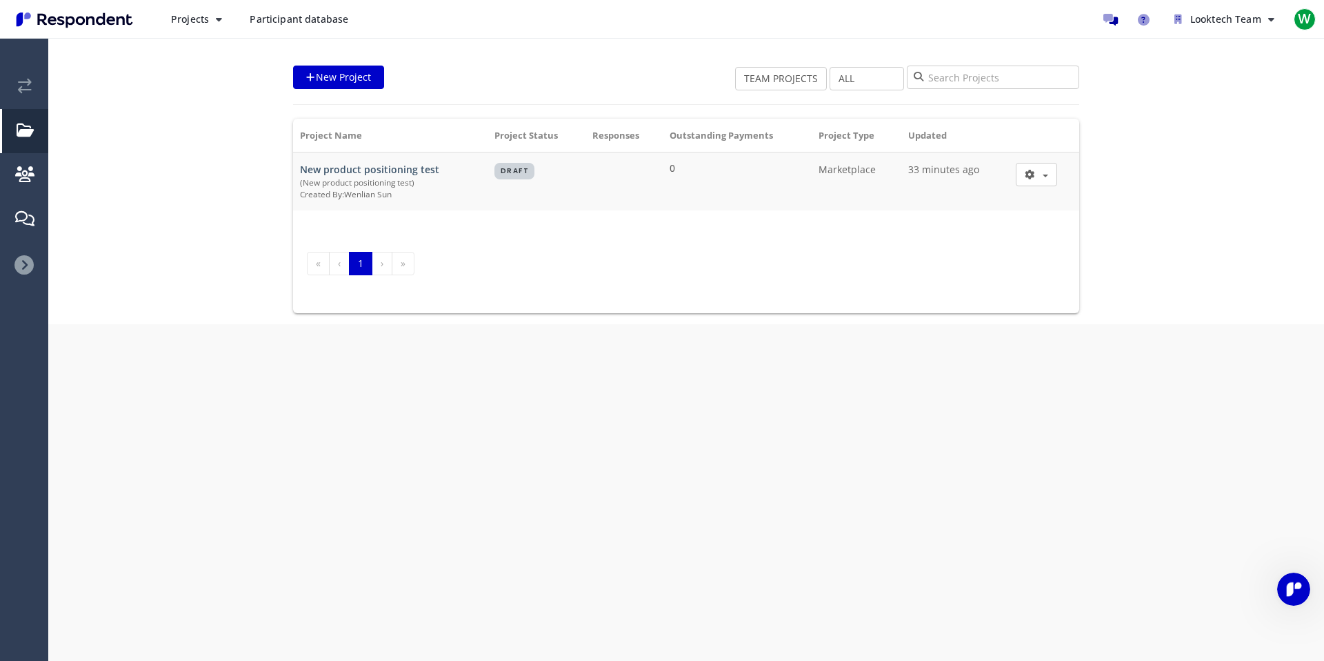
scroll to position [0, 0]
click at [1300, 583] on icon "Open Intercom Messenger" at bounding box center [1292, 587] width 23 height 23
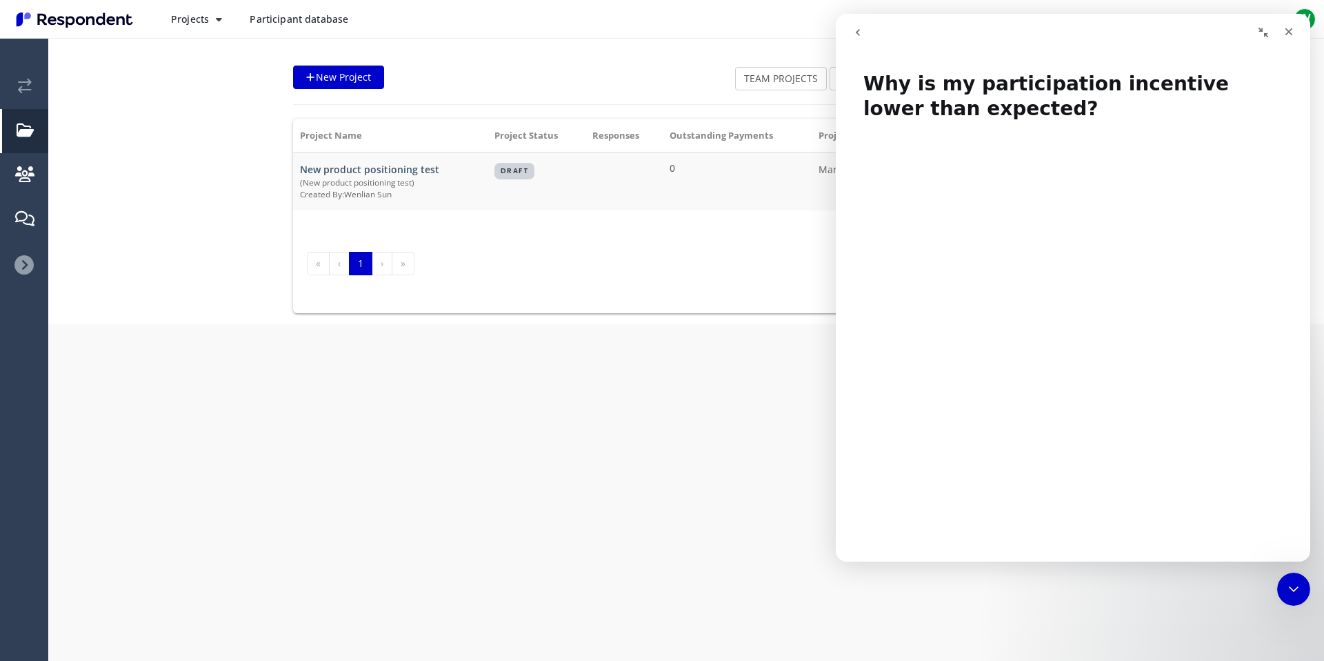
click at [1276, 23] on button "Collapse window" at bounding box center [1264, 32] width 26 height 26
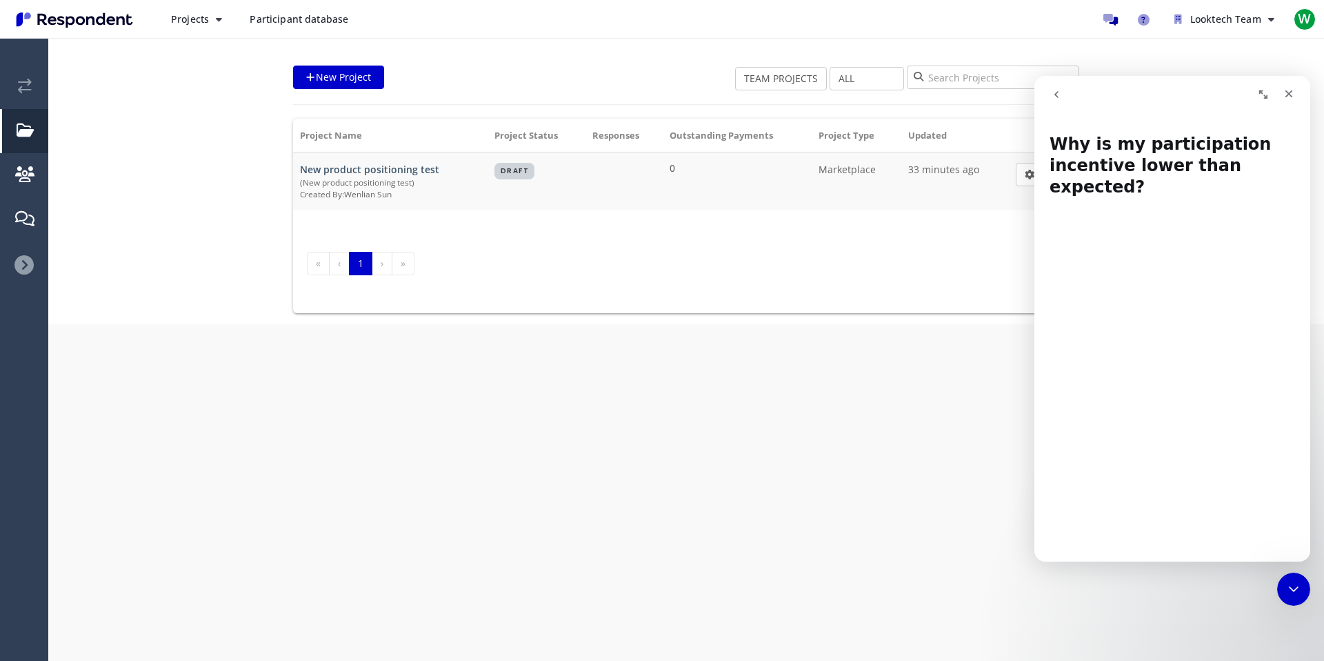
click at [1055, 94] on icon "go back" at bounding box center [1057, 94] width 4 height 7
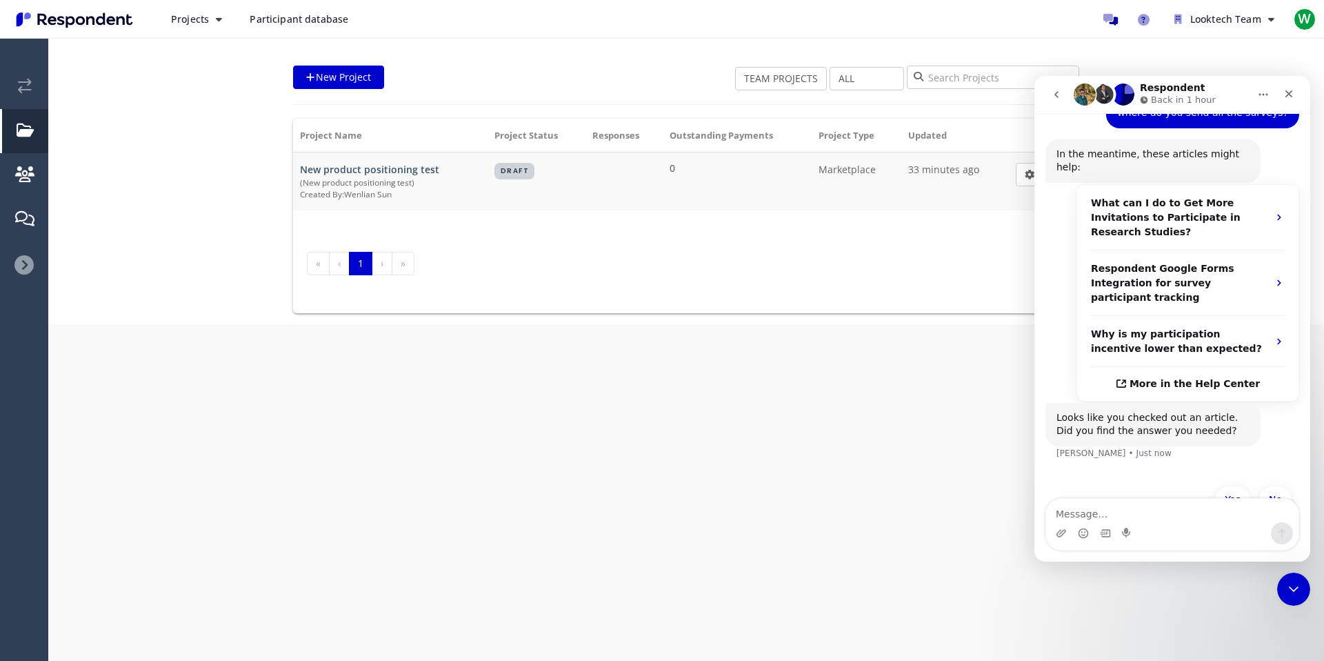
scroll to position [114, 0]
click at [1116, 519] on textarea "Message…" at bounding box center [1172, 510] width 252 height 23
type textarea "n"
type textarea "no"
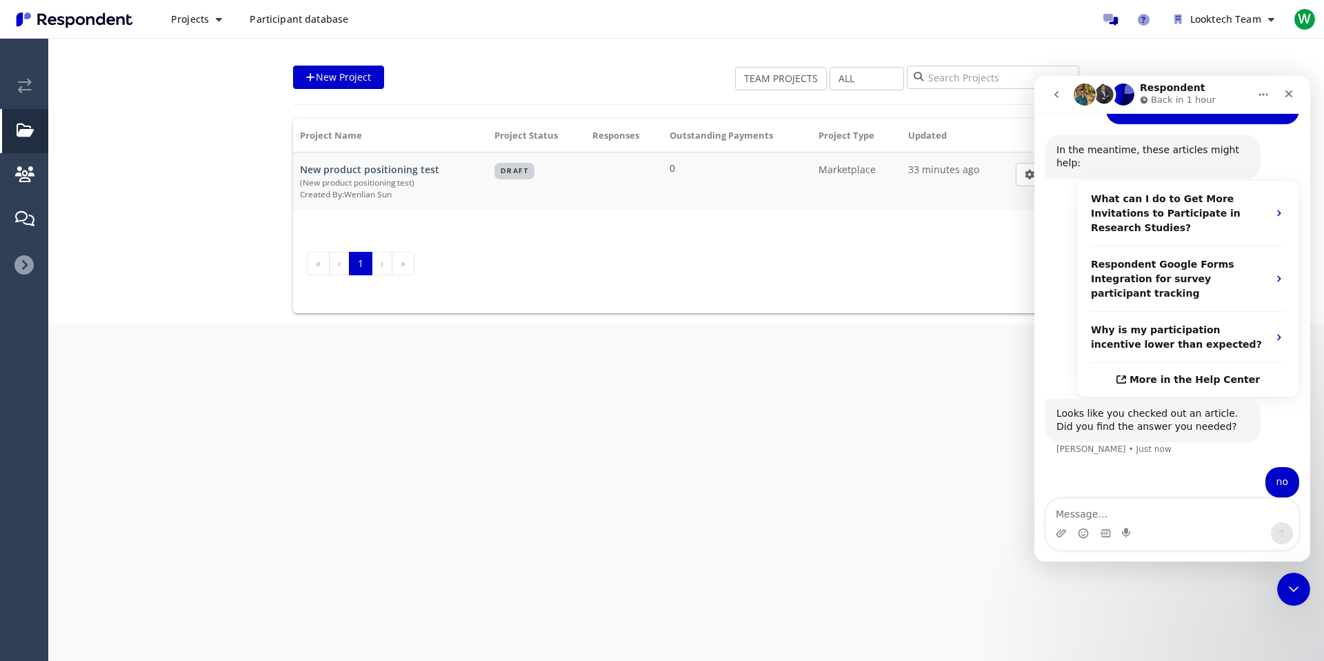
scroll to position [116, 0]
click at [751, 277] on nav "« ‹ 1 › »" at bounding box center [686, 265] width 759 height 54
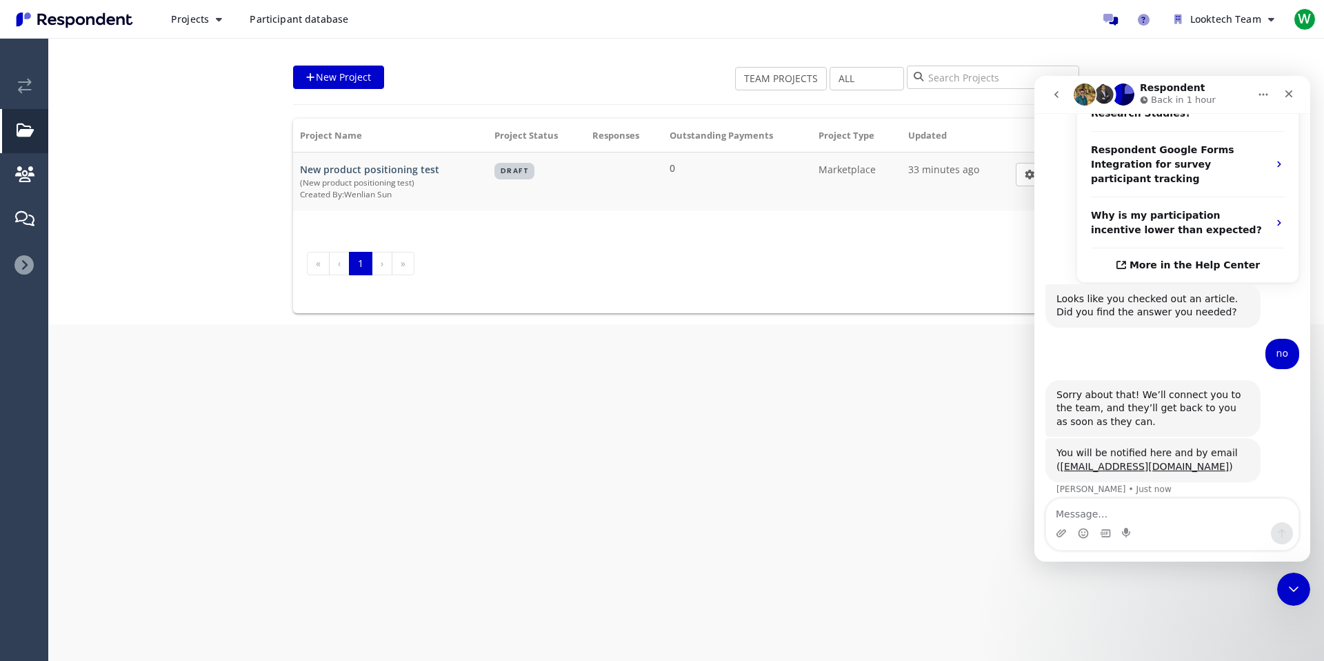
scroll to position [229, 0]
click at [494, 408] on div "Looktech Team Switch Team AVAILABLE BALANCES Incentive $0 View full balance Pro…" at bounding box center [662, 330] width 1324 height 661
click at [1288, 90] on icon "Close" at bounding box center [1289, 93] width 11 height 11
